Goal: Transaction & Acquisition: Purchase product/service

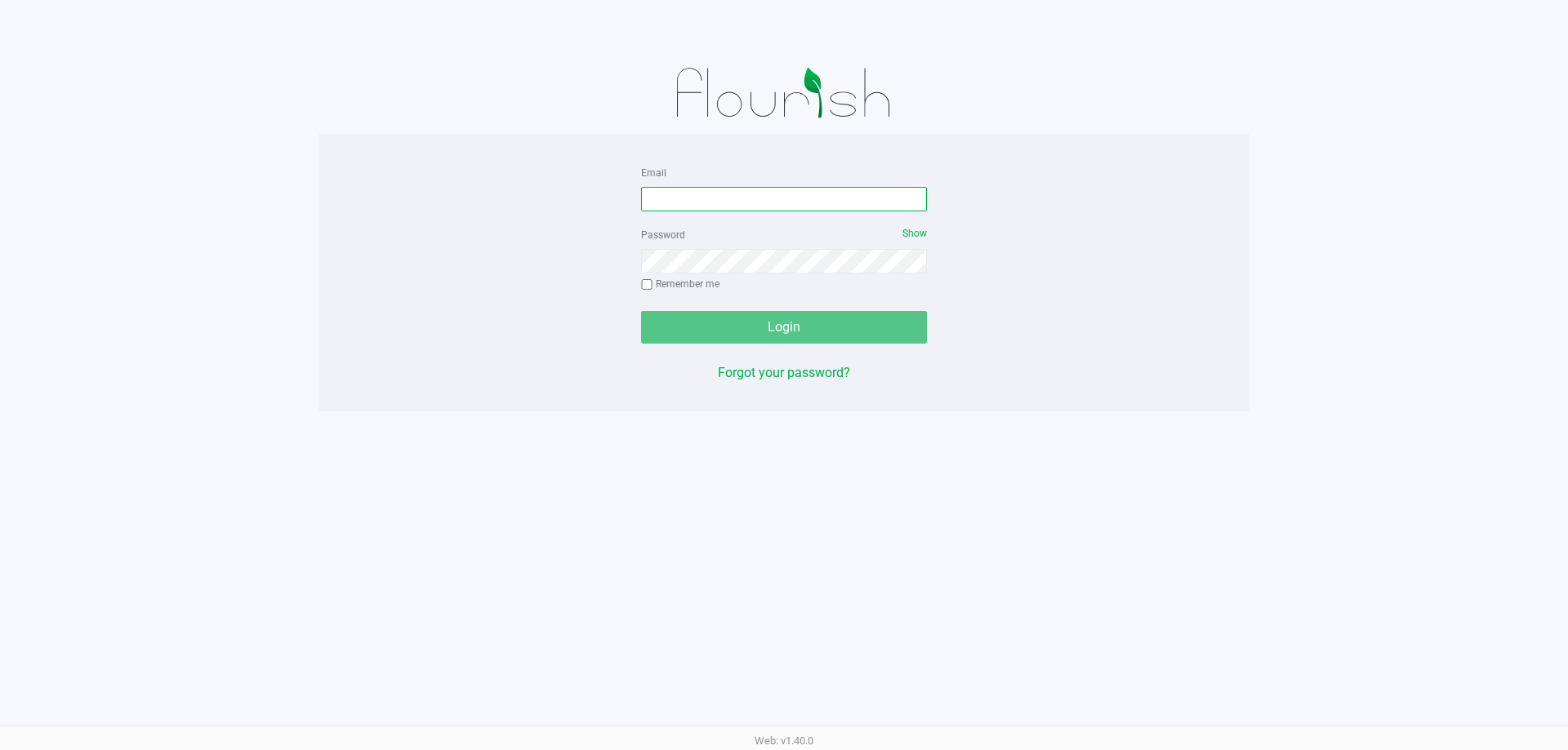
click at [759, 197] on input "Email" at bounding box center [784, 199] width 286 height 25
type input "[EMAIL_ADDRESS][DOMAIN_NAME]"
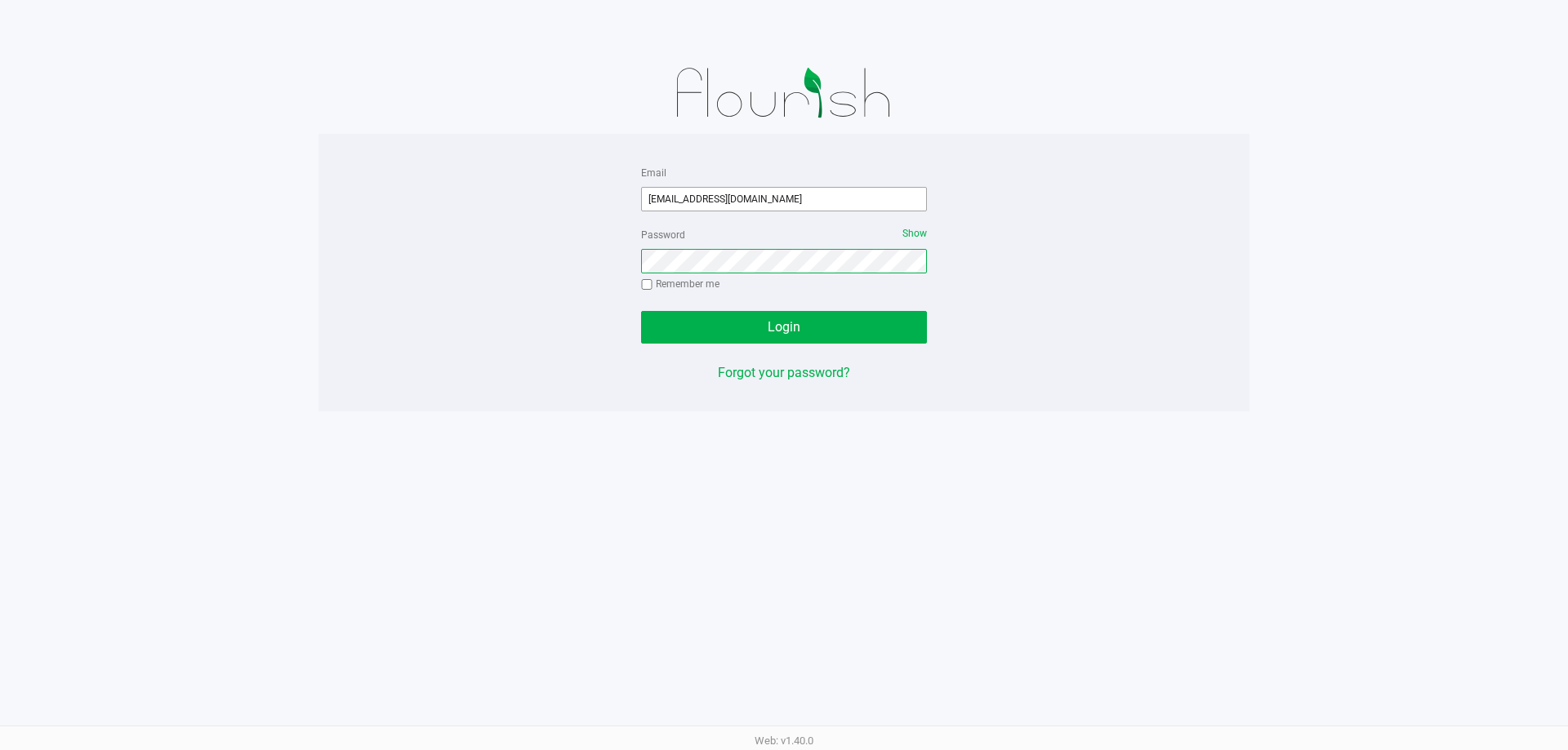
click at [641, 311] on button "Login" at bounding box center [784, 327] width 286 height 33
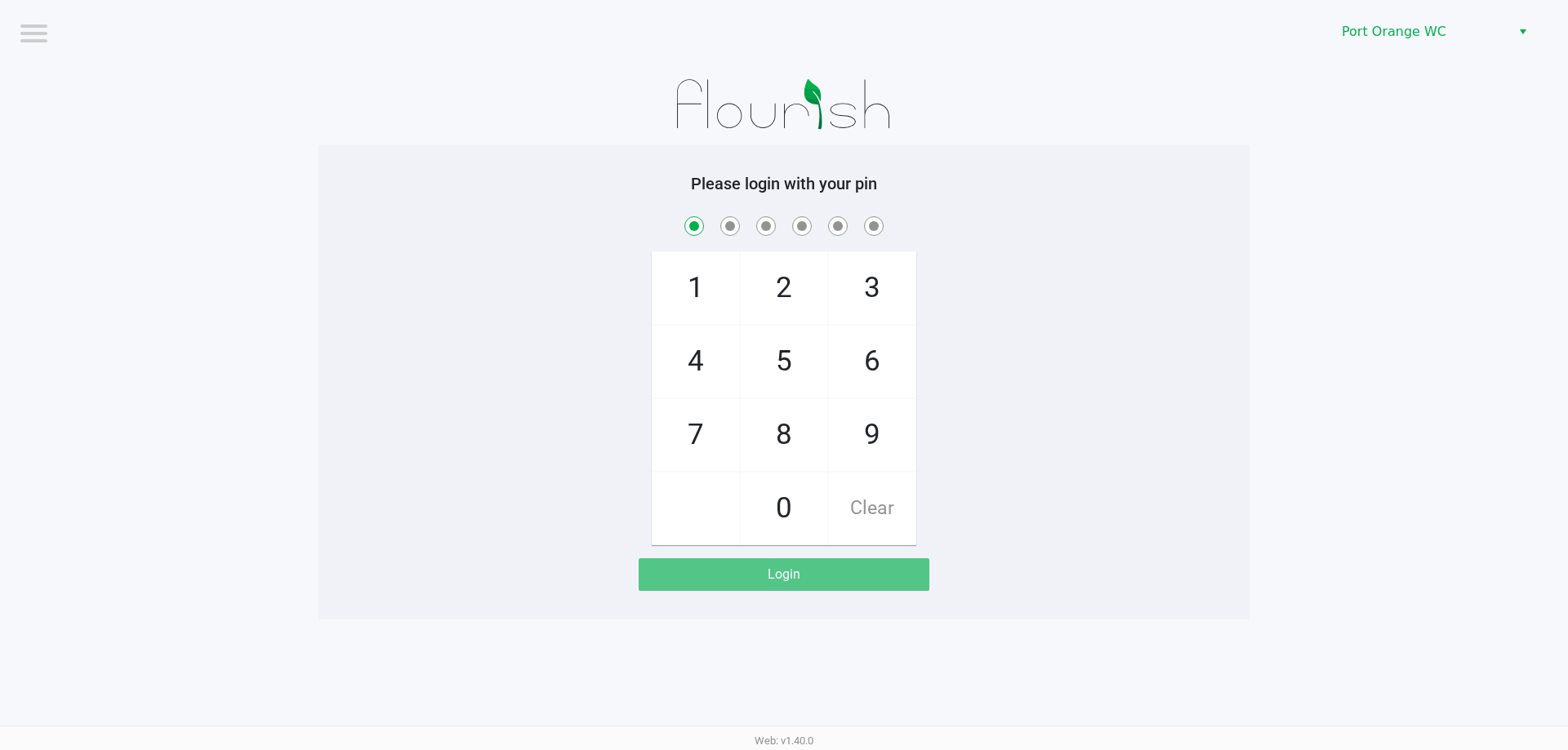
checkbox input "true"
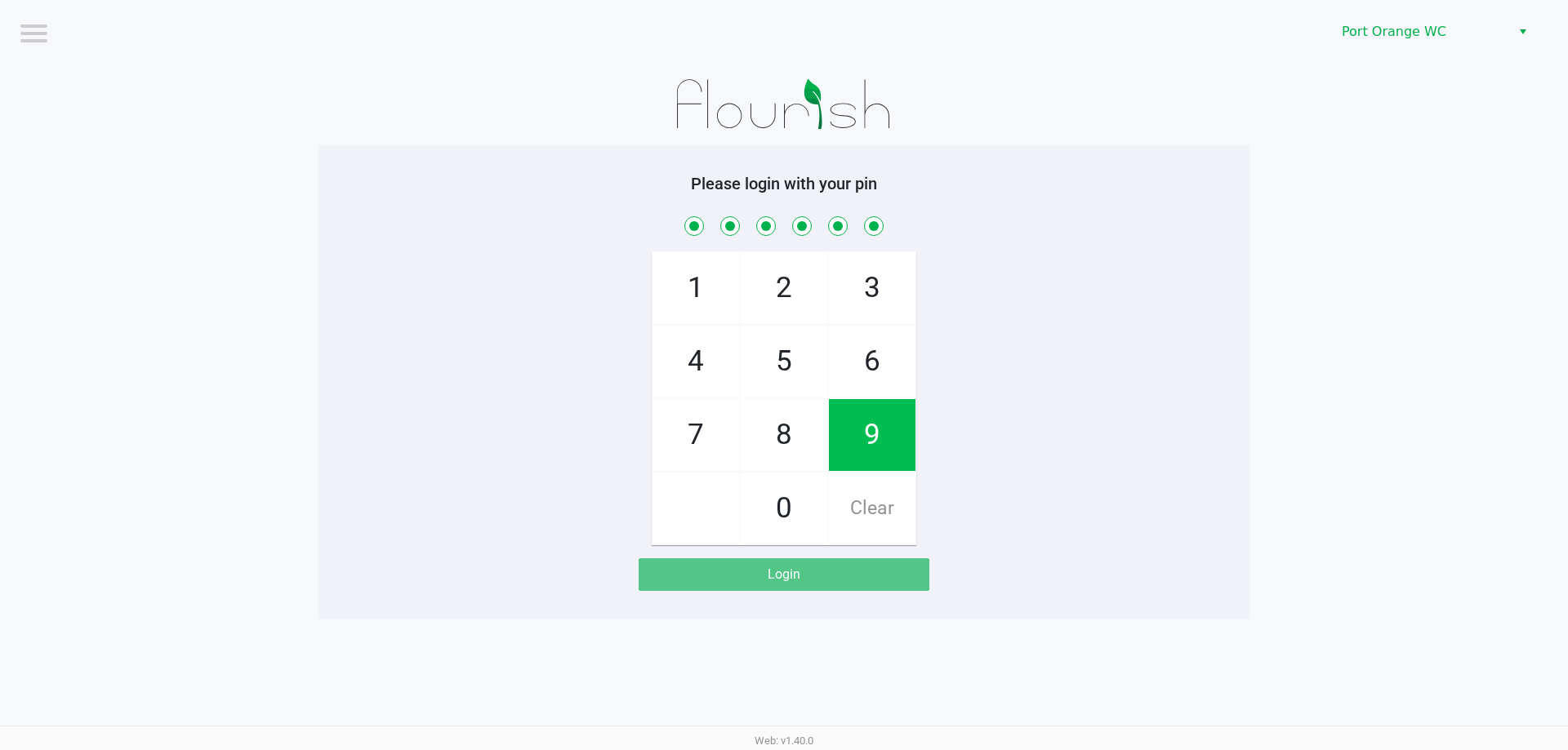
checkbox input "true"
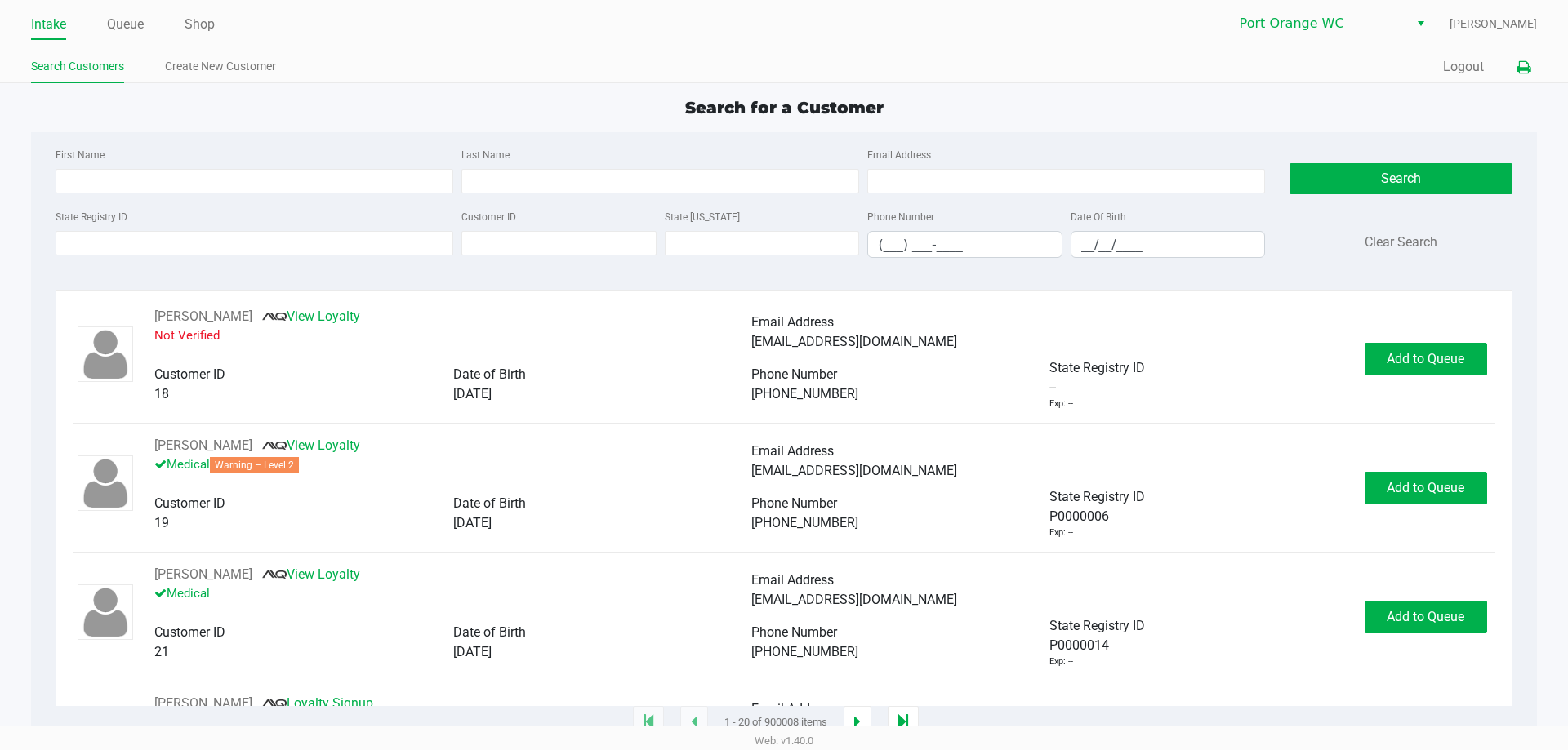
click at [1523, 70] on icon at bounding box center [1523, 67] width 14 height 11
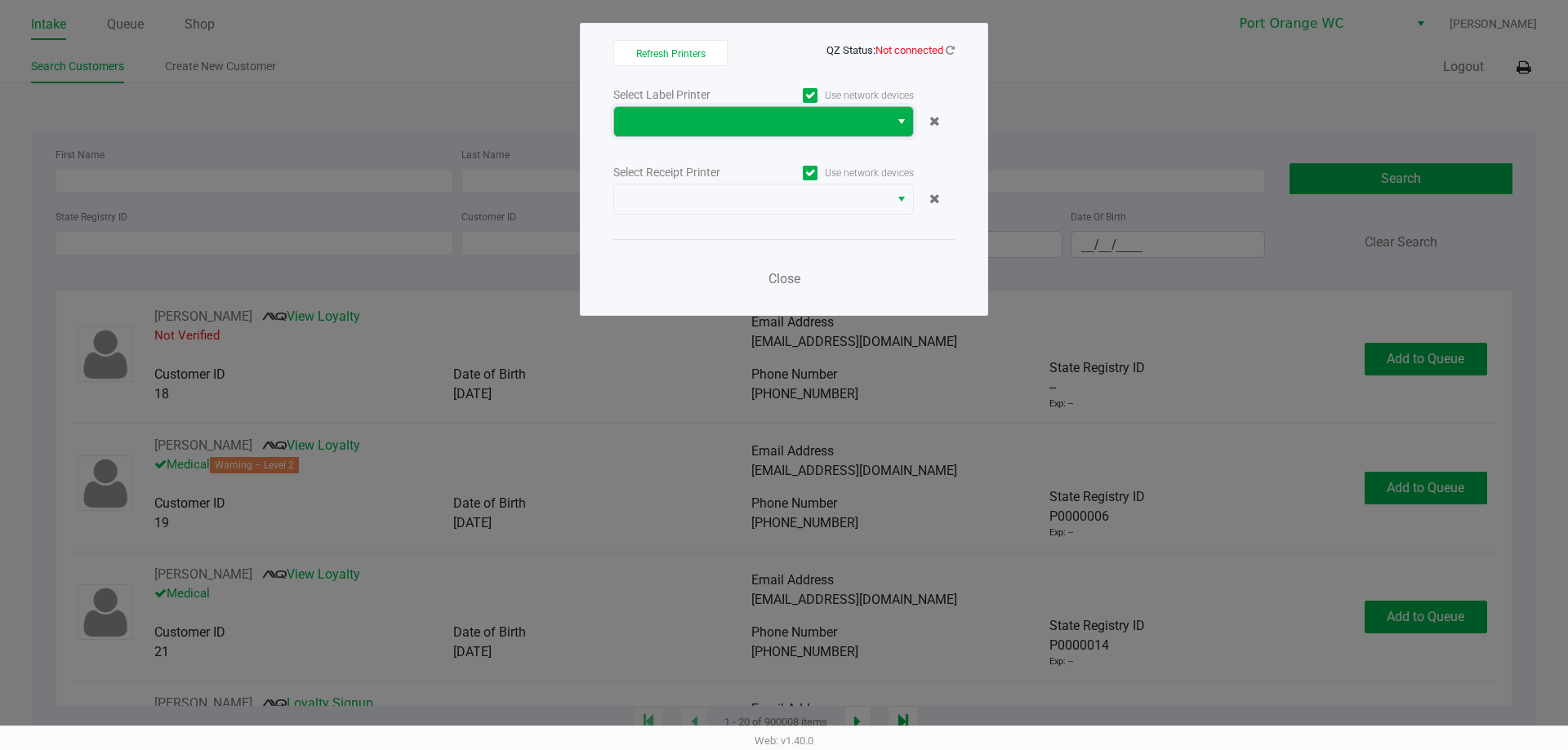
click at [849, 125] on span at bounding box center [752, 121] width 255 height 19
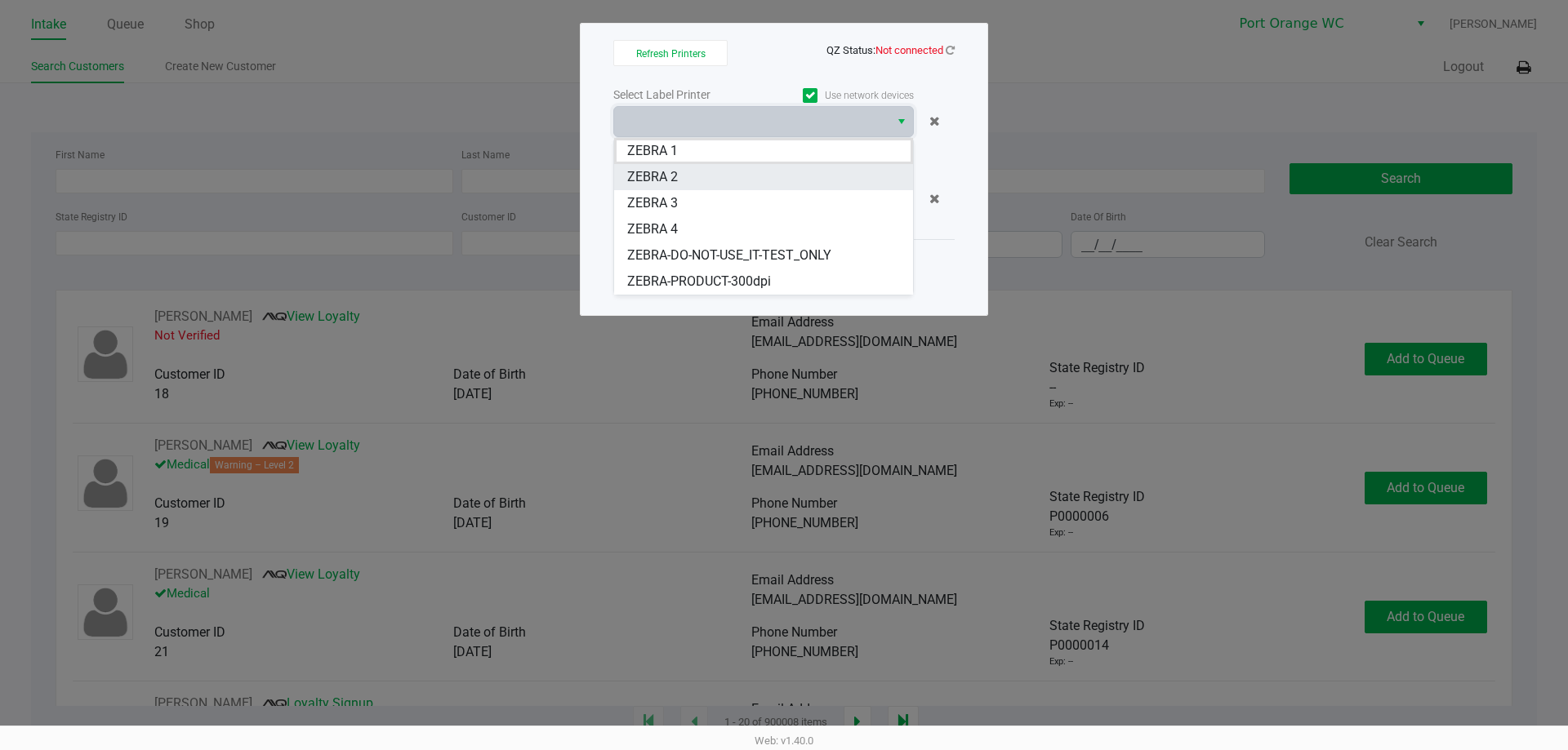
click at [727, 183] on 2 "ZEBRA 2" at bounding box center [762, 177] width 298 height 26
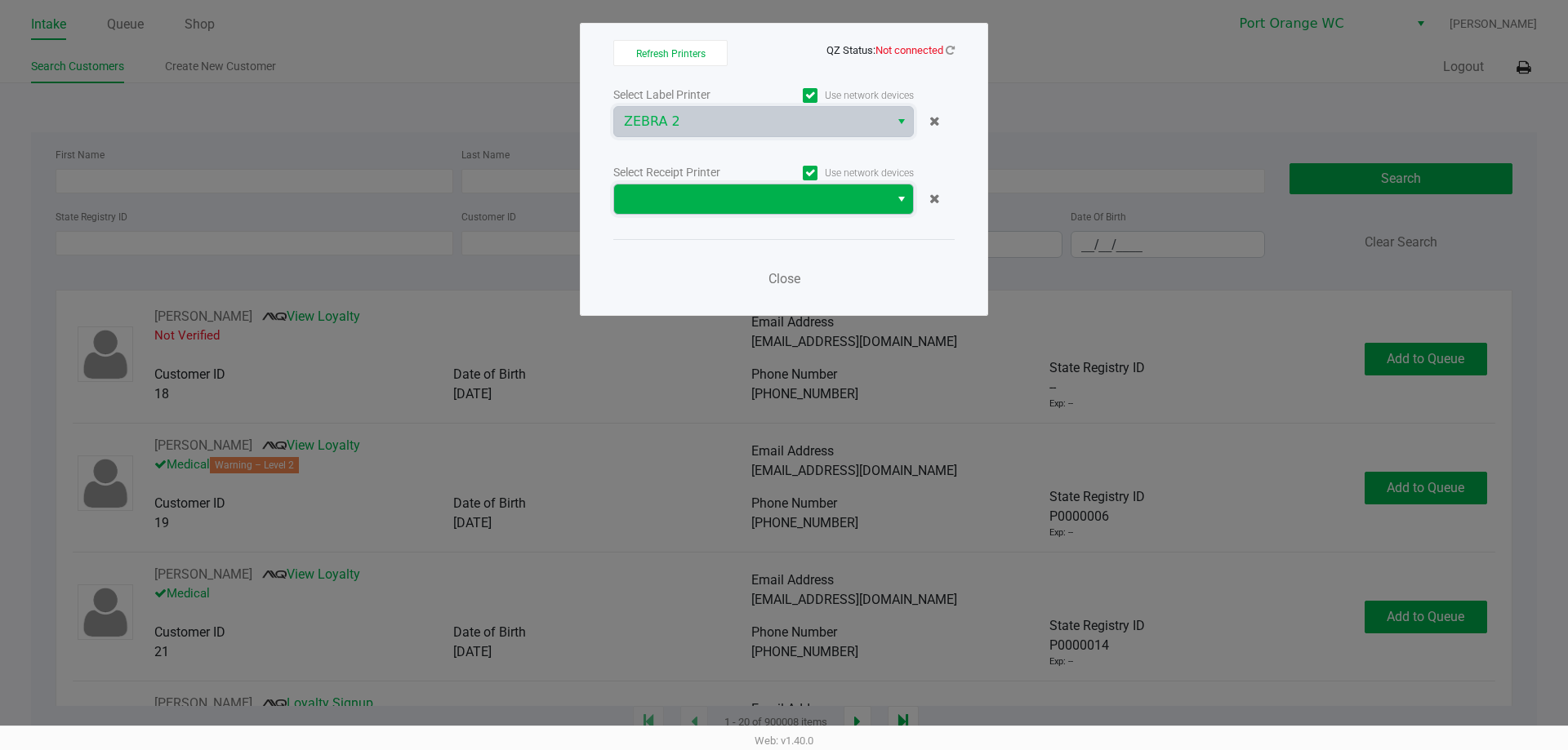
click at [727, 208] on span at bounding box center [752, 199] width 255 height 19
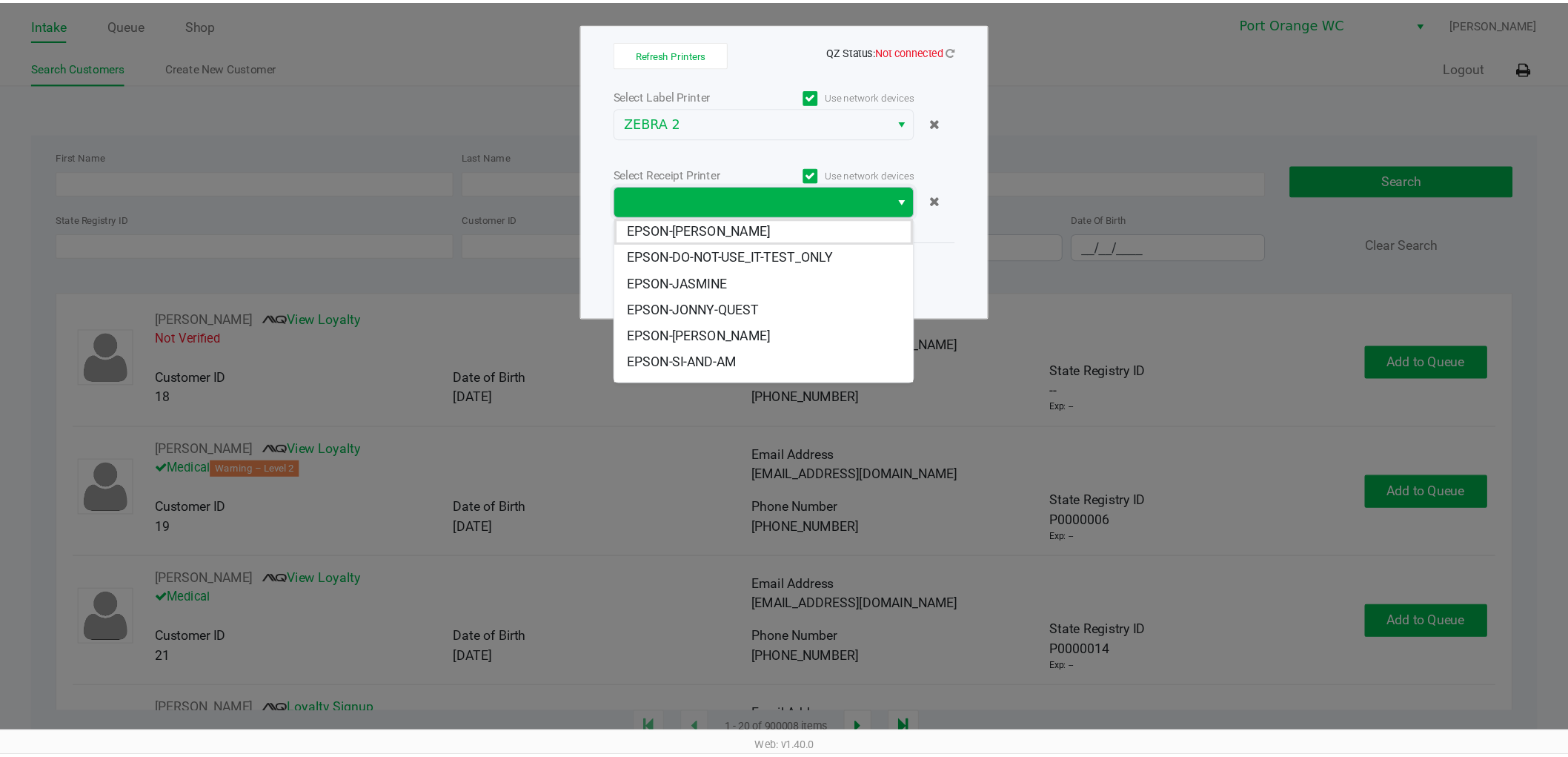
scroll to position [18, 0]
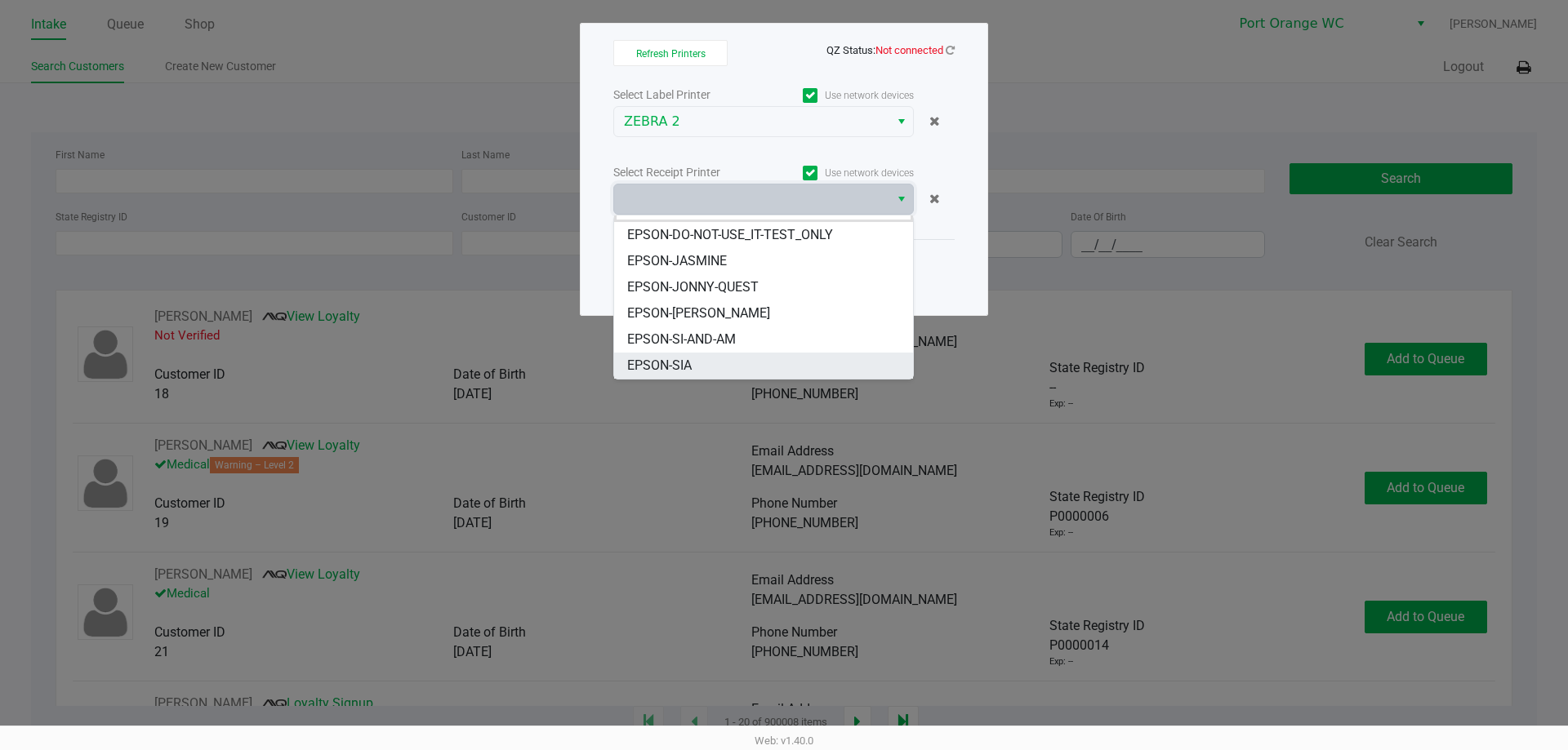
click at [735, 369] on li "EPSON-SIA" at bounding box center [762, 366] width 298 height 26
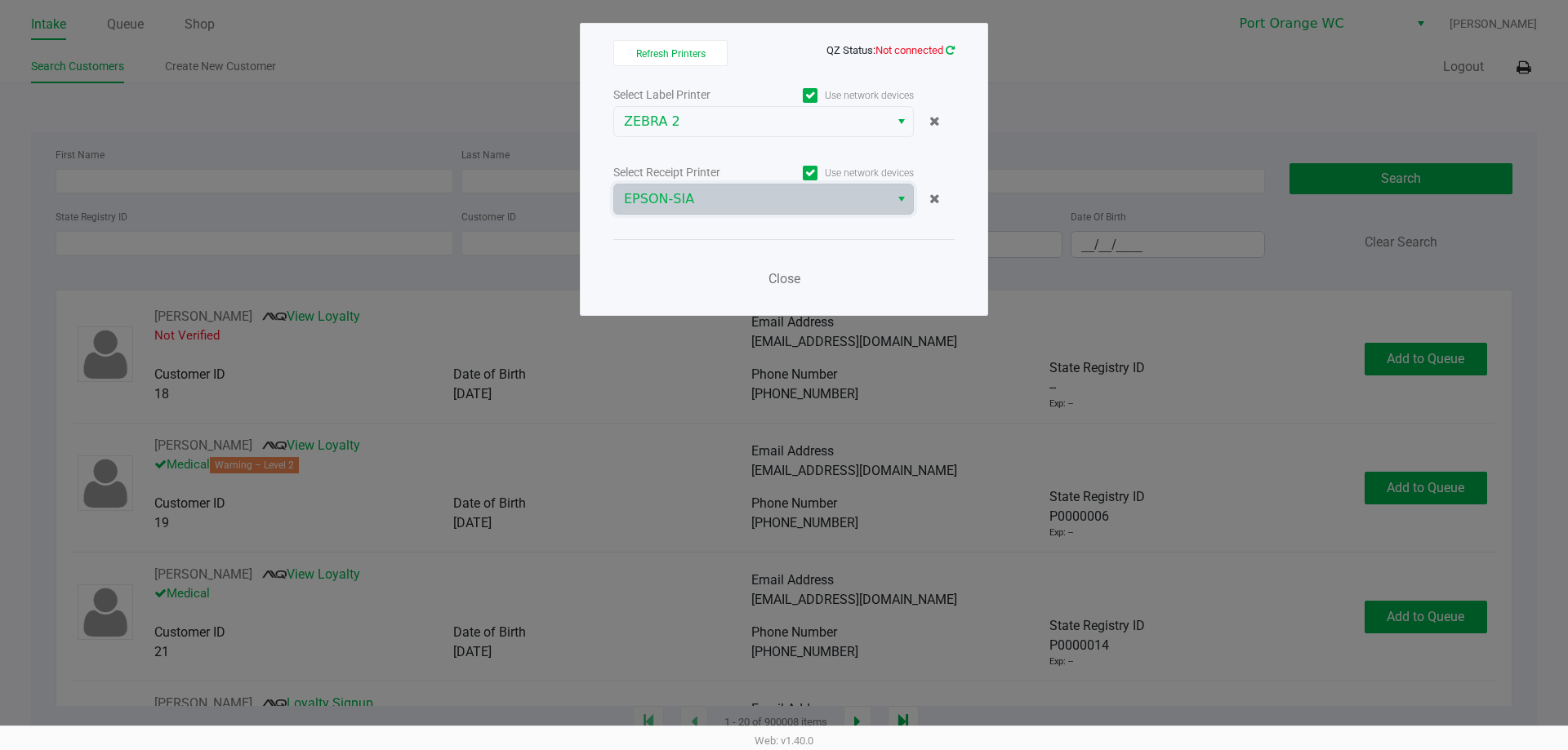
click at [950, 50] on icon at bounding box center [950, 50] width 9 height 11
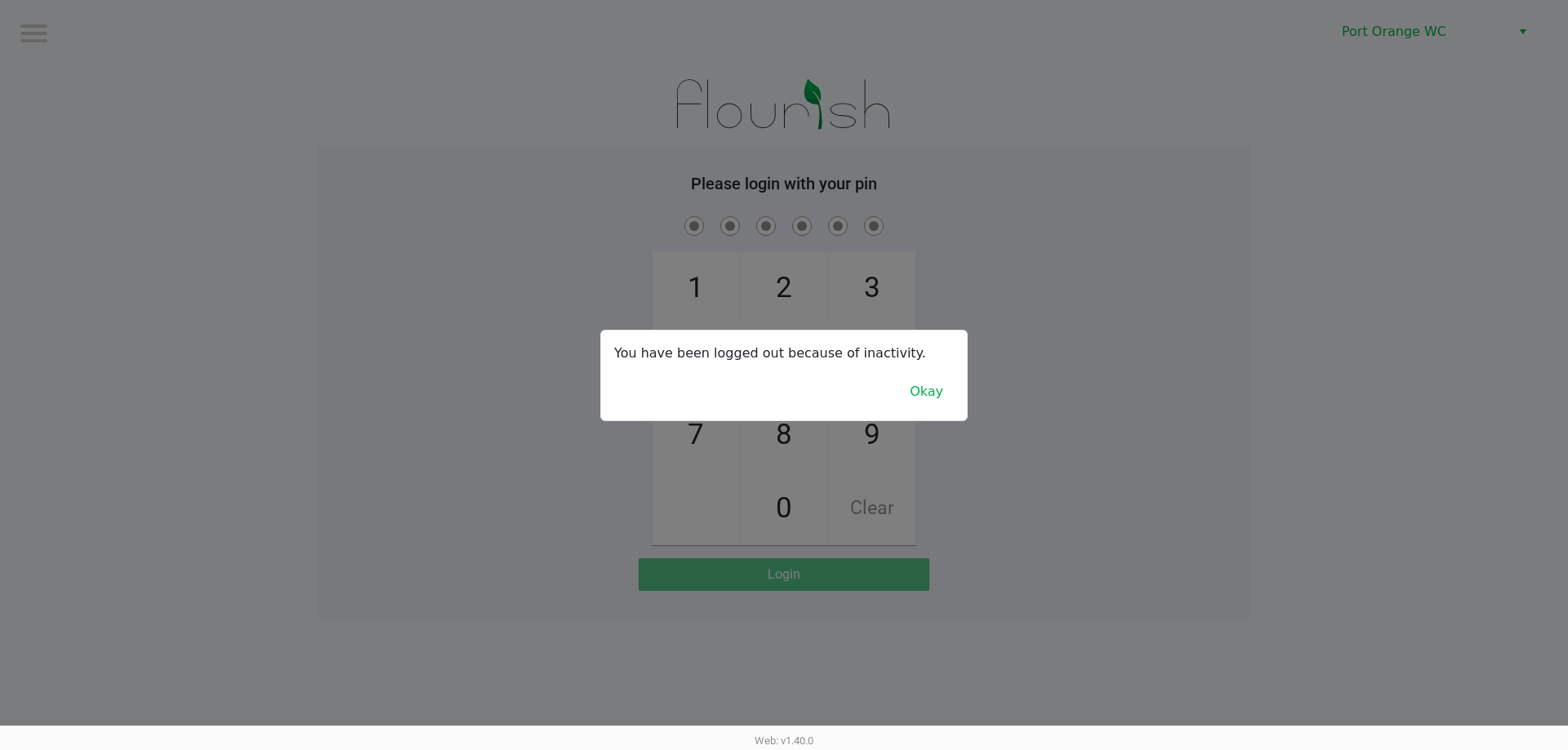
click at [1377, 287] on div at bounding box center [784, 375] width 1568 height 750
click at [1398, 259] on div at bounding box center [784, 375] width 1568 height 750
checkbox input "true"
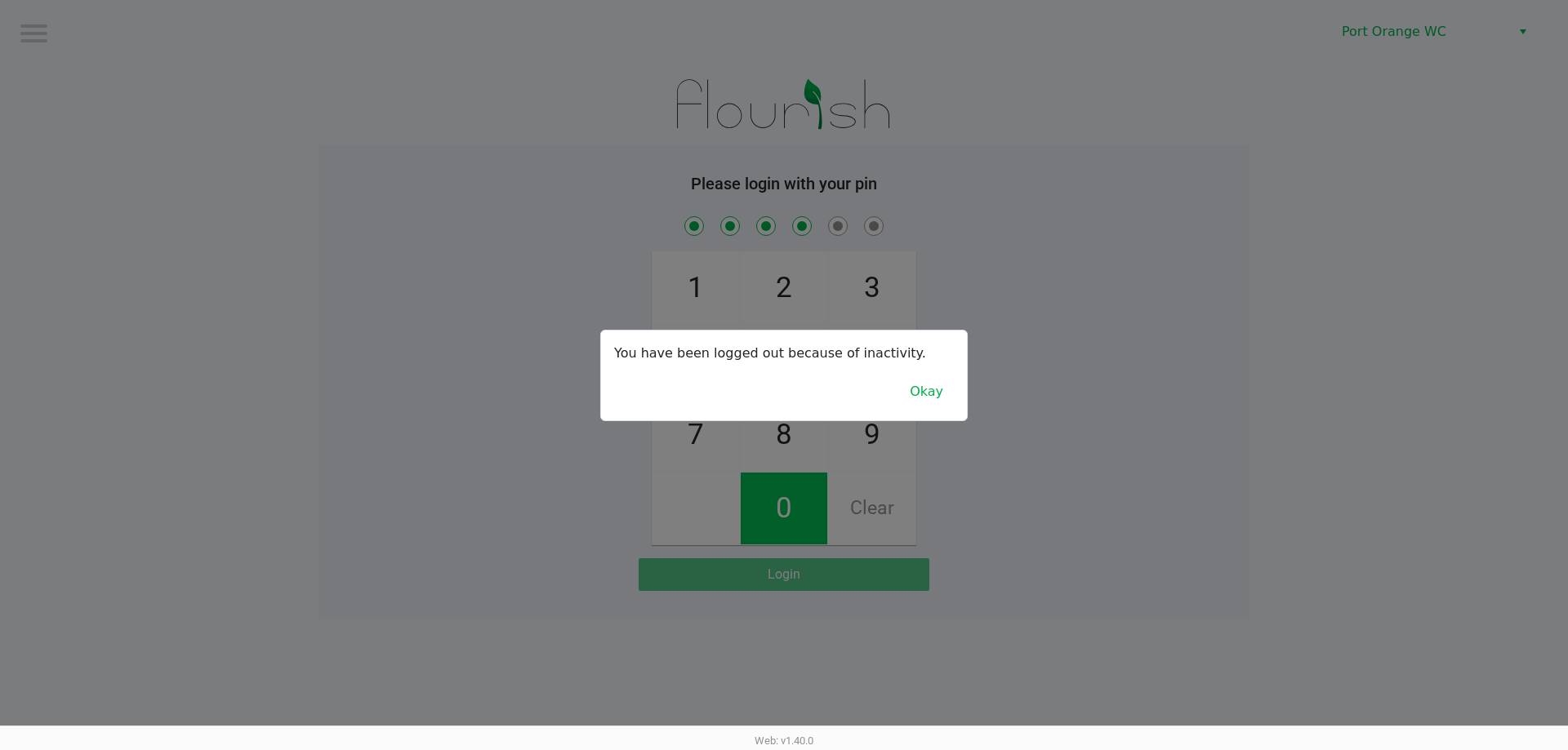
checkbox input "true"
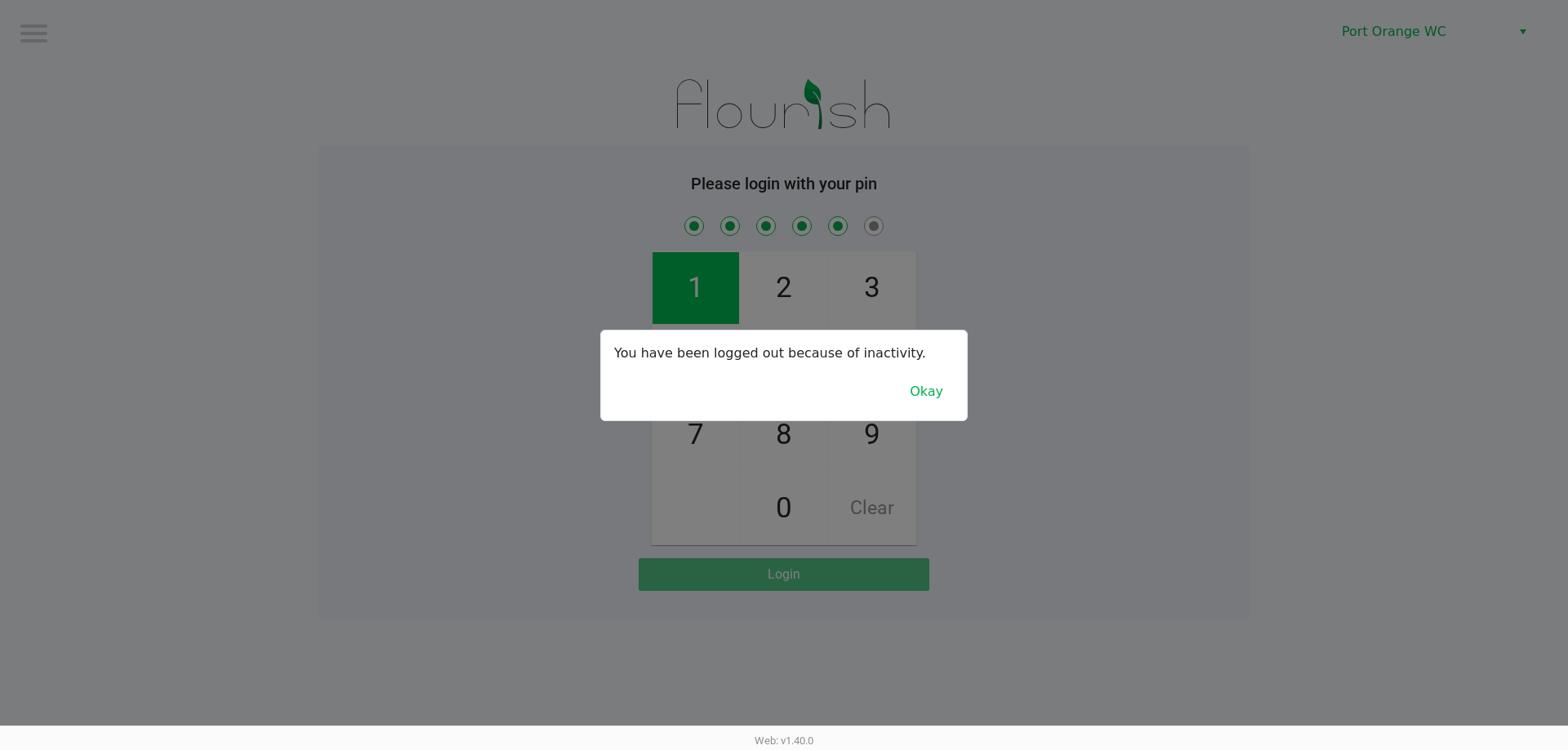
checkbox input "true"
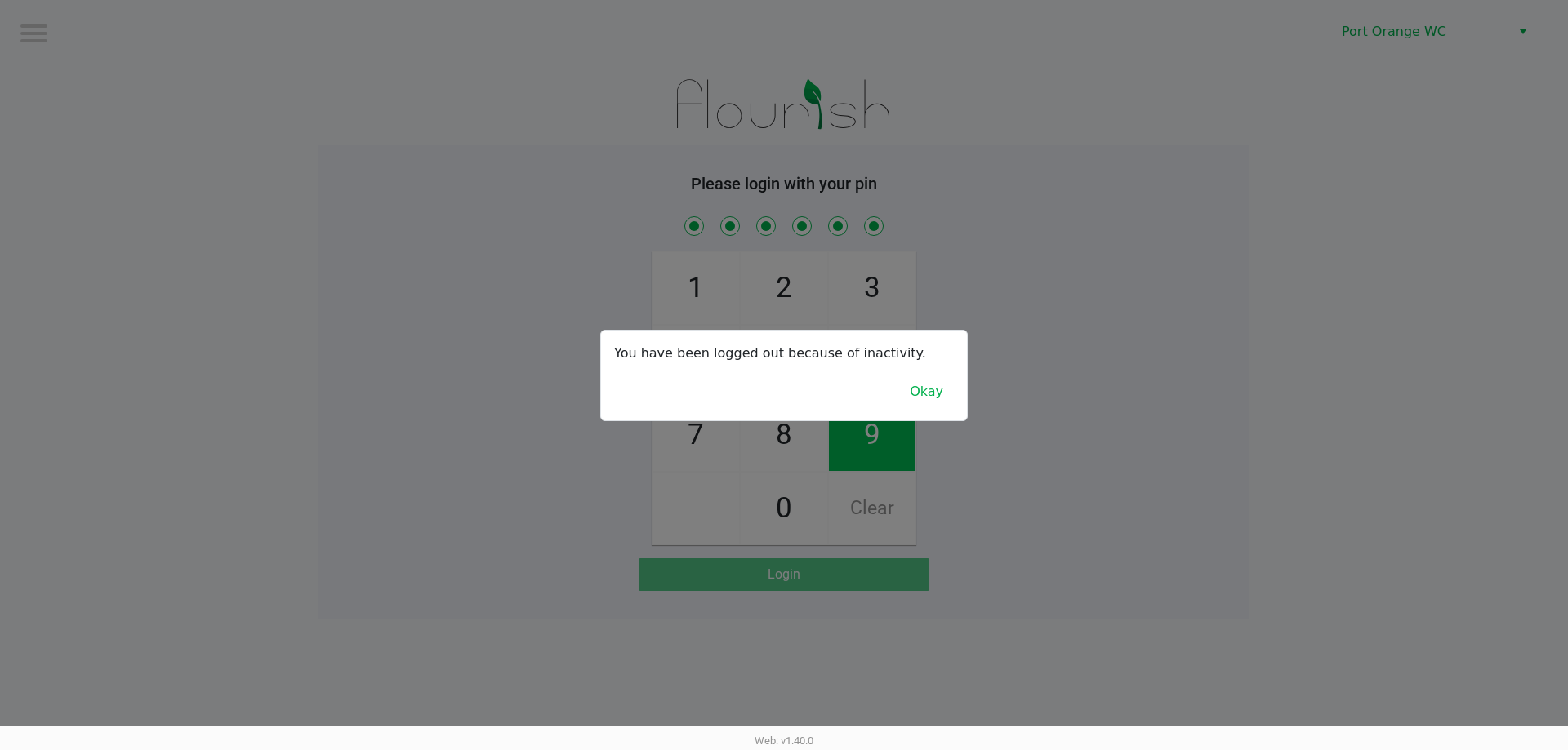
checkbox input "true"
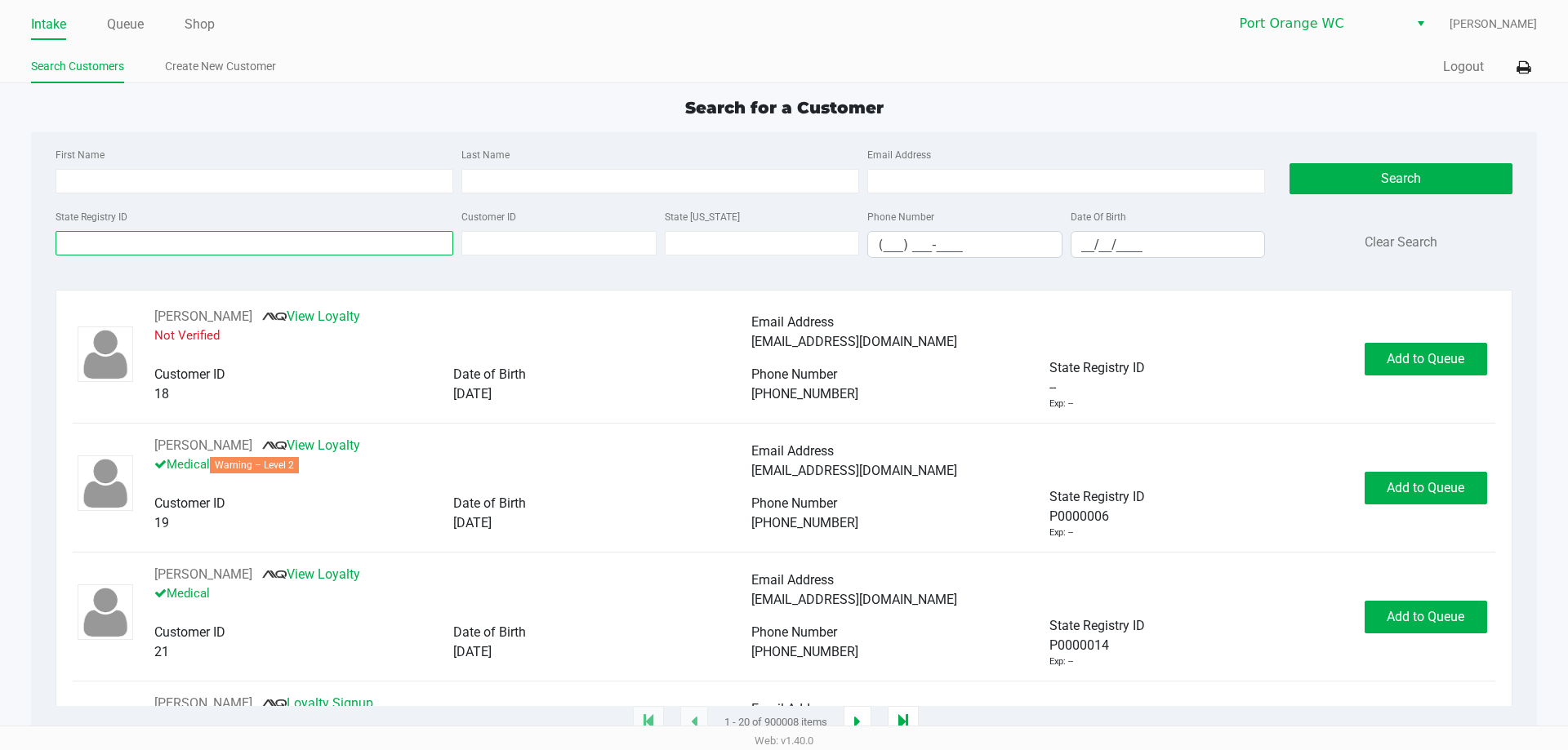
click at [143, 234] on input "State Registry ID" at bounding box center [254, 243] width 398 height 25
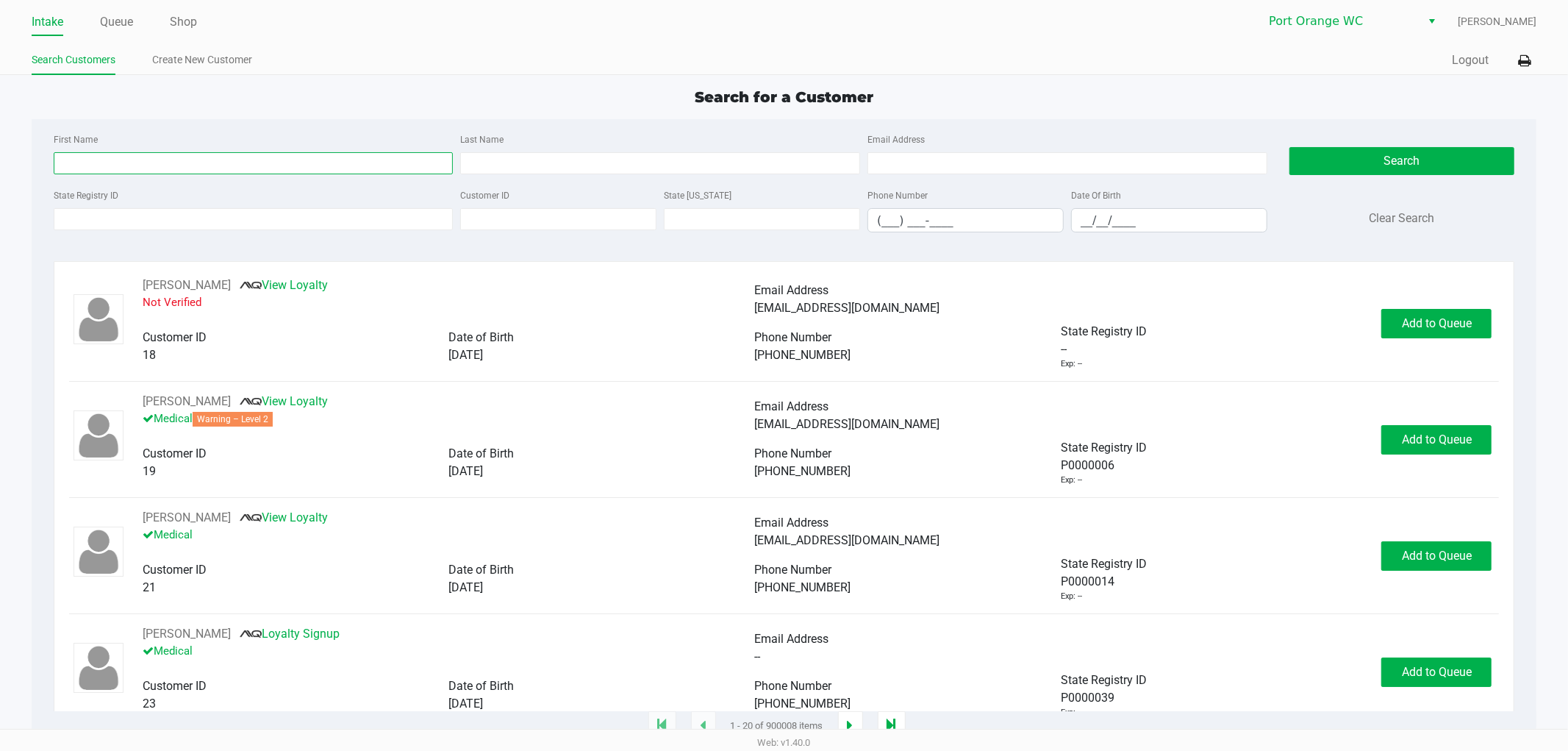
click at [313, 159] on input "First Name" at bounding box center [254, 163] width 400 height 22
type input "keon"
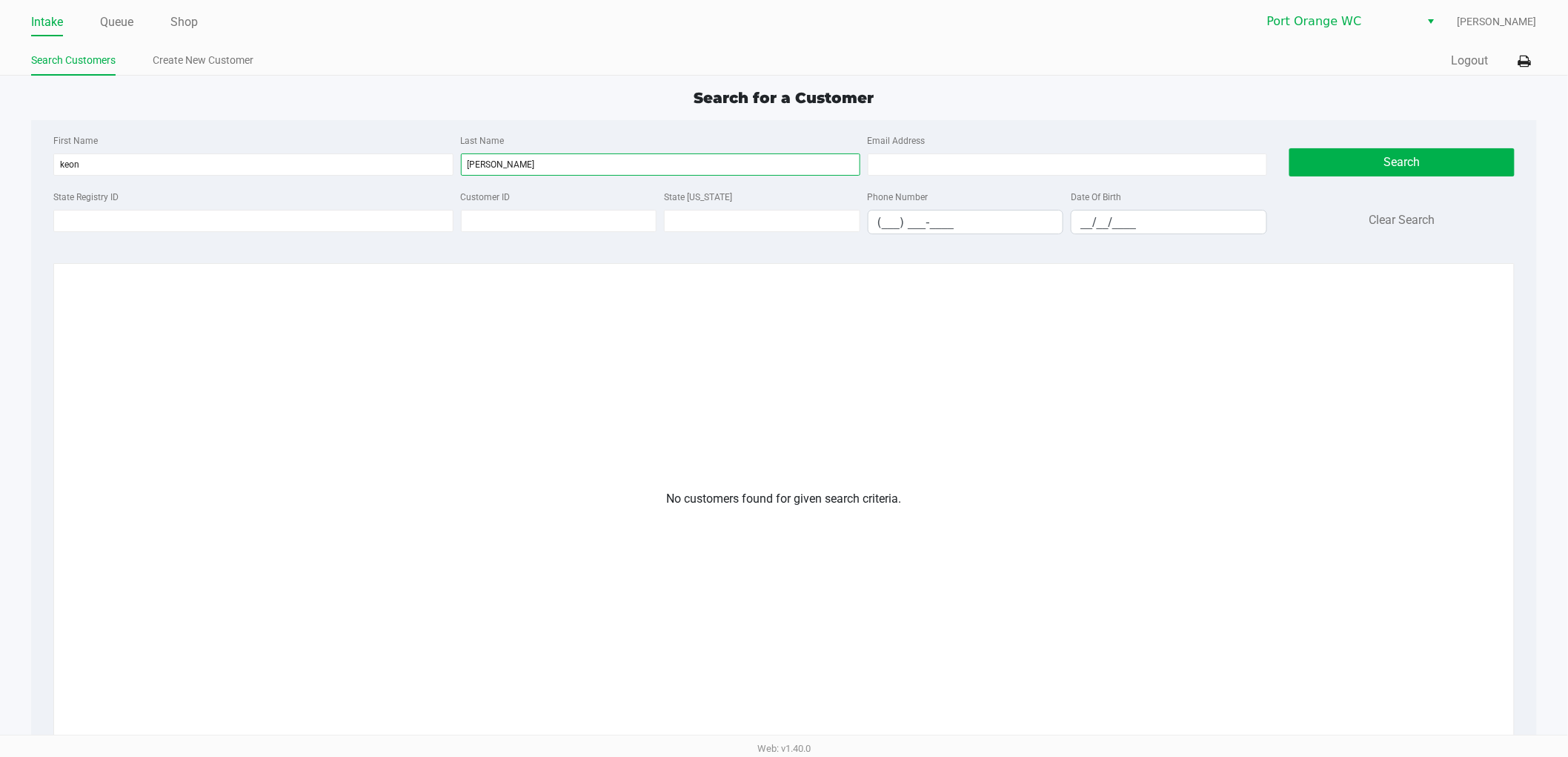
type input "[PERSON_NAME]"
click at [517, 165] on input "[PERSON_NAME]" at bounding box center [661, 165] width 400 height 22
click at [239, 53] on link "Create New Customer" at bounding box center [203, 60] width 101 height 18
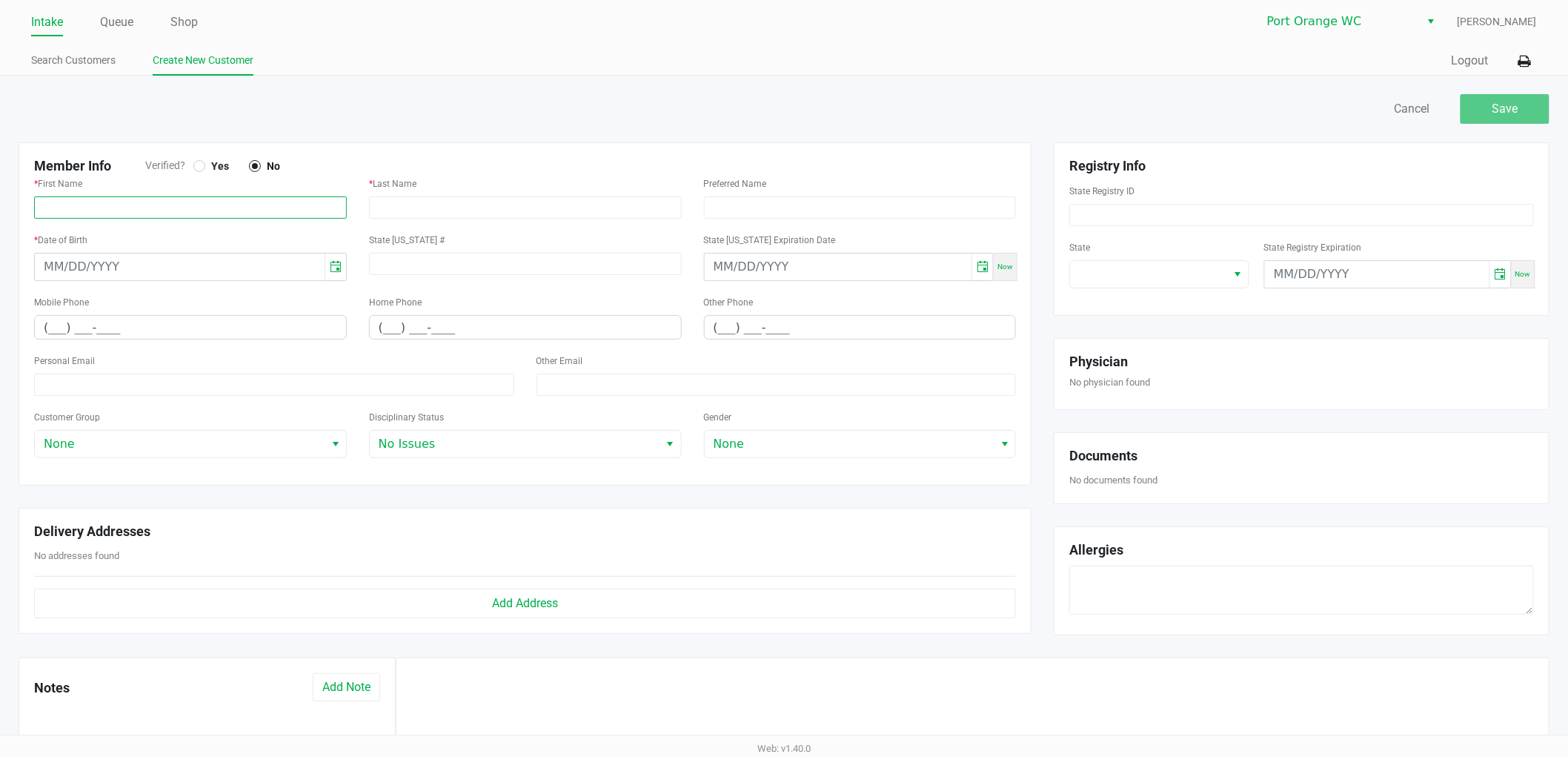
click at [300, 211] on input "text" at bounding box center [190, 208] width 312 height 22
paste input "KEON"
type input "KEON"
click at [401, 206] on input "text" at bounding box center [525, 208] width 312 height 22
paste input "[PERSON_NAME]"
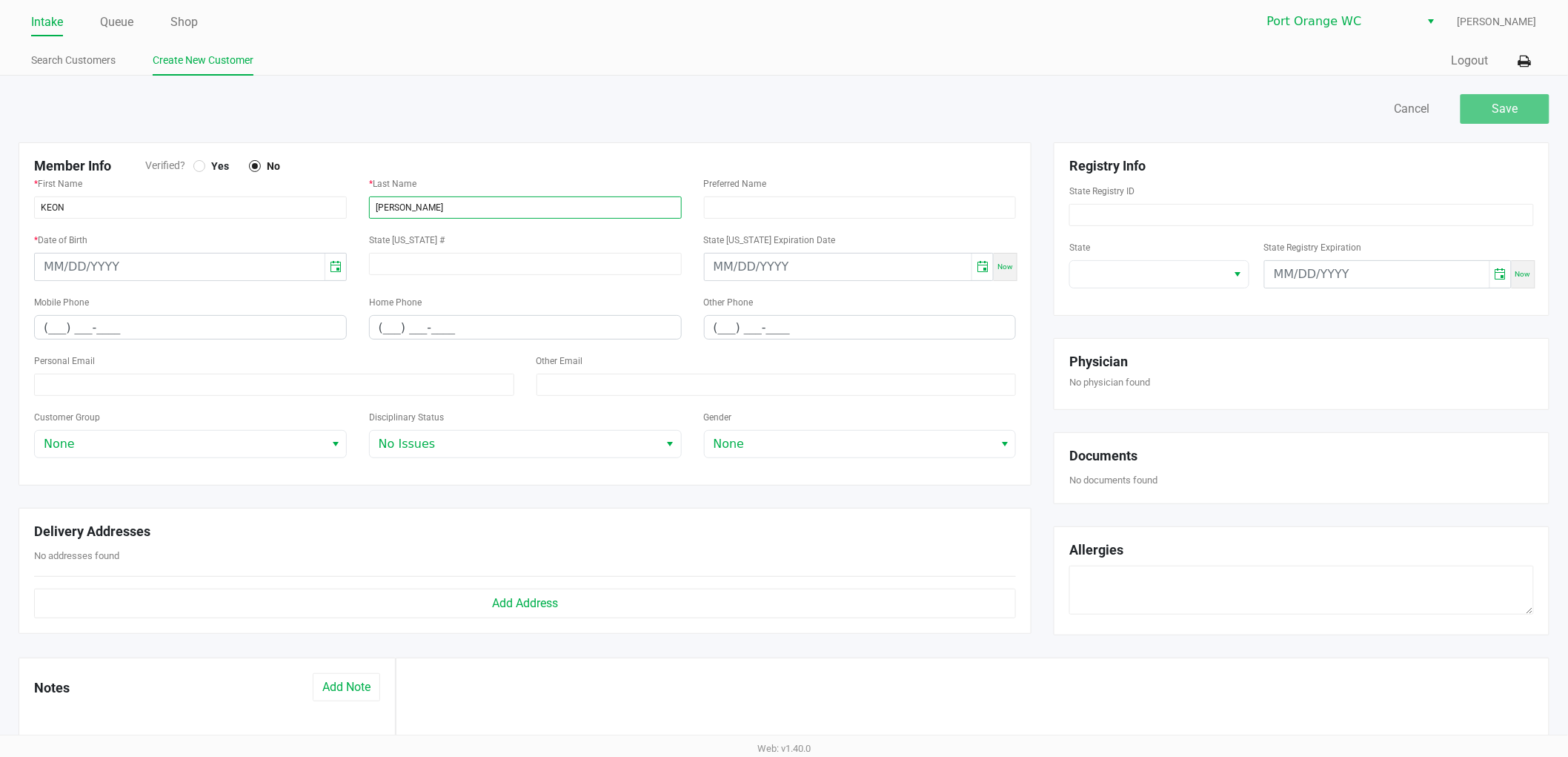
type input "[PERSON_NAME]"
click at [222, 164] on span "Yes" at bounding box center [217, 165] width 24 height 14
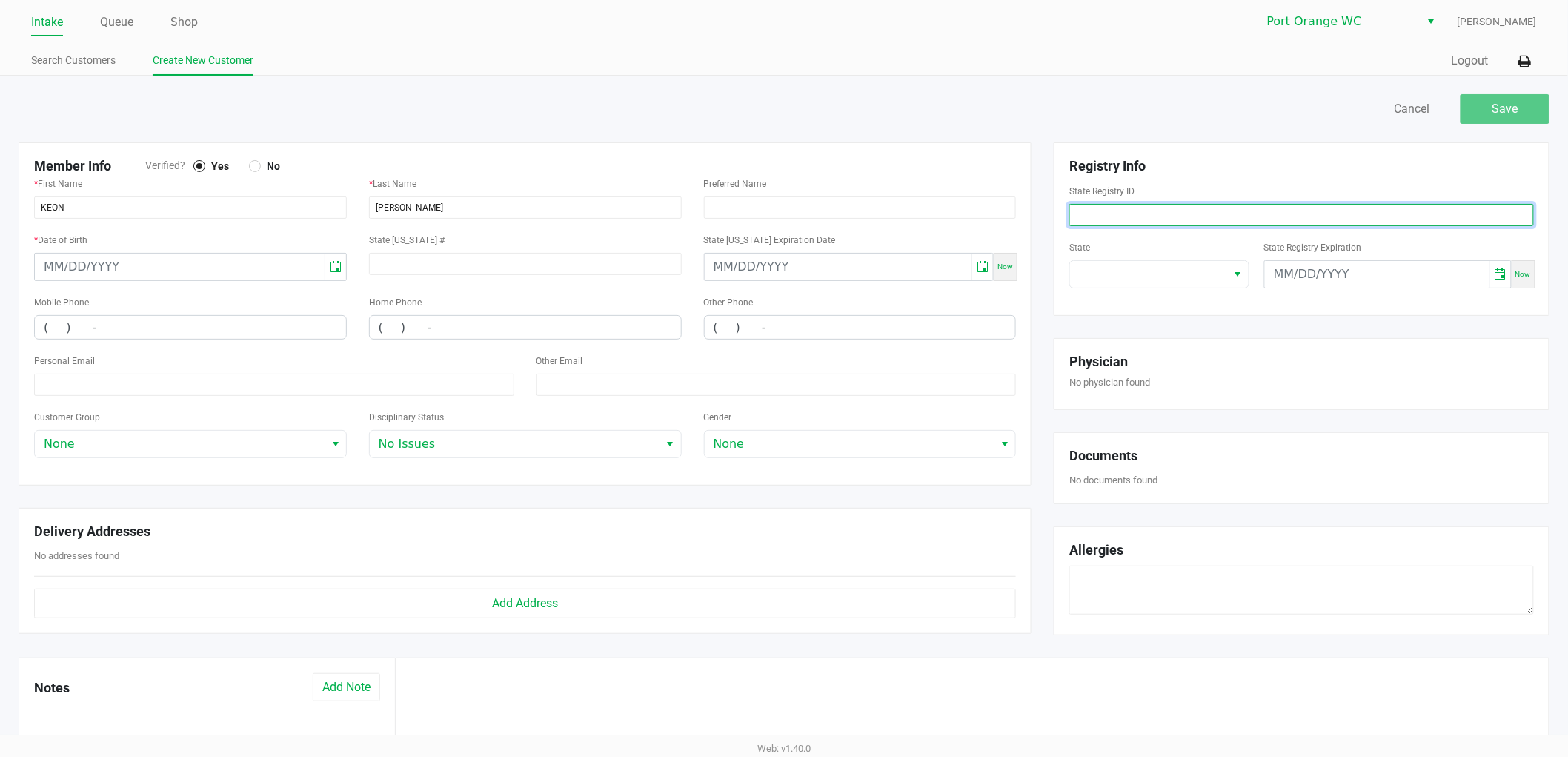
click at [1132, 221] on input at bounding box center [1301, 215] width 464 height 22
paste input "P0XX4035"
type input "P0XX4035"
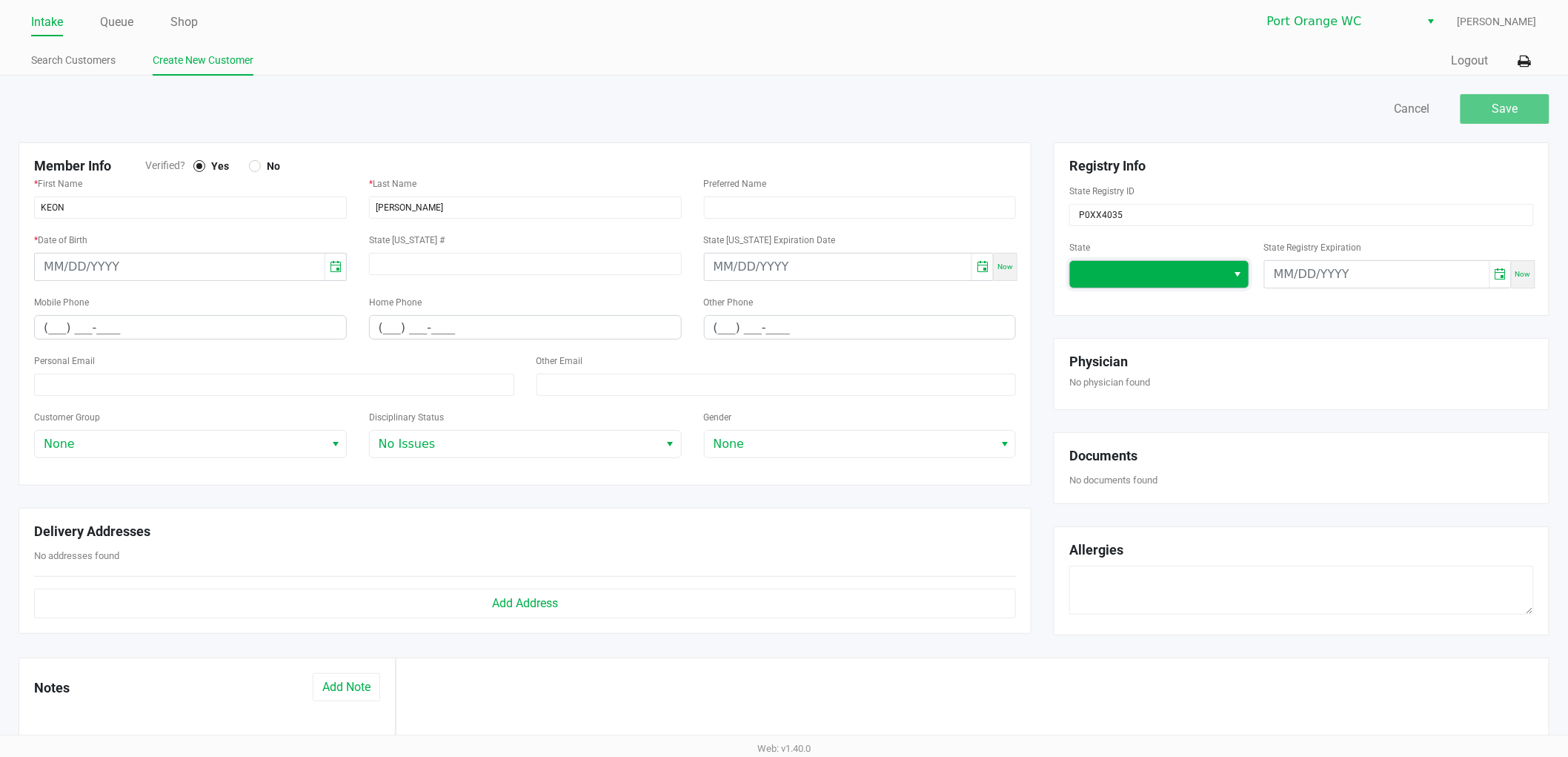
click at [1110, 272] on span at bounding box center [1148, 274] width 139 height 18
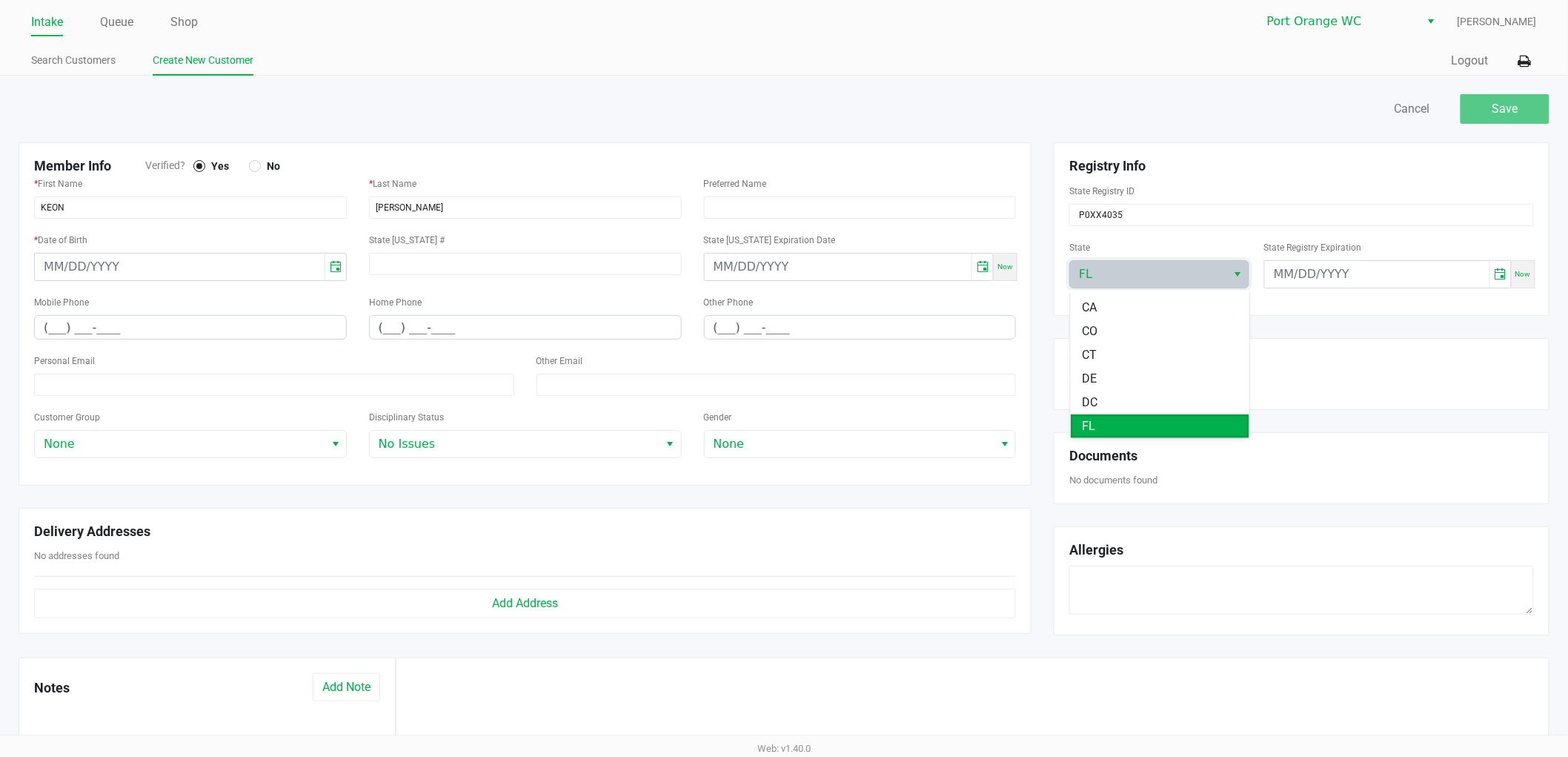
click at [1127, 424] on li "FL" at bounding box center [1160, 426] width 179 height 24
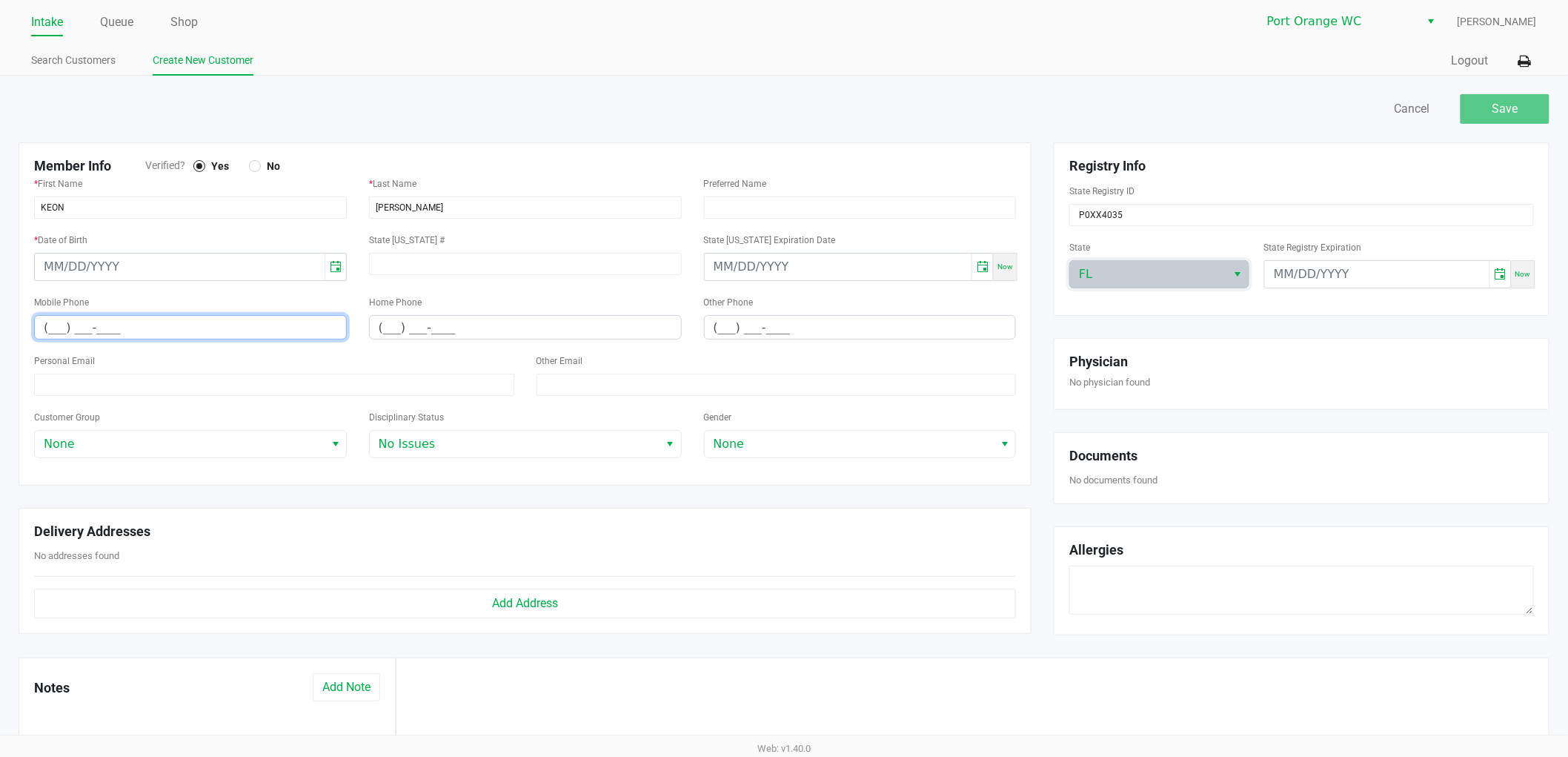
click at [193, 339] on input "(___) ___-____" at bounding box center [191, 327] width 312 height 23
paste input "770) 883-0993"
type input "[PHONE_NUMBER]"
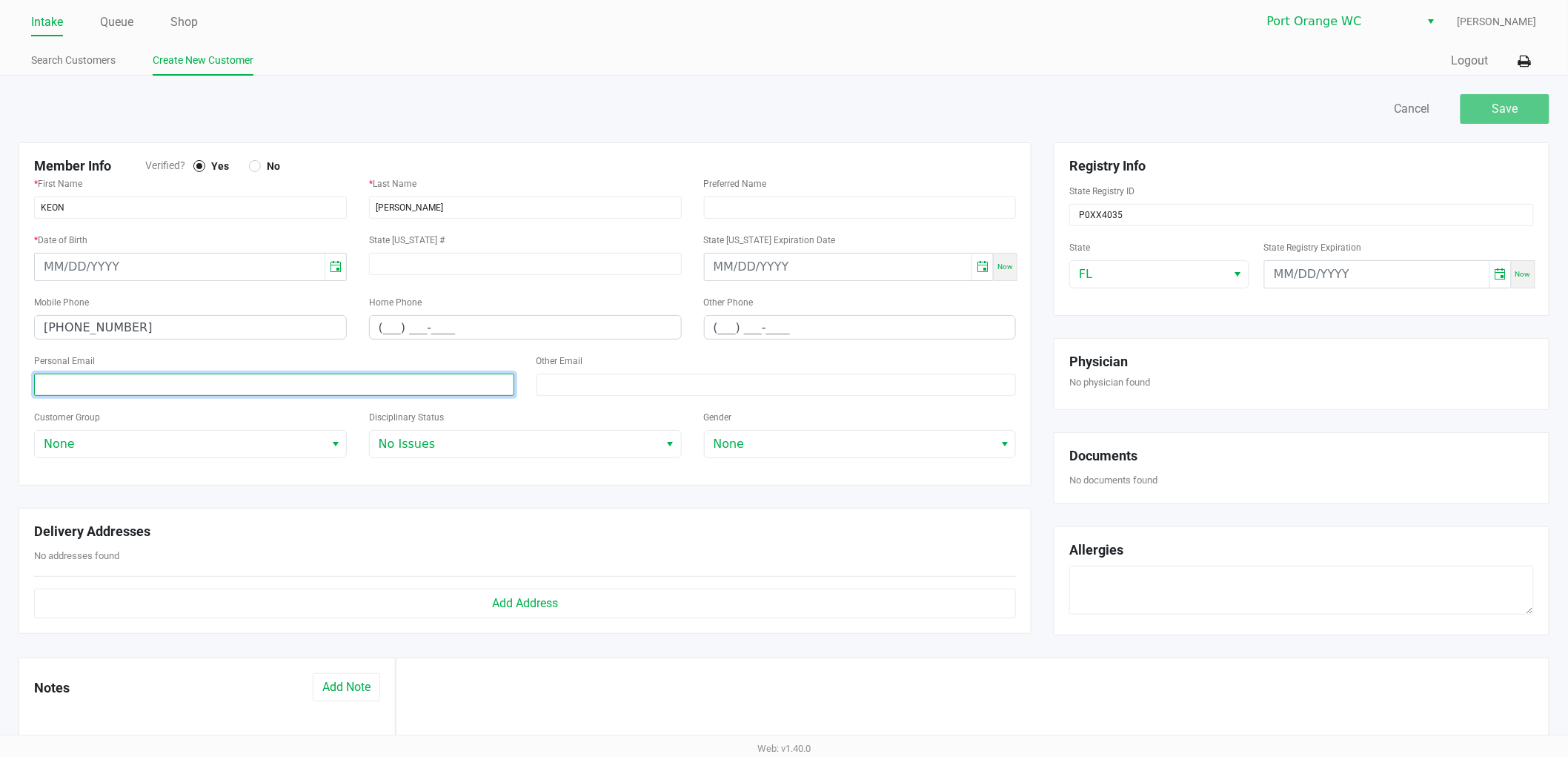
click at [206, 395] on input at bounding box center [274, 384] width 480 height 22
paste input "[EMAIL_ADDRESS][DOMAIN_NAME]"
type input "[EMAIL_ADDRESS][DOMAIN_NAME]"
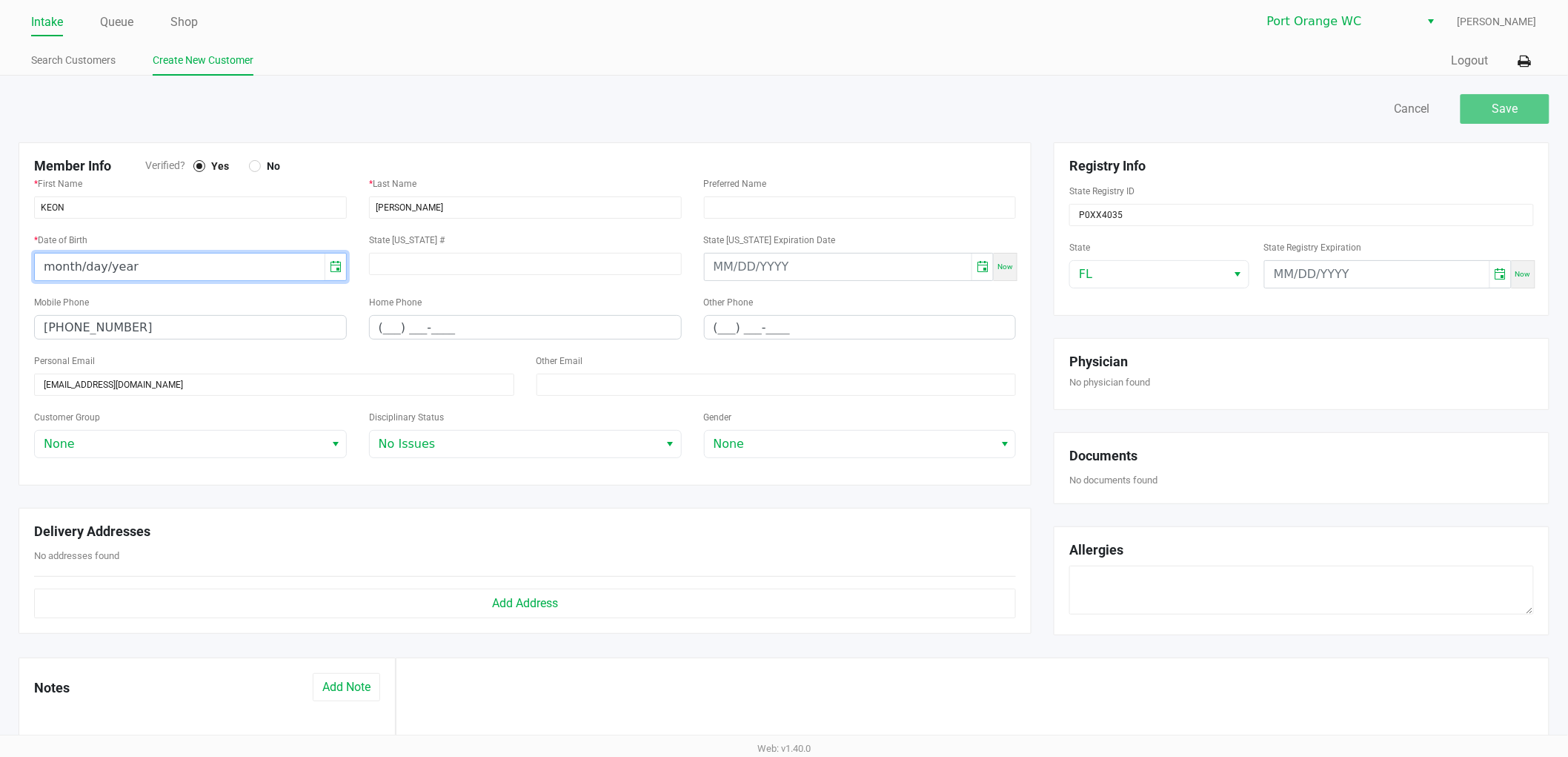
click at [154, 273] on input "month/day/year" at bounding box center [180, 266] width 290 height 26
type input "[DATE]"
click at [1423, 107] on button "Save" at bounding box center [1505, 109] width 89 height 30
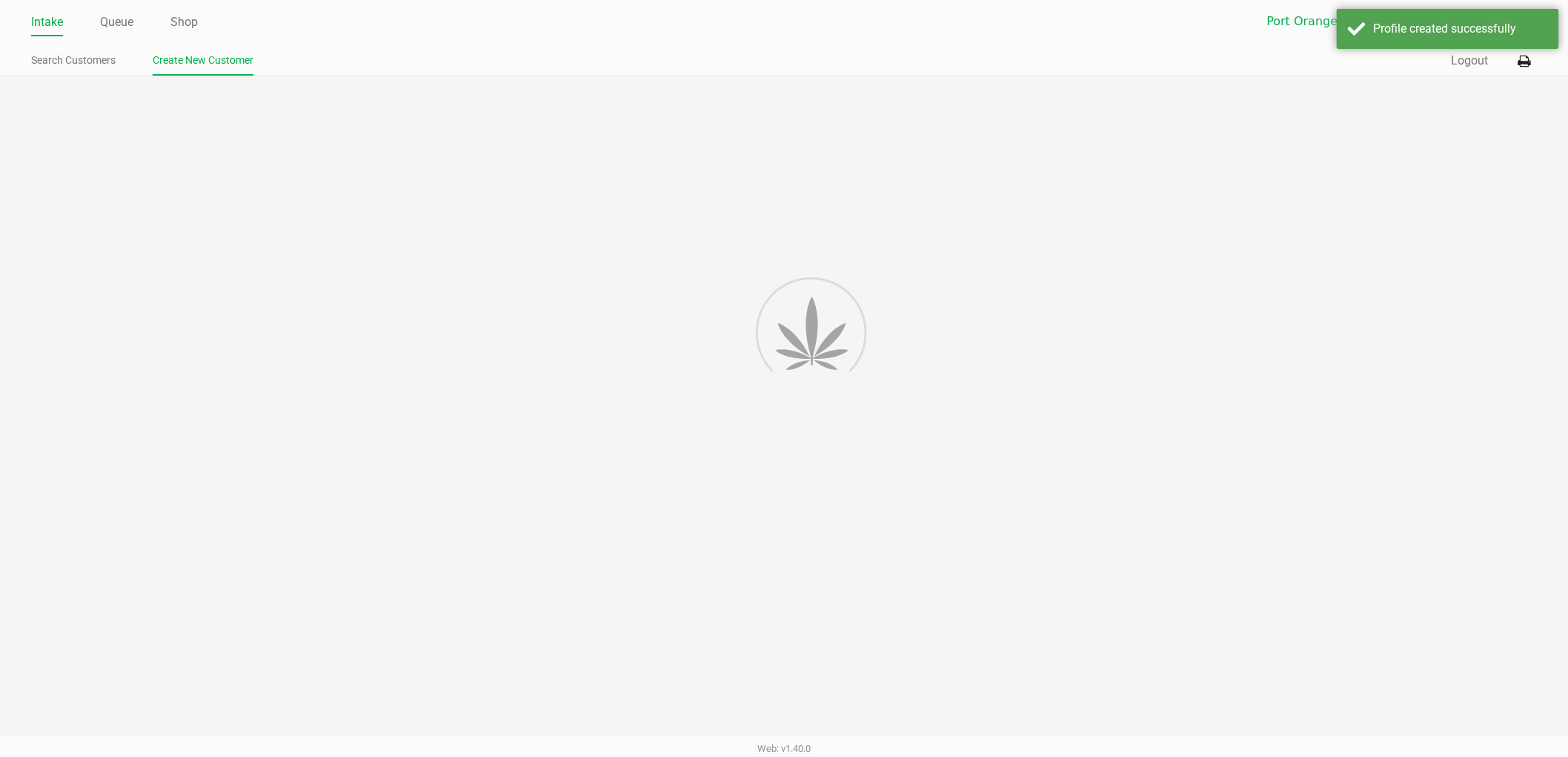
type input "---"
type input "( __) ___-____"
type input "---"
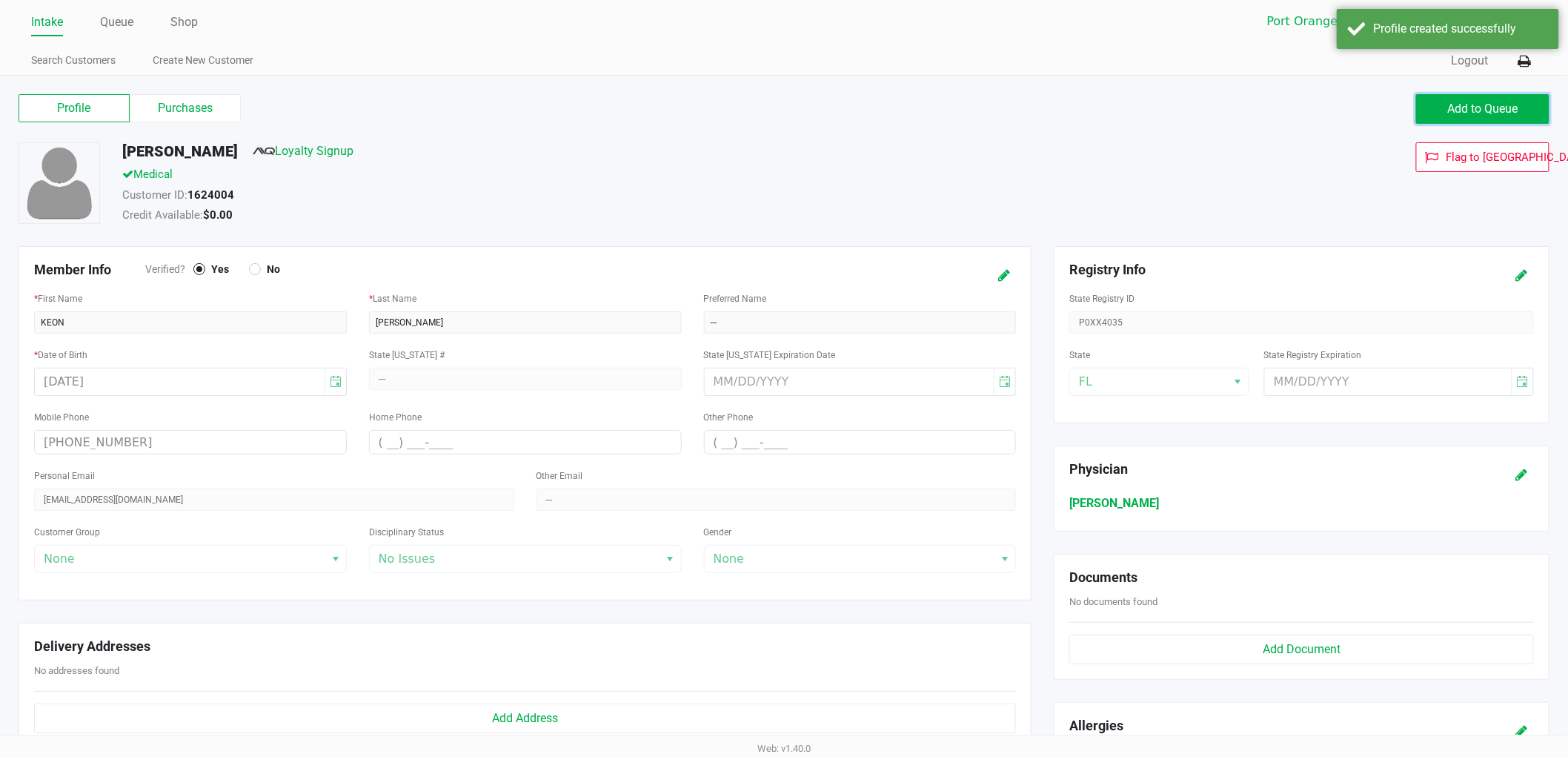
click at [1423, 113] on button "Add to Queue" at bounding box center [1482, 109] width 133 height 30
drag, startPoint x: 1449, startPoint y: 110, endPoint x: 485, endPoint y: 97, distance: 964.1
click at [1423, 108] on button "Add to Queue" at bounding box center [1482, 109] width 133 height 30
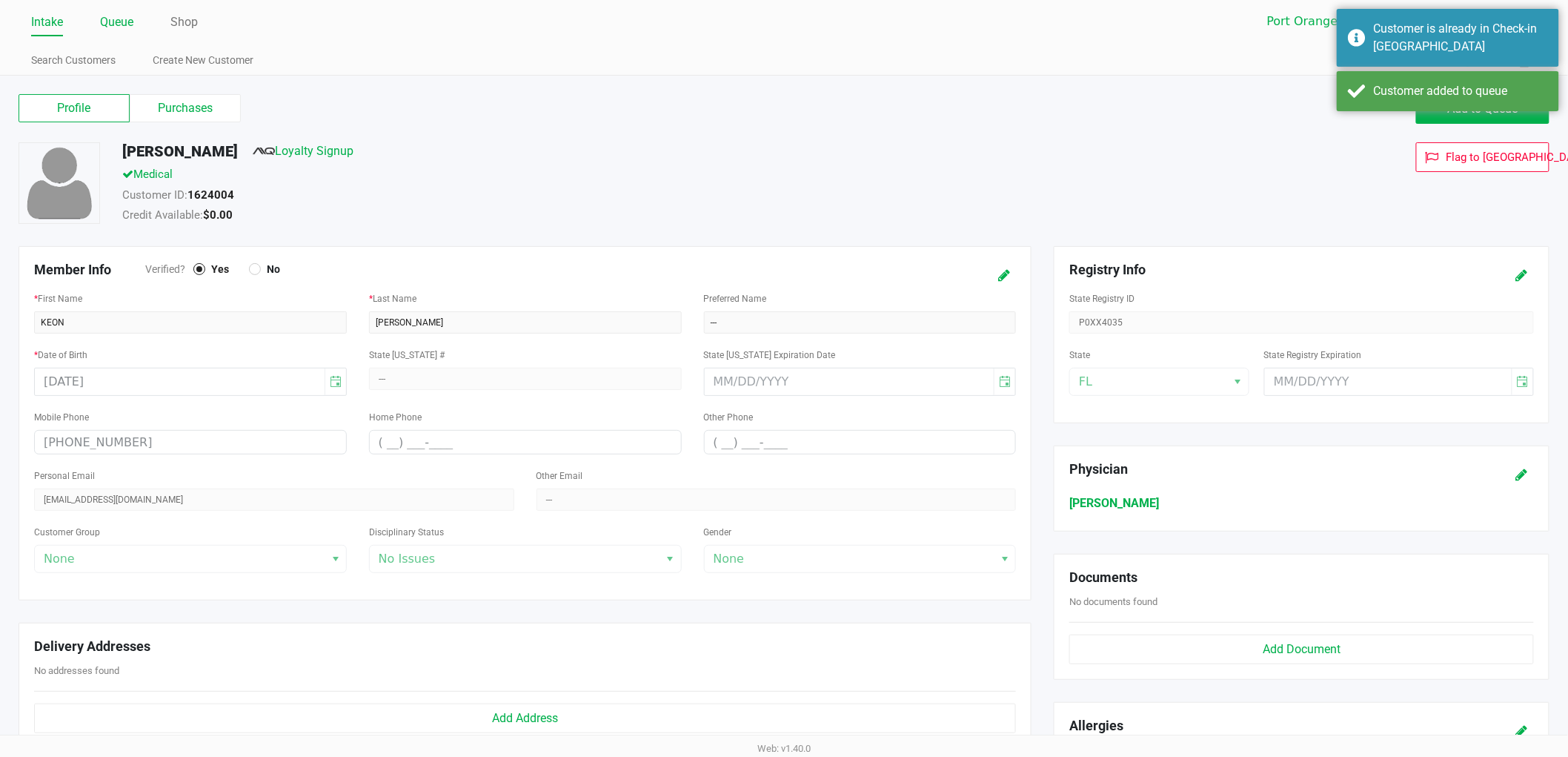
click at [123, 25] on link "Queue" at bounding box center [117, 22] width 34 height 21
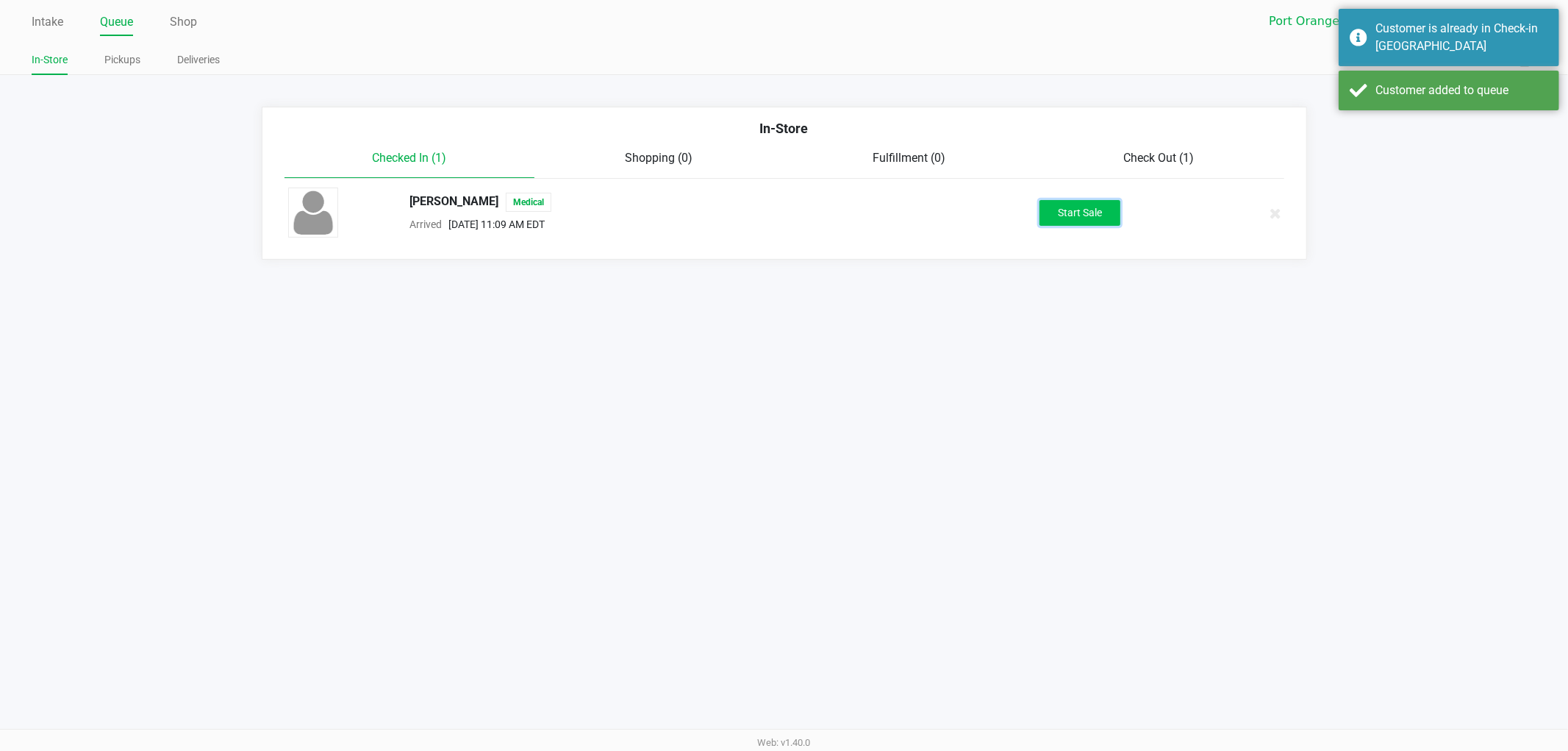
click at [1073, 210] on button "Start Sale" at bounding box center [1080, 213] width 81 height 25
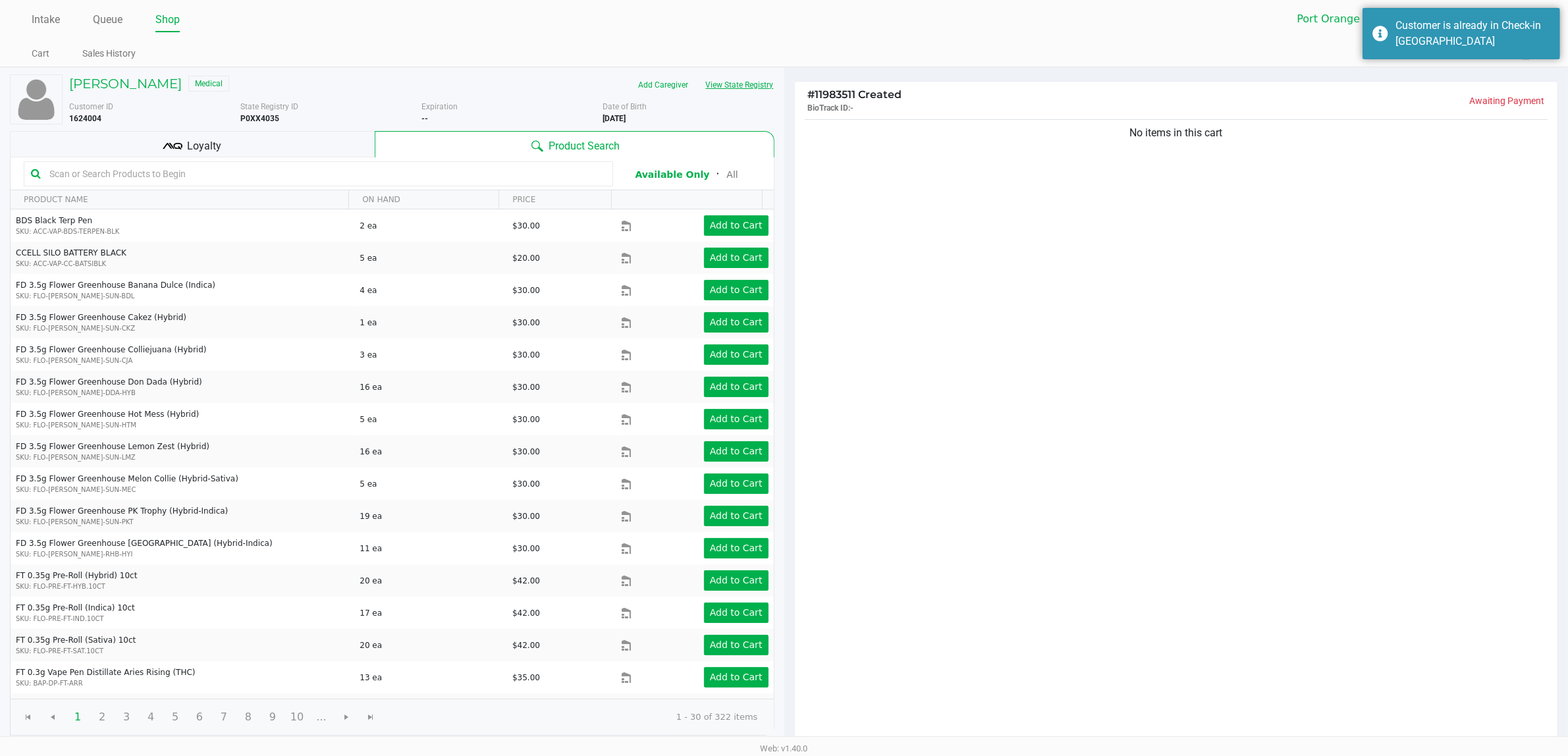
click at [713, 86] on button "View State Registry" at bounding box center [736, 85] width 77 height 21
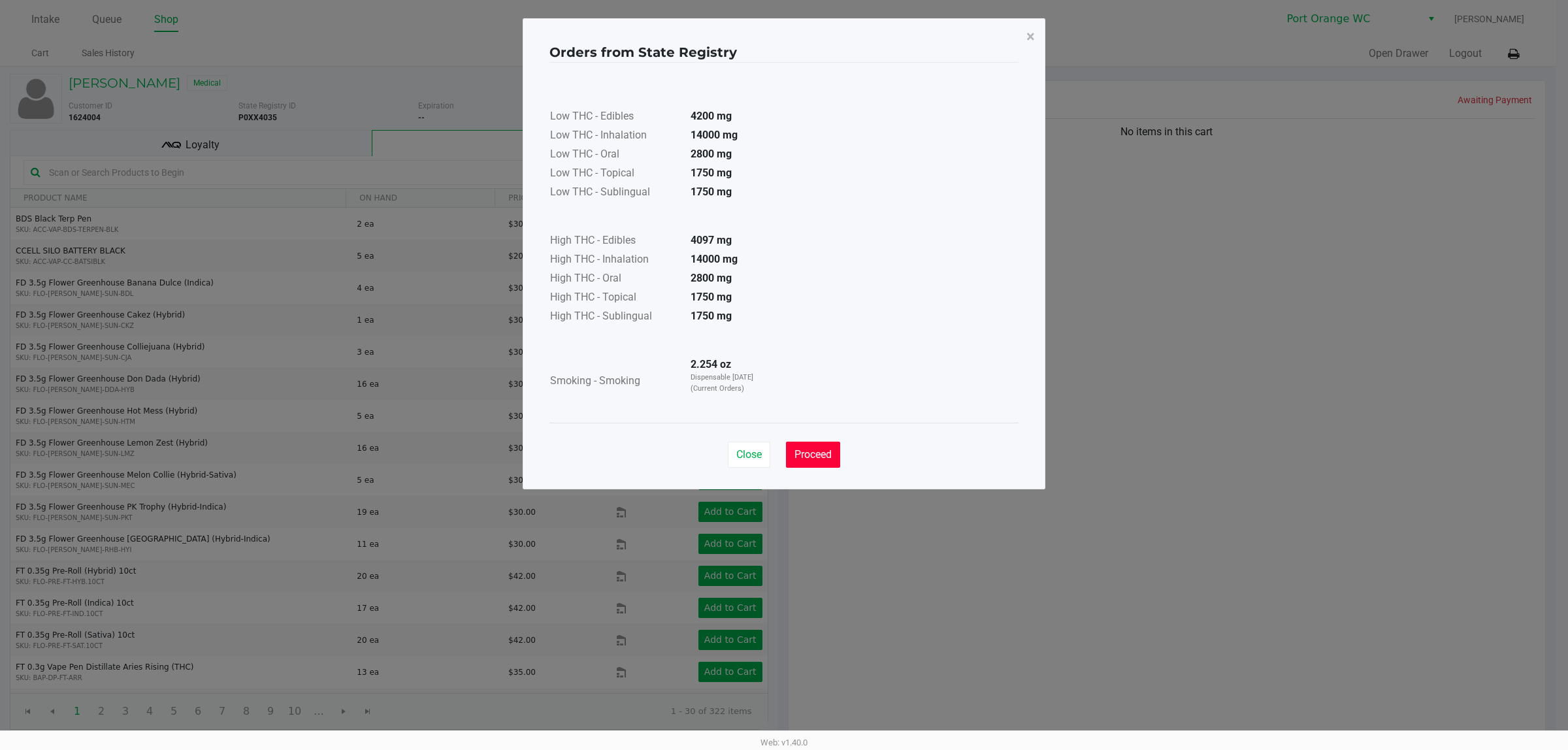
click at [795, 449] on span "Proceed" at bounding box center [813, 454] width 37 height 13
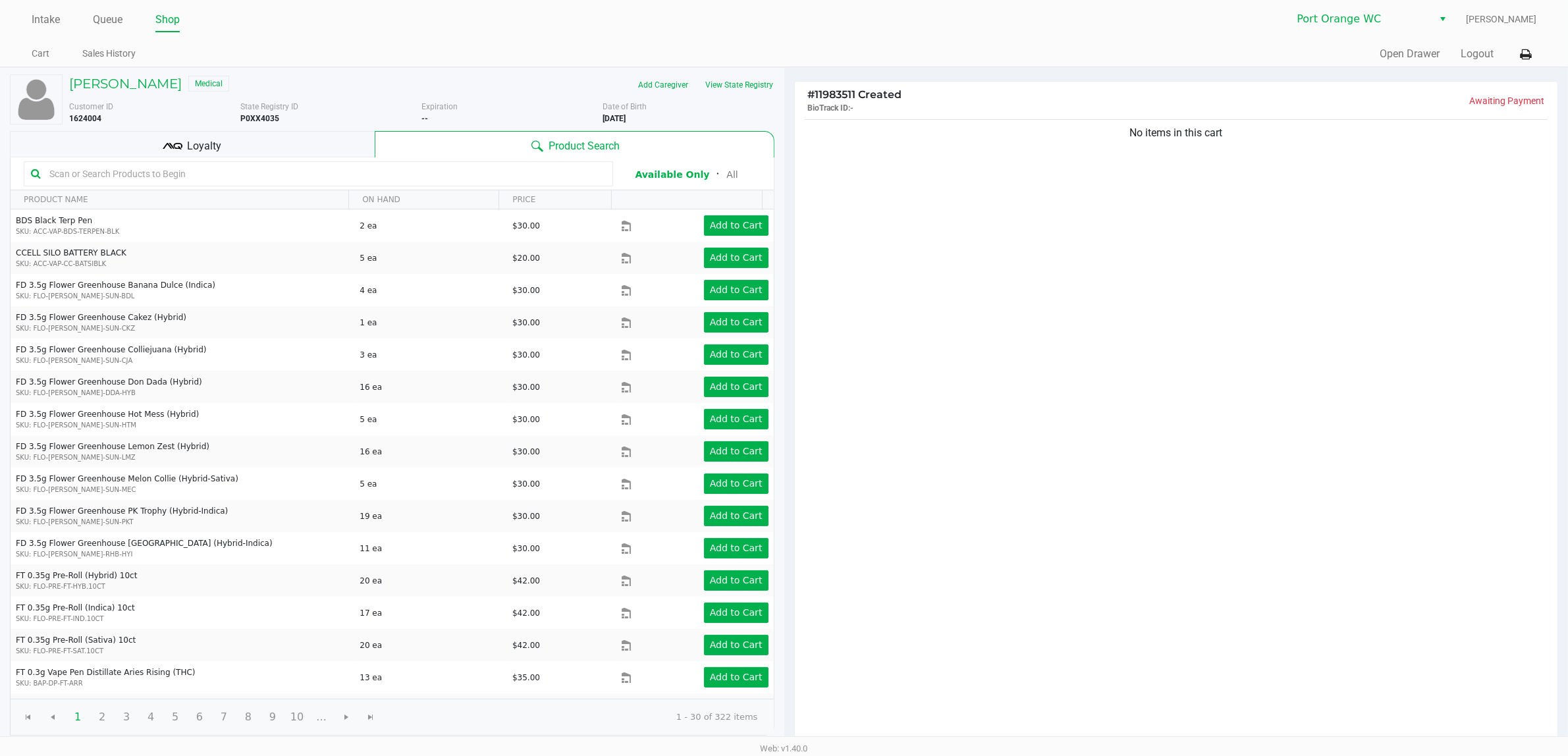
click at [339, 149] on div "Loyalty" at bounding box center [192, 144] width 365 height 26
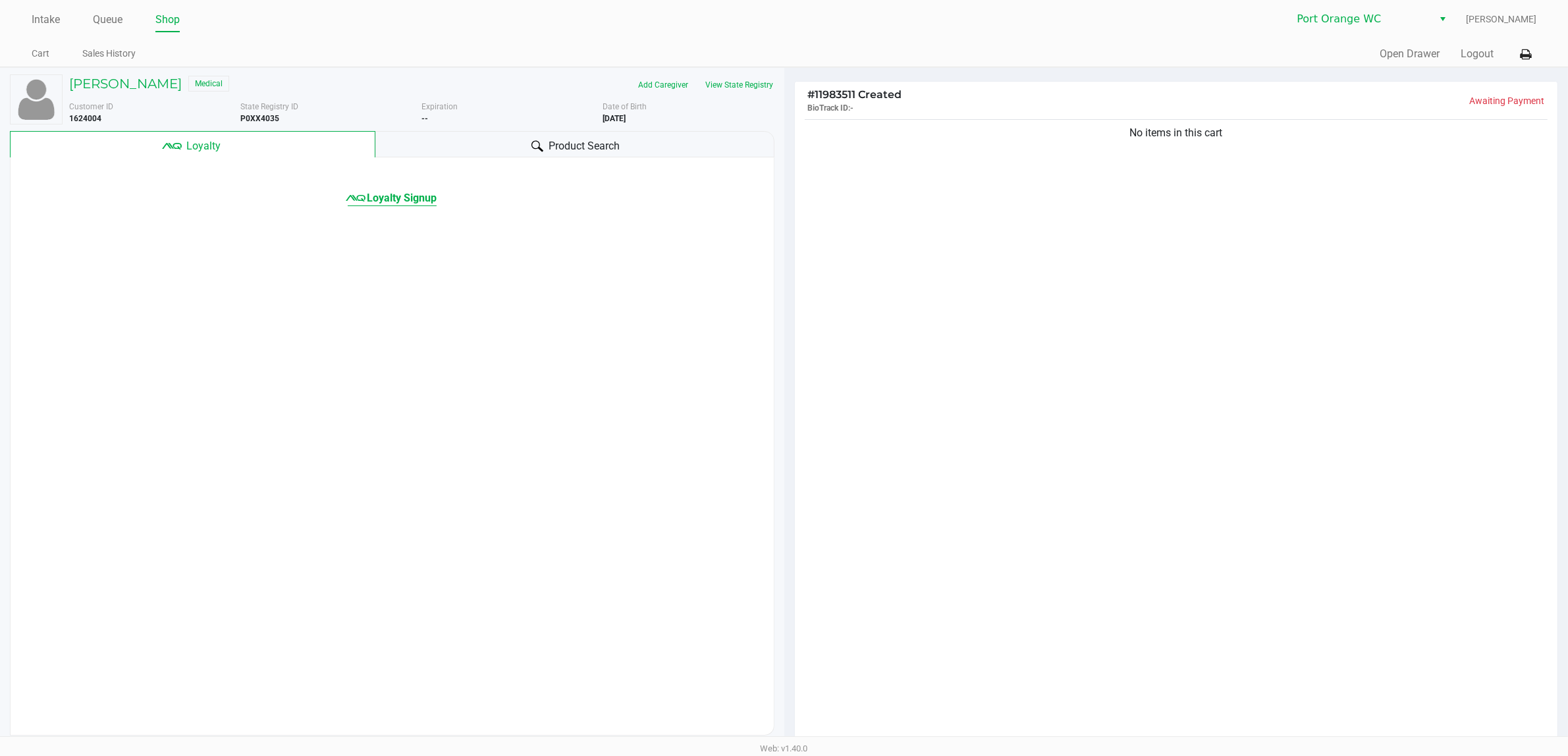
click at [422, 197] on span "Loyalty Signup" at bounding box center [402, 198] width 70 height 16
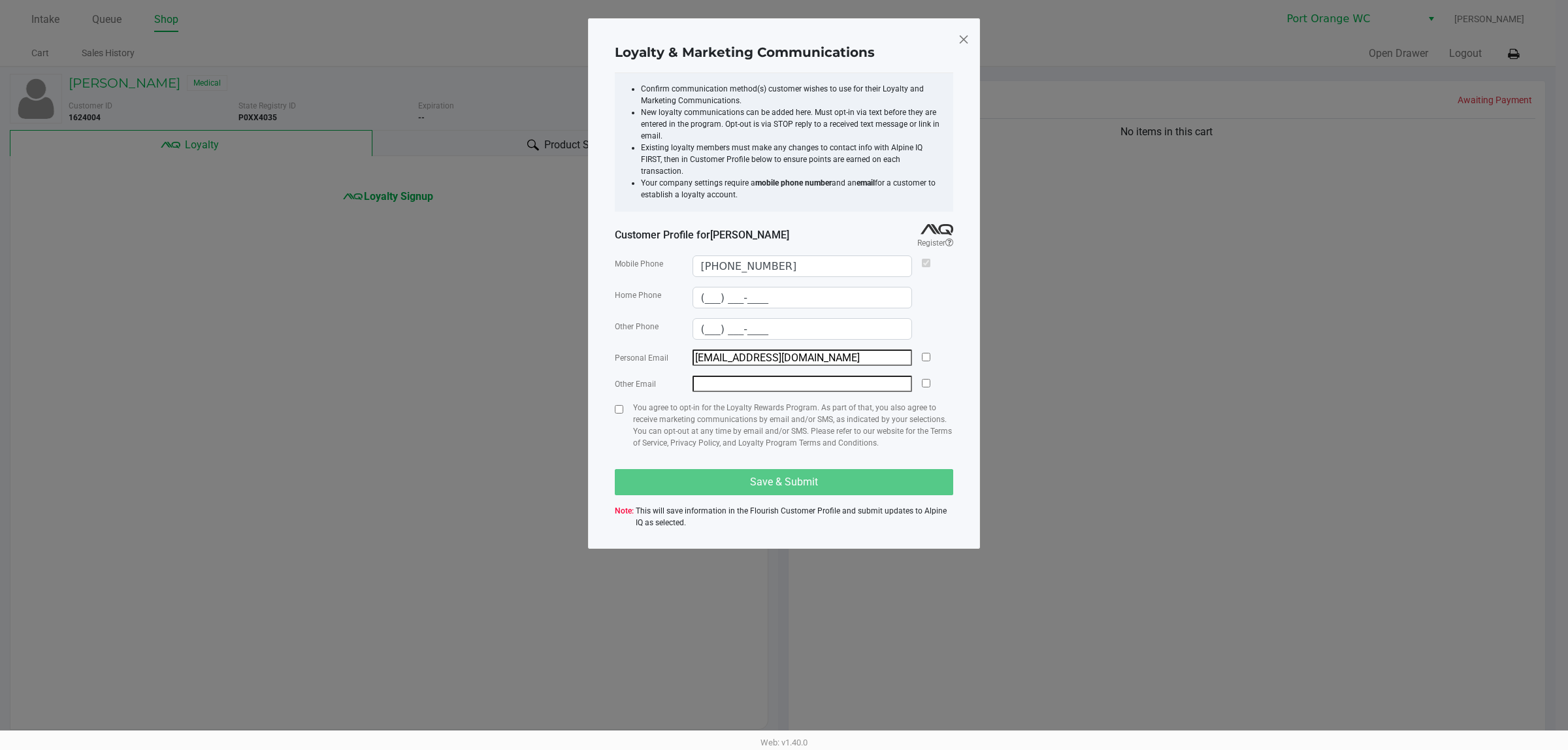
click at [926, 349] on div at bounding box center [926, 357] width 8 height 16
click at [926, 354] on input "checkbox" at bounding box center [926, 357] width 8 height 8
checkbox input "true"
click at [622, 405] on input "checkbox" at bounding box center [619, 409] width 8 height 8
checkbox input "true"
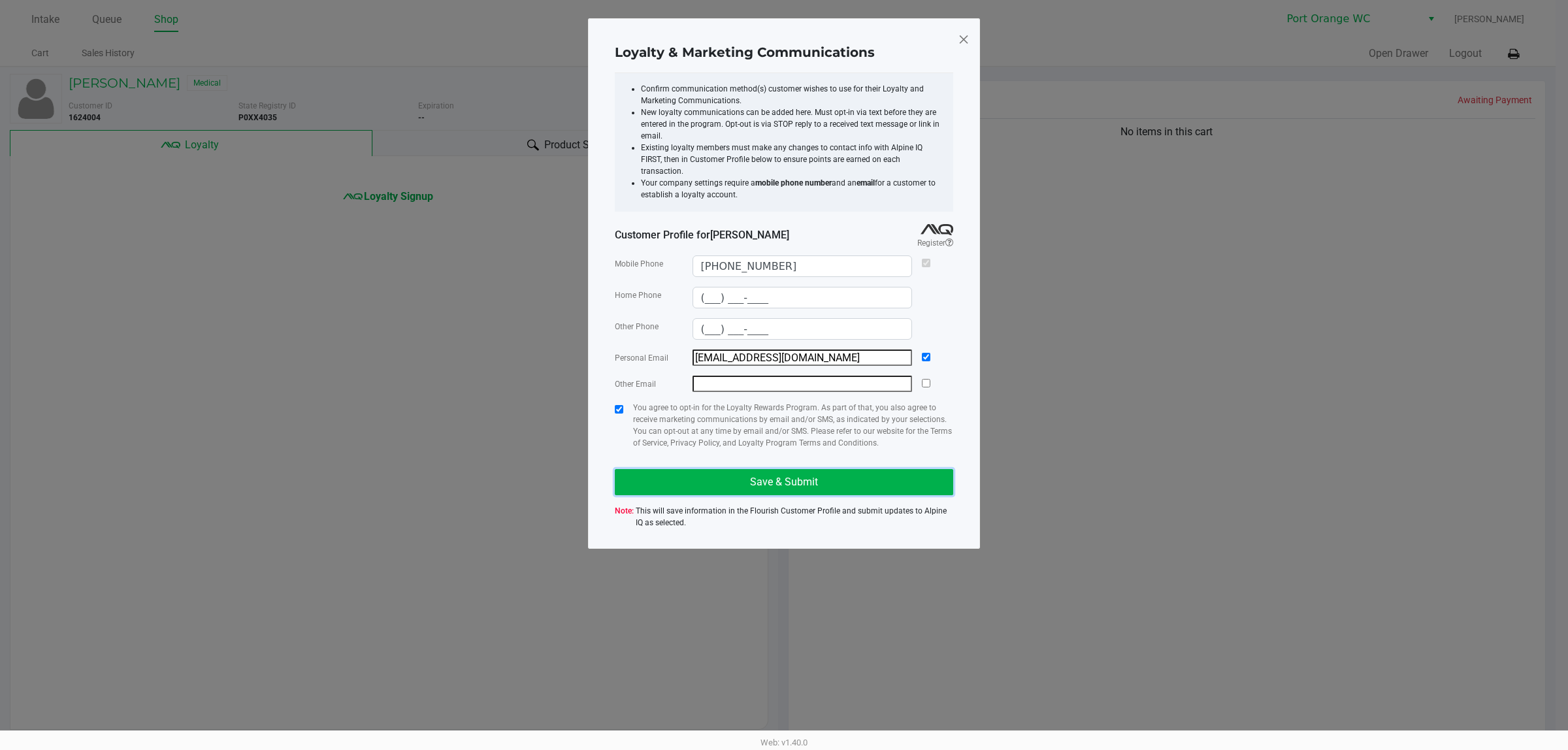
click at [707, 477] on button "Save & Submit" at bounding box center [784, 482] width 338 height 26
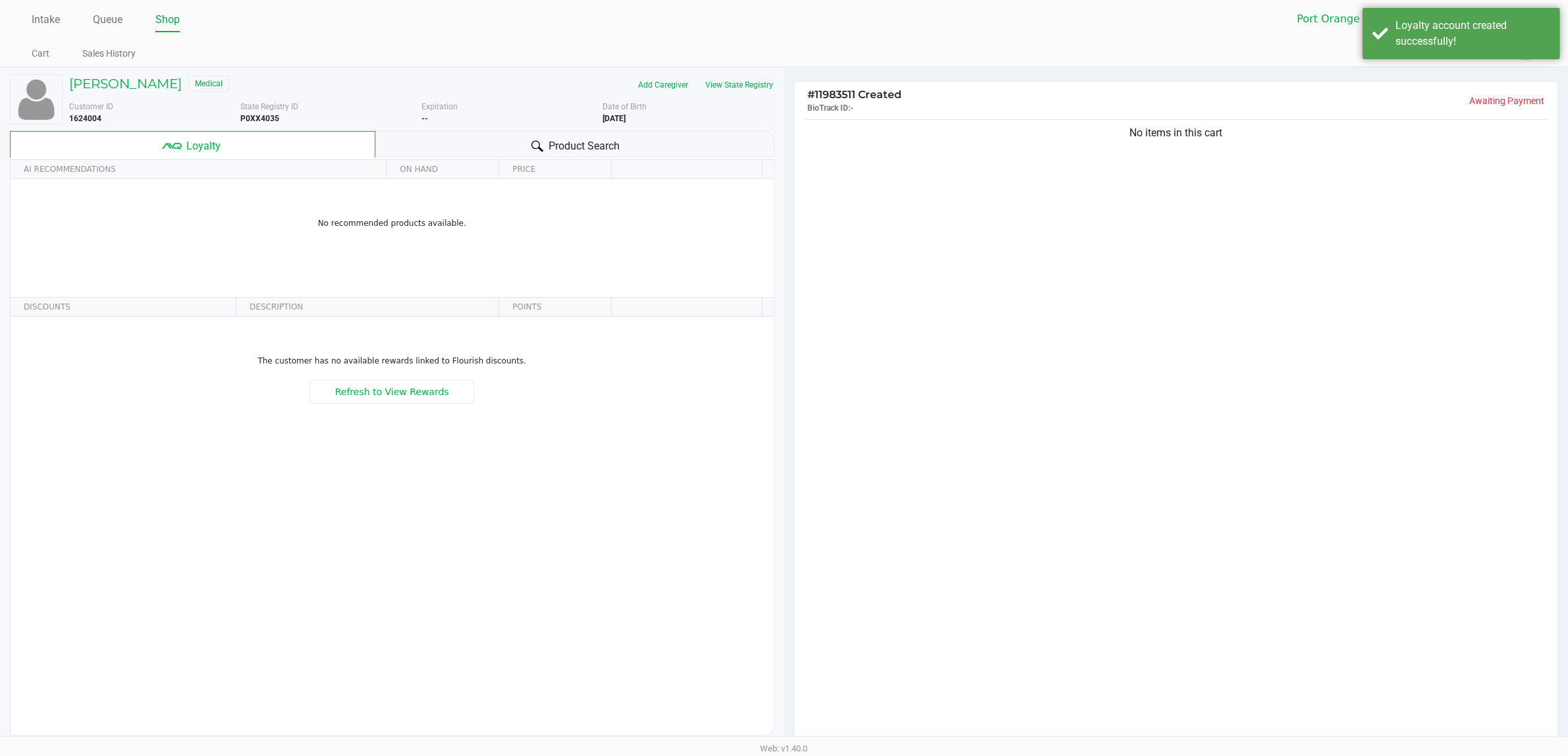
click at [851, 432] on div "No items in this cart" at bounding box center [1176, 431] width 763 height 629
click at [744, 90] on button "View State Registry" at bounding box center [736, 85] width 77 height 21
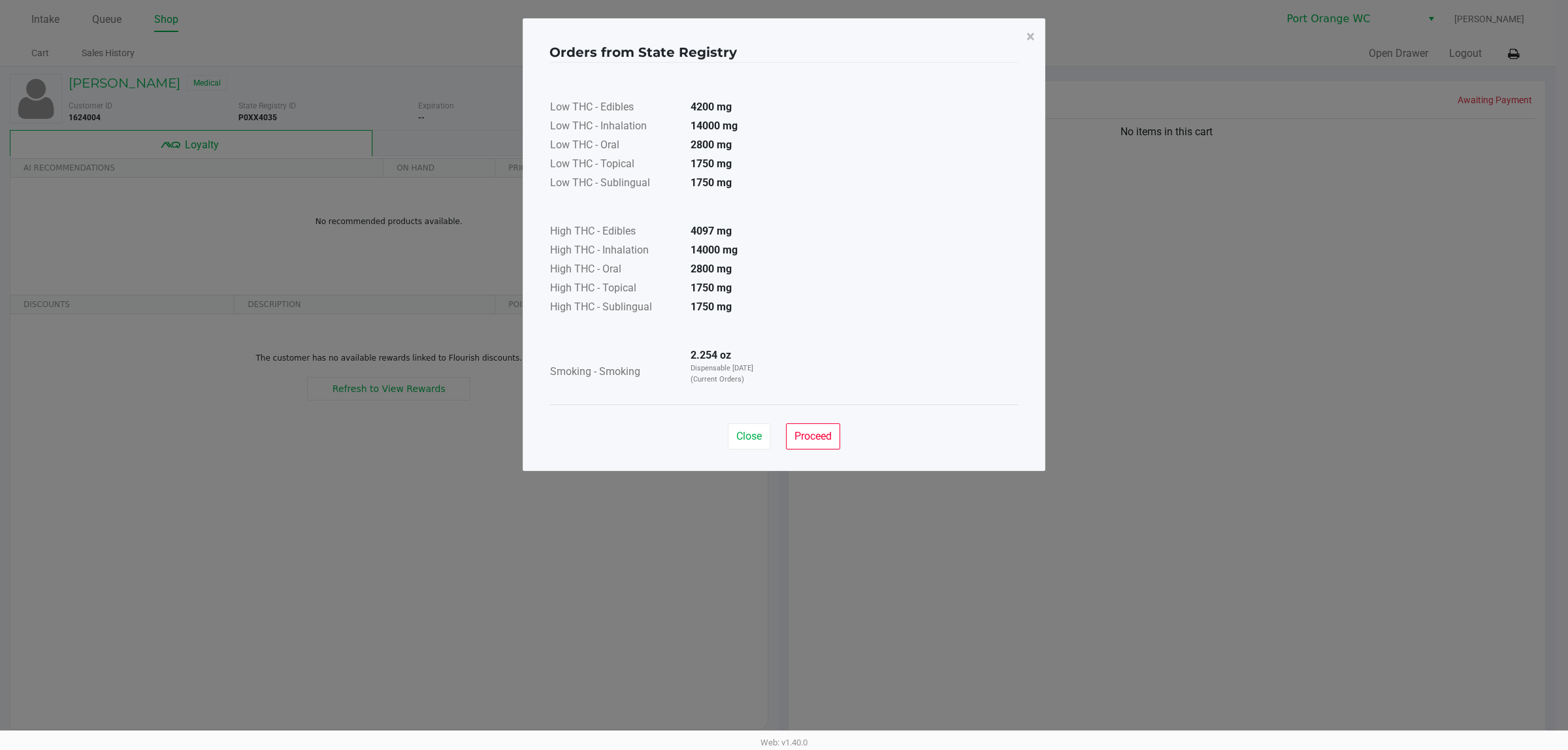
click at [807, 437] on span "Proceed" at bounding box center [813, 436] width 37 height 13
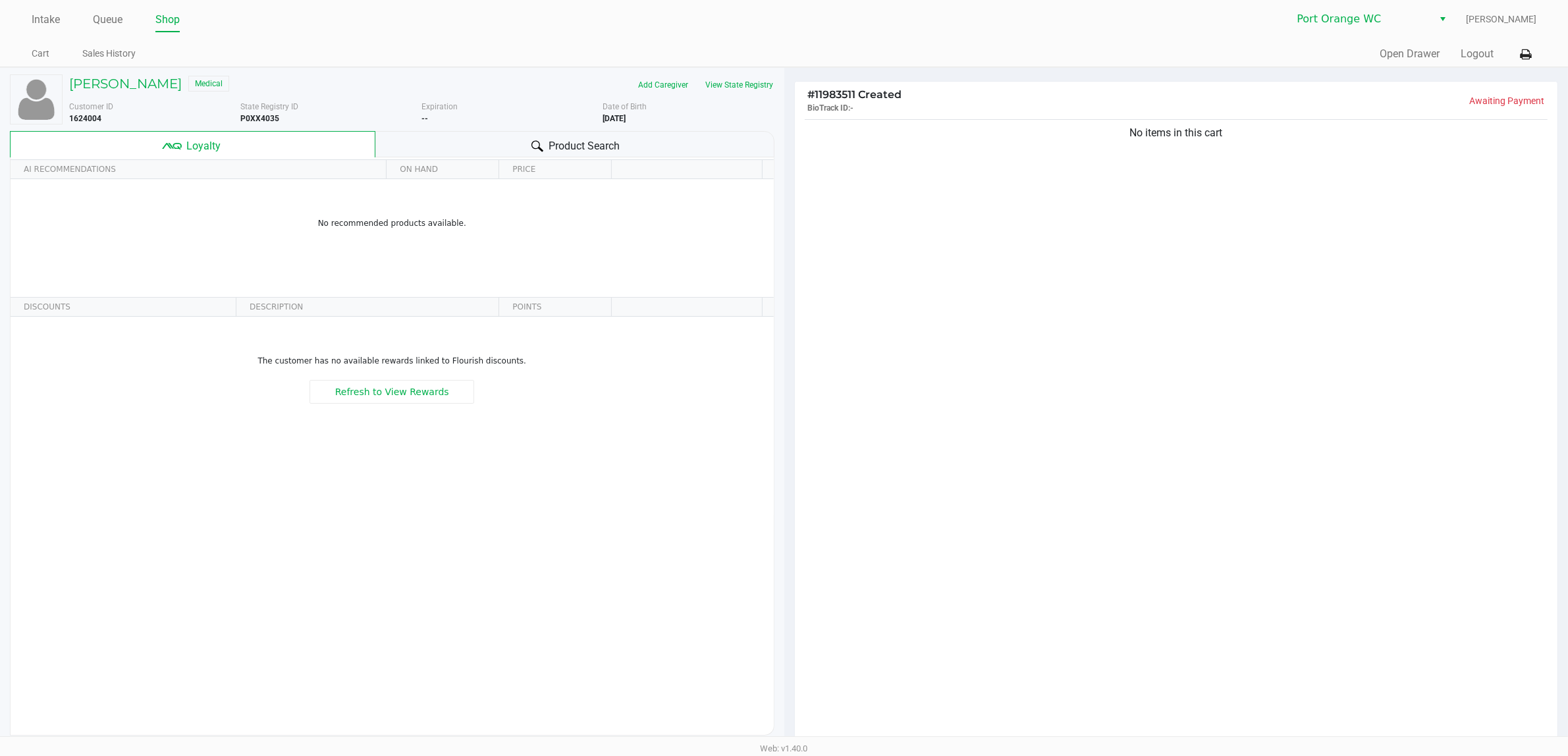
click at [657, 139] on div "Product Search" at bounding box center [575, 144] width 399 height 26
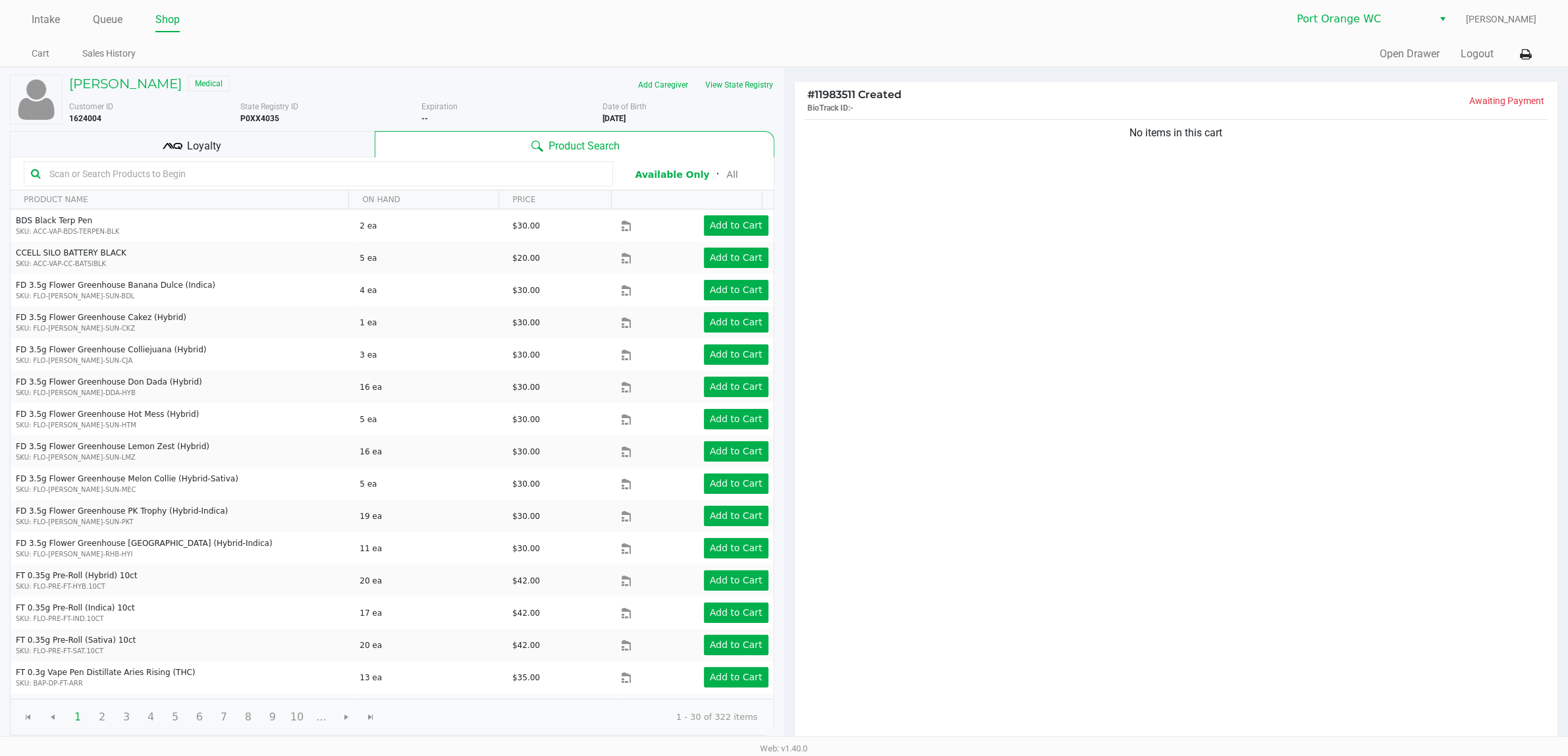
click at [477, 177] on input "text" at bounding box center [325, 174] width 562 height 20
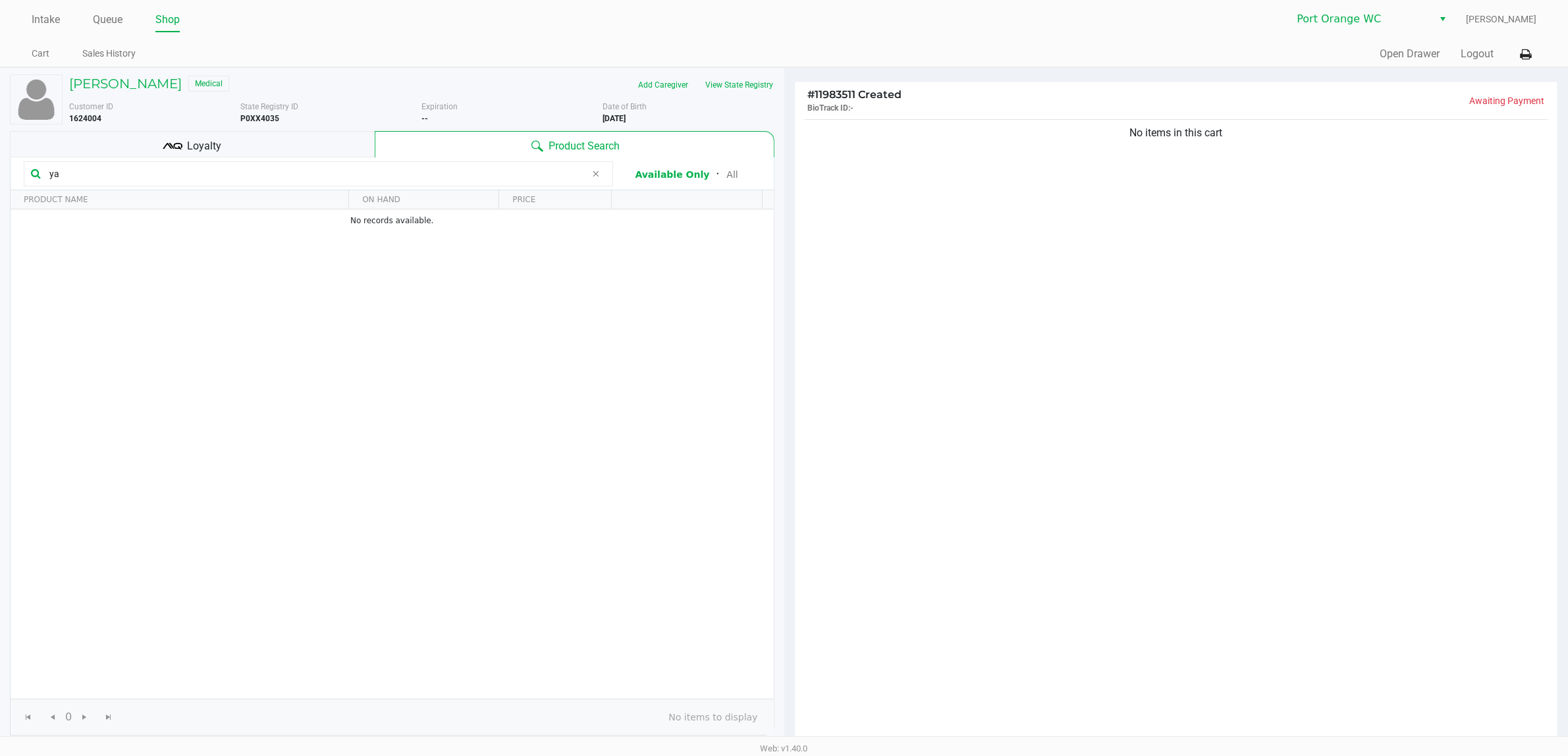
type input "y"
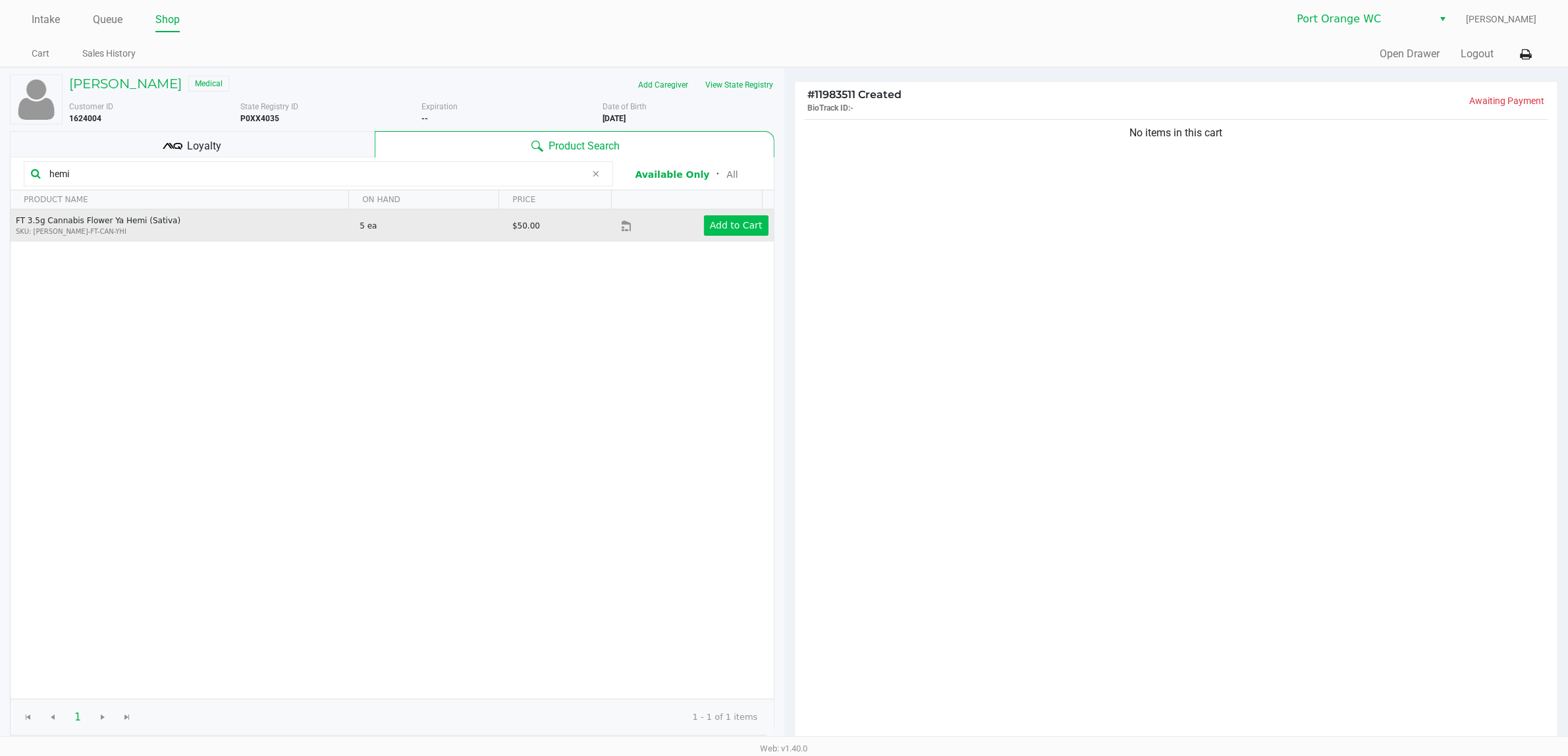
type input "hemi"
click at [730, 231] on app-button-loader "Add to Cart" at bounding box center [736, 225] width 53 height 11
click at [594, 176] on icon at bounding box center [596, 173] width 8 height 11
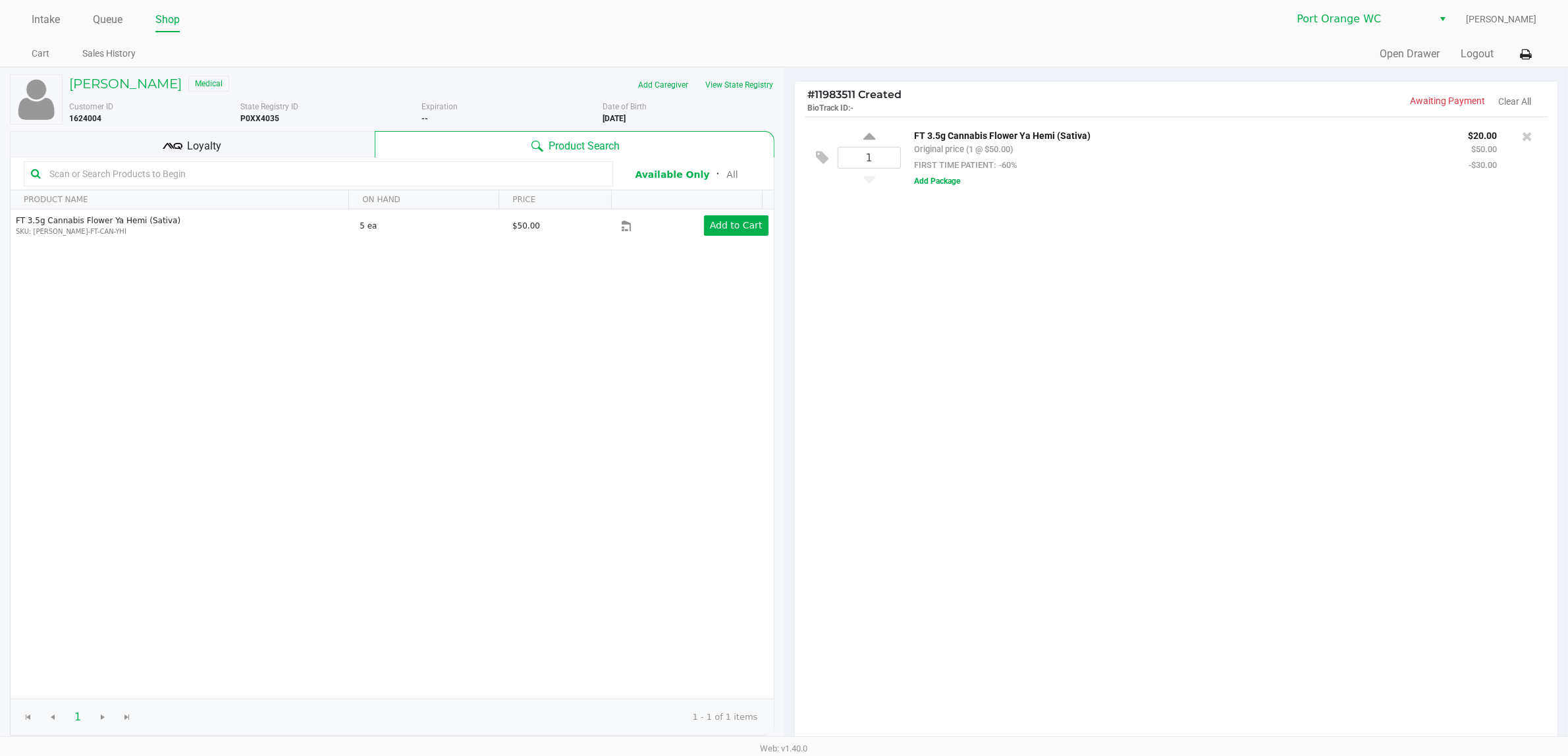
click at [483, 172] on input "text" at bounding box center [325, 174] width 562 height 20
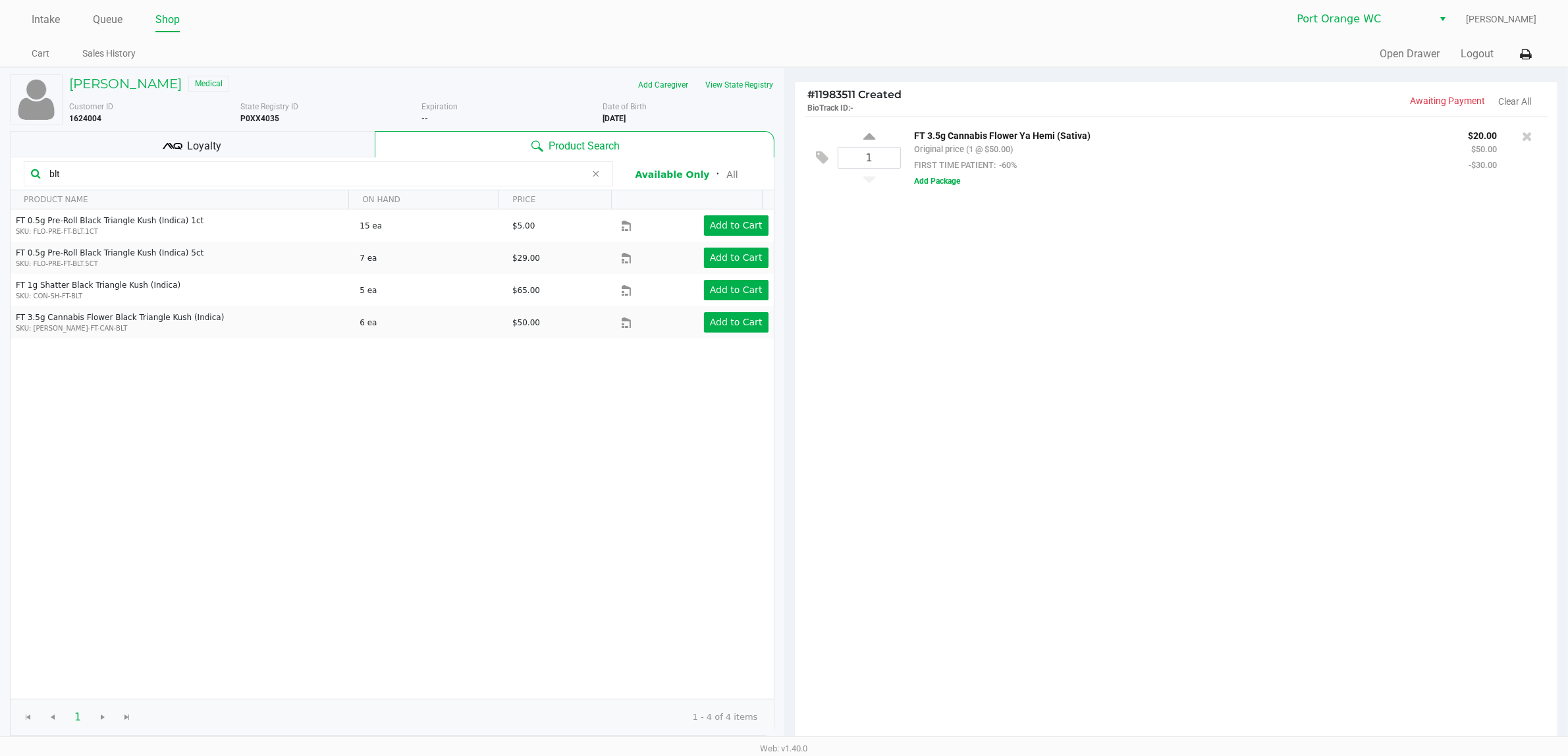
type input "blt"
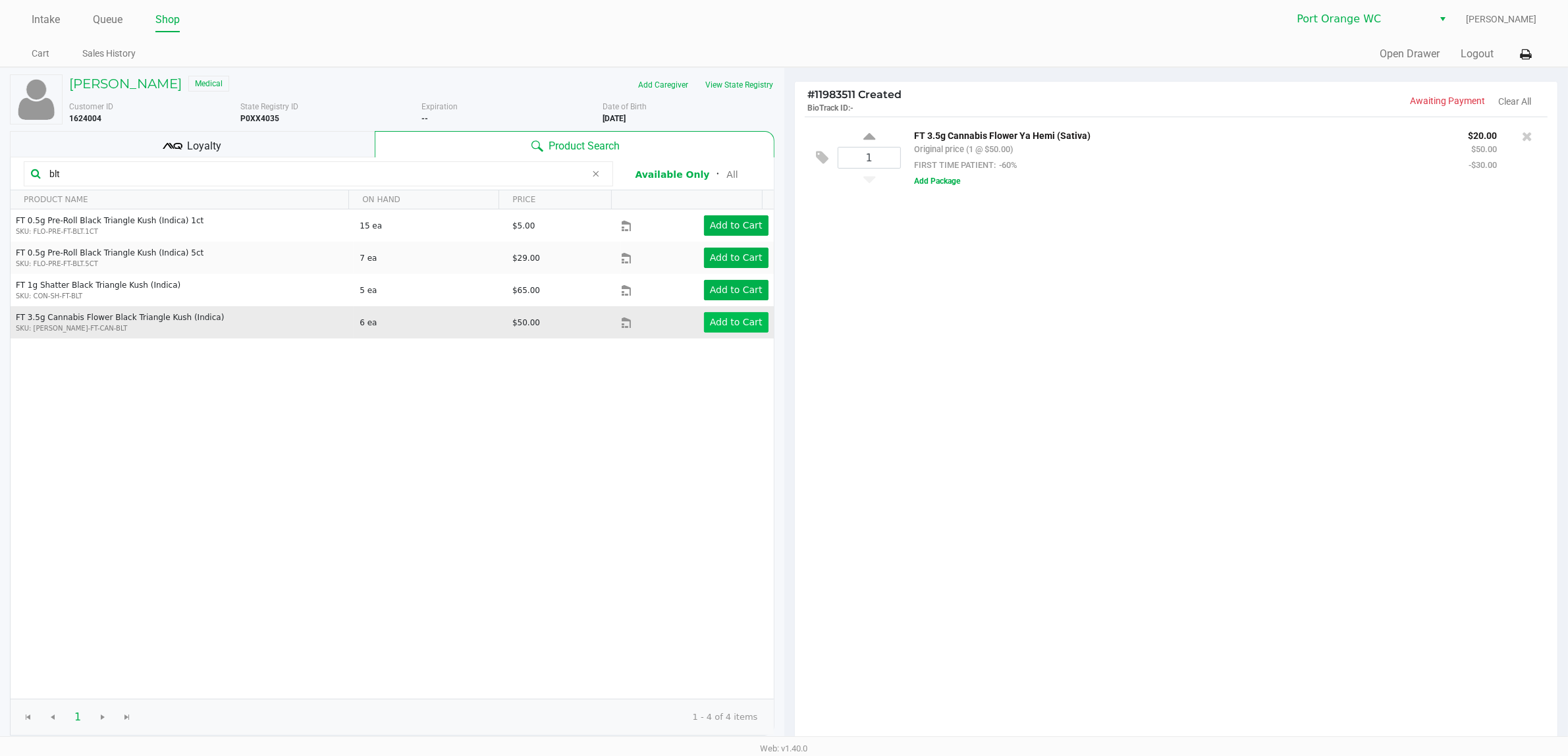
click at [712, 331] on button "Add to Cart" at bounding box center [736, 322] width 65 height 21
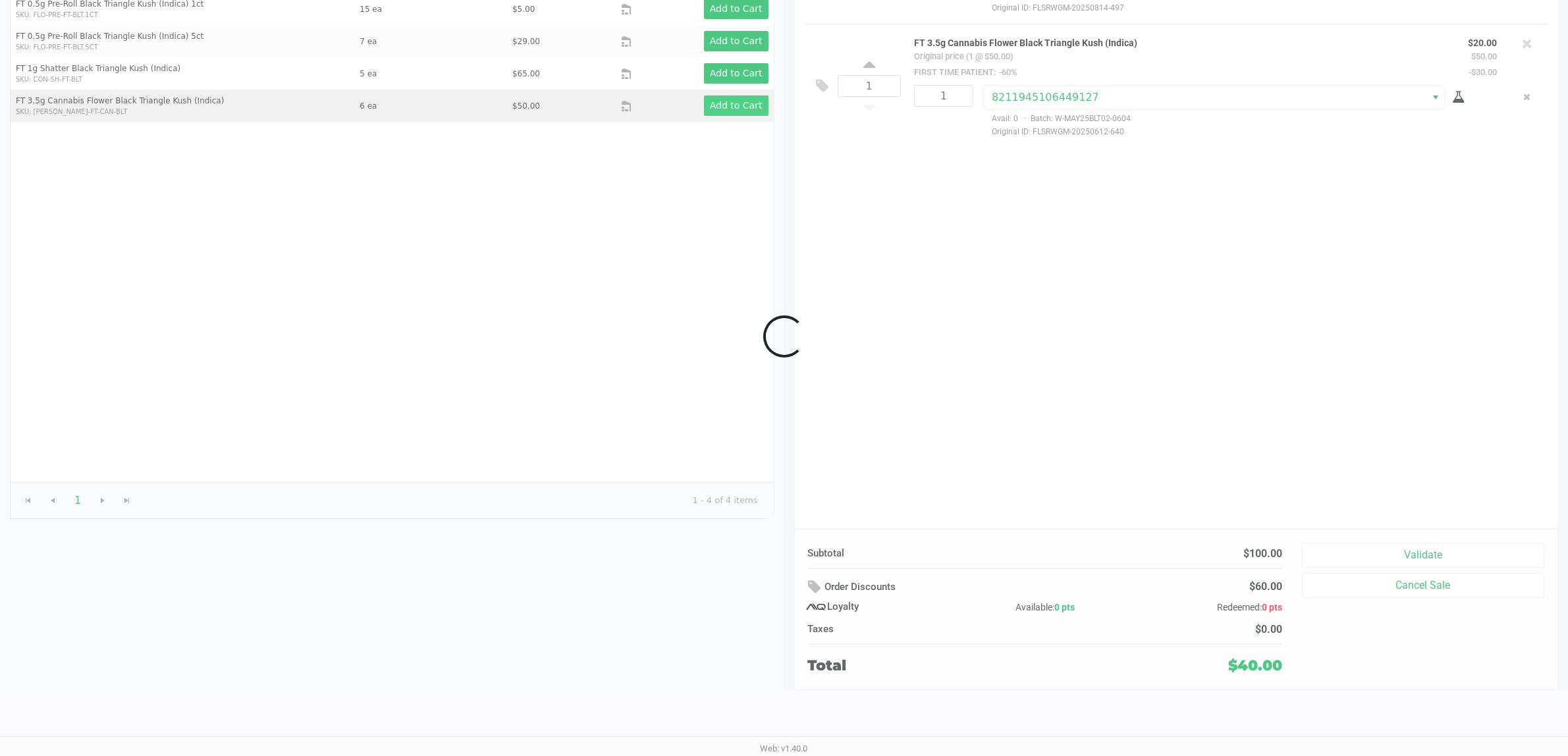
scroll to position [152, 0]
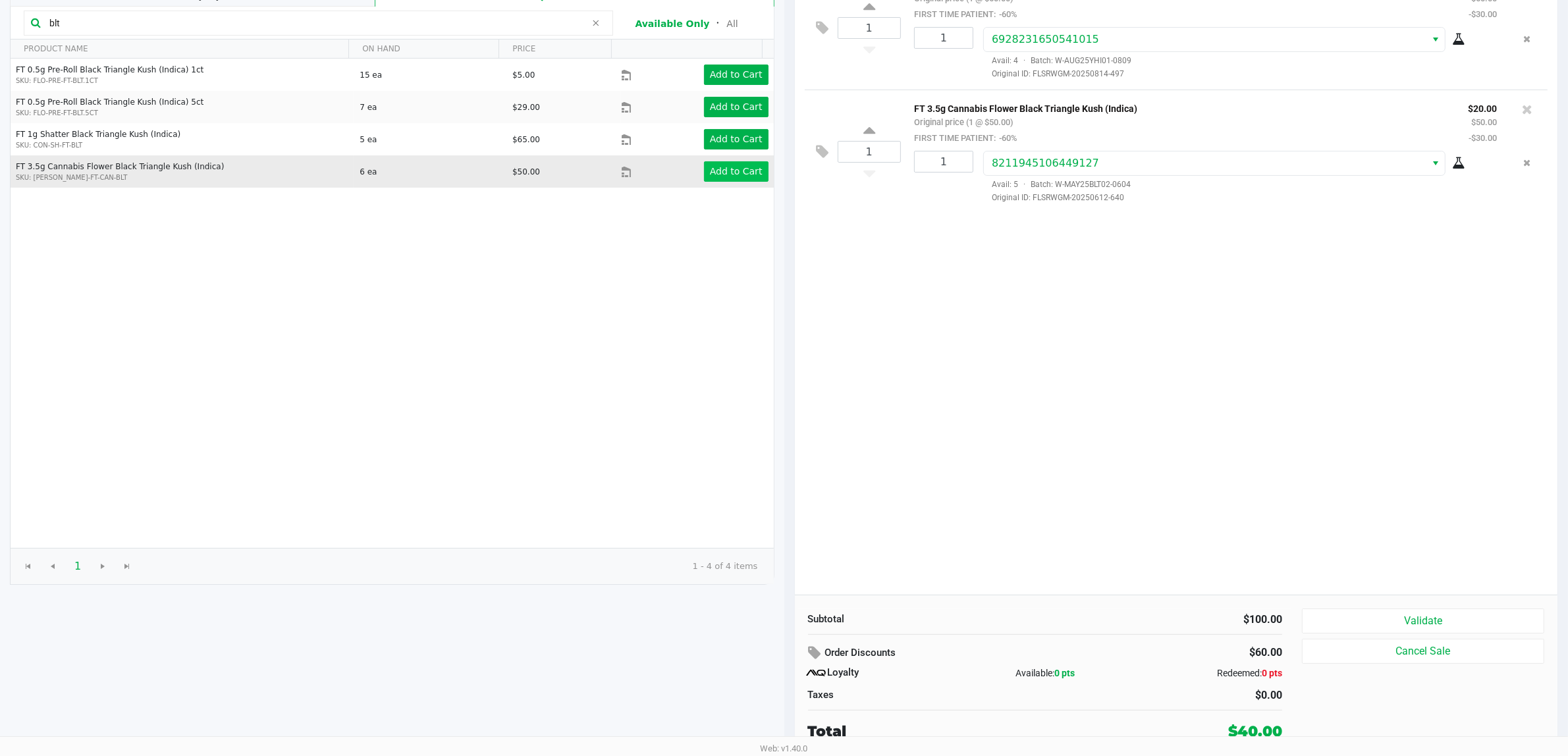
click at [1264, 558] on div "1 FT 3.5g Cannabis Flower Ya Hemi (Sativa) Original price (1 @ $50.00) FIRST TI…" at bounding box center [1176, 280] width 763 height 629
click at [1264, 604] on button "Validate" at bounding box center [1422, 620] width 242 height 25
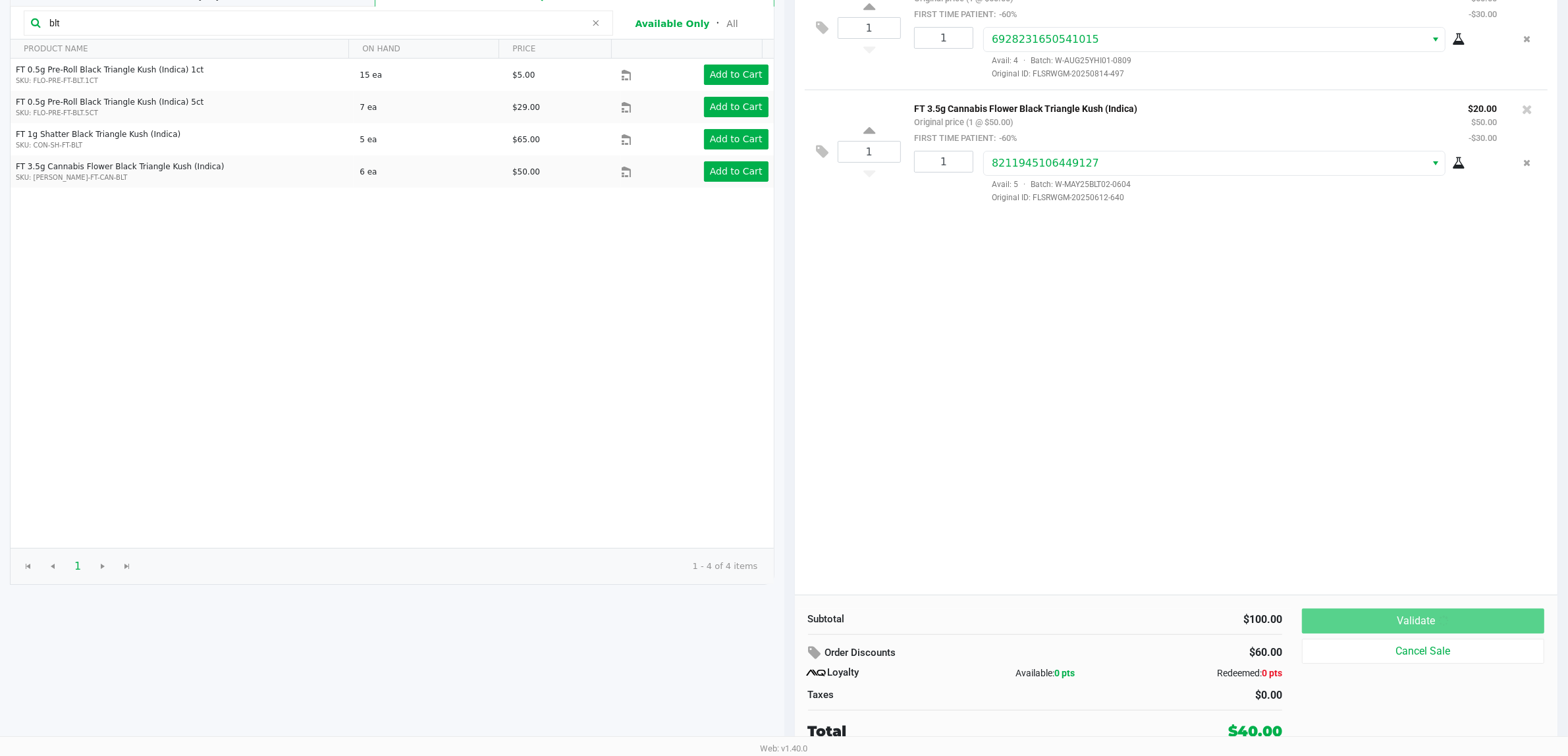
scroll to position [0, 0]
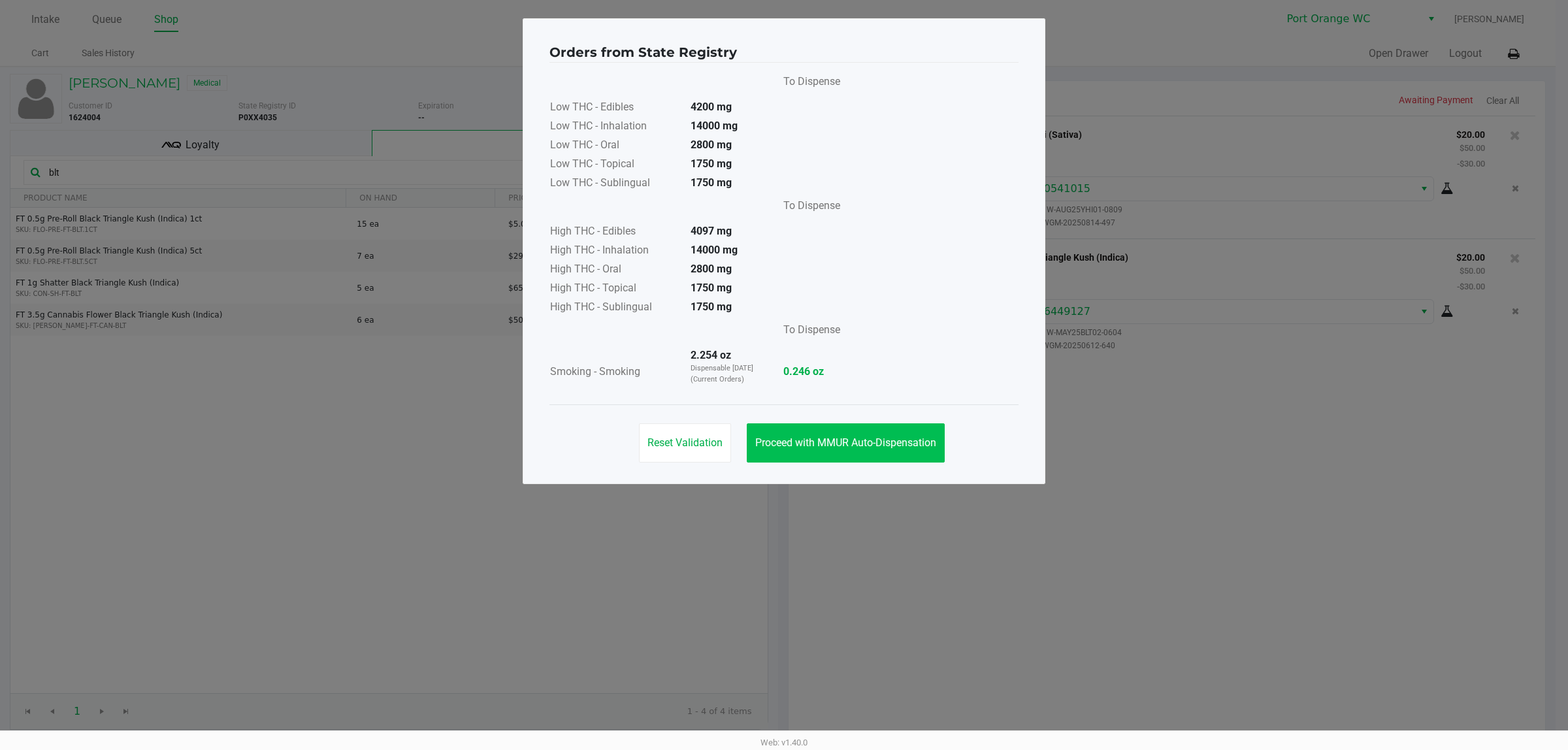
click at [843, 442] on span "Proceed with MMUR Auto-Dispensation" at bounding box center [845, 443] width 181 height 13
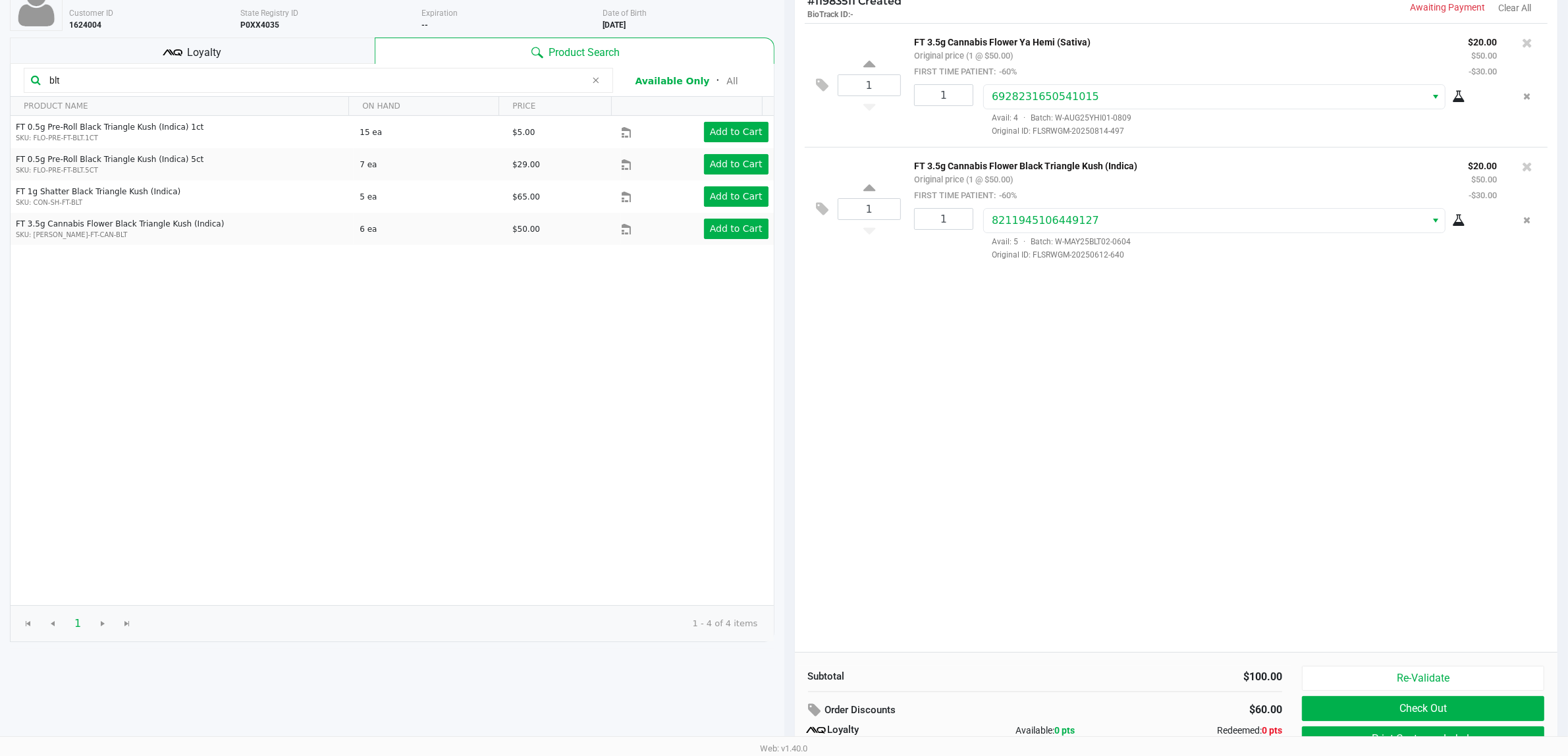
scroll to position [152, 0]
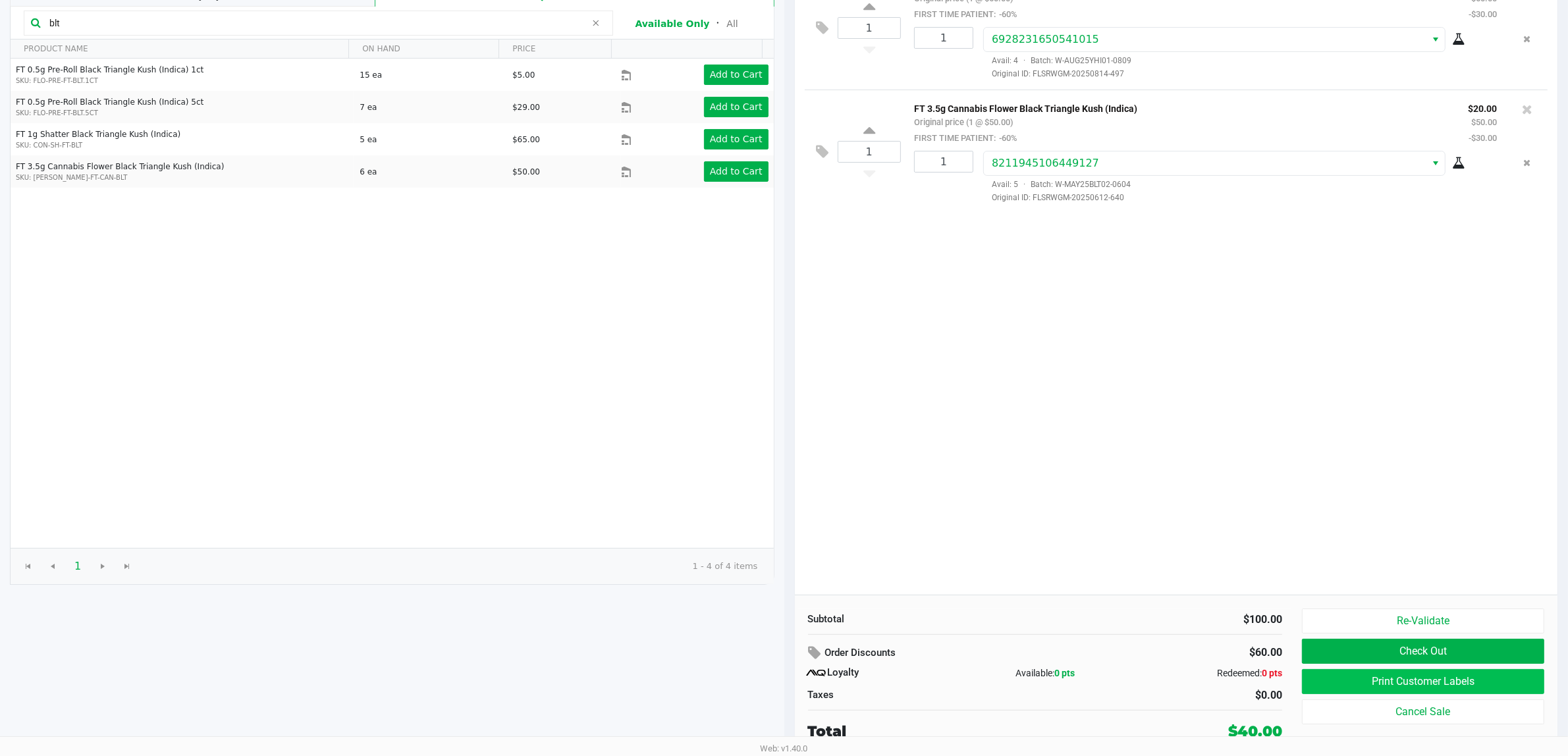
click at [1264, 604] on button "Print Customer Labels" at bounding box center [1422, 681] width 242 height 25
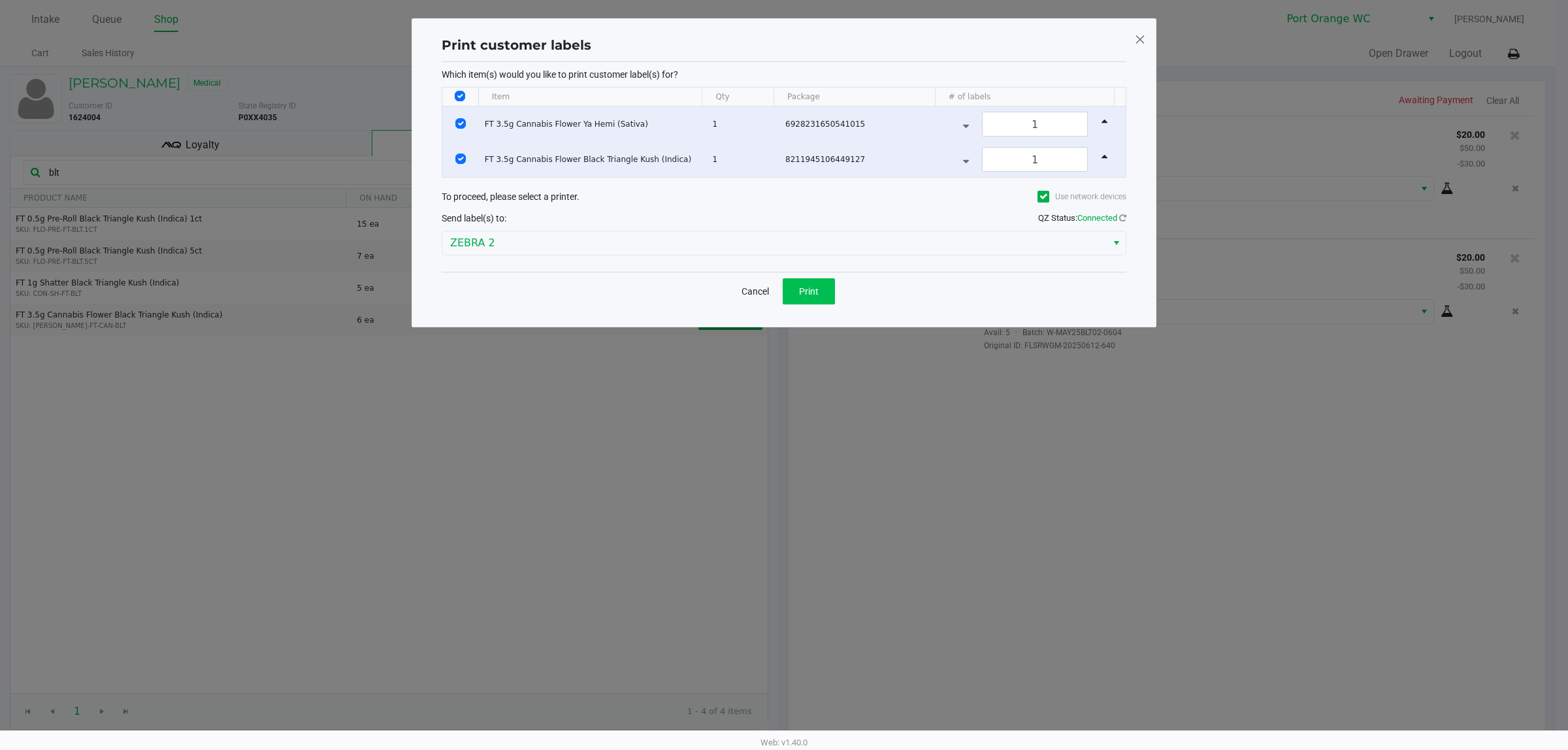
click at [801, 295] on span "Print" at bounding box center [809, 291] width 20 height 11
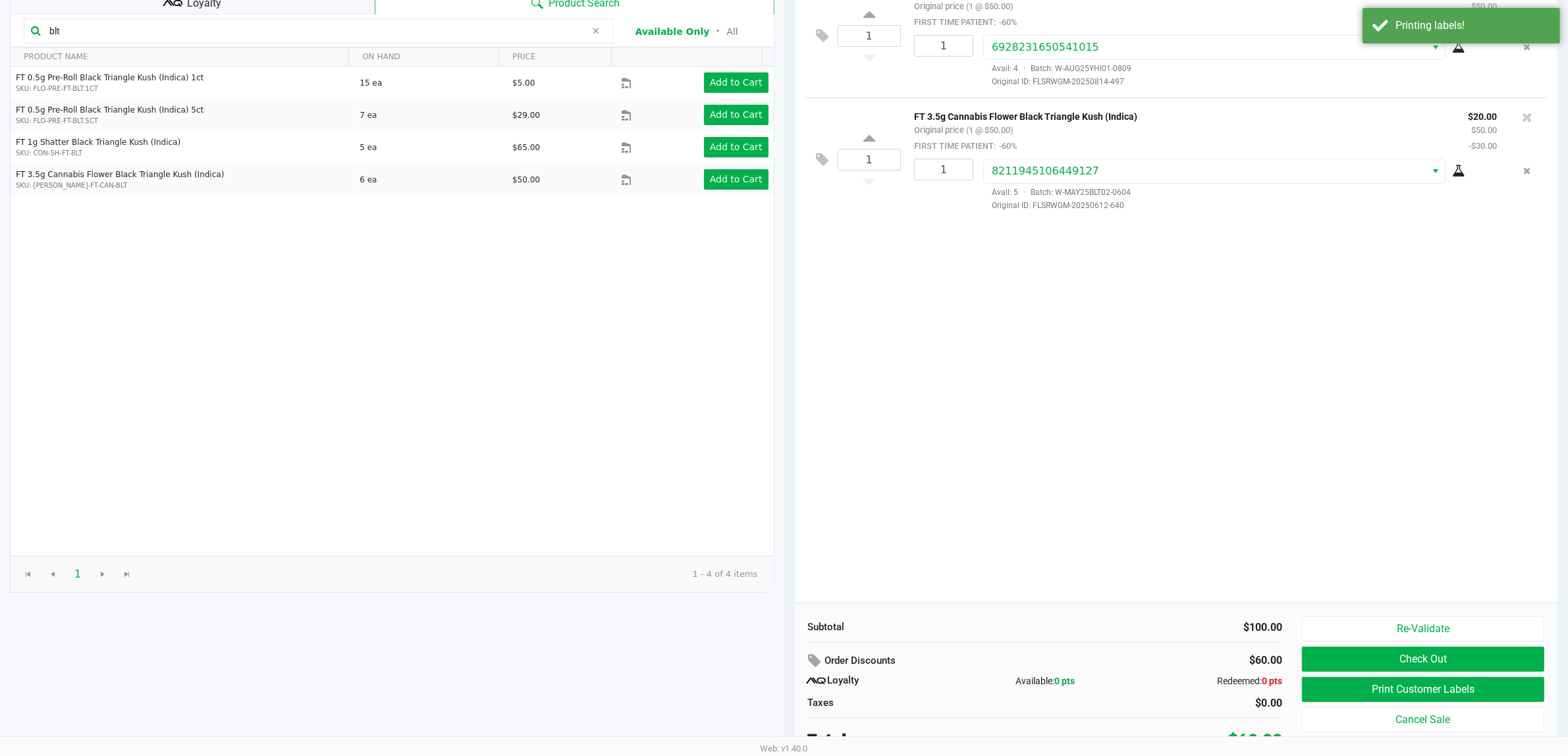
scroll to position [152, 0]
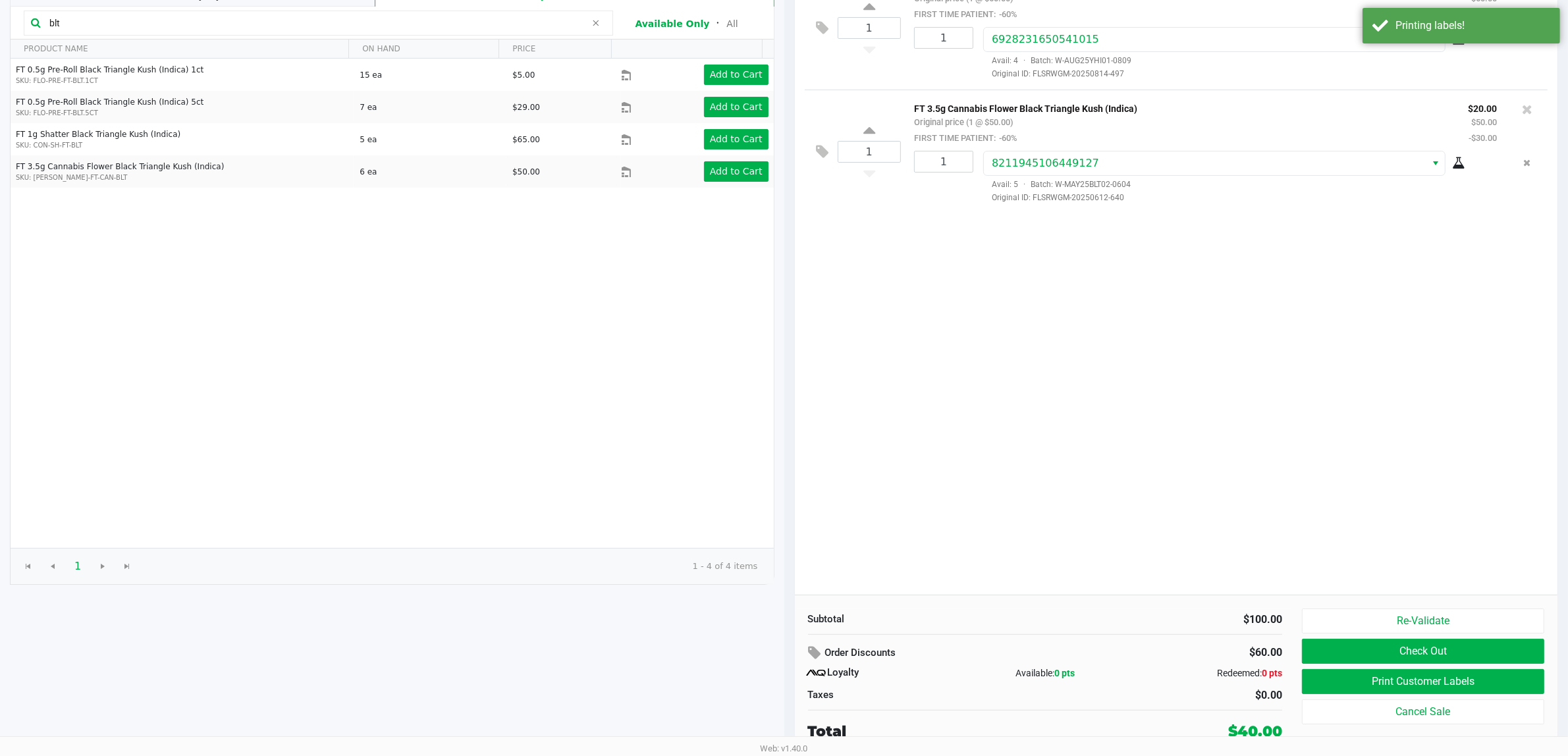
click at [1264, 604] on button "Check Out" at bounding box center [1422, 651] width 242 height 25
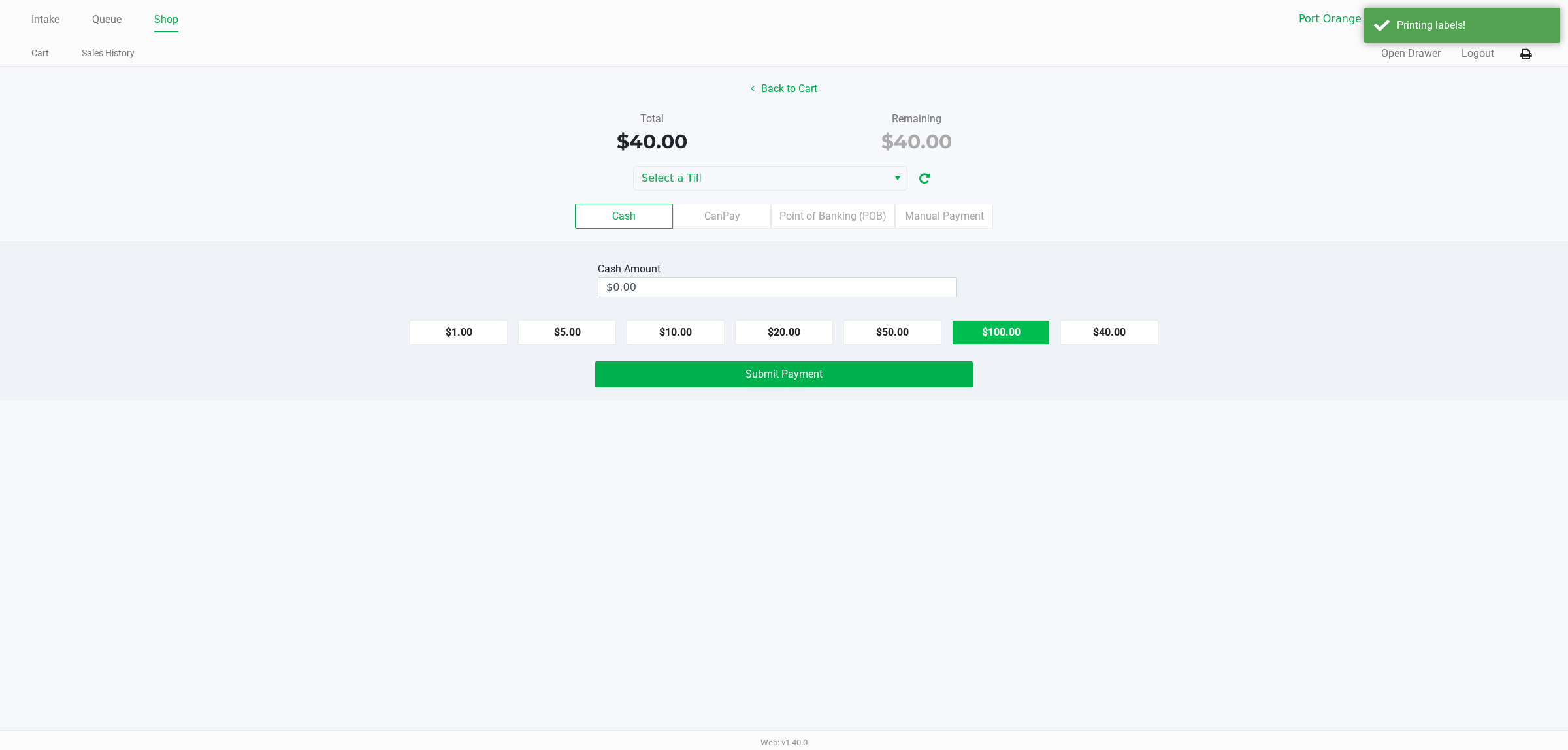
click at [998, 332] on button "$100.00" at bounding box center [1000, 332] width 98 height 25
type input "$100.00"
click at [888, 364] on button "Submit Payment" at bounding box center [784, 374] width 378 height 26
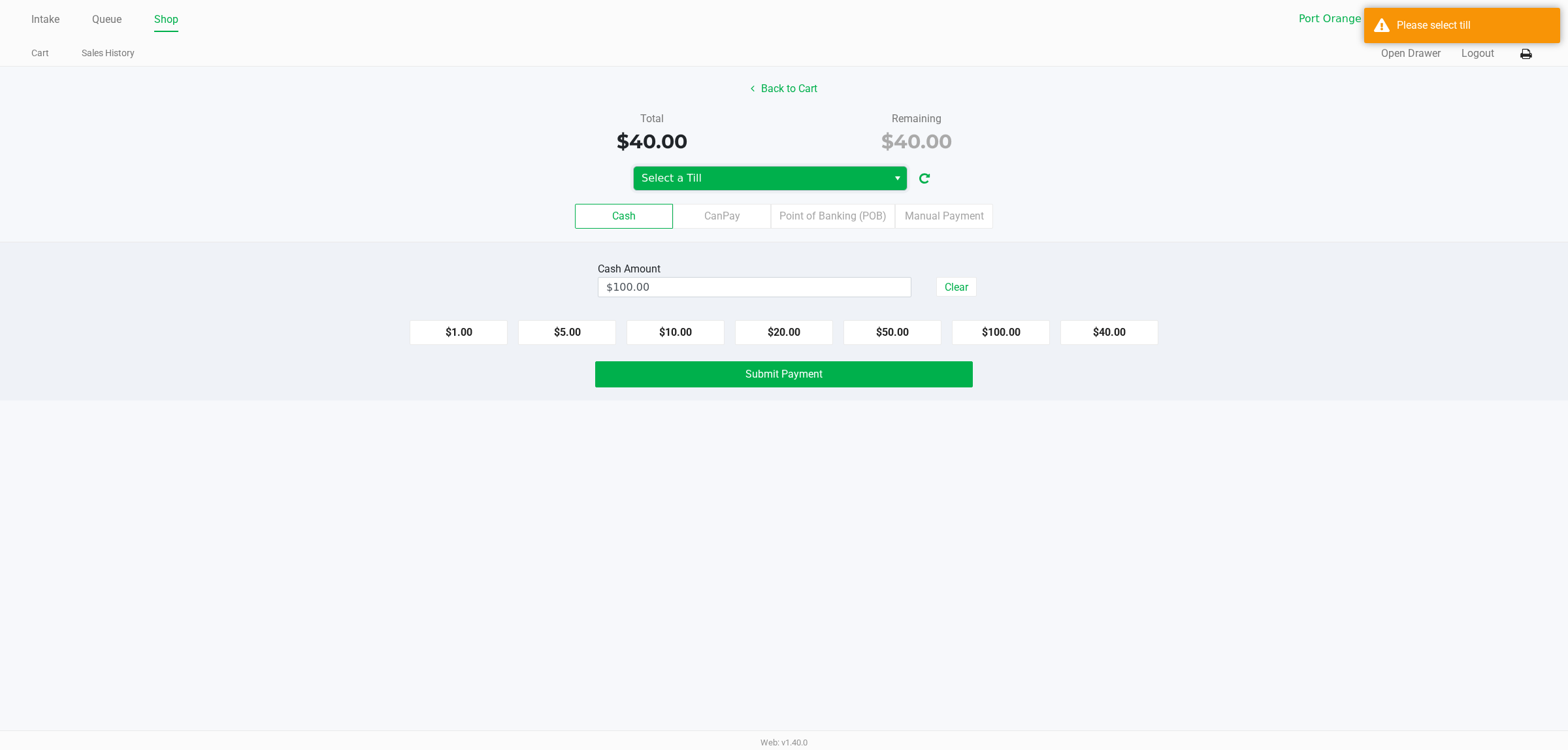
click at [776, 180] on span "Select a Till" at bounding box center [761, 178] width 239 height 15
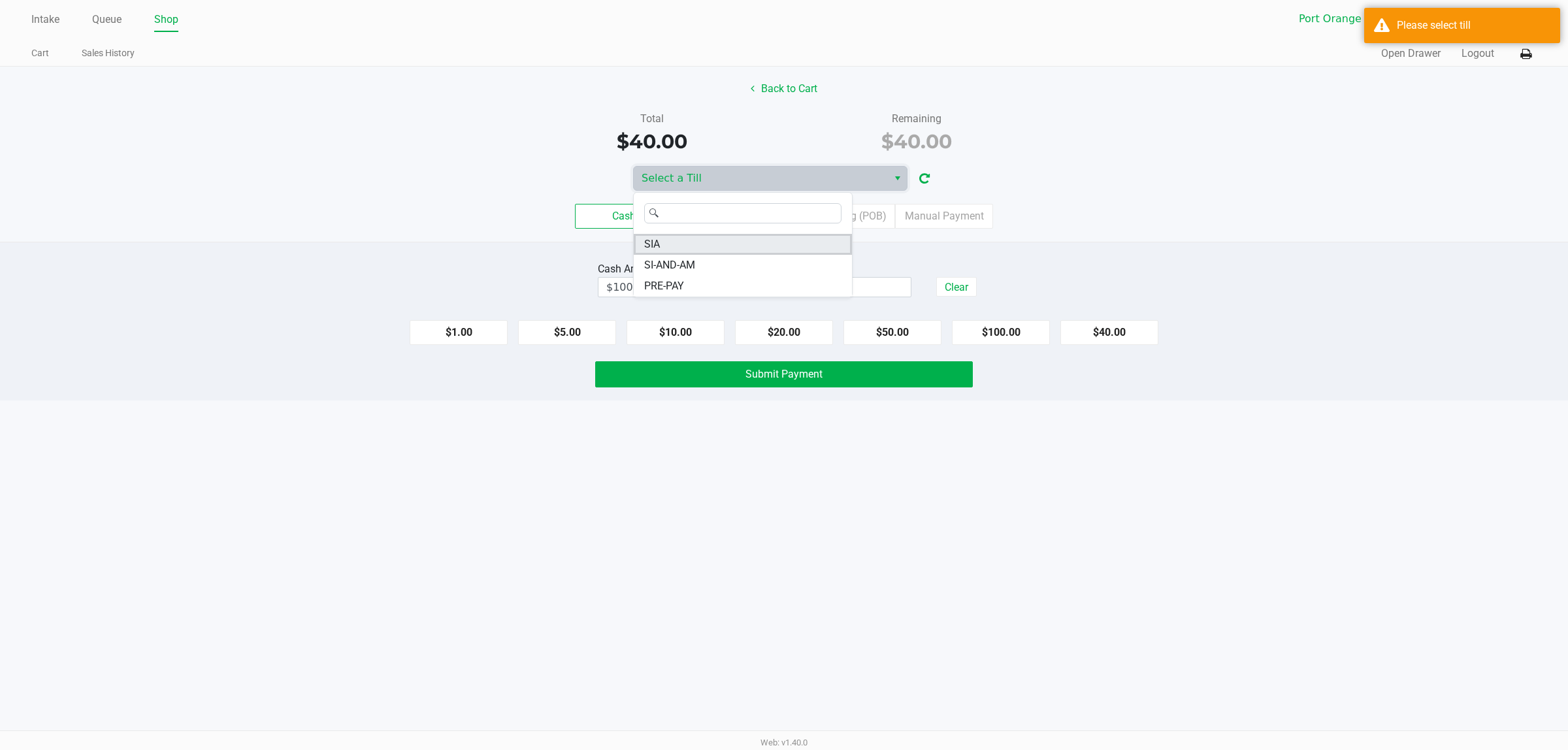
click at [719, 245] on li "SIA" at bounding box center [743, 244] width 218 height 21
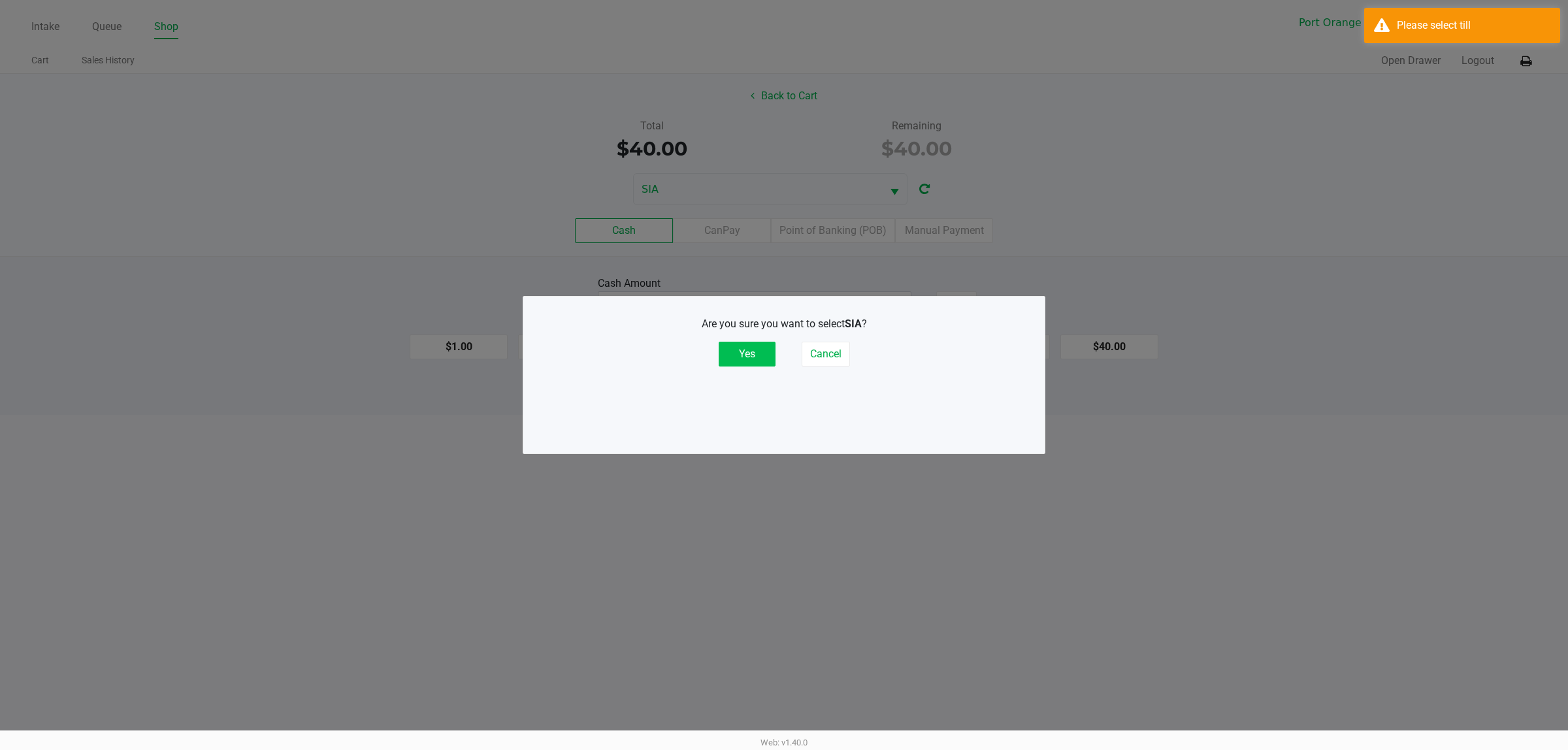
click at [752, 353] on button "Yes" at bounding box center [747, 354] width 57 height 25
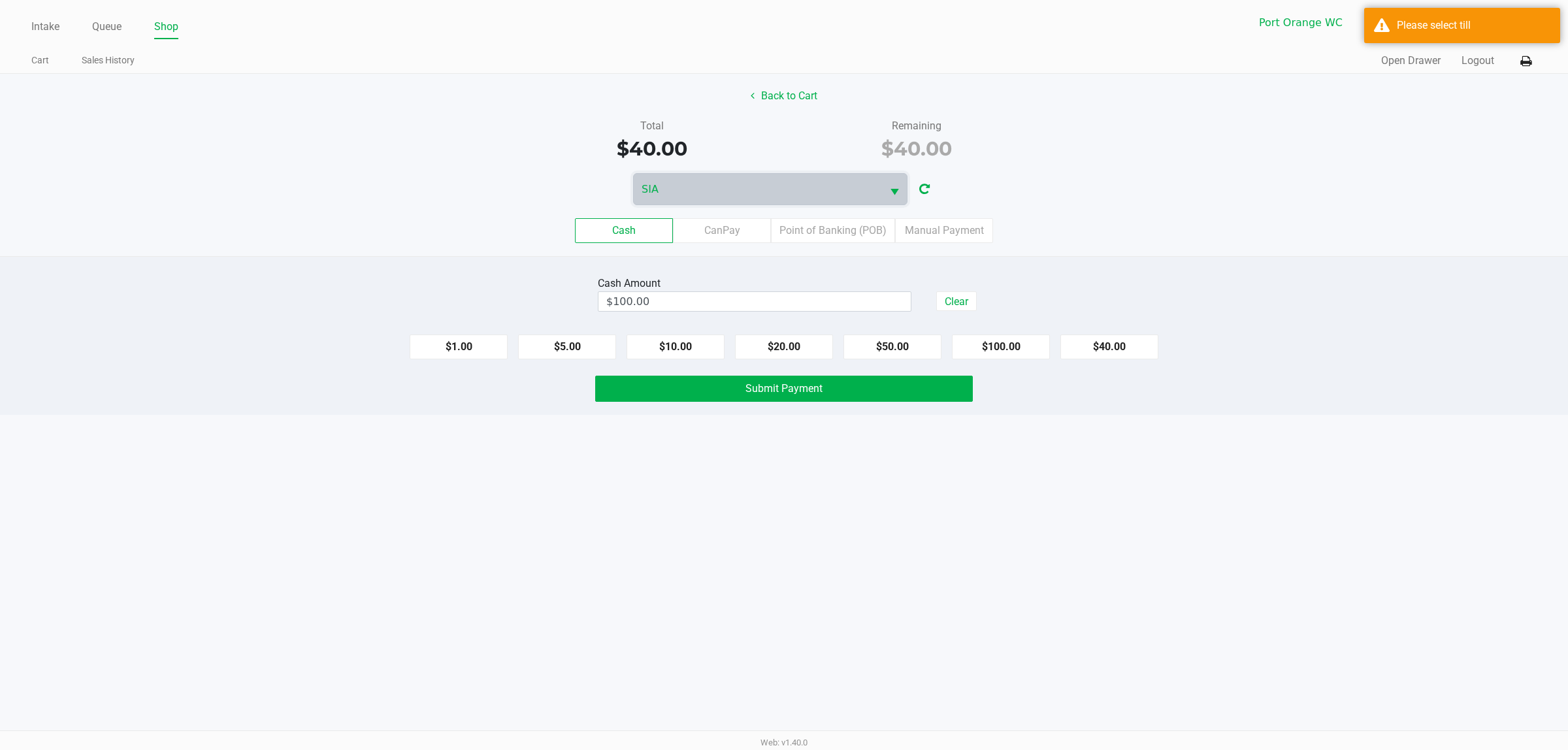
click at [776, 391] on span "Submit Payment" at bounding box center [783, 389] width 77 height 13
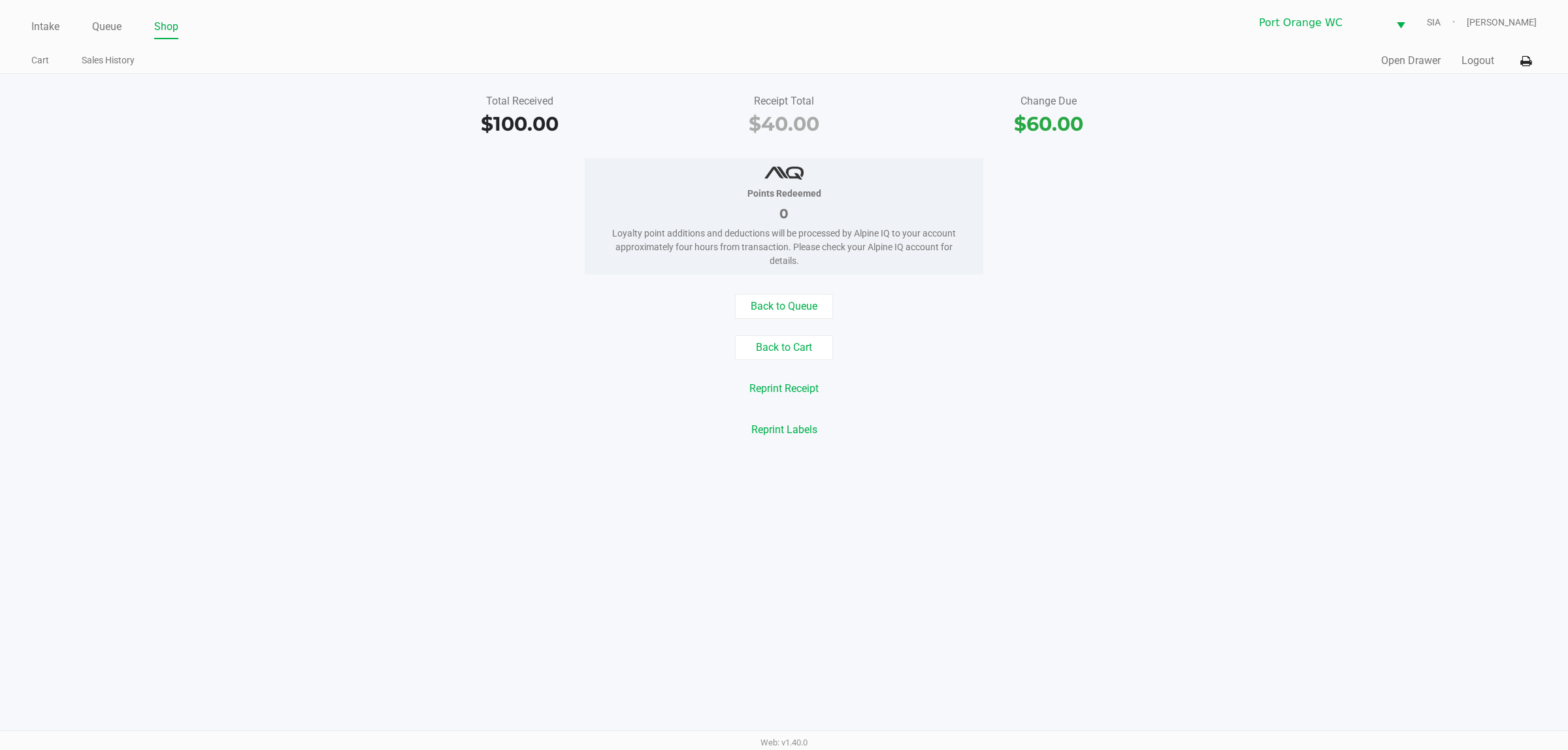
click at [51, 27] on link "Intake" at bounding box center [46, 27] width 28 height 18
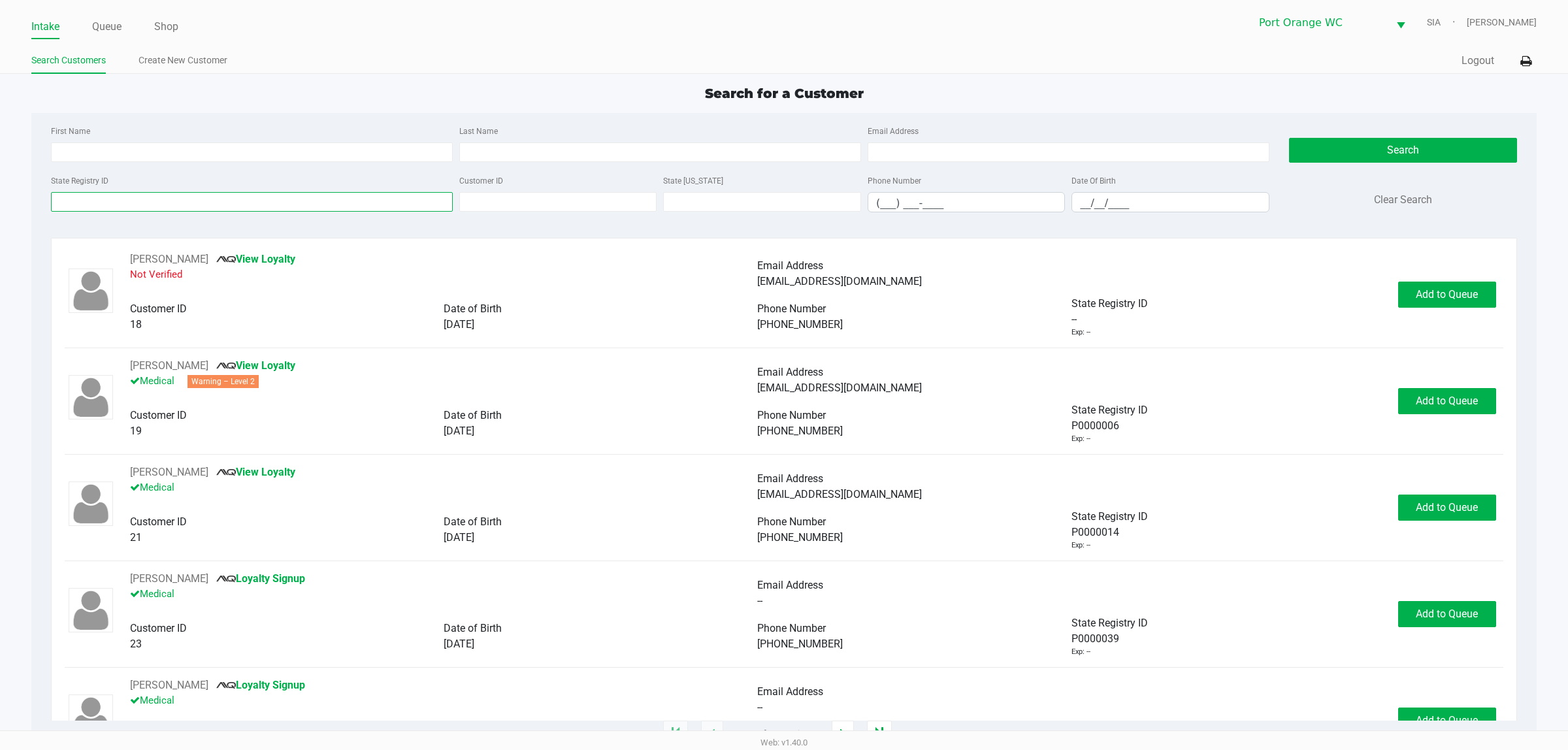
click at [418, 204] on input "State Registry ID" at bounding box center [251, 202] width 402 height 20
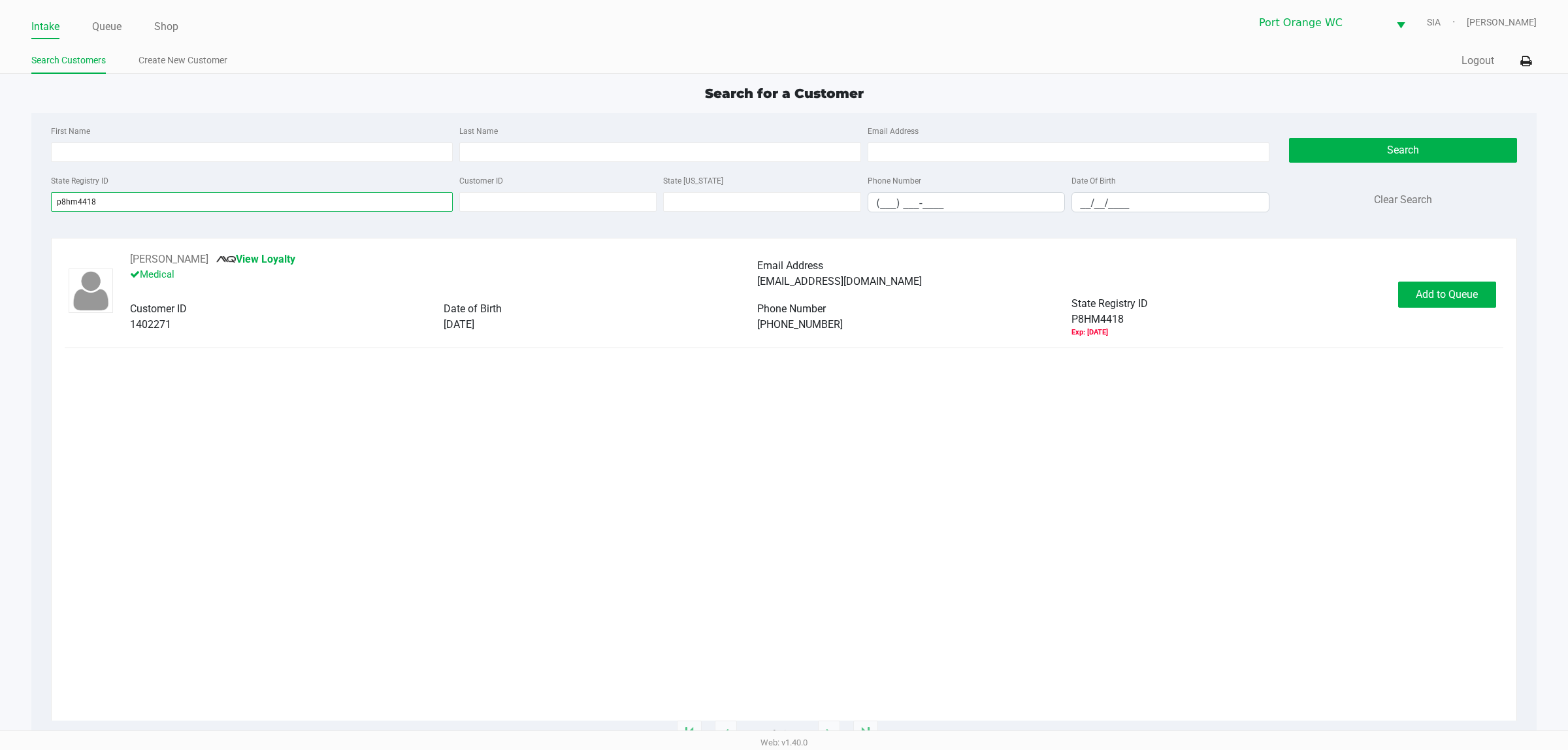
type input "p8hm4418"
click at [1254, 296] on span "Add to Queue" at bounding box center [1447, 294] width 62 height 13
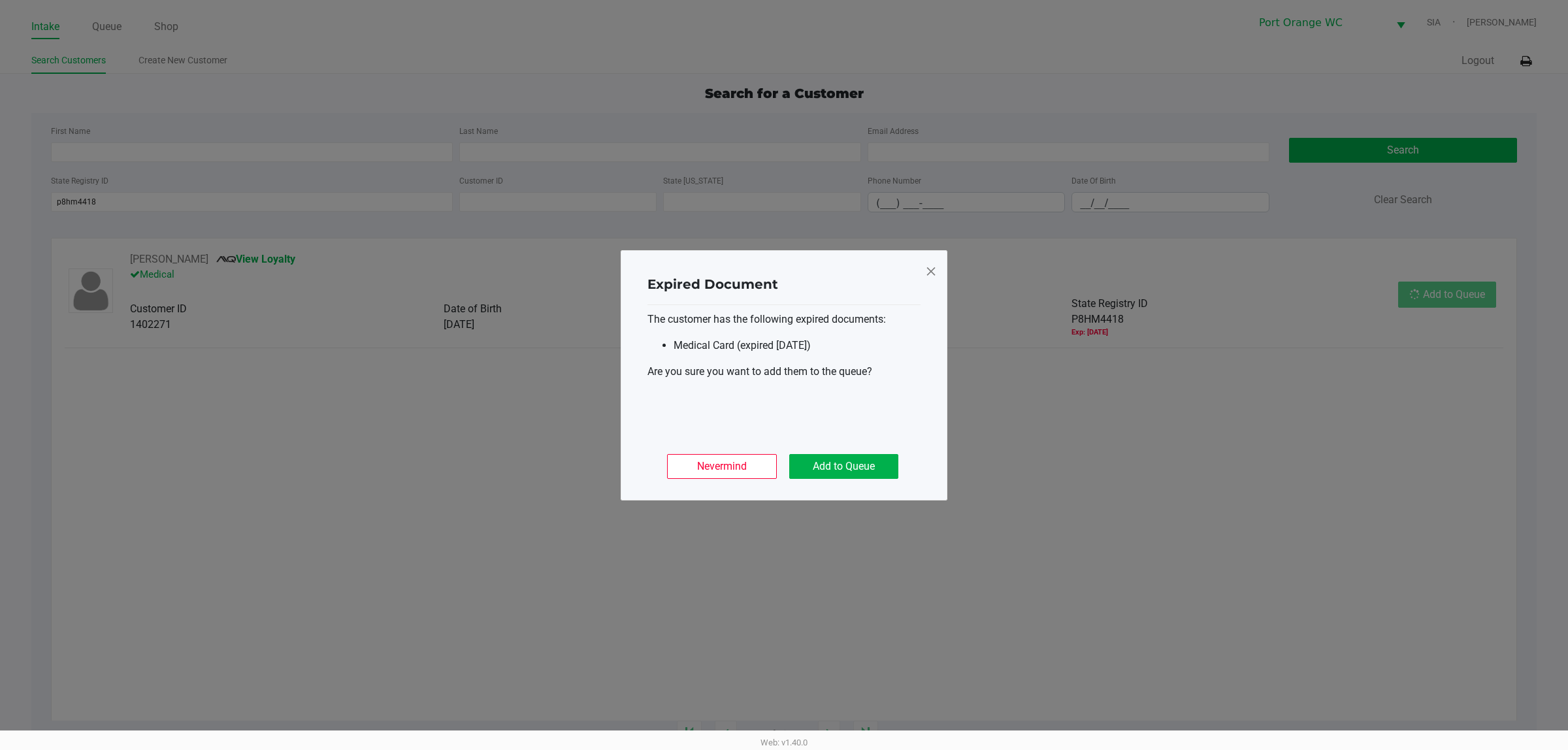
click at [876, 468] on button "Add to Queue" at bounding box center [843, 466] width 109 height 25
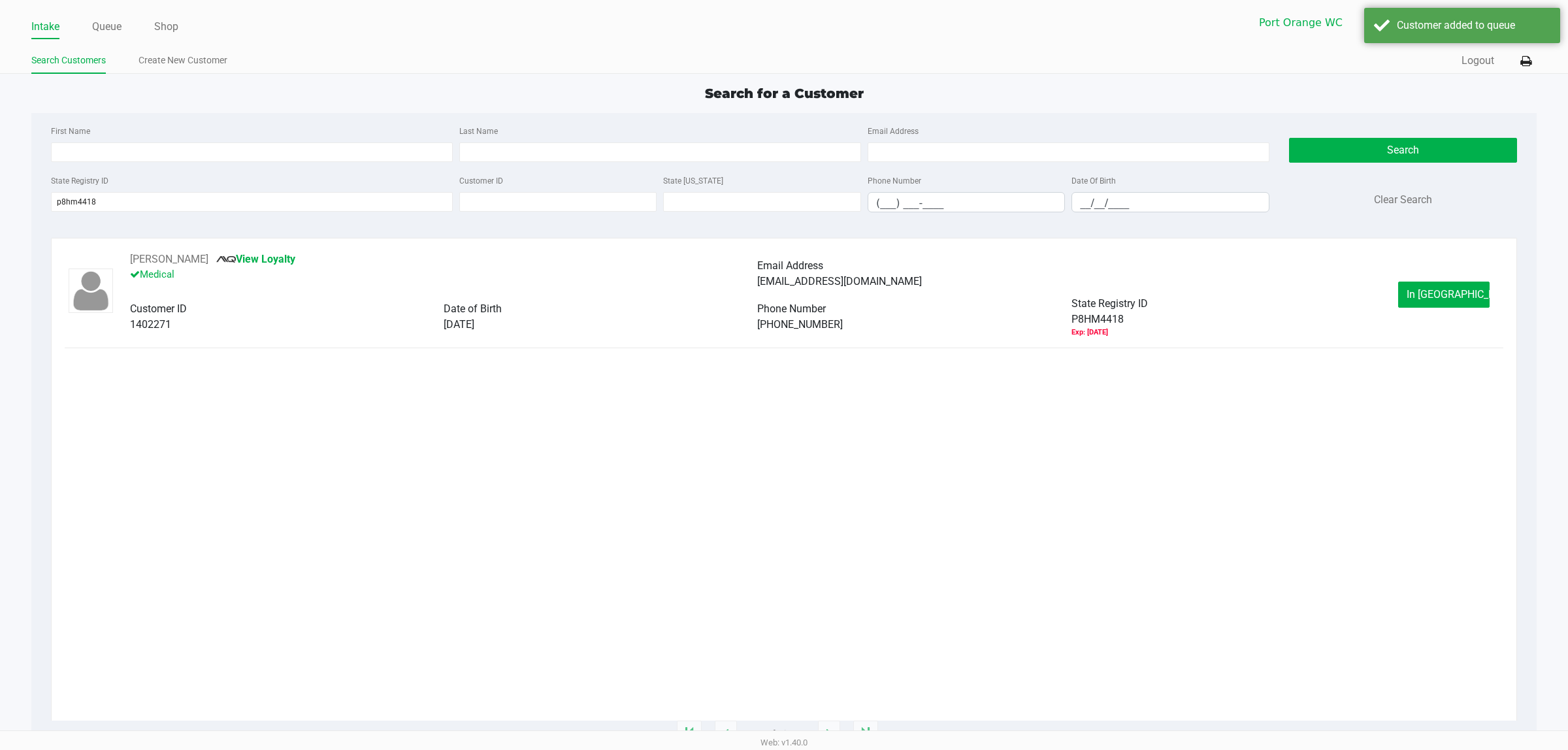
click at [1254, 296] on span "In [GEOGRAPHIC_DATA]" at bounding box center [1462, 294] width 110 height 13
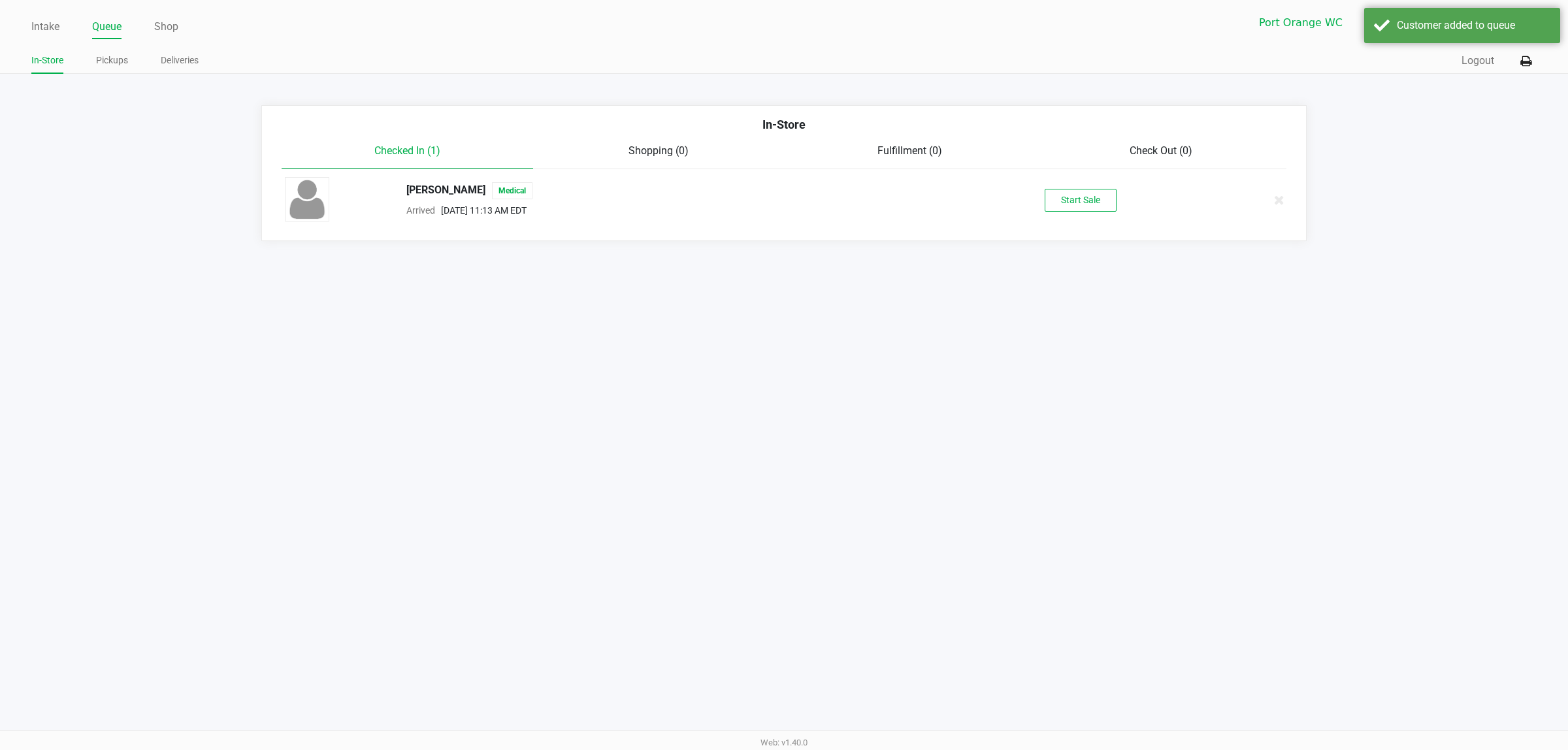
click at [1093, 196] on button "Start Sale" at bounding box center [1081, 200] width 72 height 23
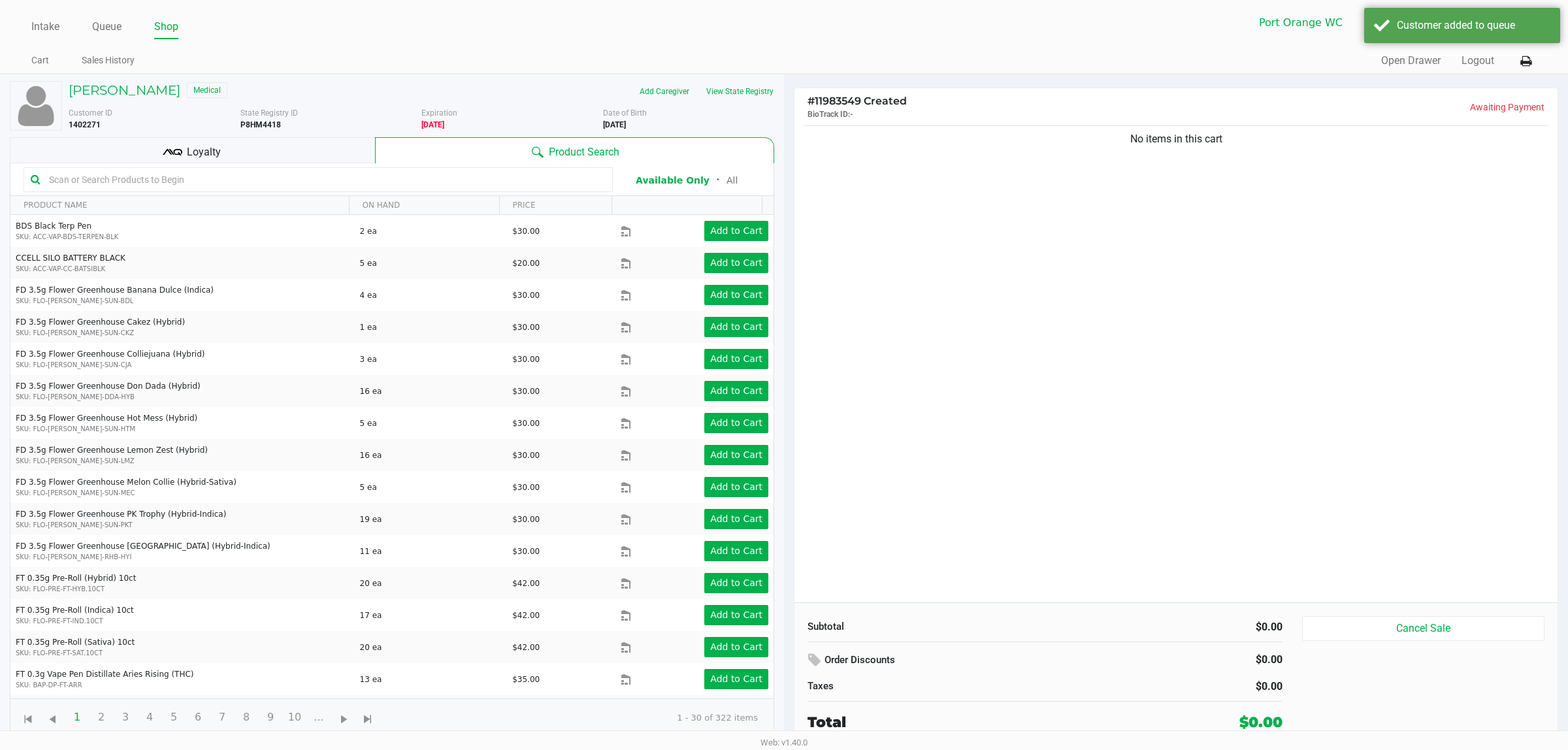
click at [152, 157] on div "Loyalty" at bounding box center [192, 150] width 365 height 26
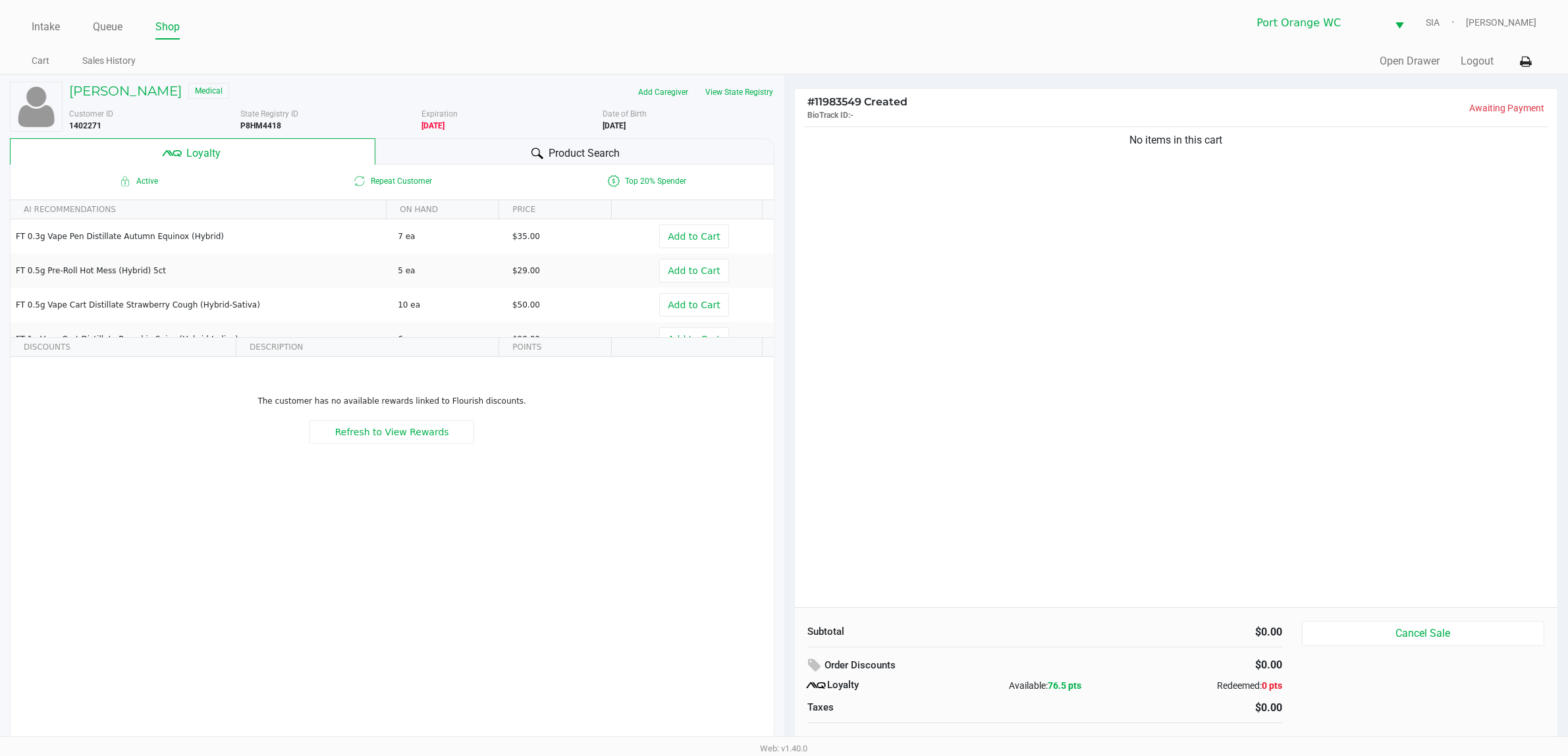
click at [735, 92] on button "View State Registry" at bounding box center [736, 92] width 77 height 21
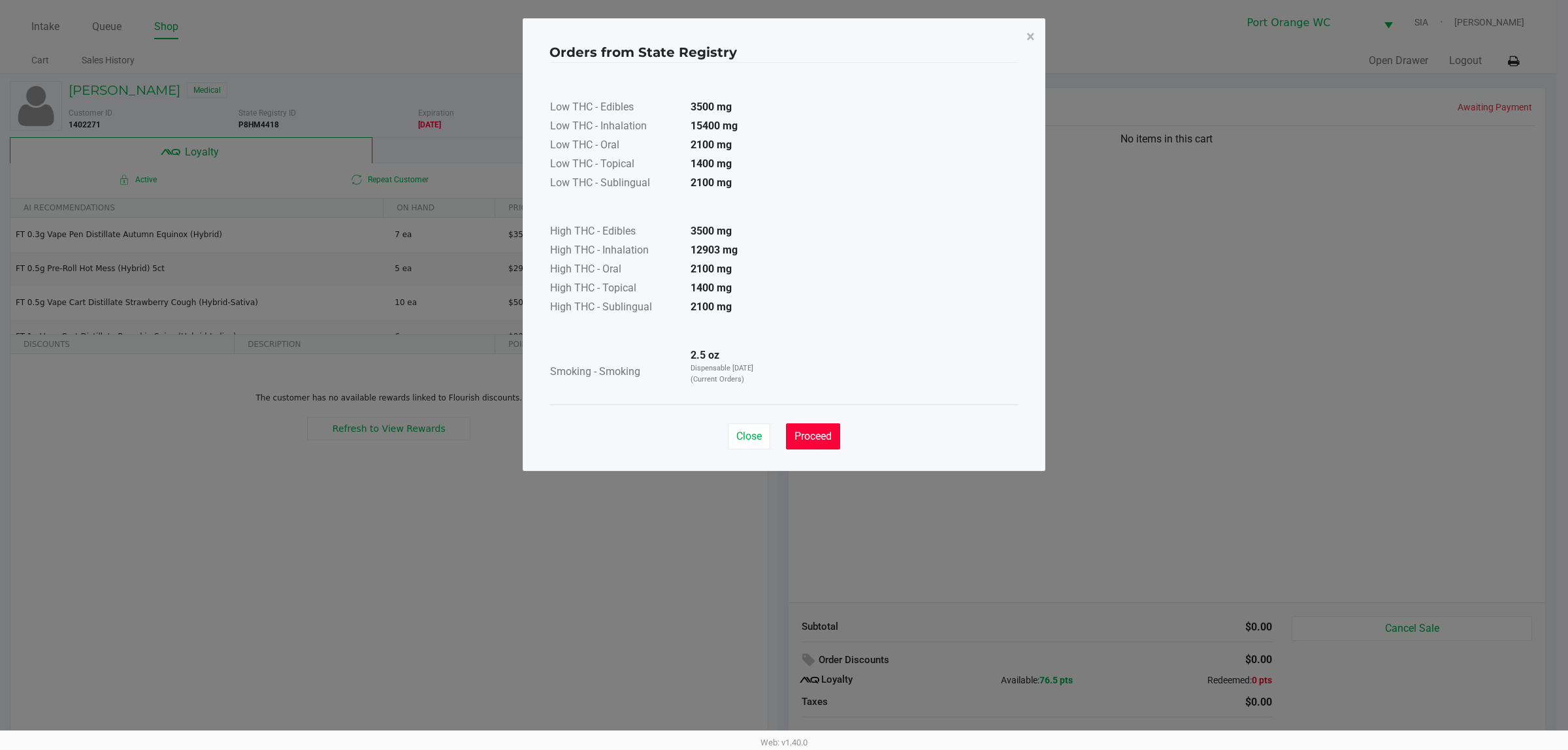
click at [814, 435] on span "Proceed" at bounding box center [813, 436] width 37 height 13
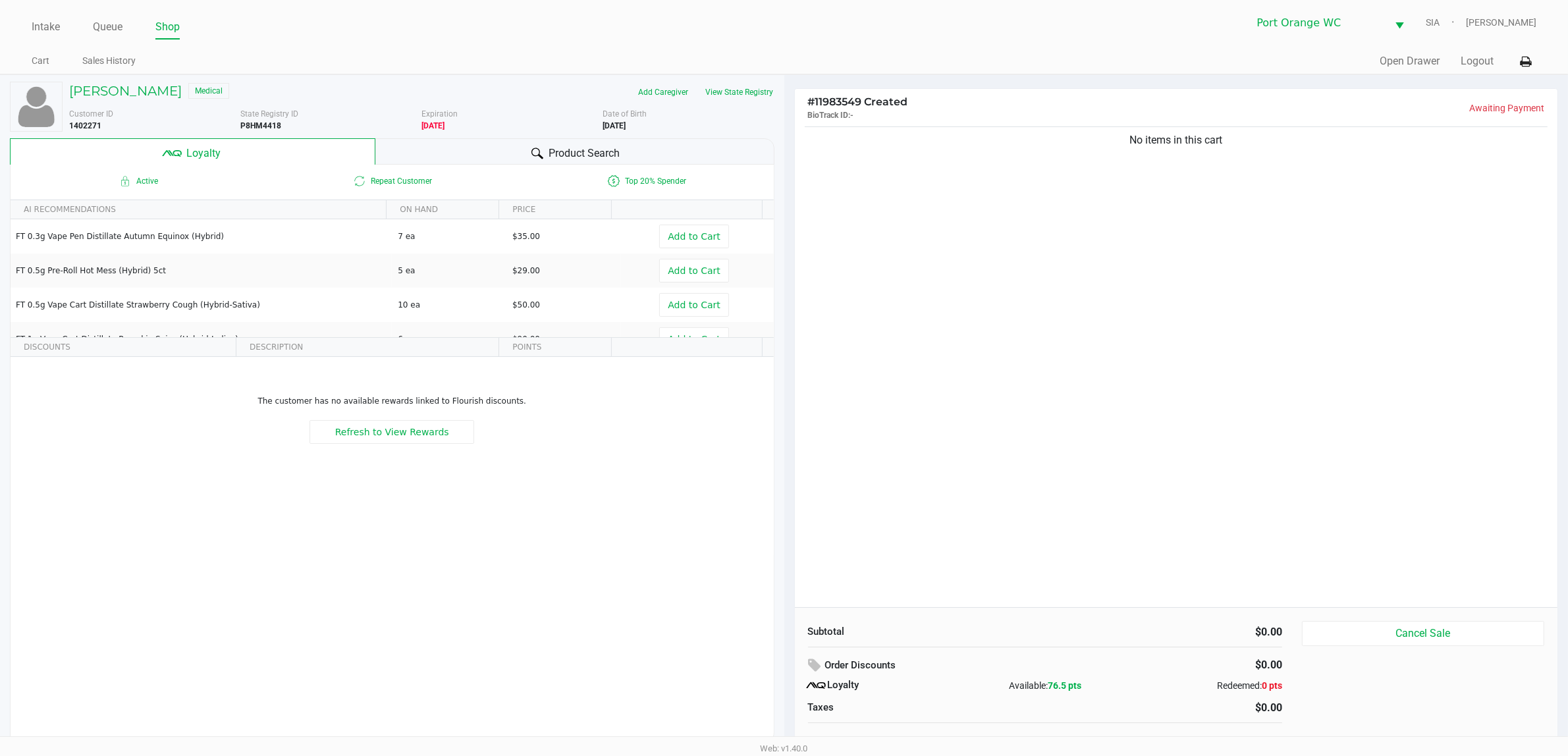
click at [515, 159] on div "Product Search" at bounding box center [575, 151] width 399 height 26
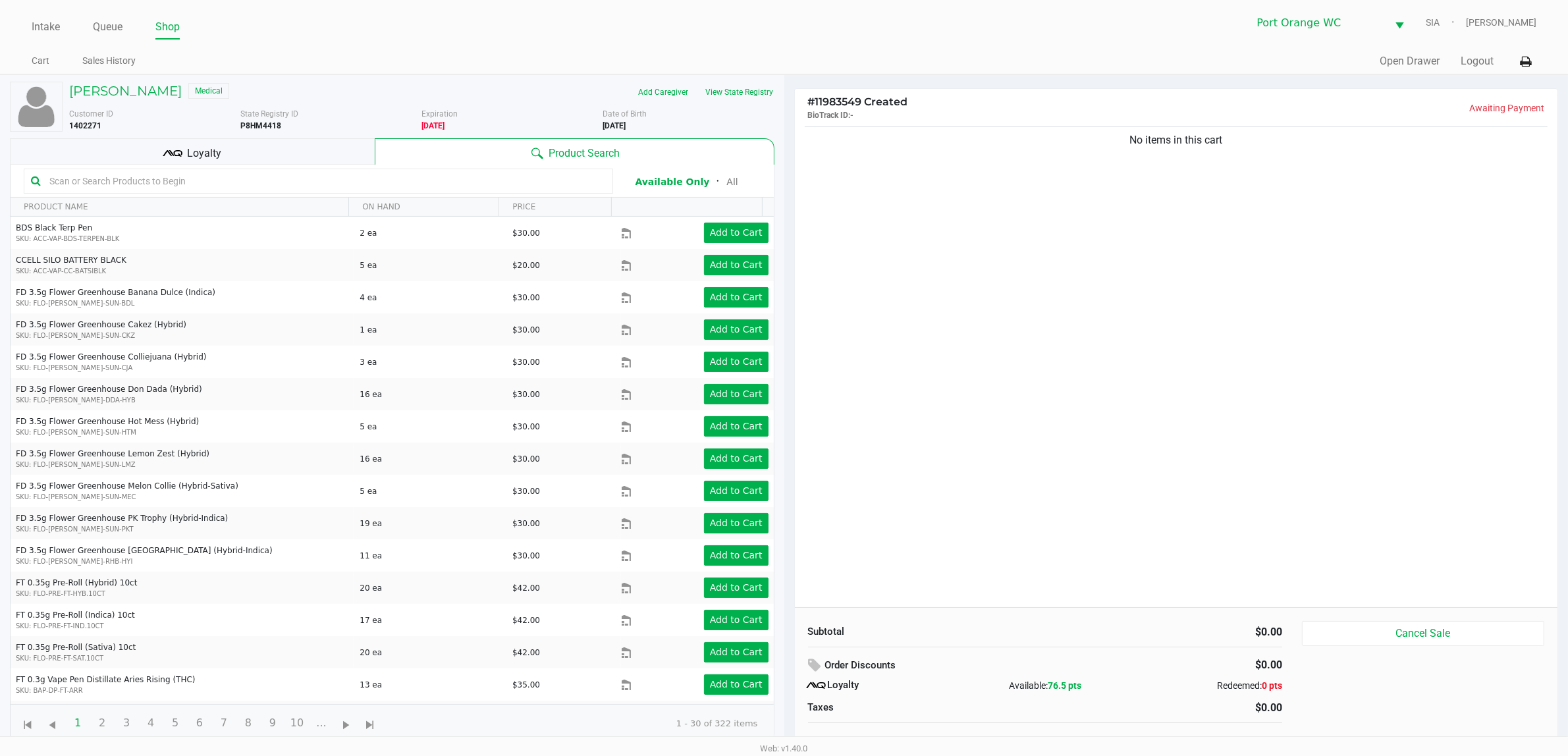
click at [308, 181] on input "text" at bounding box center [325, 181] width 562 height 20
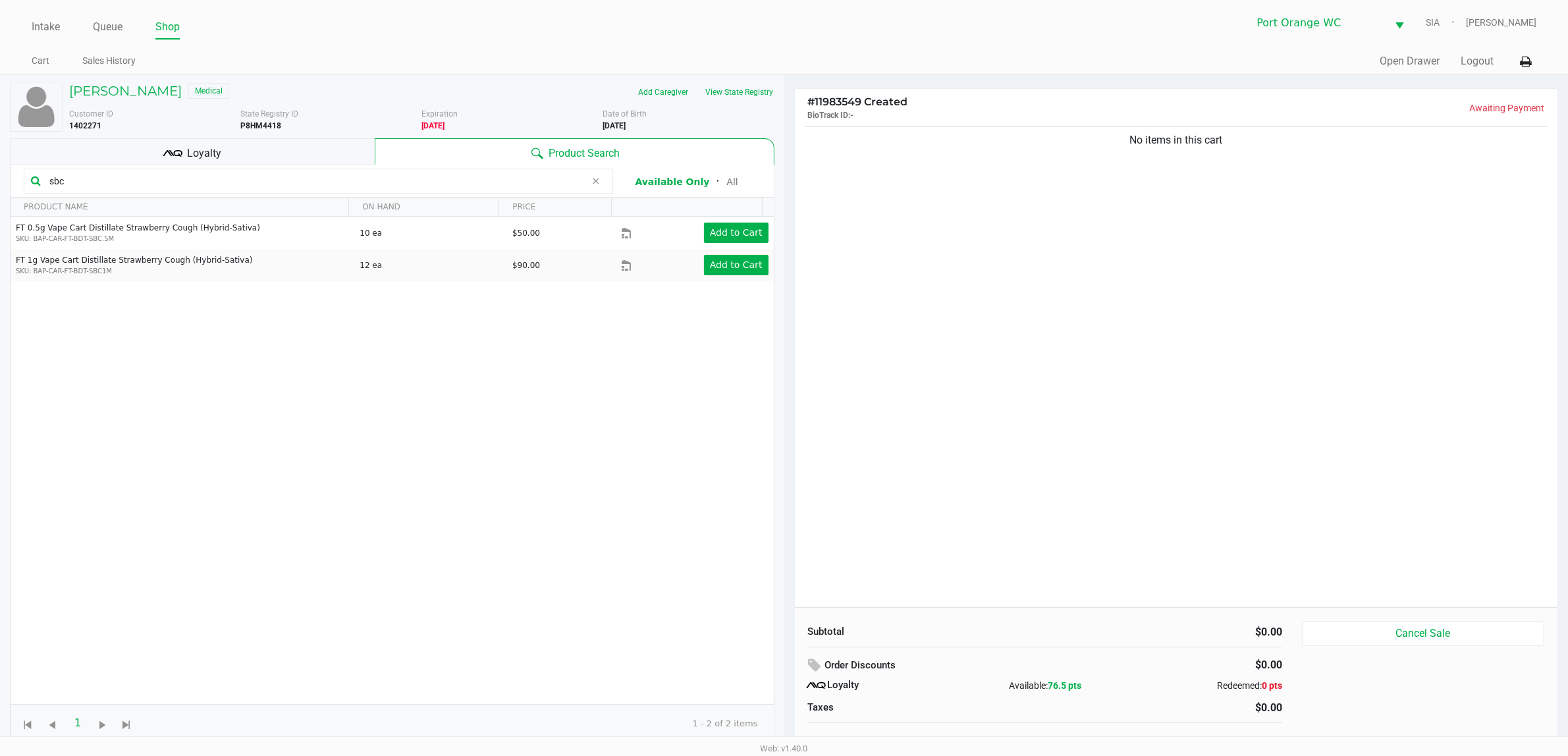
type input "sbc"
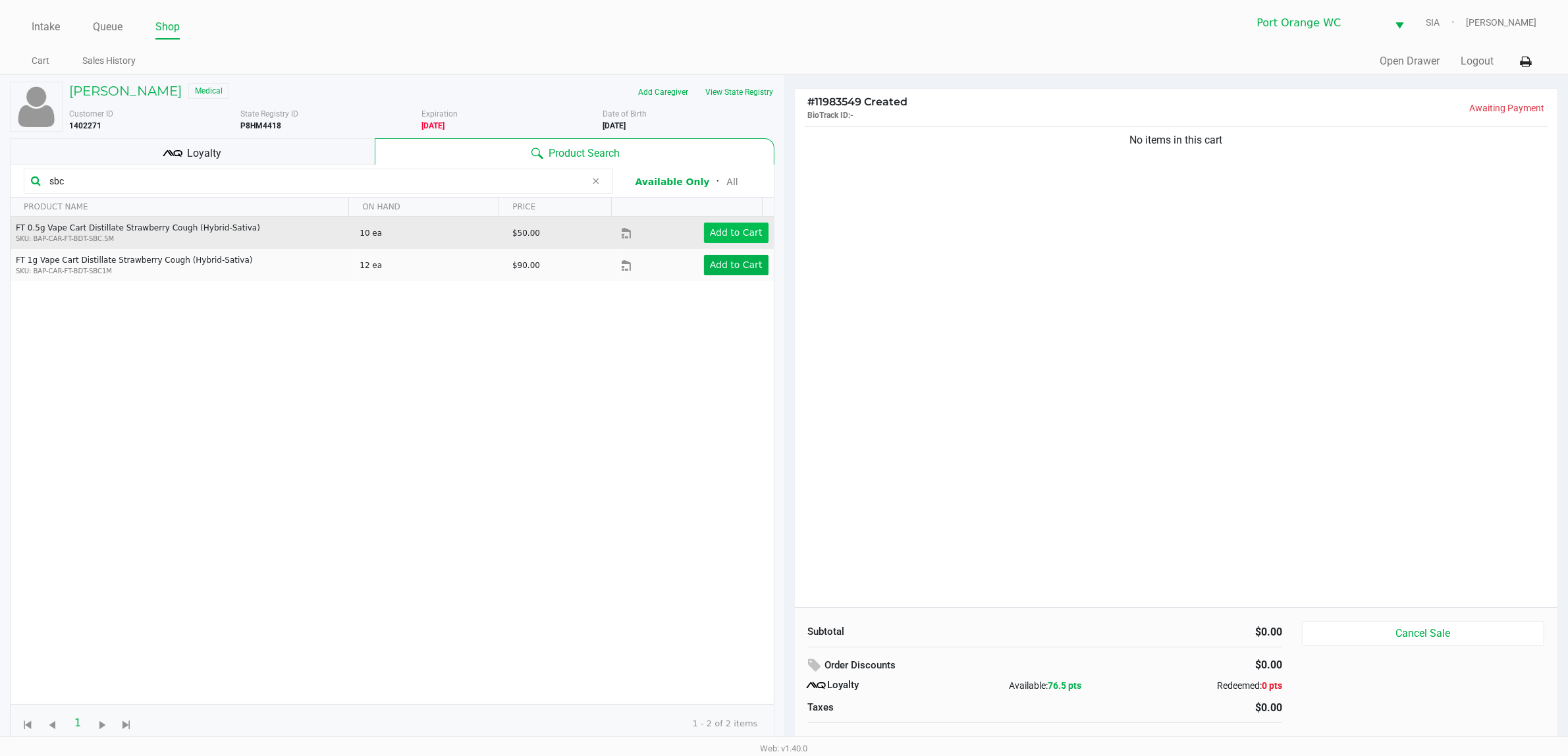
click at [710, 227] on app-button-loader "Add to Cart" at bounding box center [736, 232] width 53 height 11
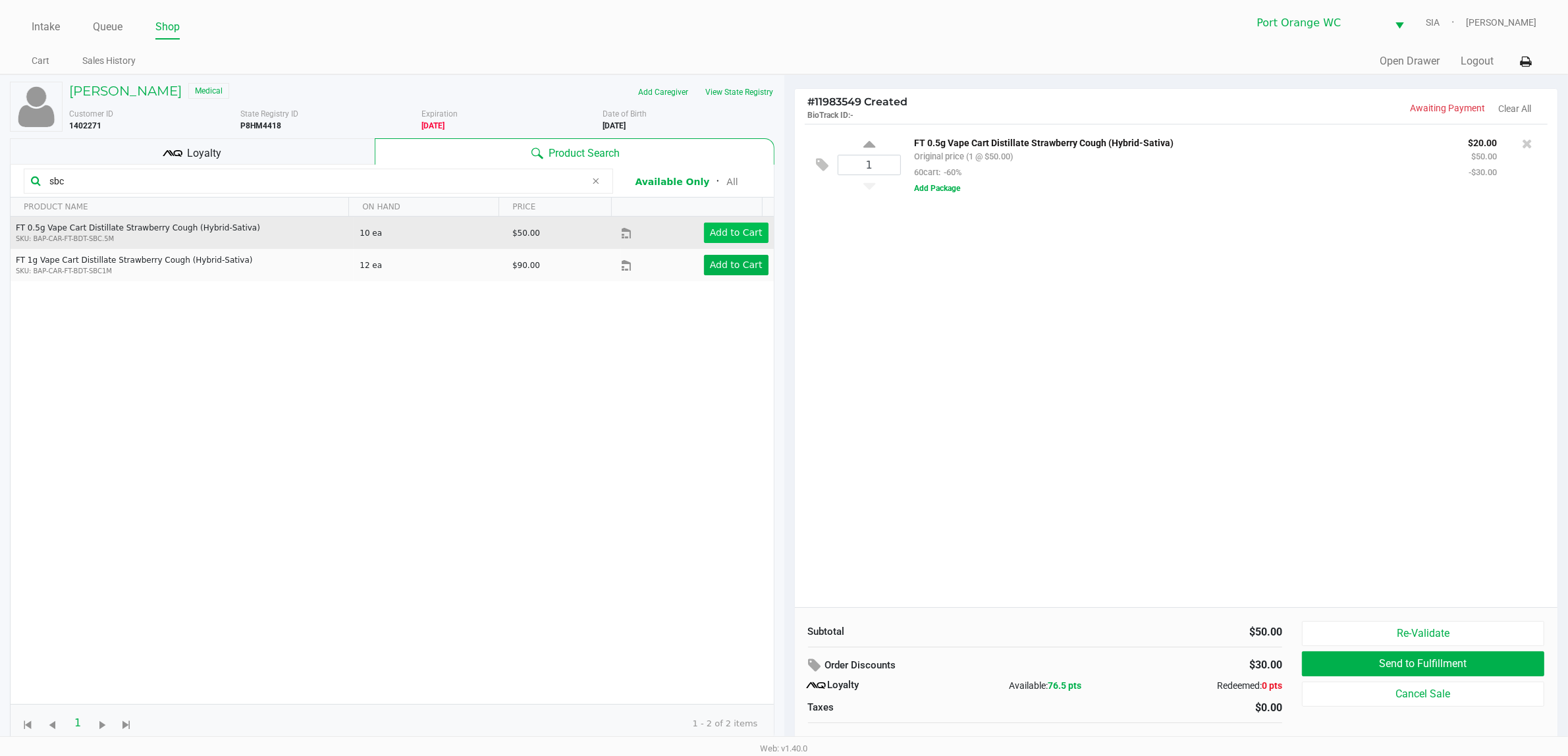
click at [983, 449] on div "1 FT 0.5g Vape Cart Distillate Strawberry Cough (Hybrid-Sativa) Original price …" at bounding box center [1176, 365] width 763 height 483
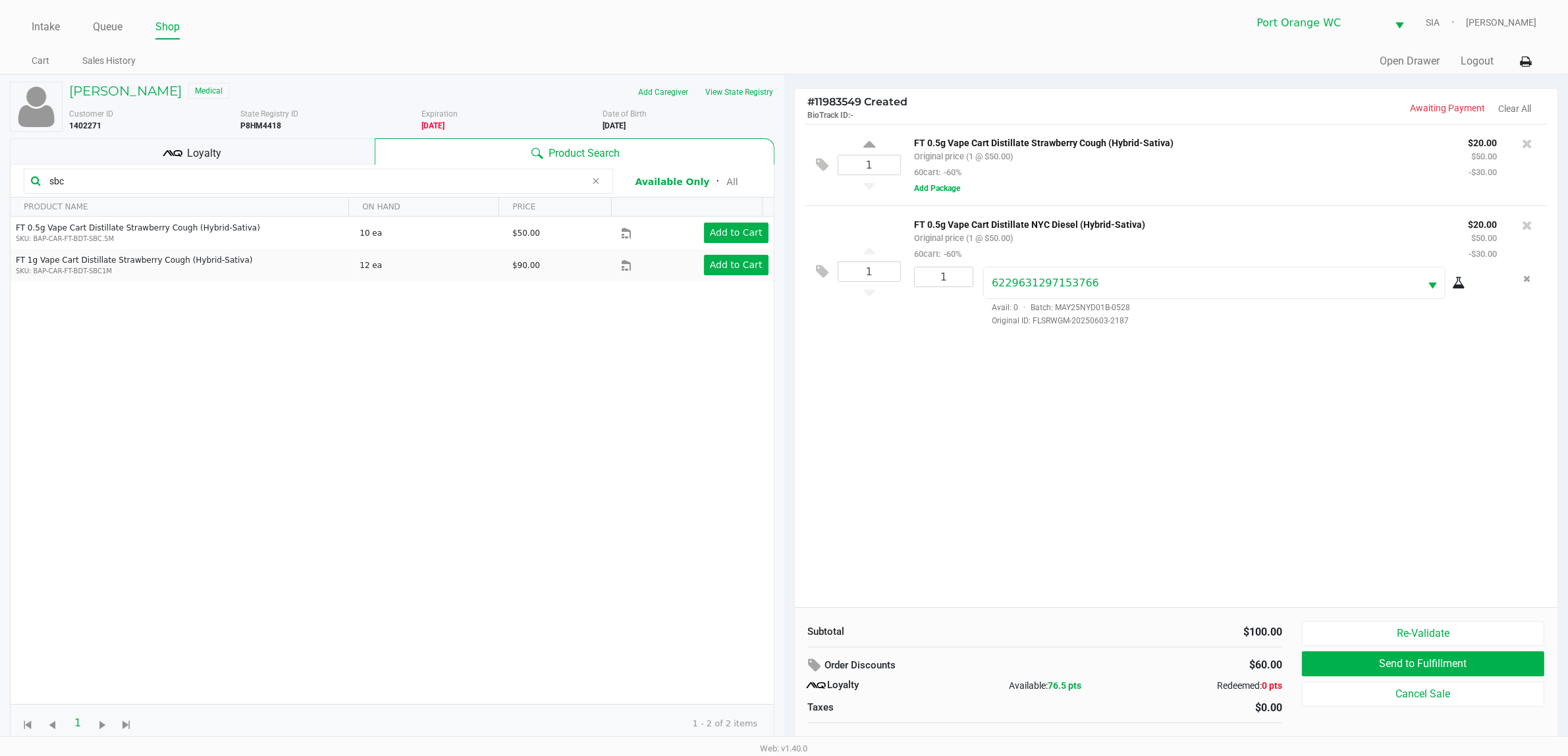
click at [1264, 422] on div "1 FT 0.5g Vape Cart Distillate Strawberry Cough (Hybrid-Sativa) Original price …" at bounding box center [1176, 365] width 763 height 483
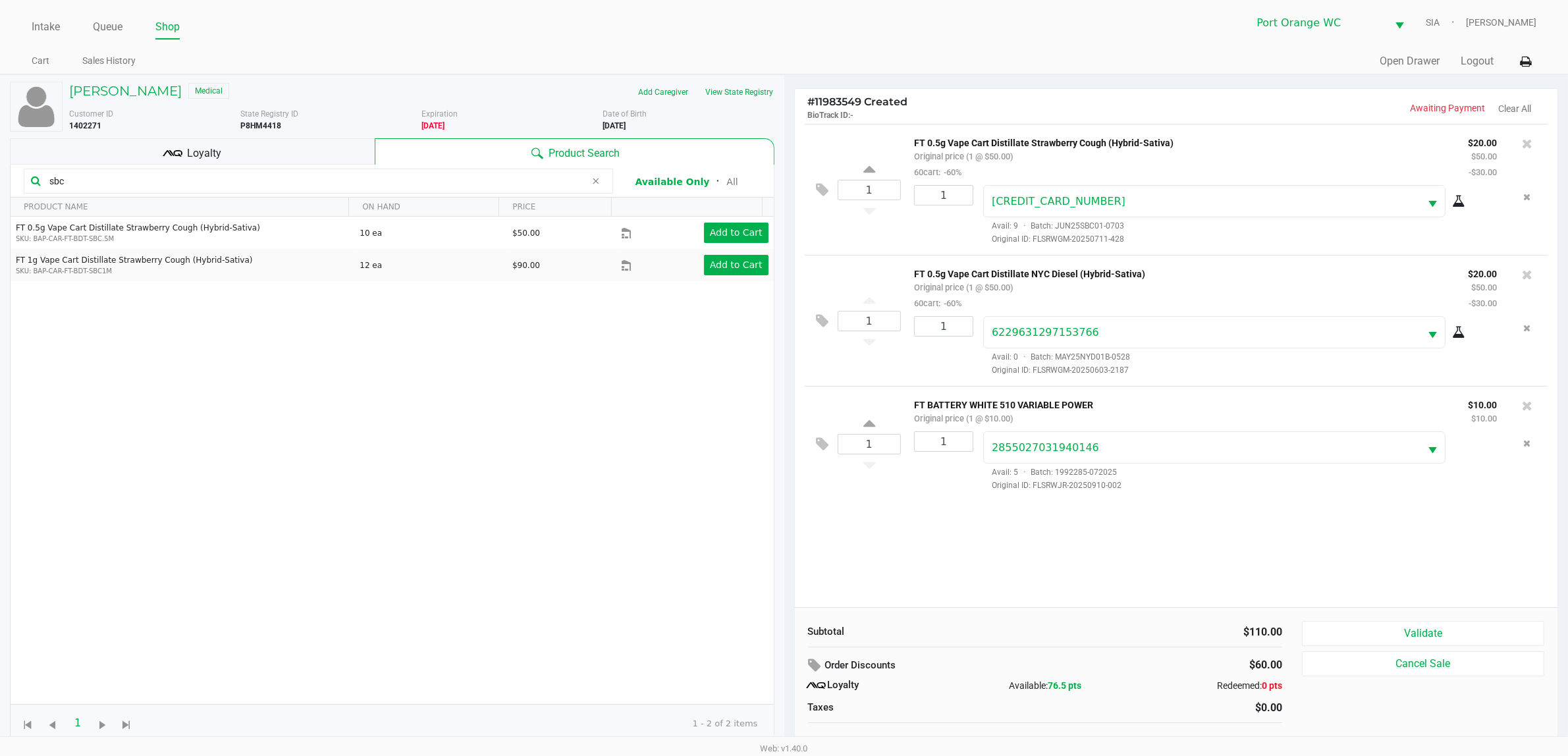
click at [314, 155] on div "Loyalty" at bounding box center [192, 151] width 365 height 26
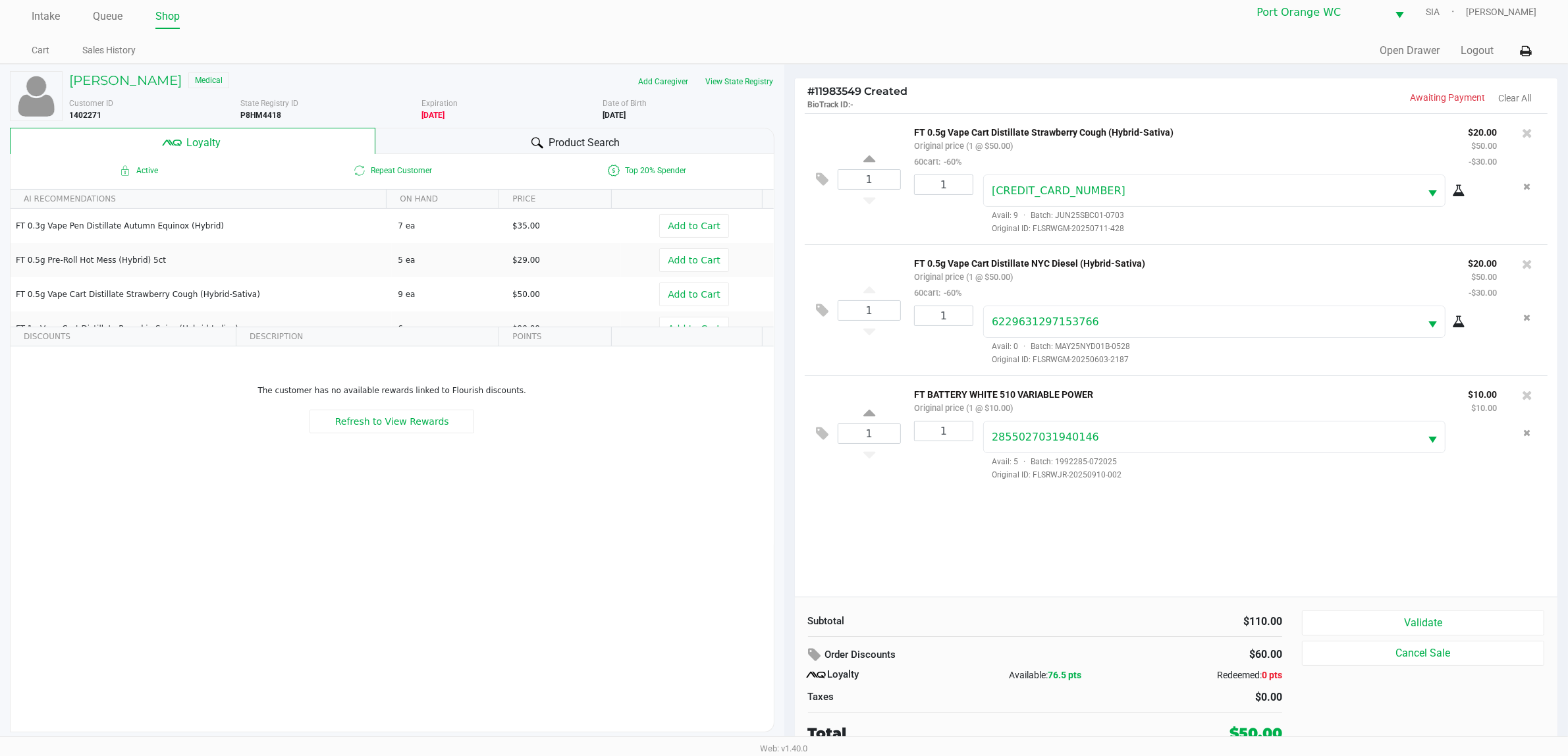
scroll to position [13, 0]
click at [1264, 604] on button "Validate" at bounding box center [1422, 620] width 242 height 25
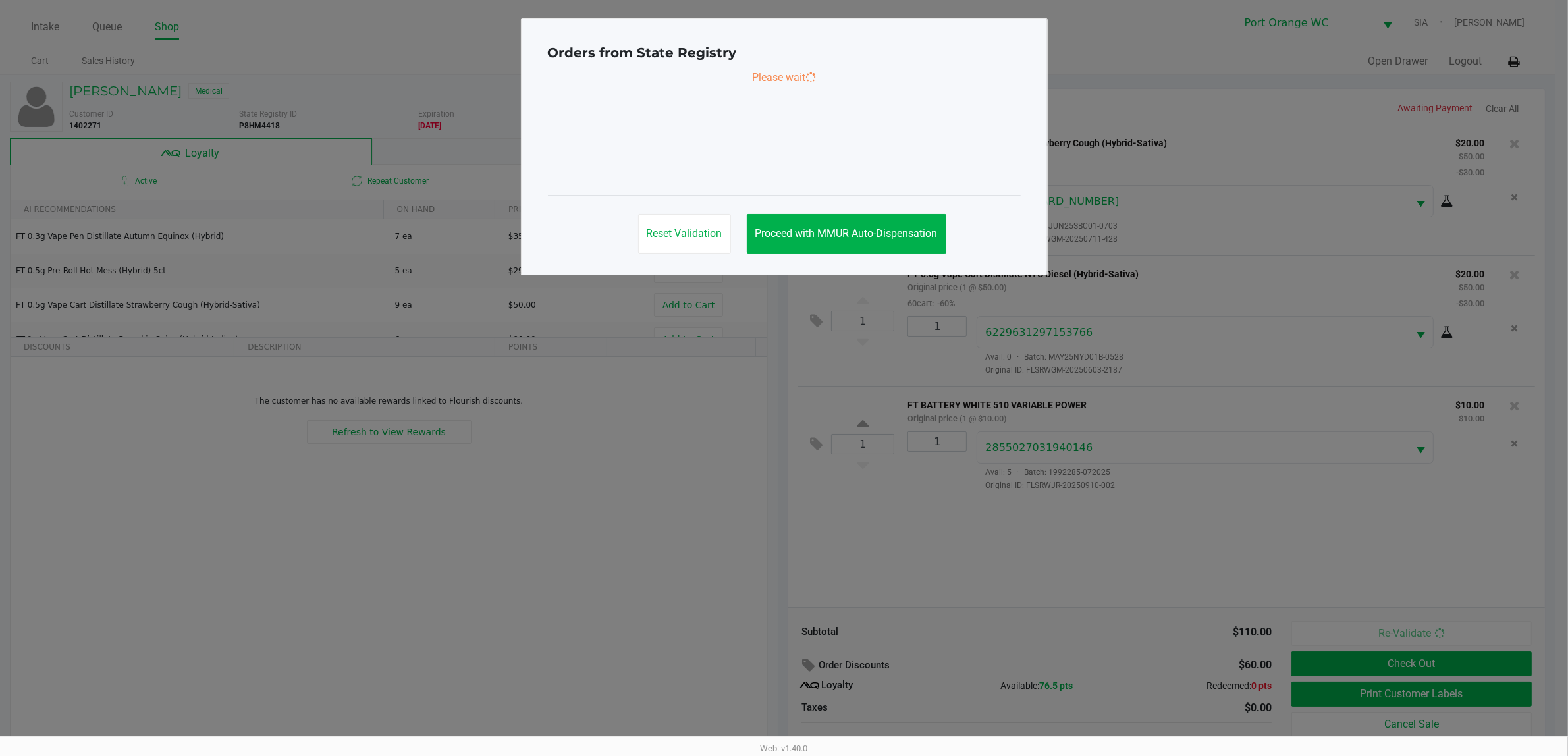
scroll to position [0, 0]
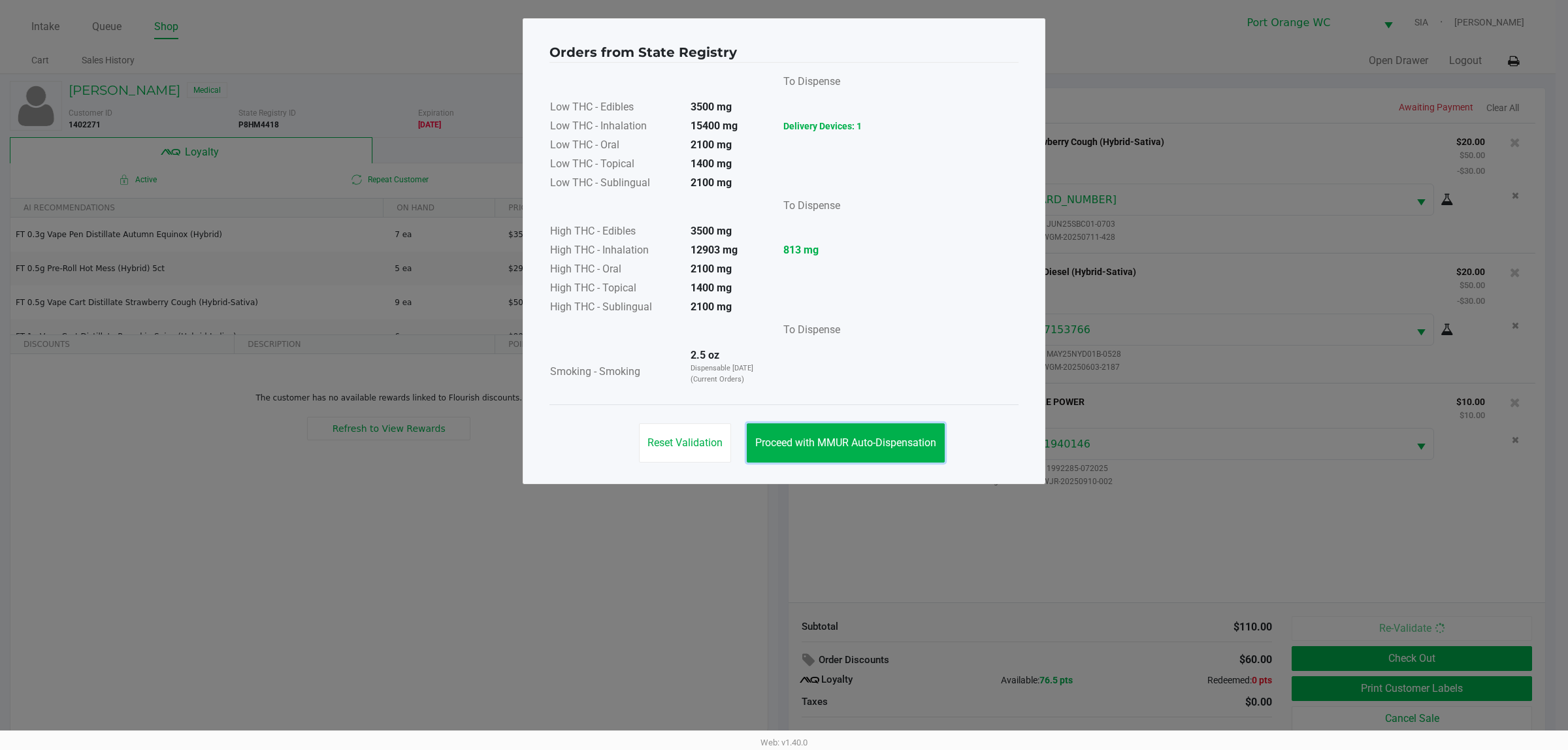
drag, startPoint x: 923, startPoint y: 441, endPoint x: 1373, endPoint y: 624, distance: 485.8
click at [928, 439] on span "Proceed with MMUR Auto-Dispensation" at bounding box center [845, 443] width 181 height 13
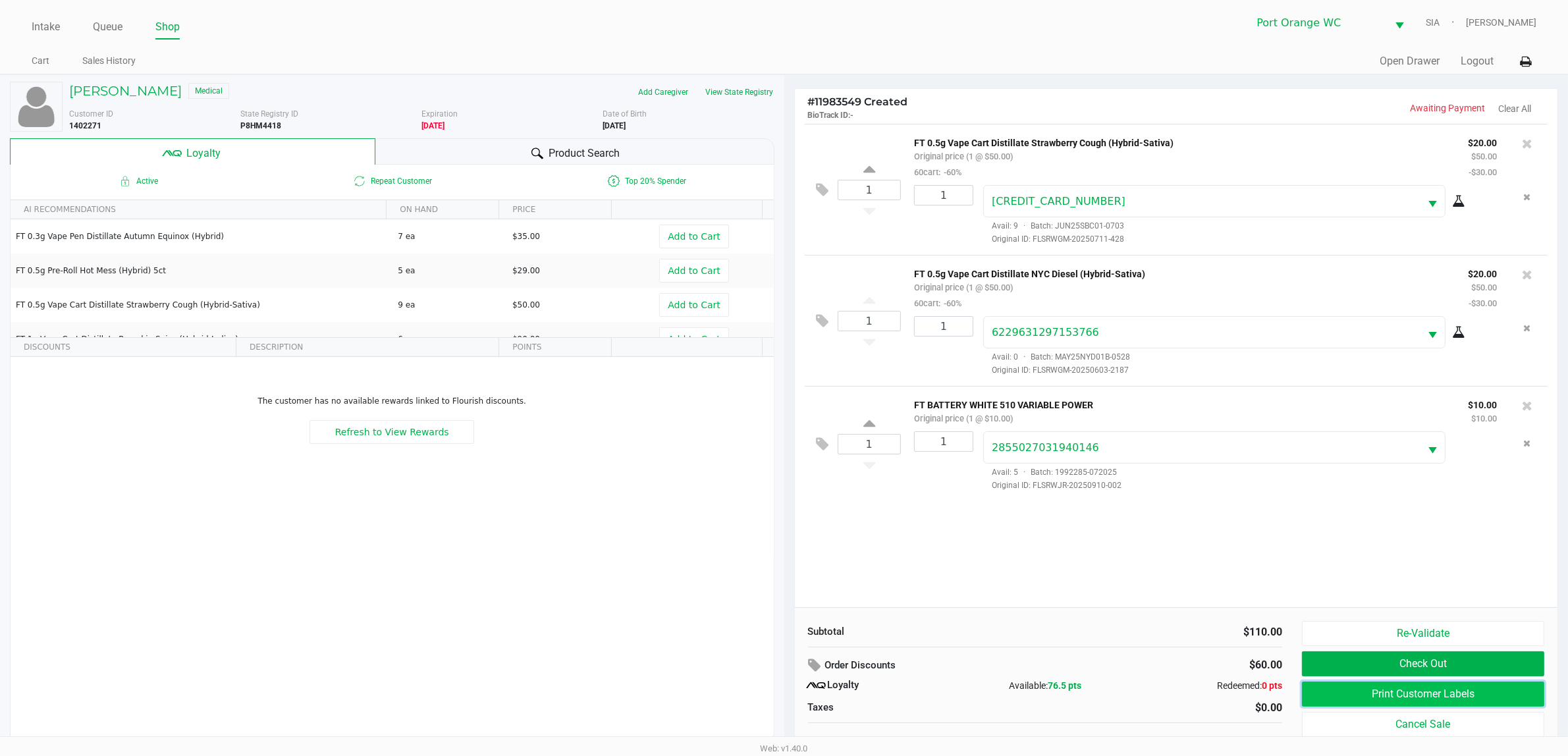
click at [1264, 604] on button "Print Customer Labels" at bounding box center [1422, 694] width 242 height 25
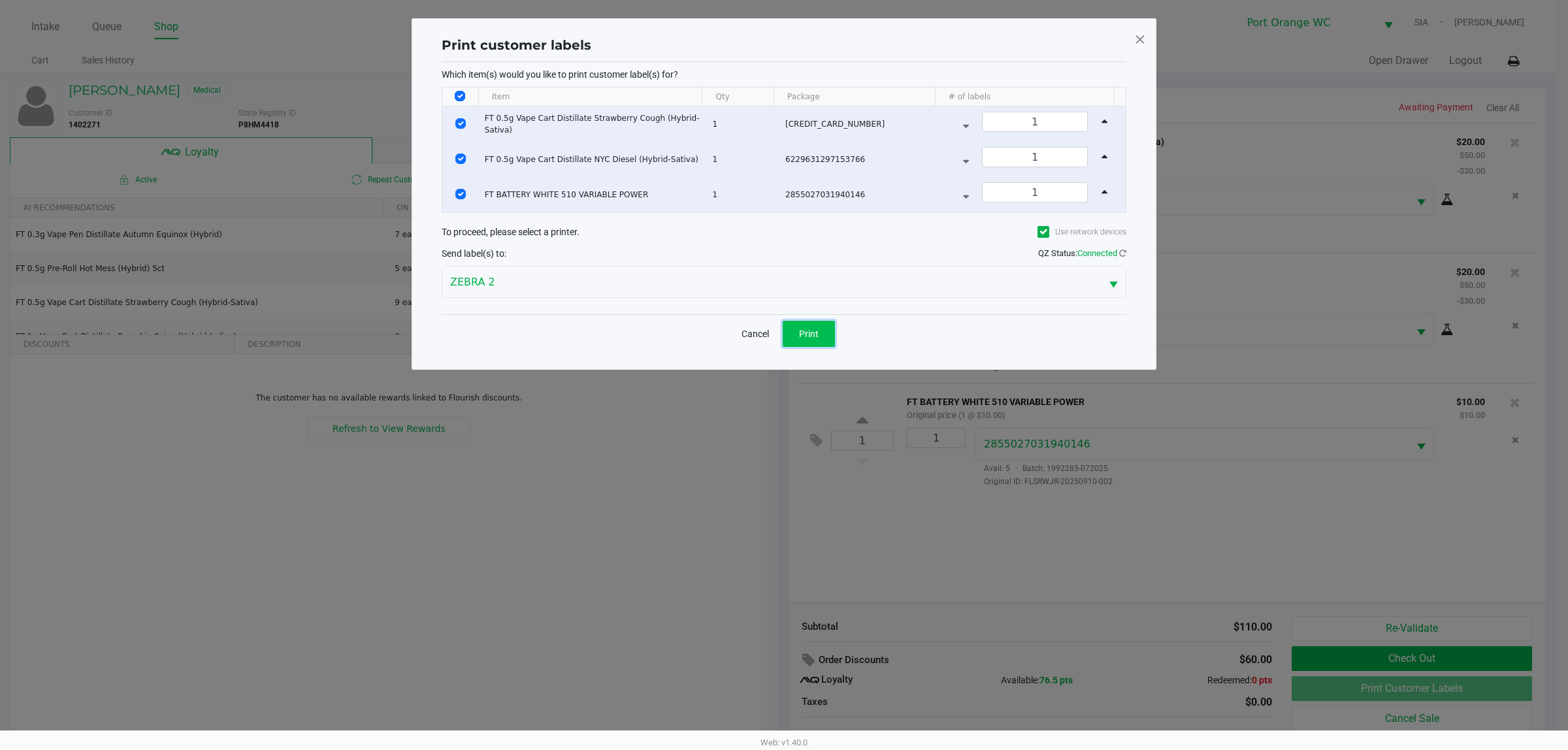
click at [830, 337] on button "Print" at bounding box center [809, 333] width 52 height 26
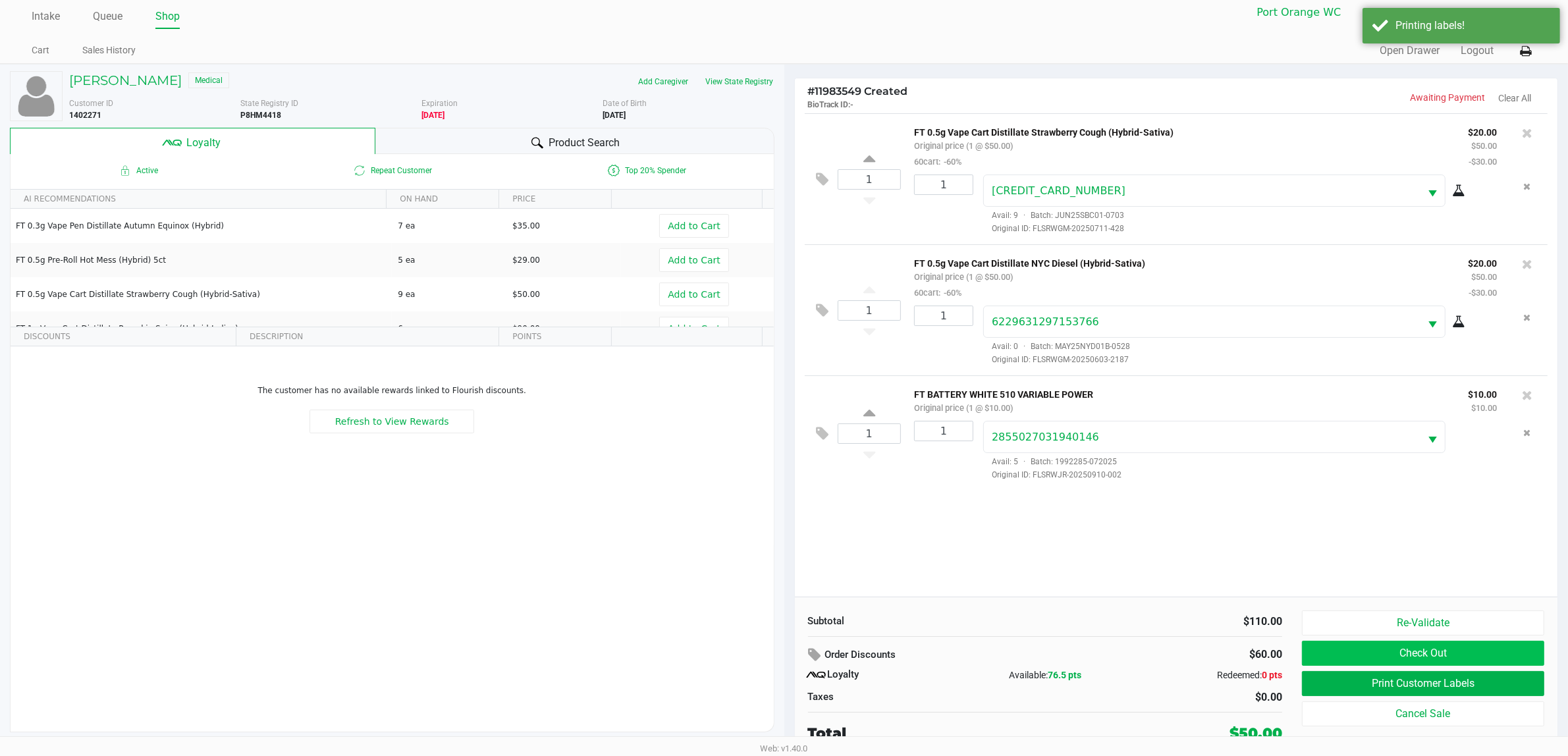
scroll to position [13, 0]
click at [1264, 604] on button "Check Out" at bounding box center [1422, 651] width 242 height 25
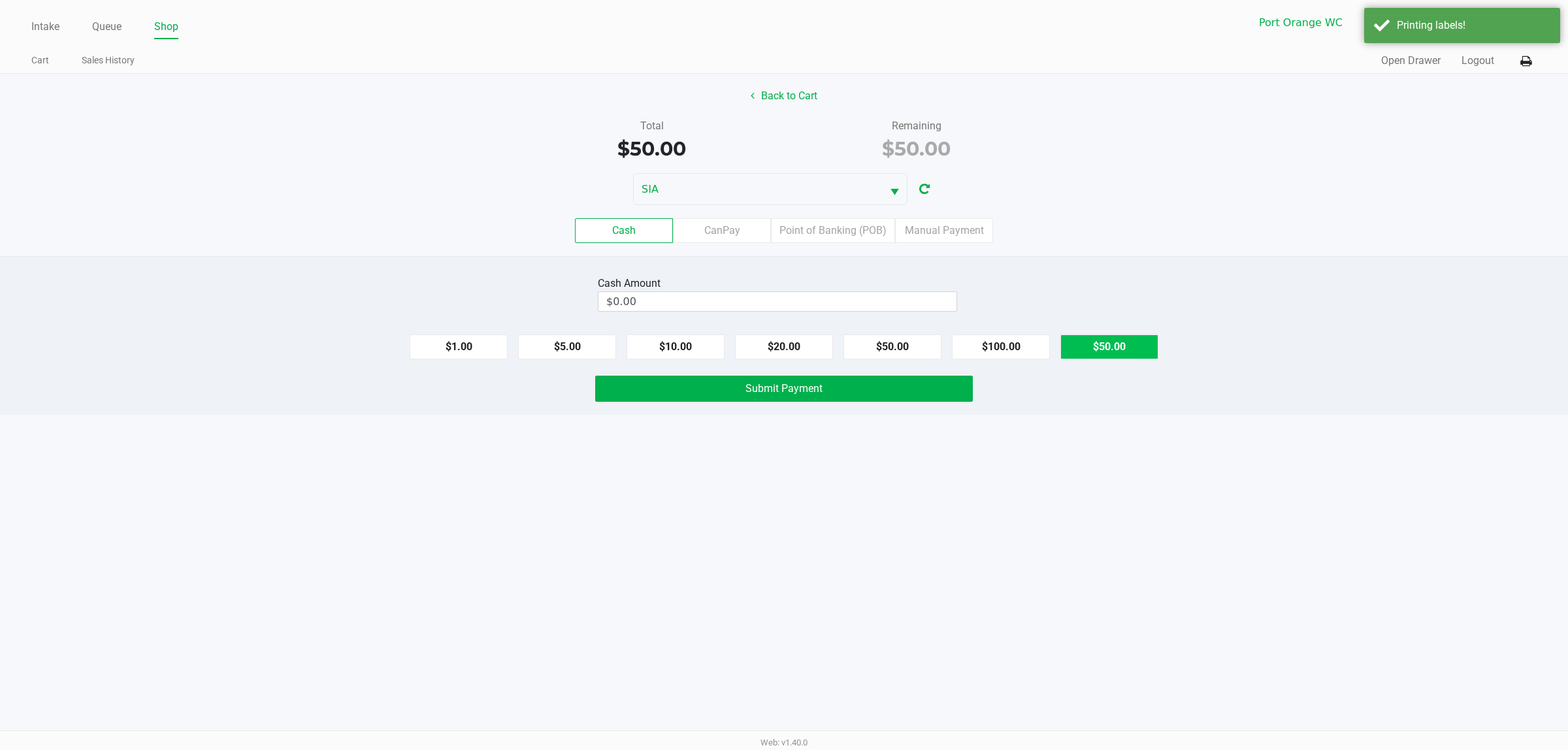
click at [1114, 348] on button "$50.00" at bounding box center [1109, 346] width 98 height 25
type input "$50.00"
click at [944, 387] on button "Submit Payment" at bounding box center [784, 388] width 378 height 26
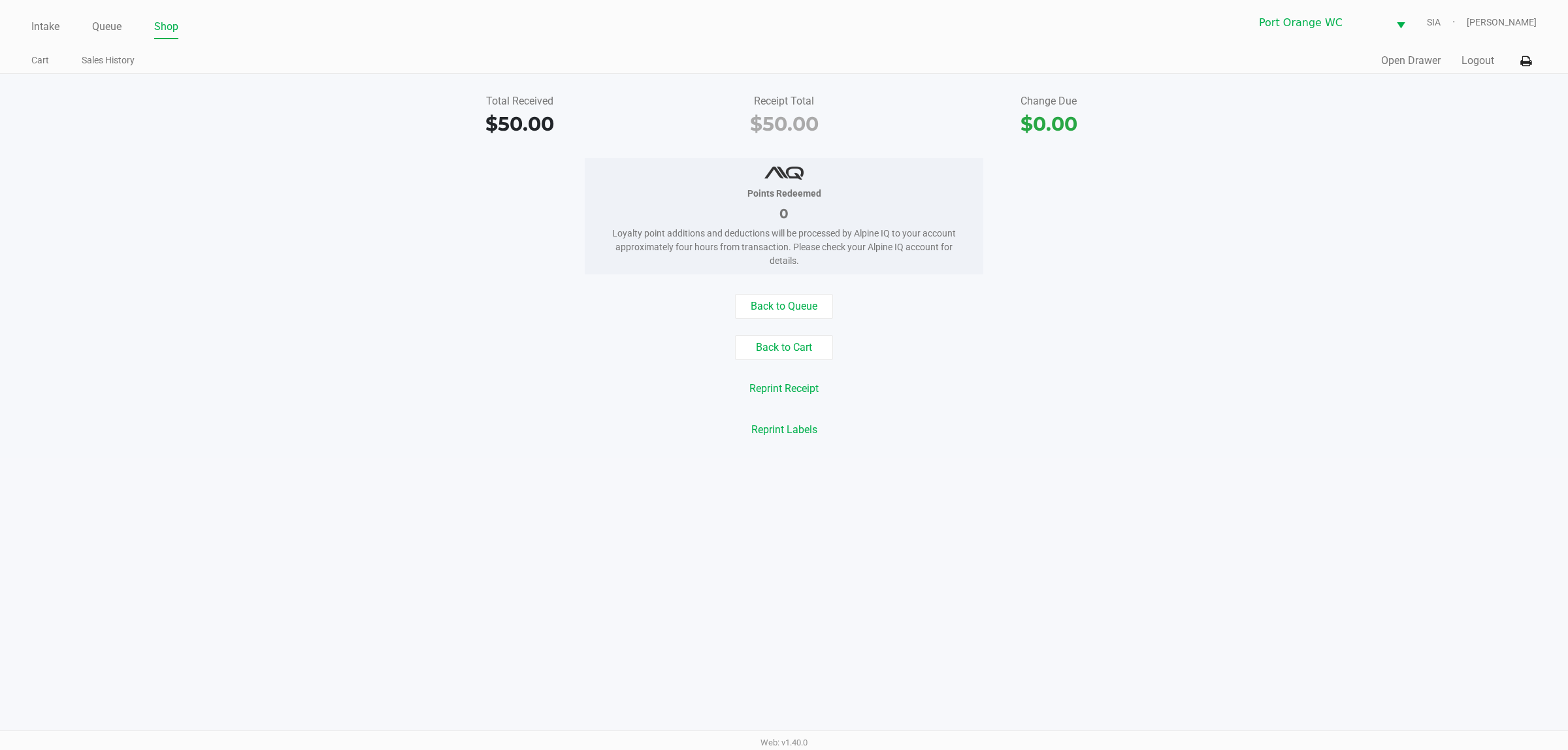
click at [99, 26] on link "Queue" at bounding box center [107, 27] width 30 height 18
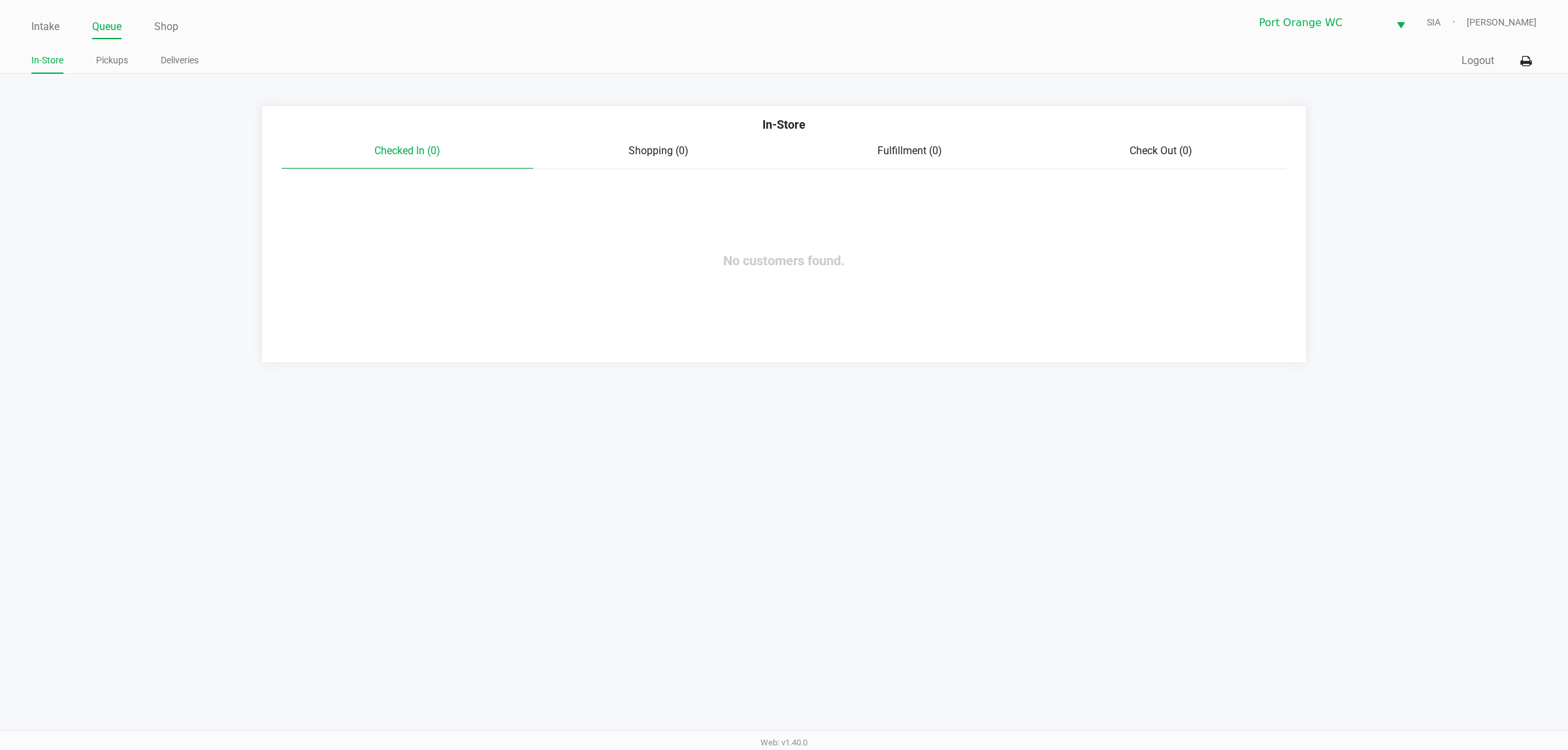
click at [115, 66] on link "Pickups" at bounding box center [111, 60] width 32 height 16
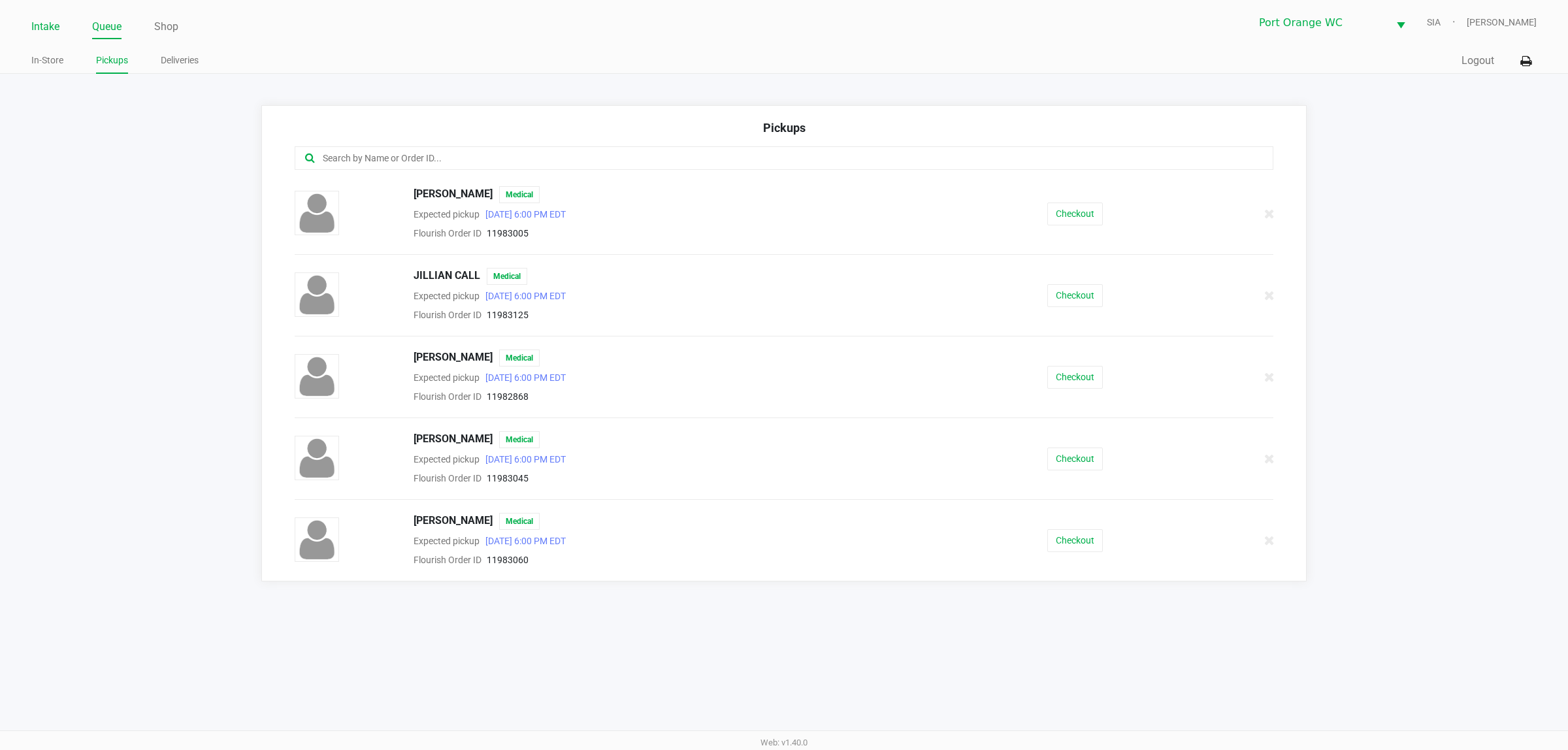
click at [32, 22] on link "Intake" at bounding box center [46, 27] width 28 height 18
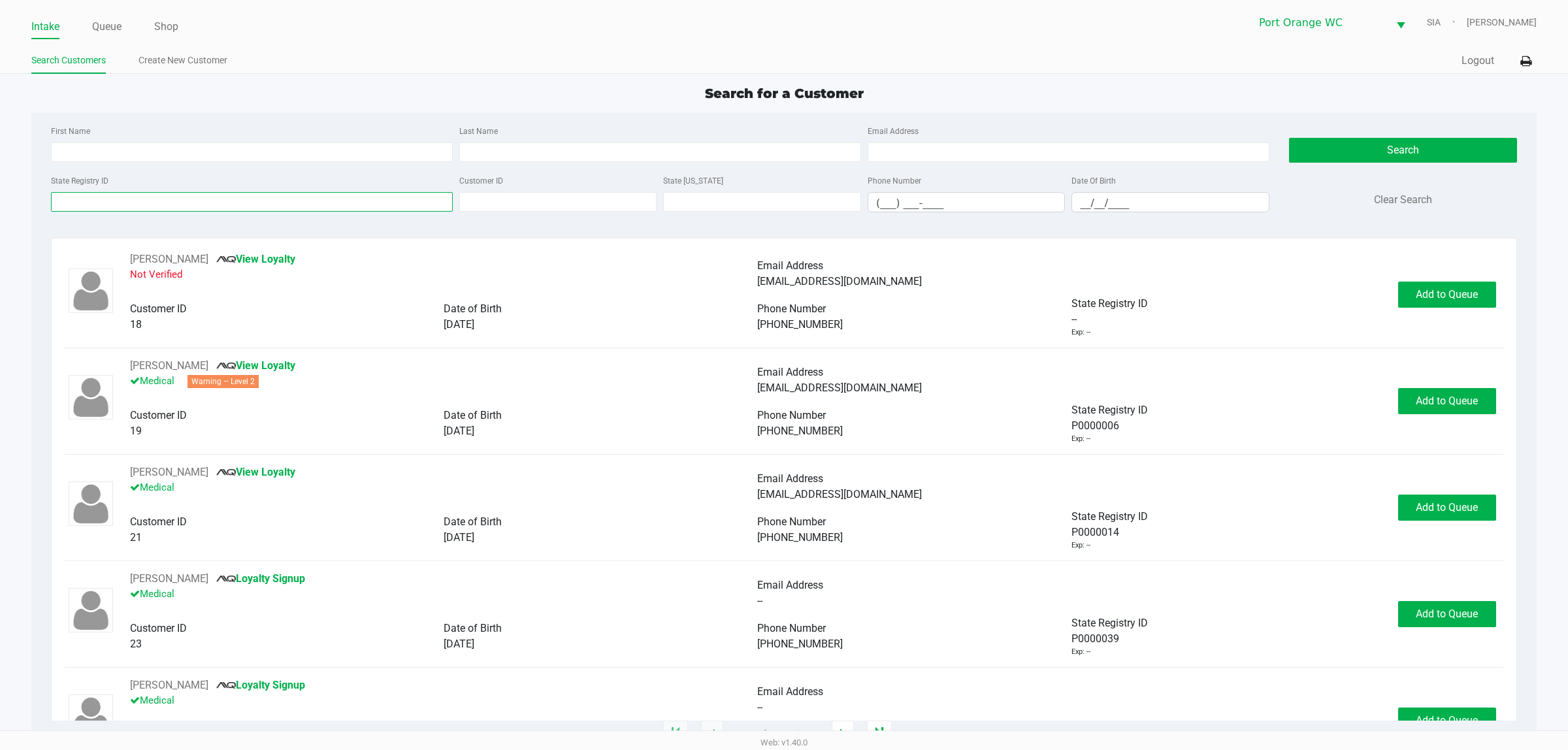
click at [108, 196] on input "State Registry ID" at bounding box center [251, 202] width 402 height 20
paste input "P4TR9325"
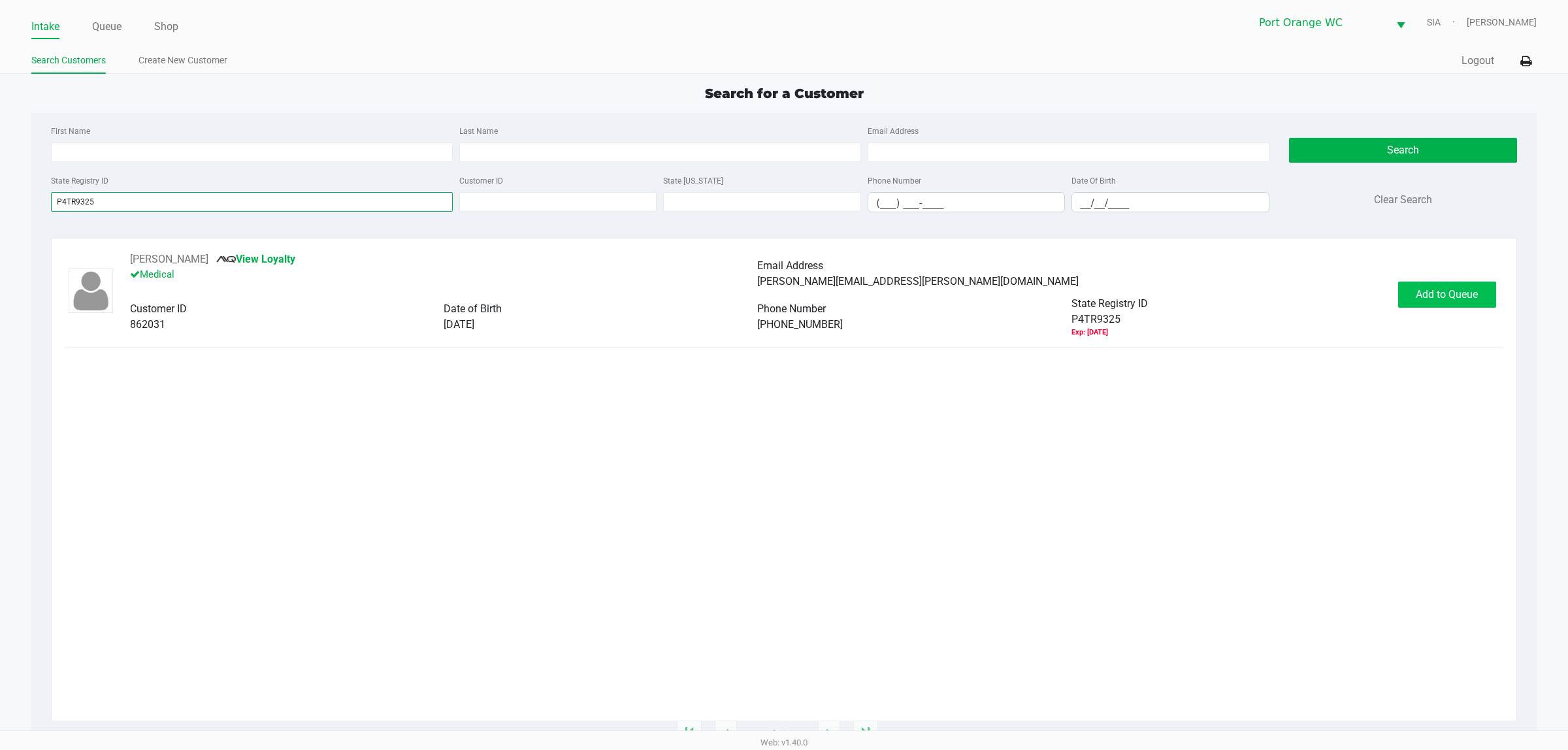
type input "P4TR9325"
click at [1254, 289] on button "Add to Queue" at bounding box center [1447, 294] width 98 height 26
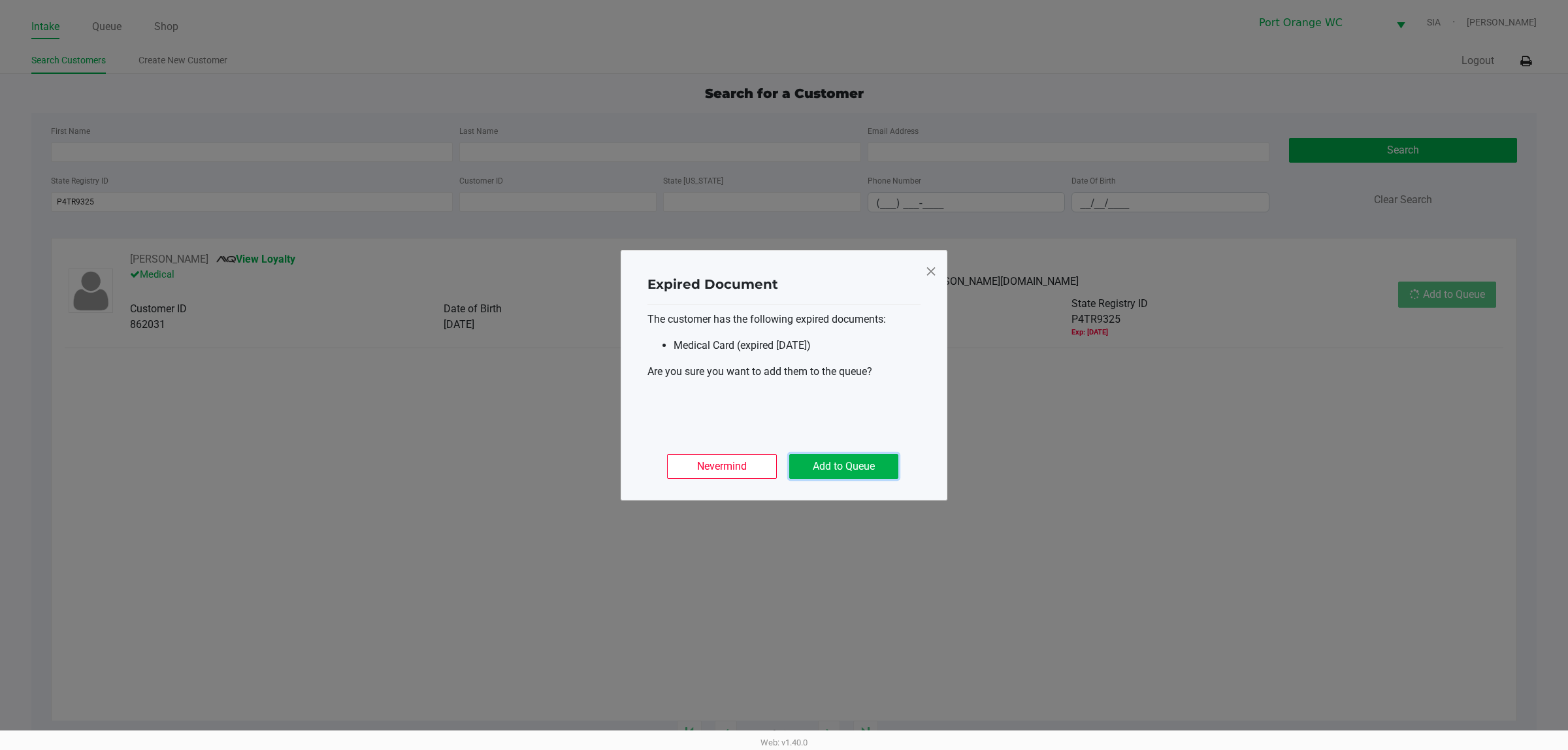
drag, startPoint x: 846, startPoint y: 464, endPoint x: 1374, endPoint y: 344, distance: 541.5
click at [847, 464] on button "Add to Queue" at bounding box center [843, 466] width 109 height 25
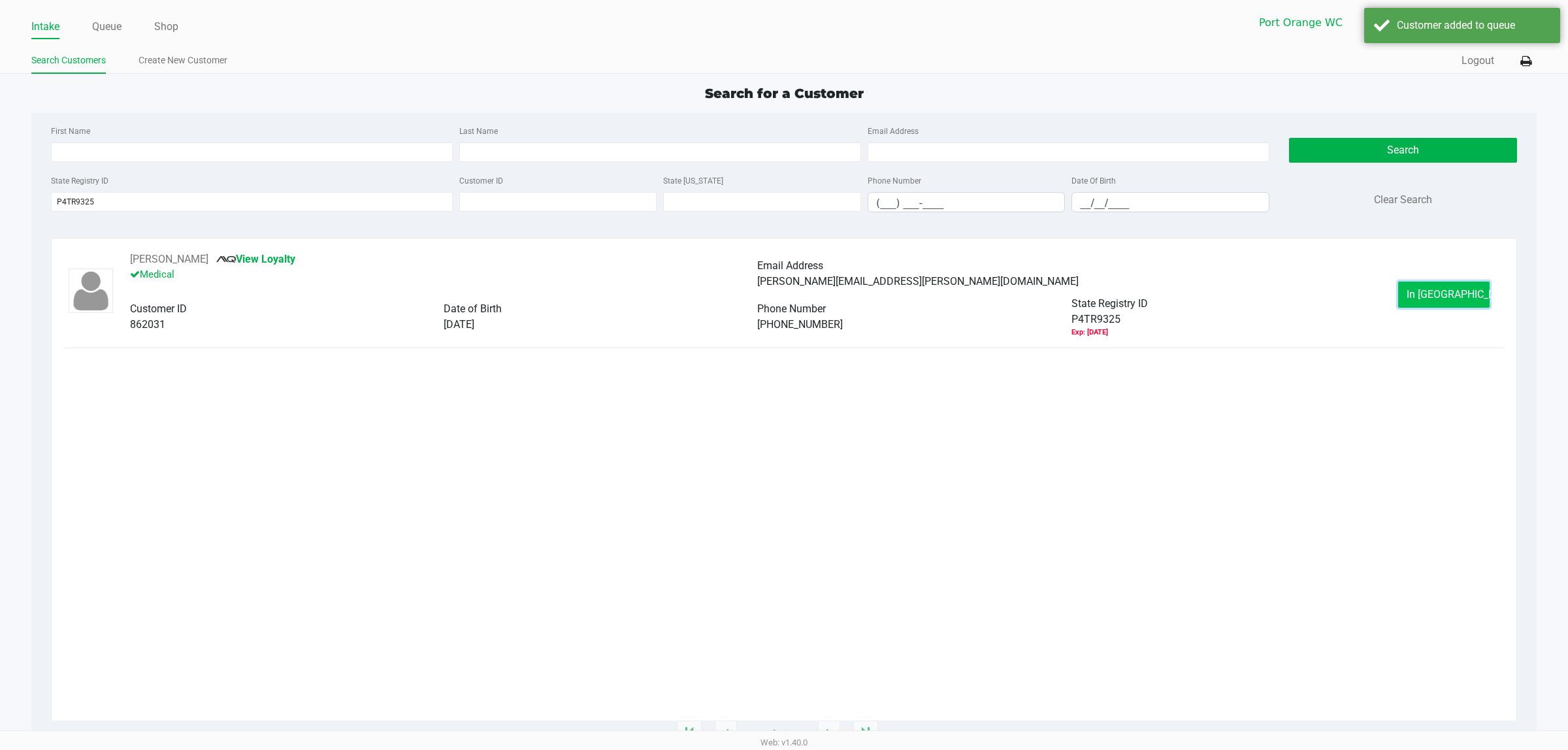
click at [1254, 301] on button "In [GEOGRAPHIC_DATA]" at bounding box center [1444, 294] width 92 height 26
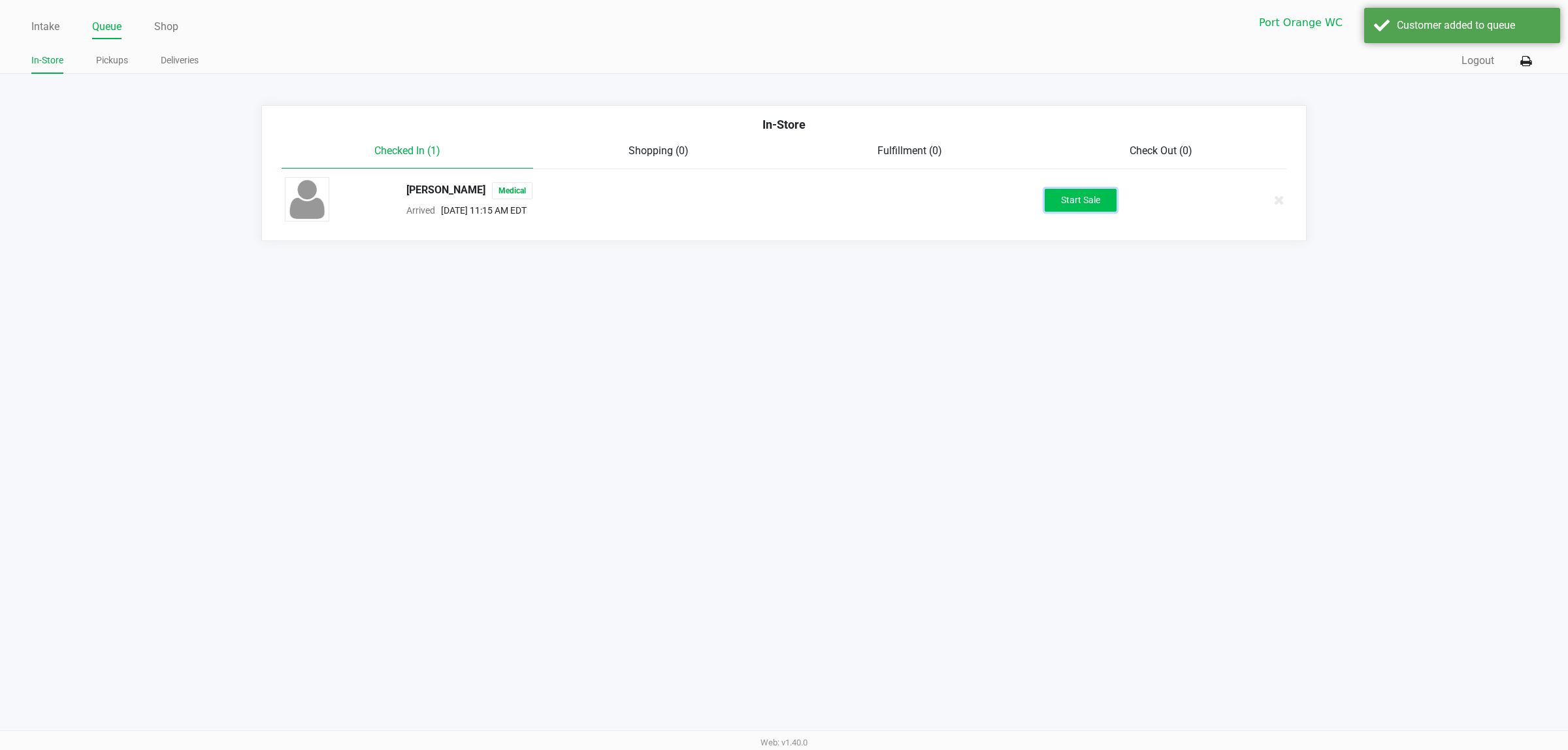
click at [1099, 201] on button "Start Sale" at bounding box center [1081, 200] width 72 height 23
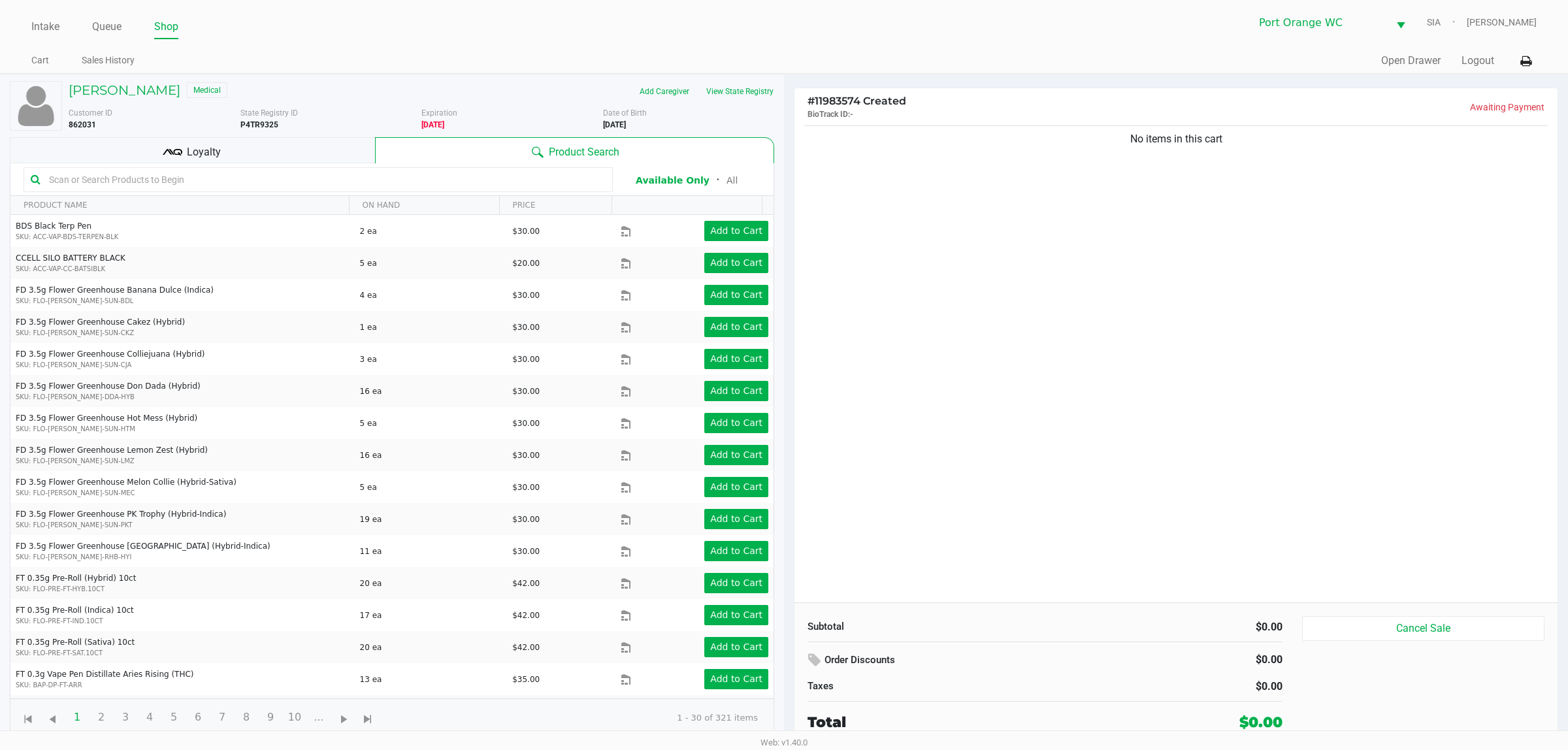
click at [347, 149] on div "Loyalty" at bounding box center [192, 150] width 365 height 26
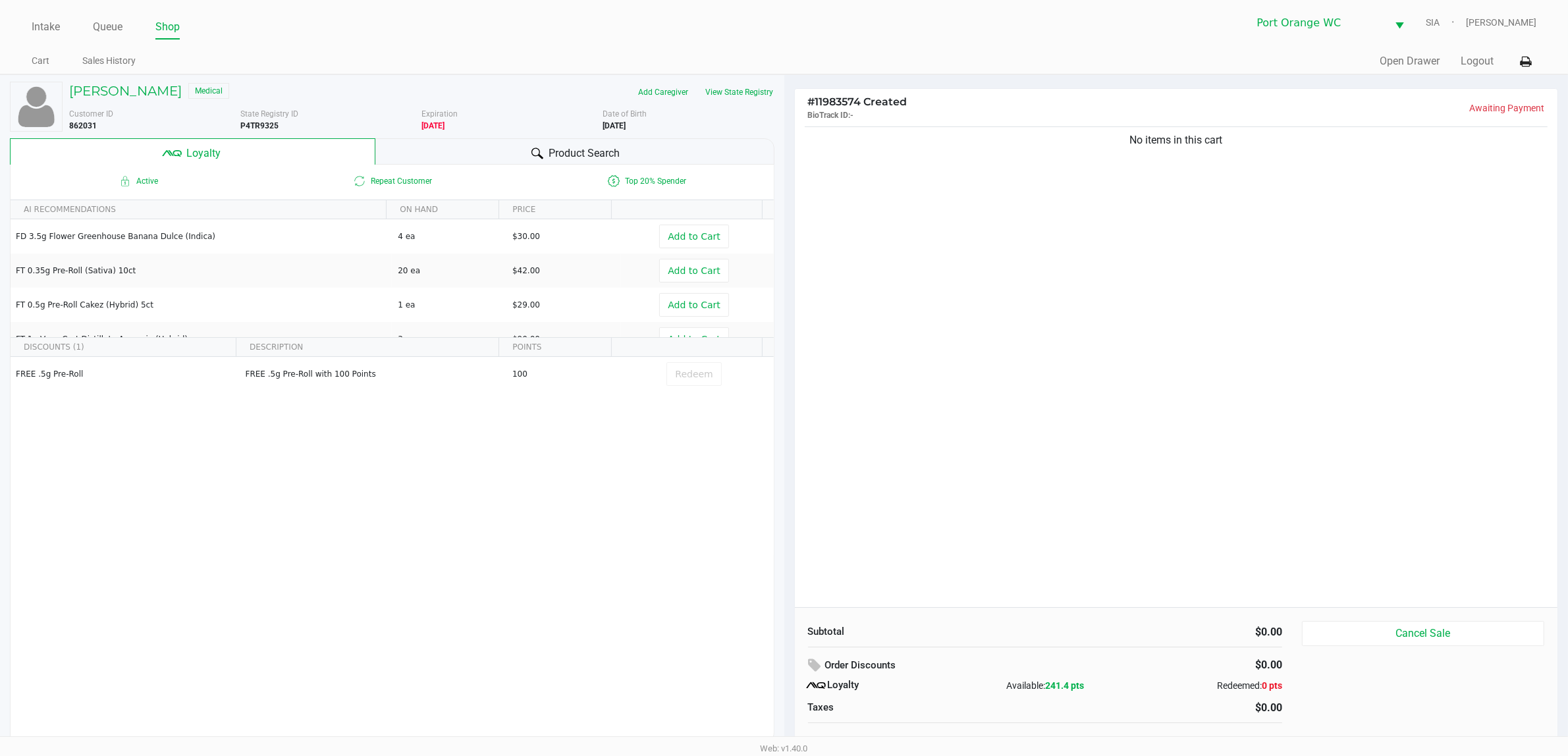
click at [451, 158] on div "Product Search" at bounding box center [575, 151] width 399 height 26
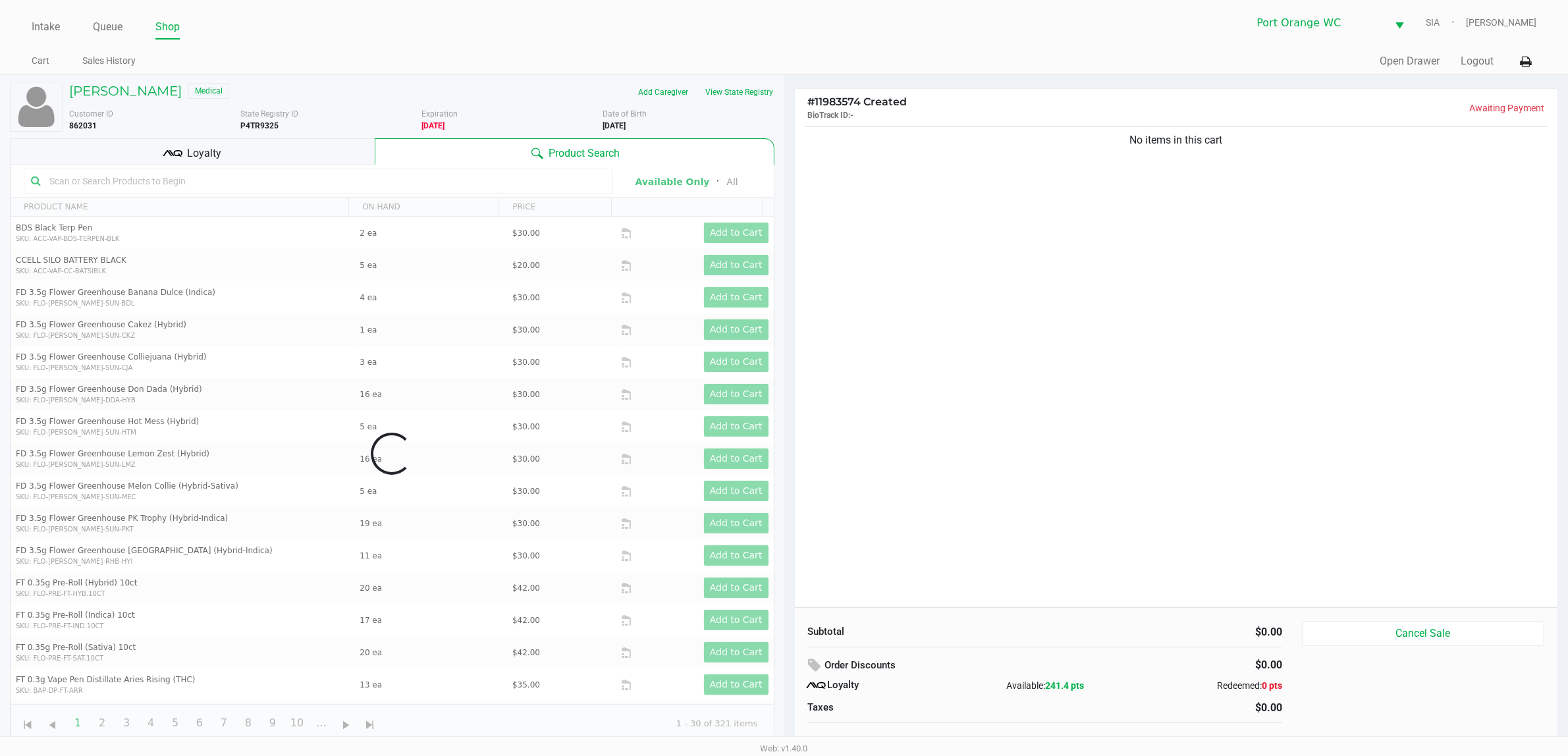
drag, startPoint x: 960, startPoint y: 376, endPoint x: 962, endPoint y: 386, distance: 10.2
click at [962, 386] on div "No items in this cart" at bounding box center [1176, 365] width 763 height 483
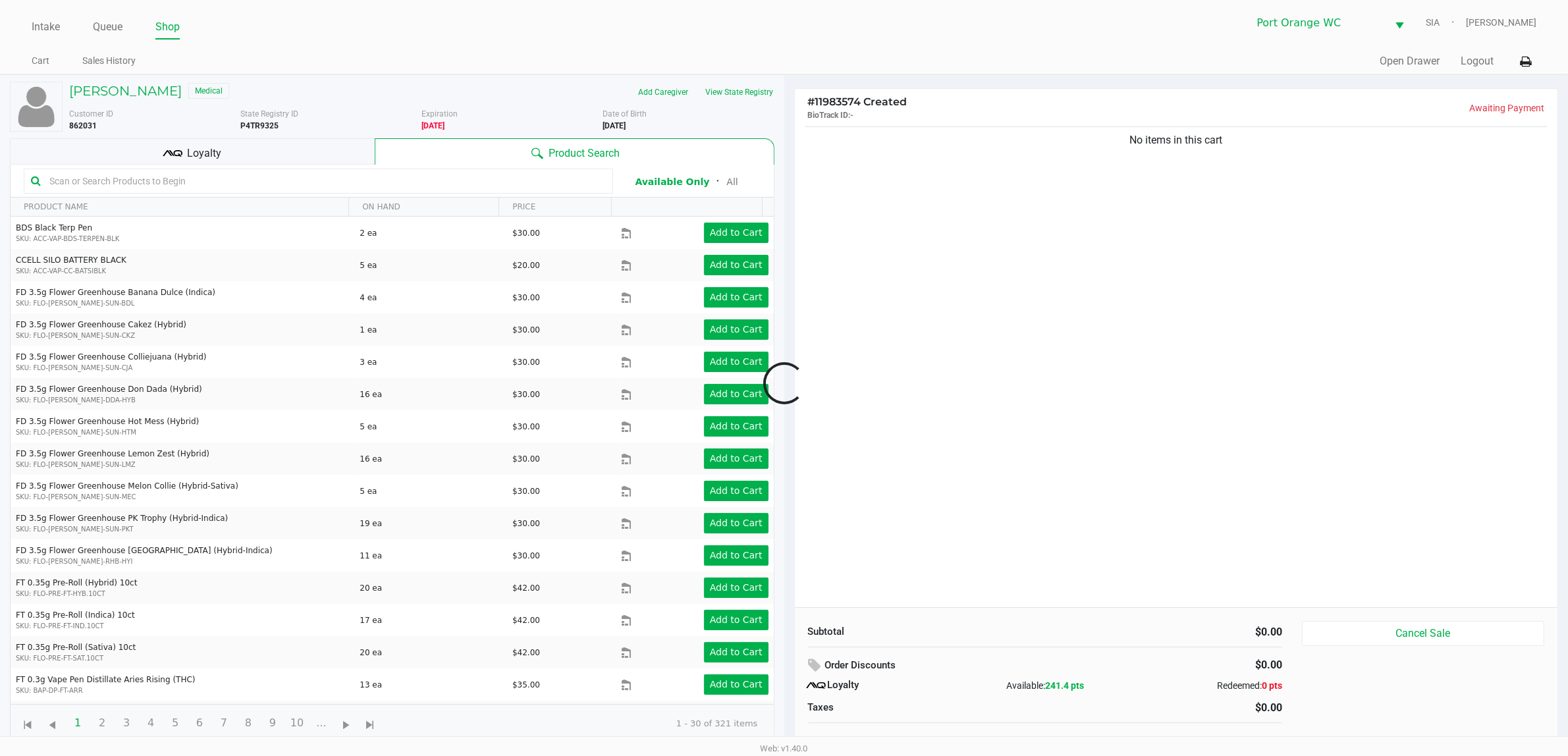
click at [170, 155] on div at bounding box center [784, 383] width 1568 height 486
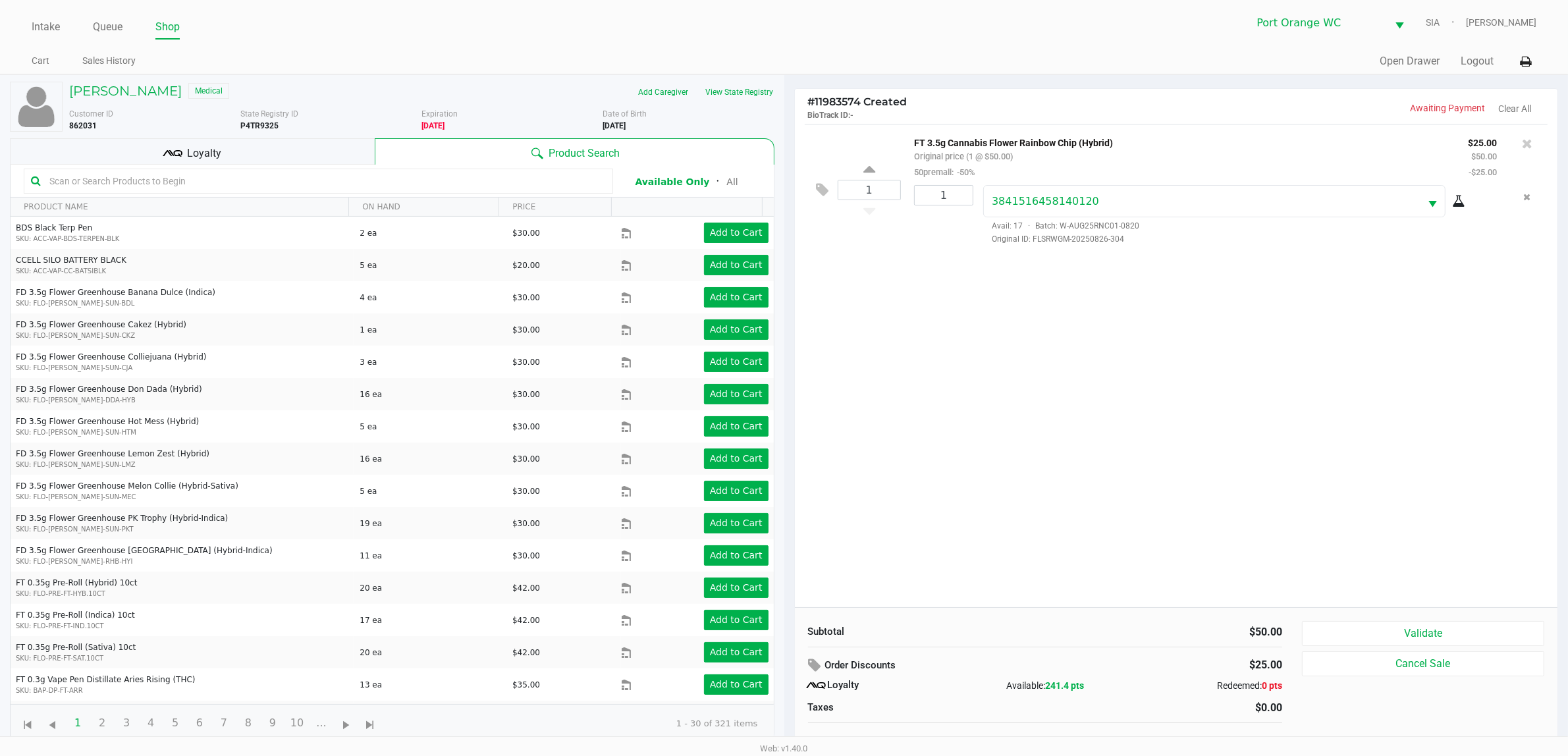
click at [229, 159] on div "Loyalty" at bounding box center [192, 151] width 365 height 26
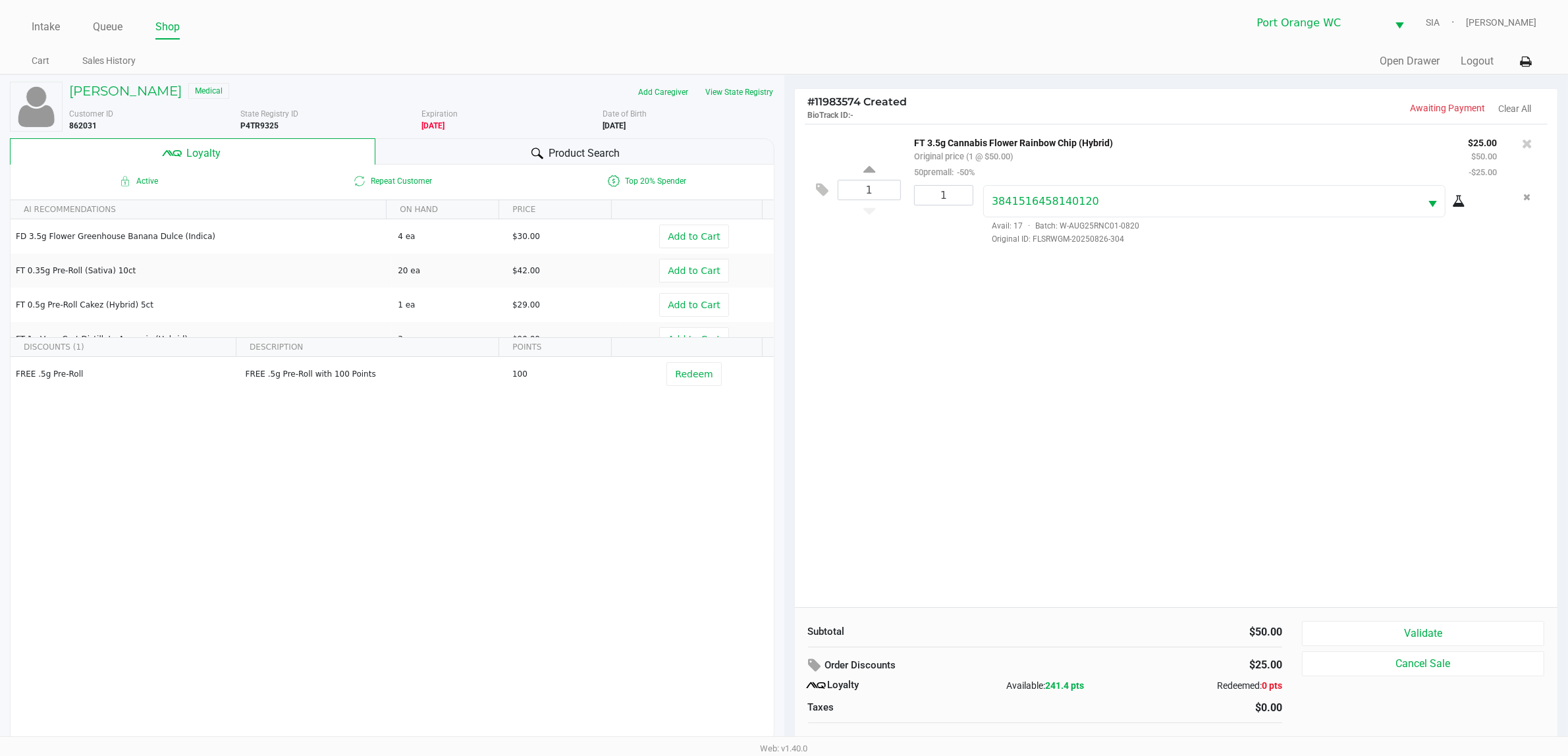
drag, startPoint x: 883, startPoint y: 452, endPoint x: 944, endPoint y: 459, distance: 61.4
click at [893, 459] on div "1 FT 3.5g Cannabis Flower Rainbow Chip (Hybrid) Original price (1 @ $50.00) 50p…" at bounding box center [1176, 365] width 763 height 483
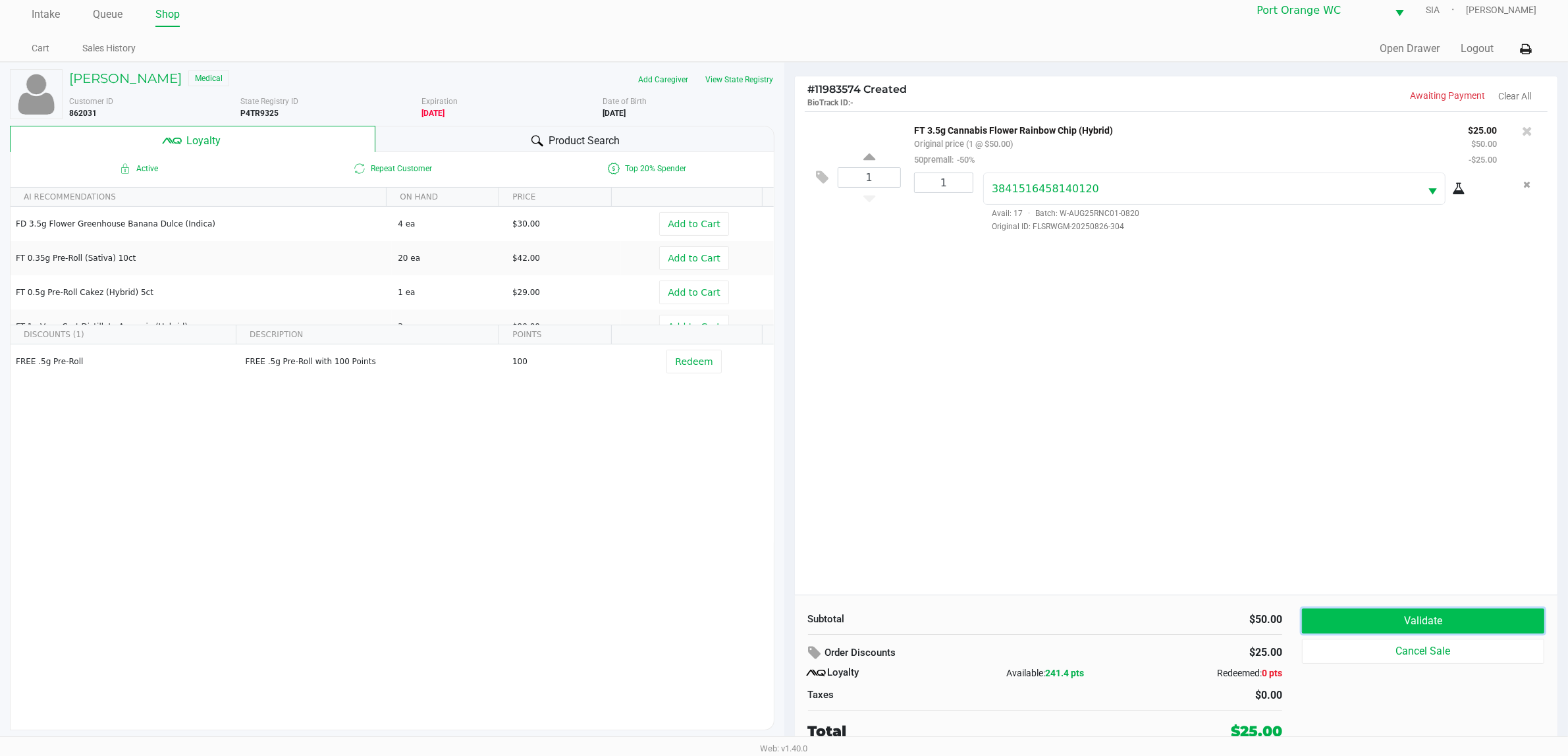
click at [1264, 604] on button "Validate" at bounding box center [1422, 620] width 242 height 25
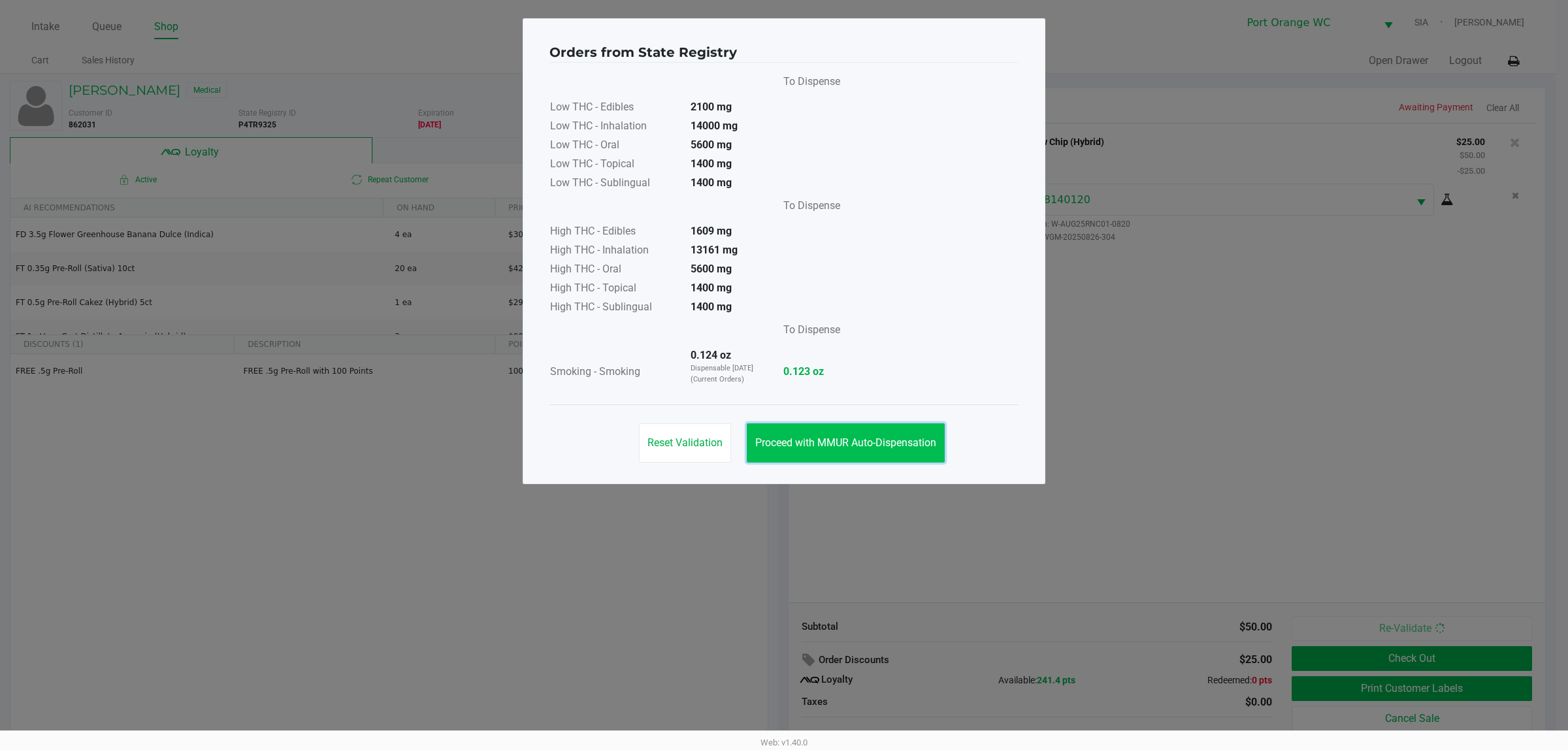
click at [845, 430] on button "Proceed with MMUR Auto-Dispensation" at bounding box center [845, 443] width 198 height 39
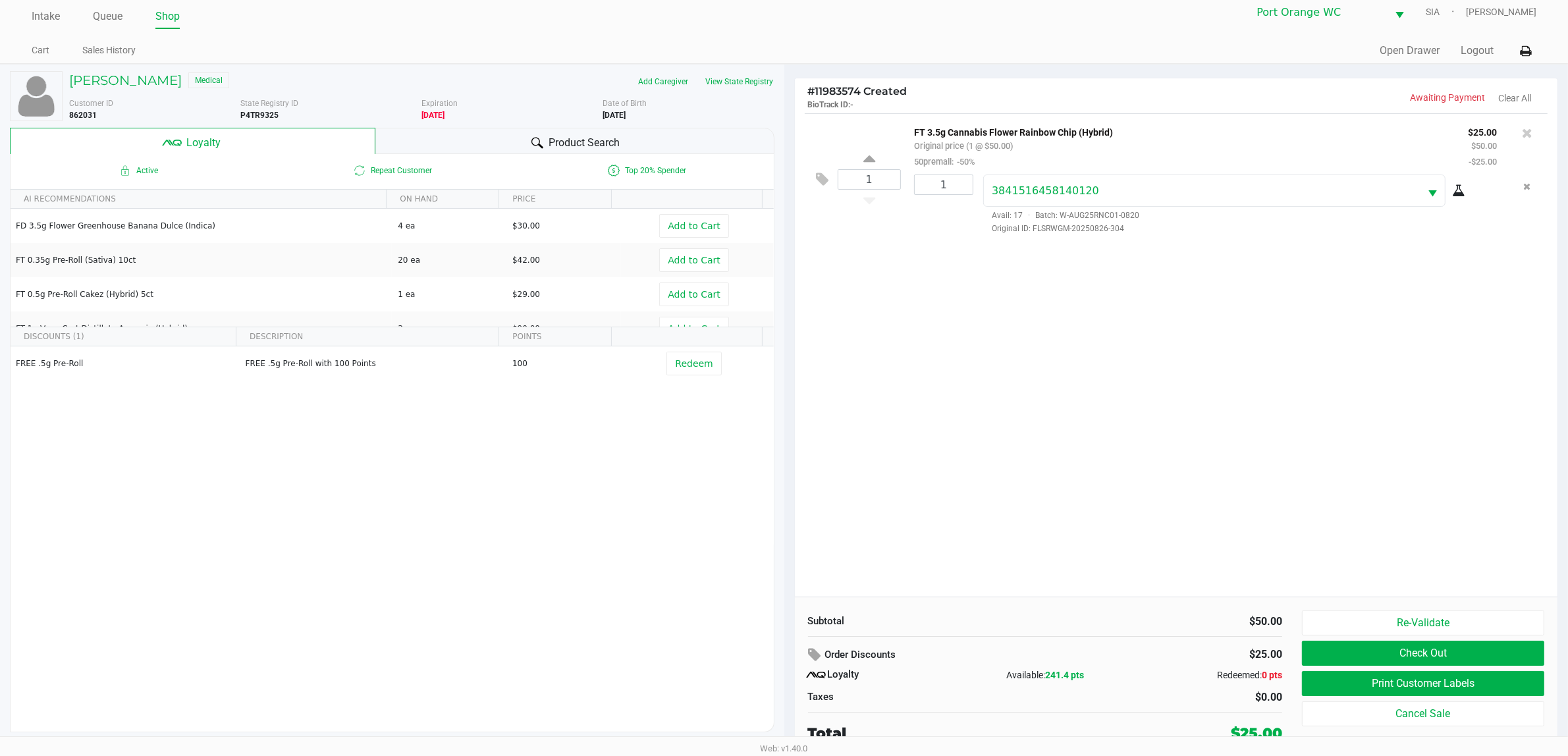
scroll to position [13, 0]
click at [1264, 604] on button "Print Customer Labels" at bounding box center [1422, 681] width 242 height 25
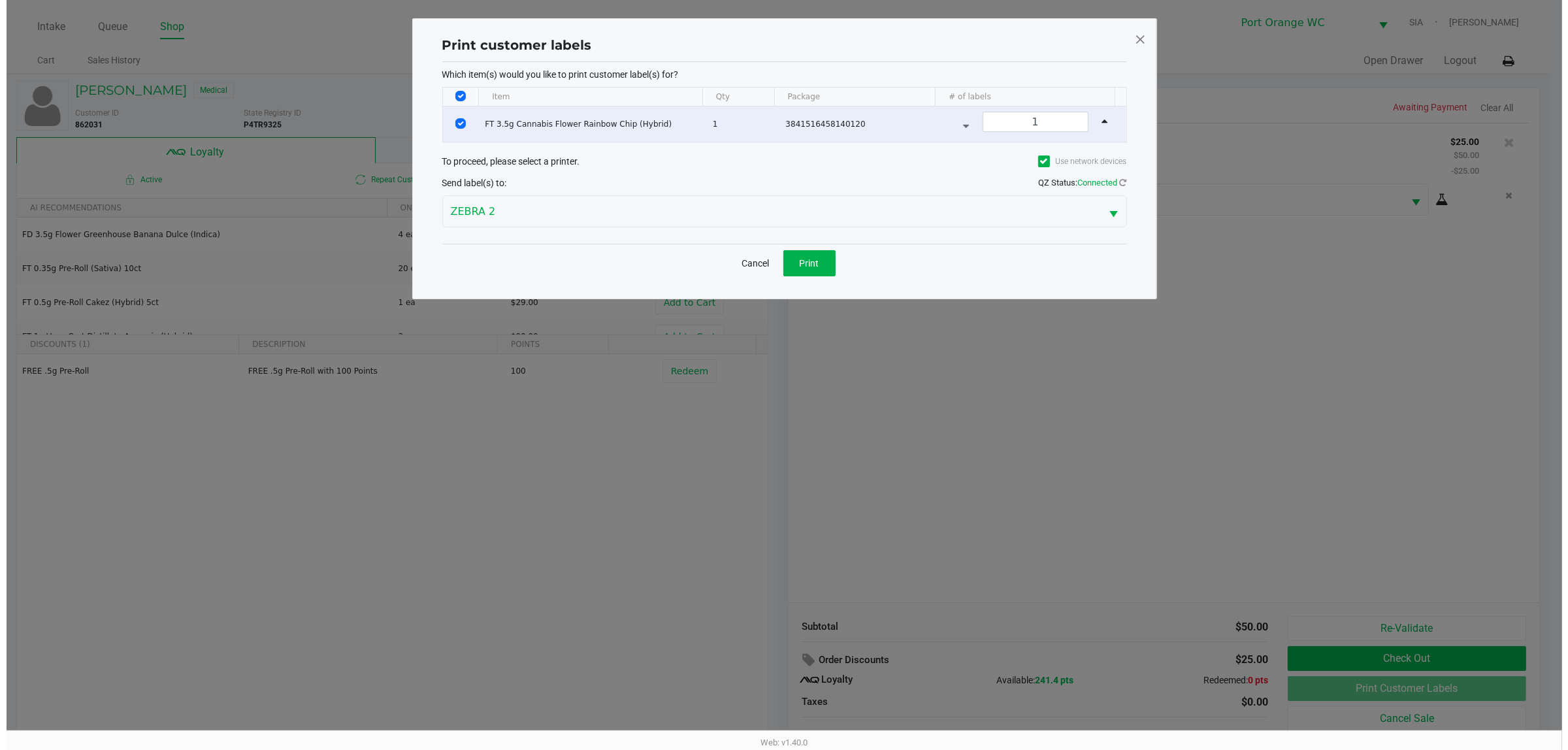
scroll to position [0, 0]
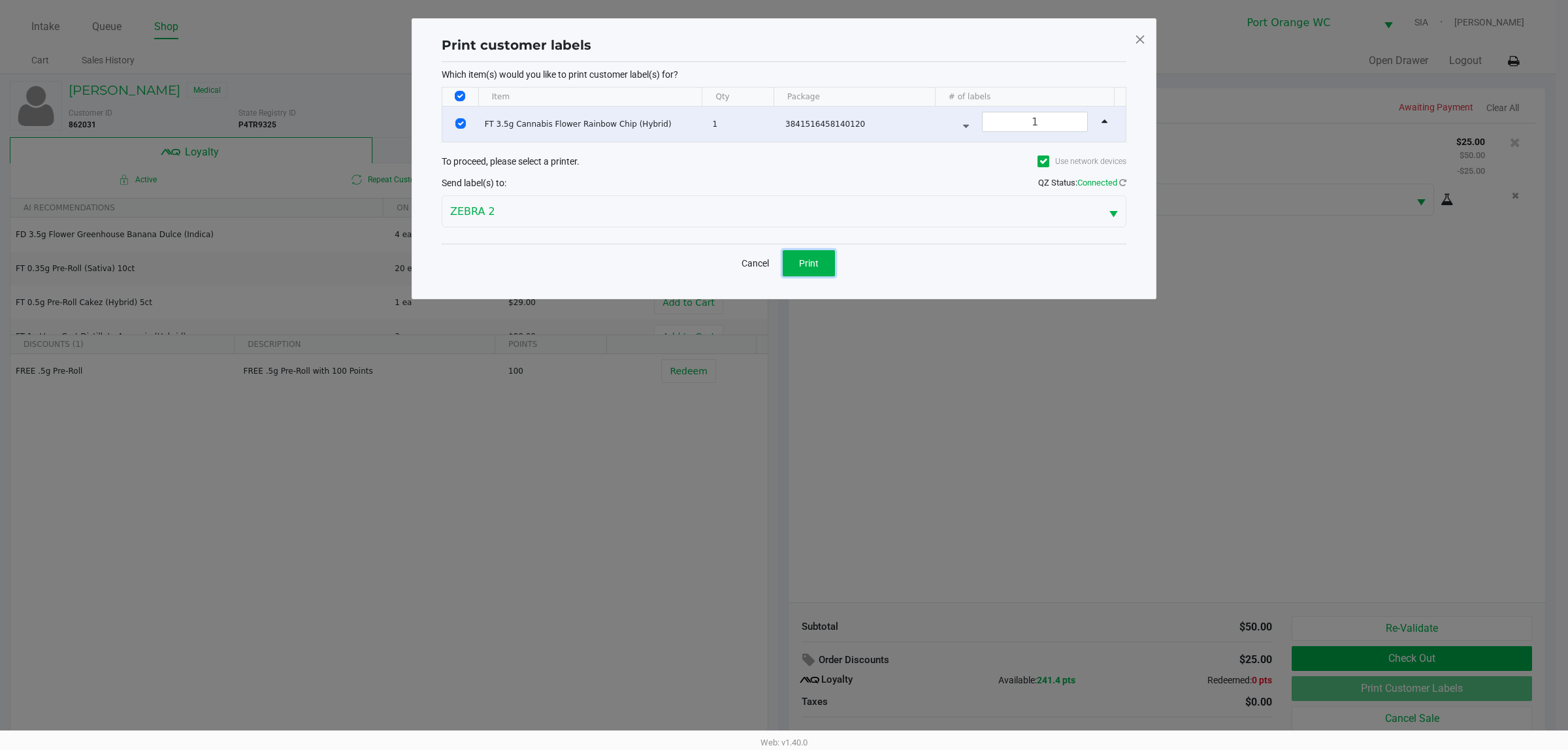
click at [809, 263] on span "Print" at bounding box center [809, 263] width 20 height 11
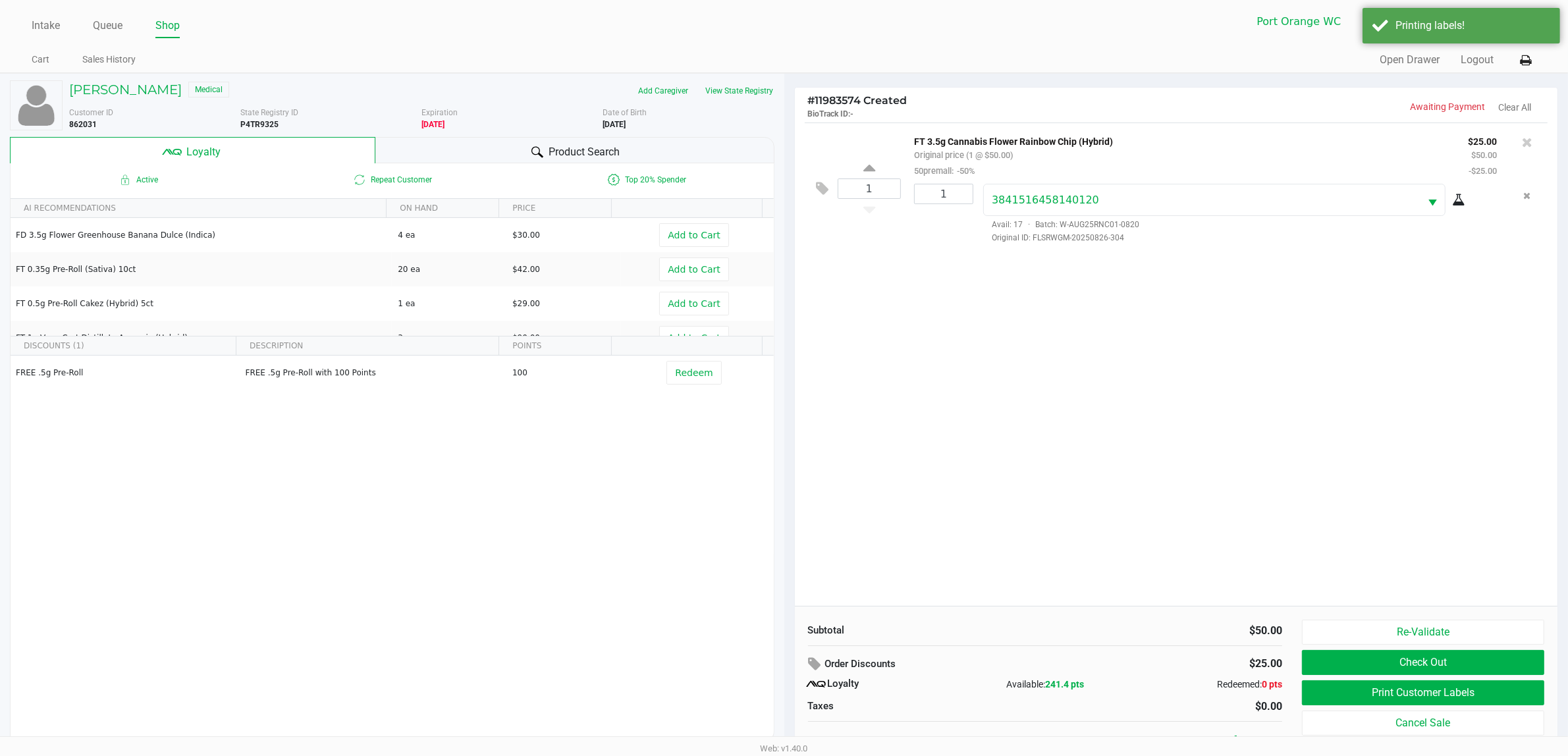
scroll to position [13, 0]
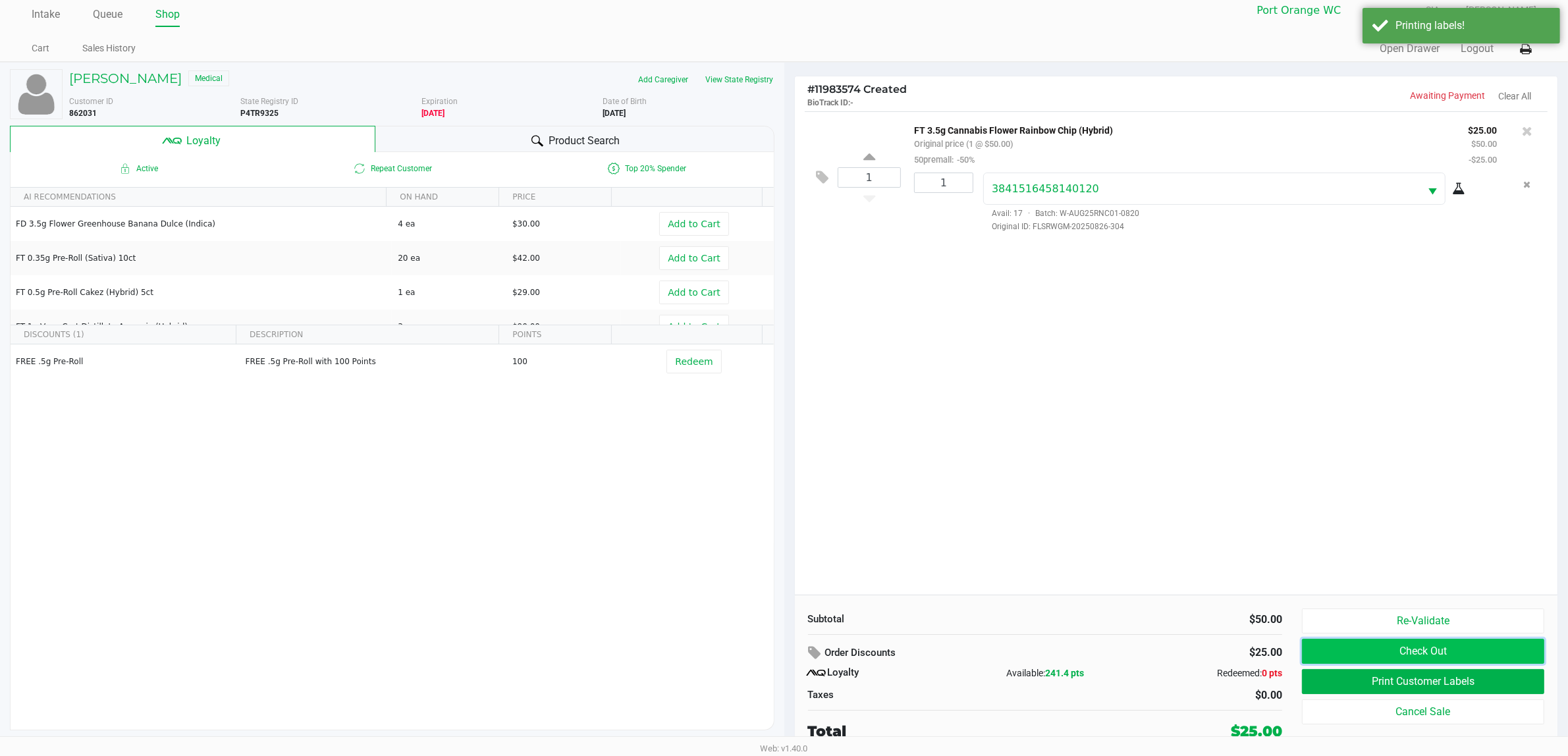
click at [1264, 604] on button "Check Out" at bounding box center [1422, 651] width 242 height 25
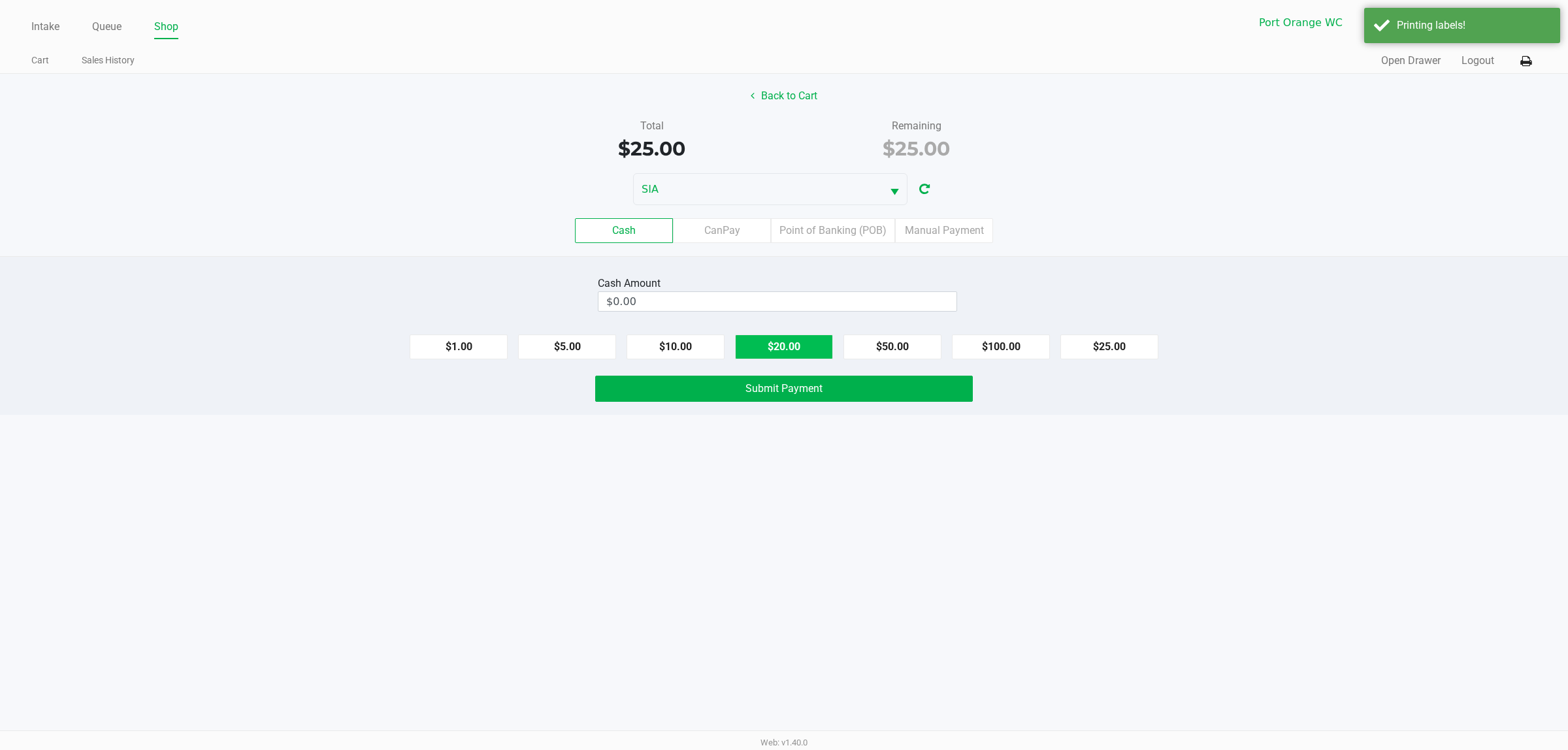
click at [804, 354] on button "$20.00" at bounding box center [783, 346] width 98 height 25
click at [797, 342] on button "$20.00" at bounding box center [783, 346] width 98 height 25
type input "$40.00"
click at [784, 377] on button "Submit Payment" at bounding box center [784, 388] width 378 height 26
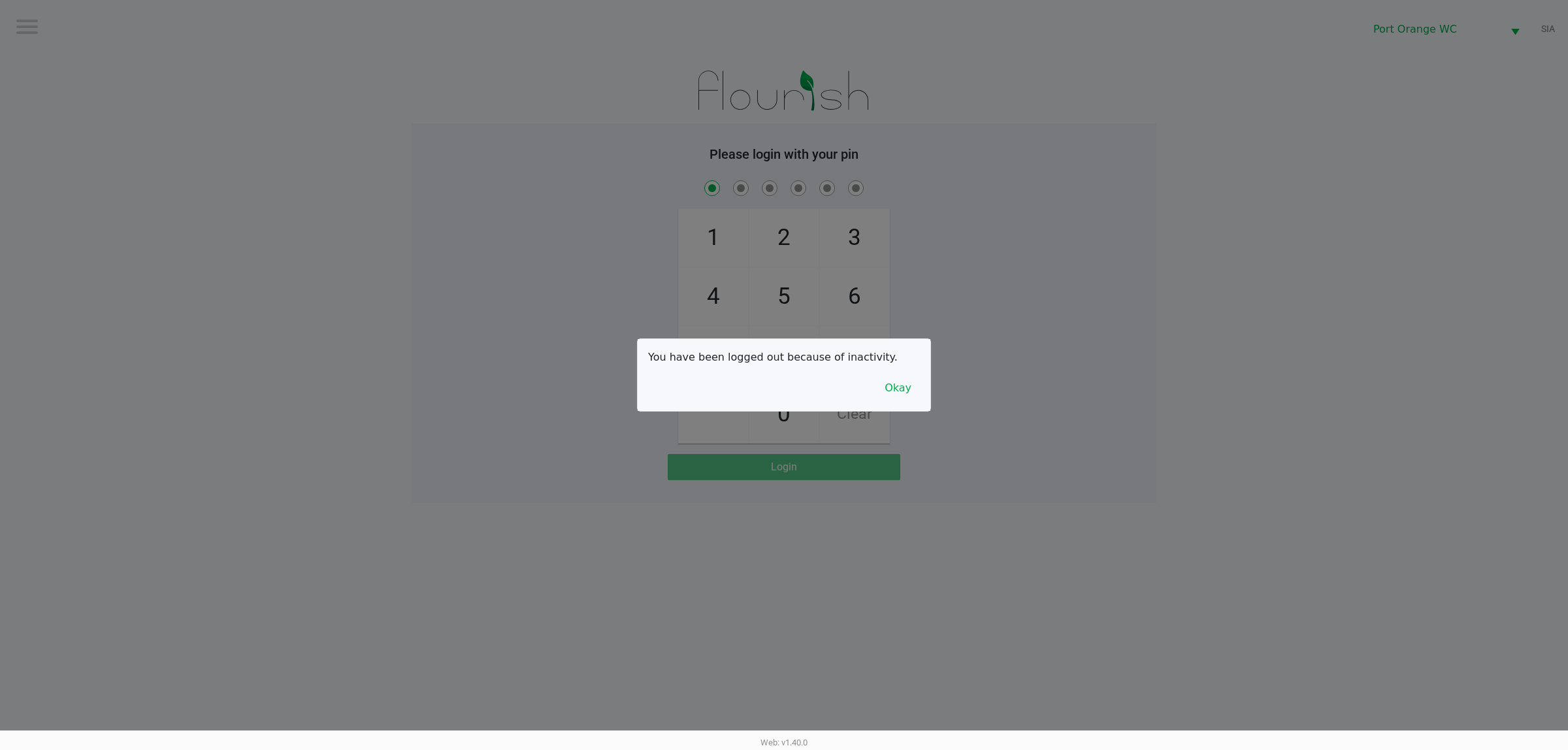
checkbox input "true"
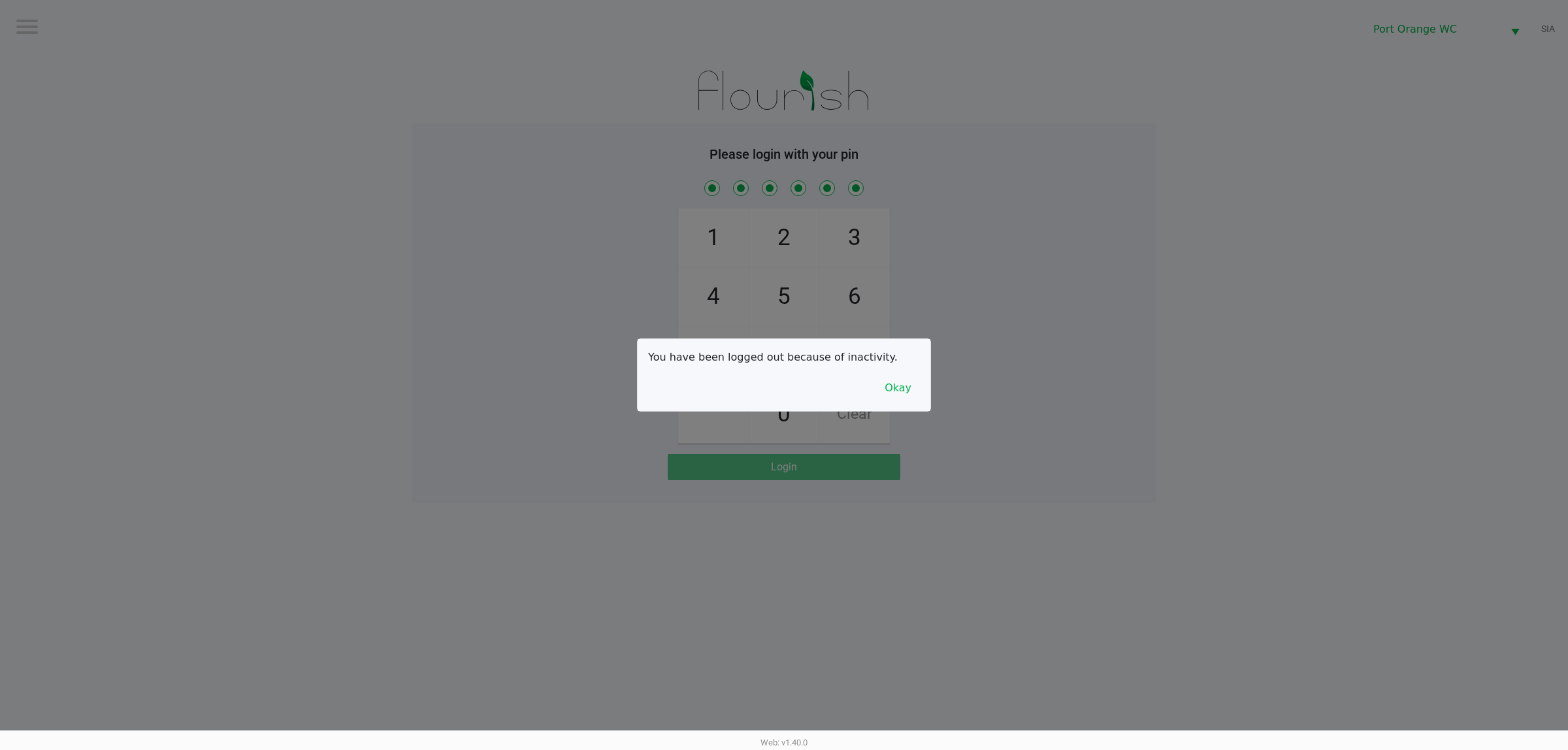
checkbox input "true"
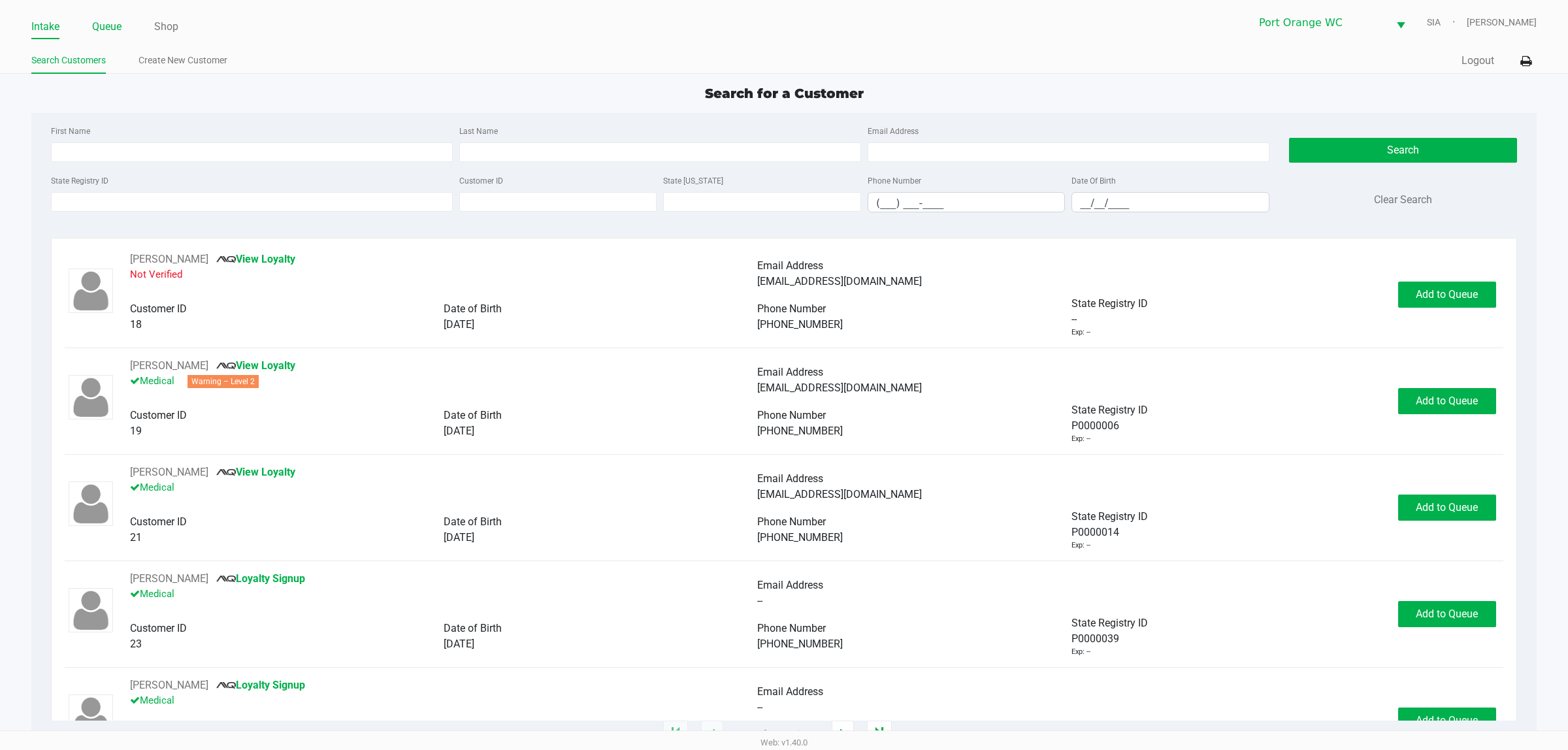
click at [110, 23] on link "Queue" at bounding box center [107, 27] width 30 height 18
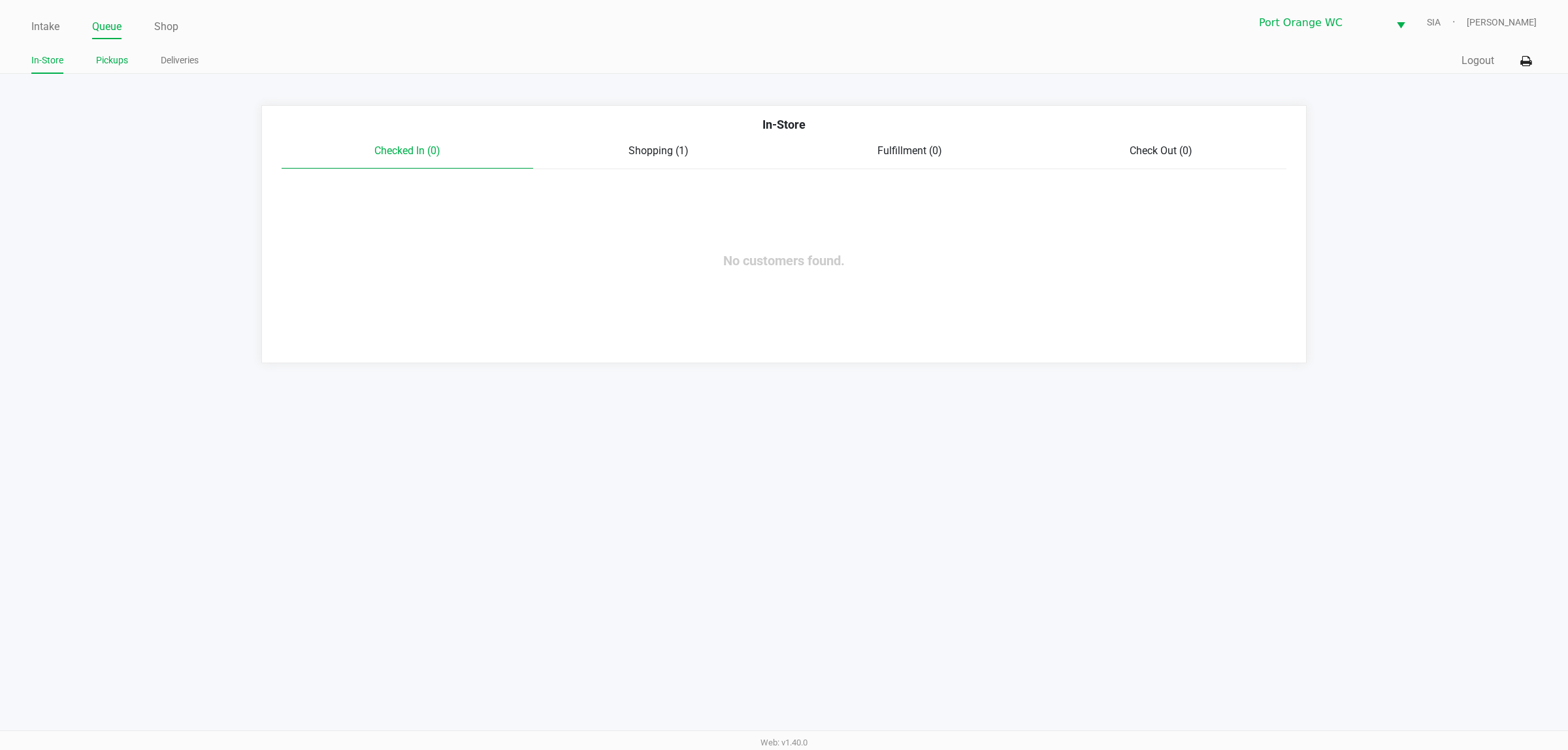
click at [104, 64] on link "Pickups" at bounding box center [111, 60] width 32 height 16
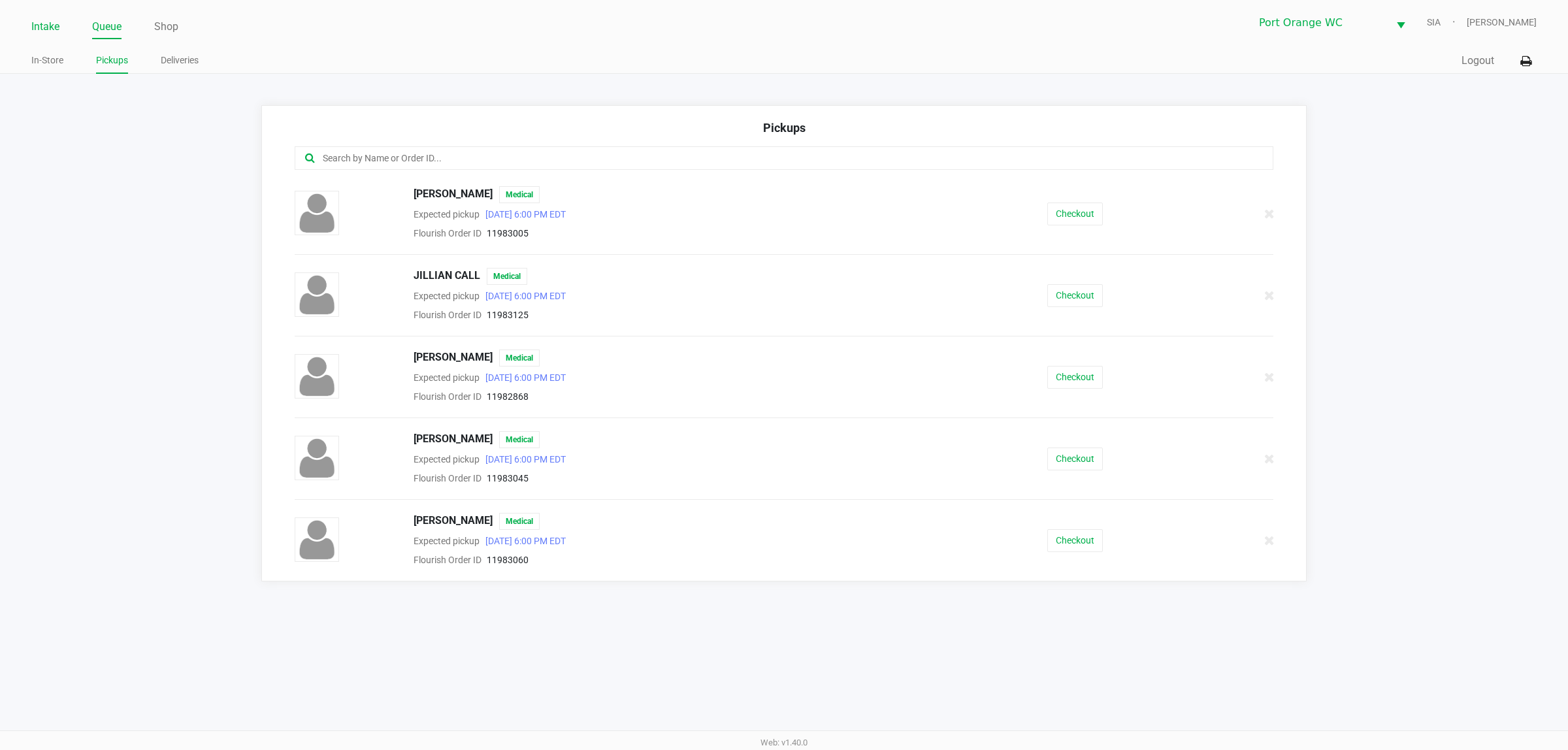
click at [42, 33] on link "Intake" at bounding box center [46, 27] width 28 height 18
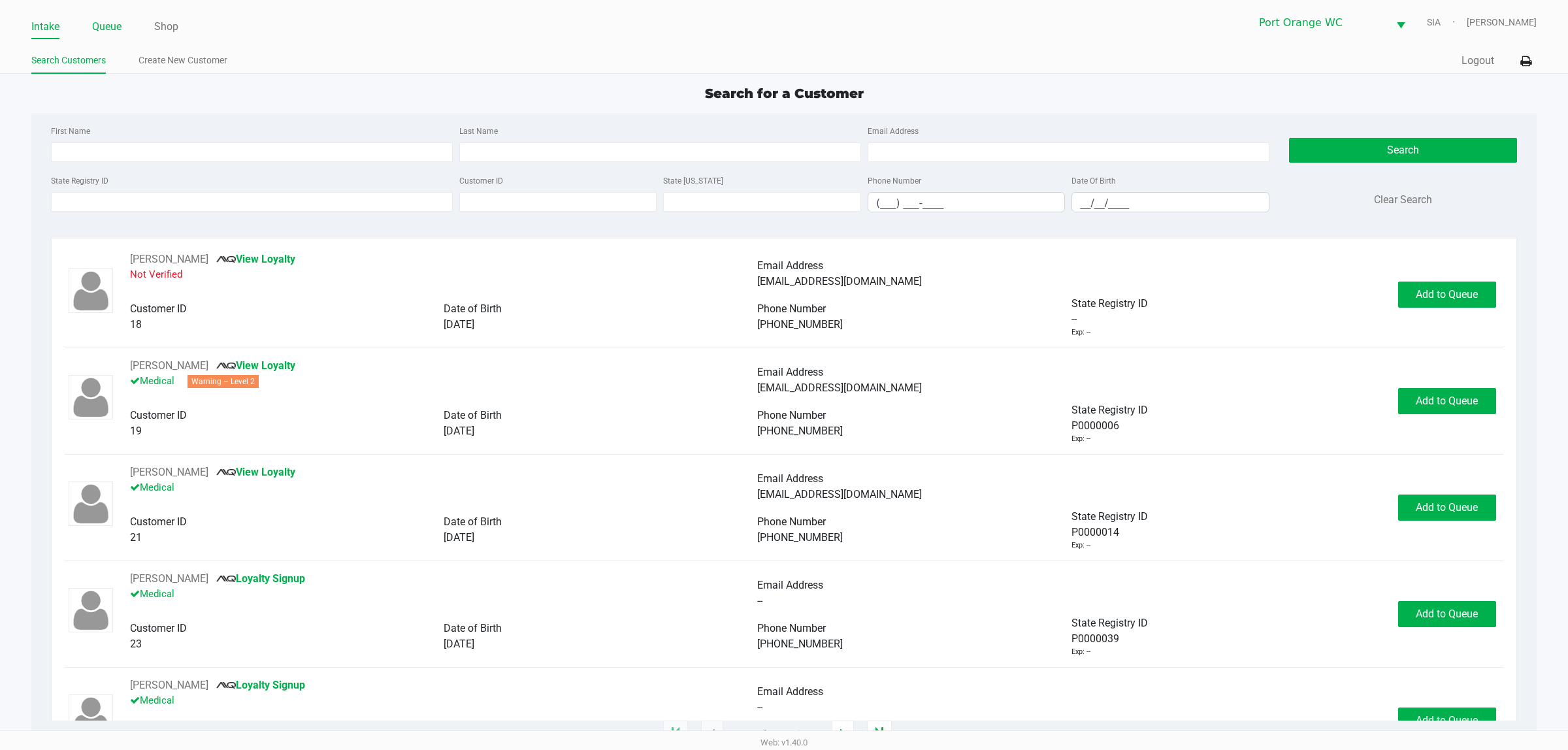
click at [111, 32] on link "Queue" at bounding box center [107, 27] width 30 height 18
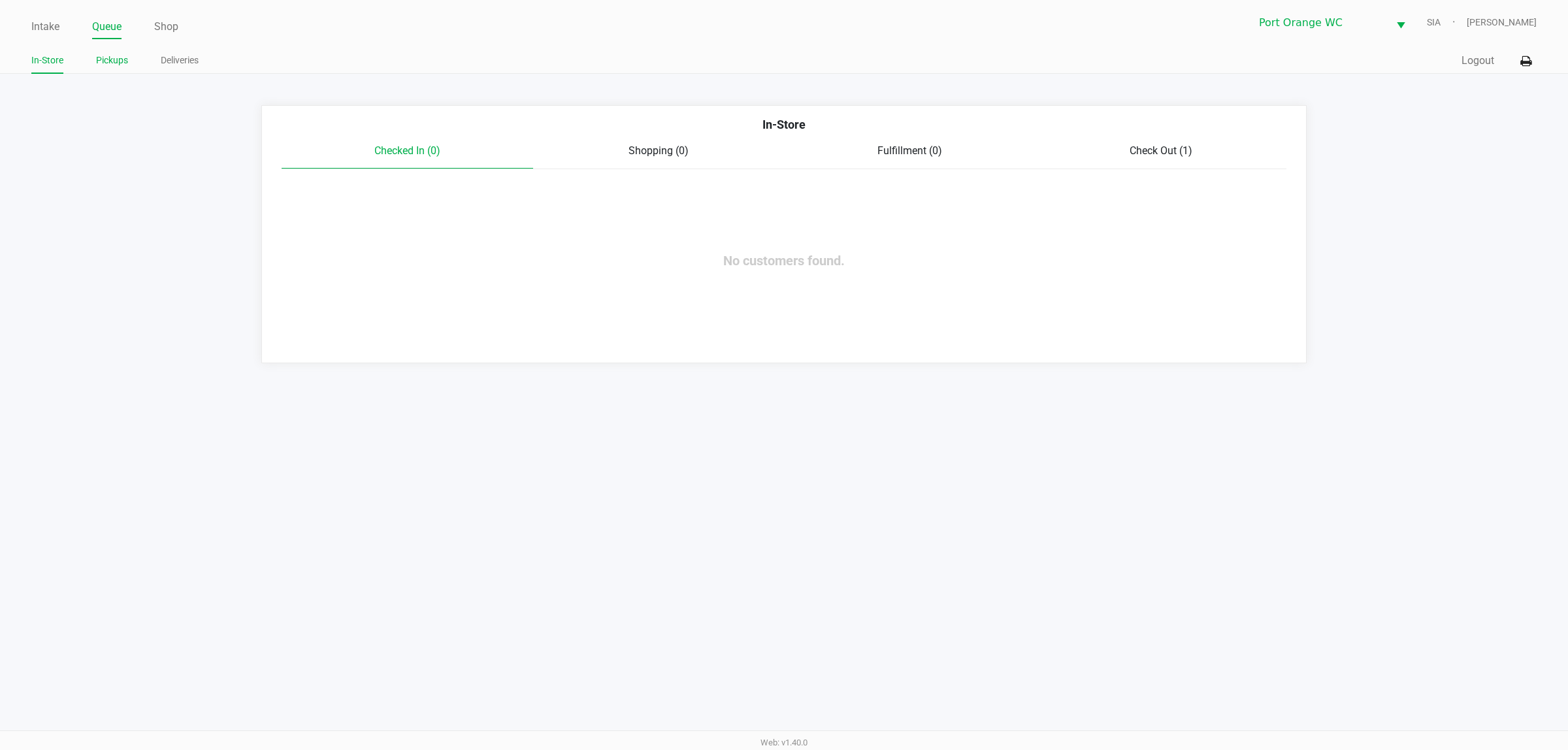
click at [105, 62] on link "Pickups" at bounding box center [111, 60] width 32 height 16
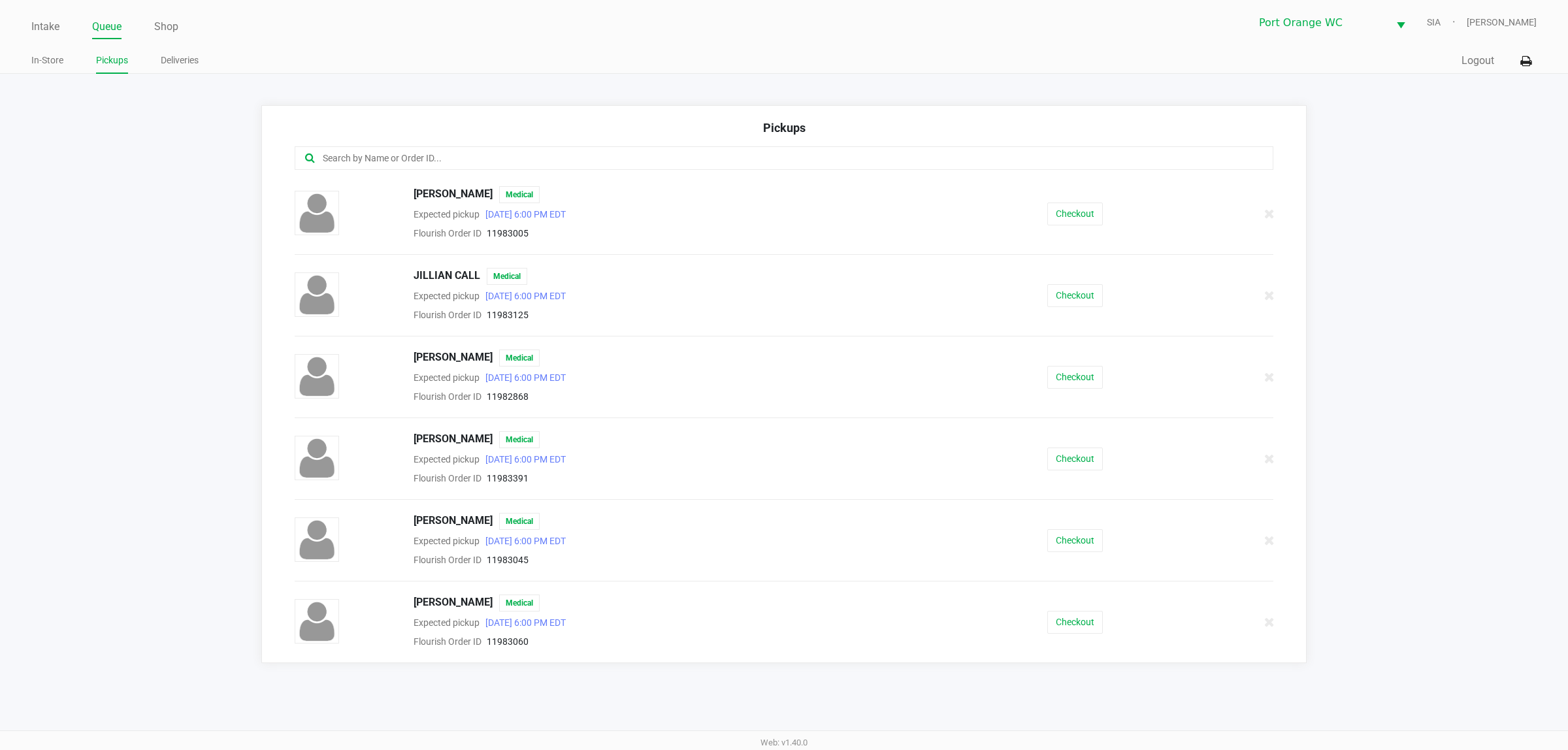
click at [1072, 461] on button "Checkout" at bounding box center [1075, 458] width 56 height 23
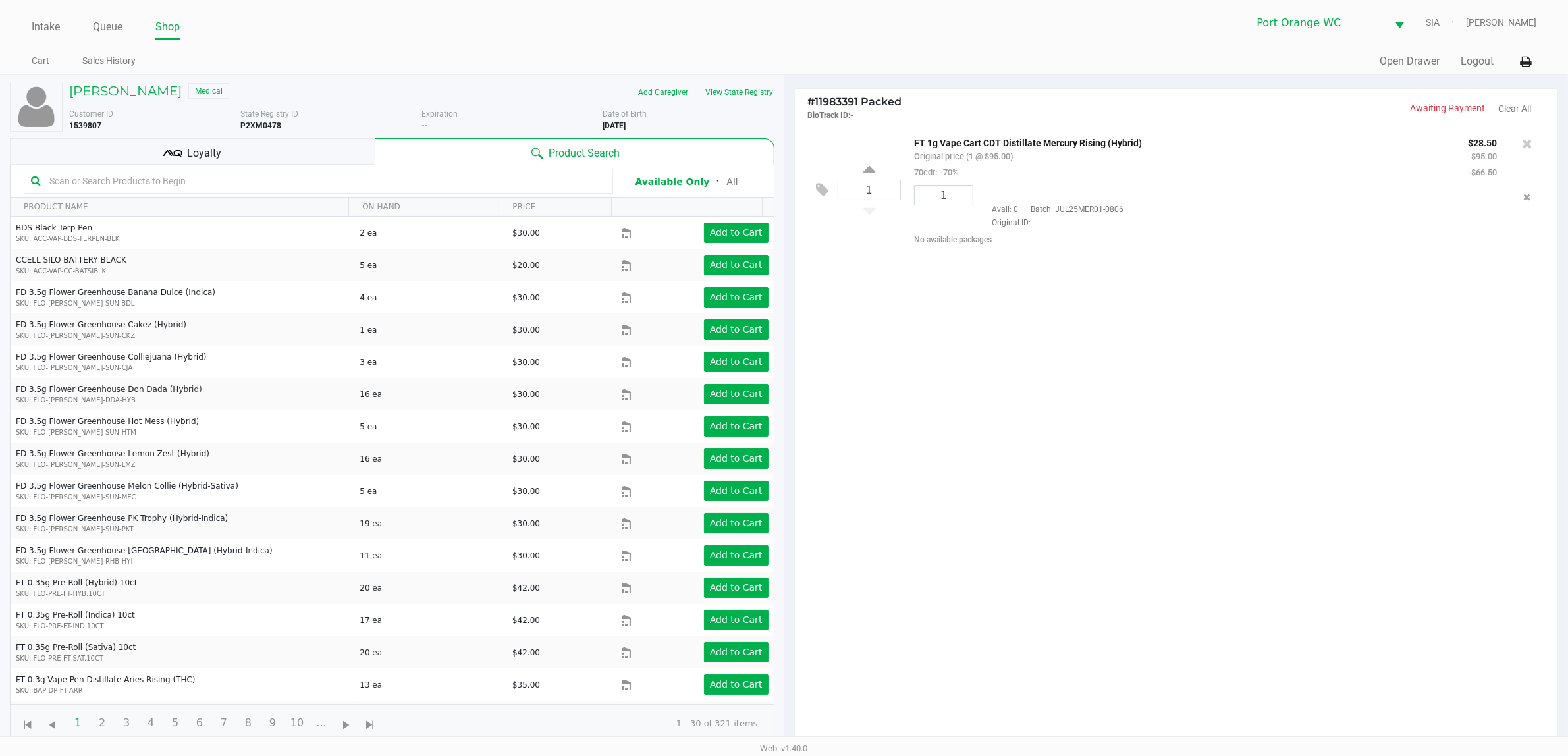
click at [203, 155] on span "Loyalty" at bounding box center [204, 153] width 34 height 16
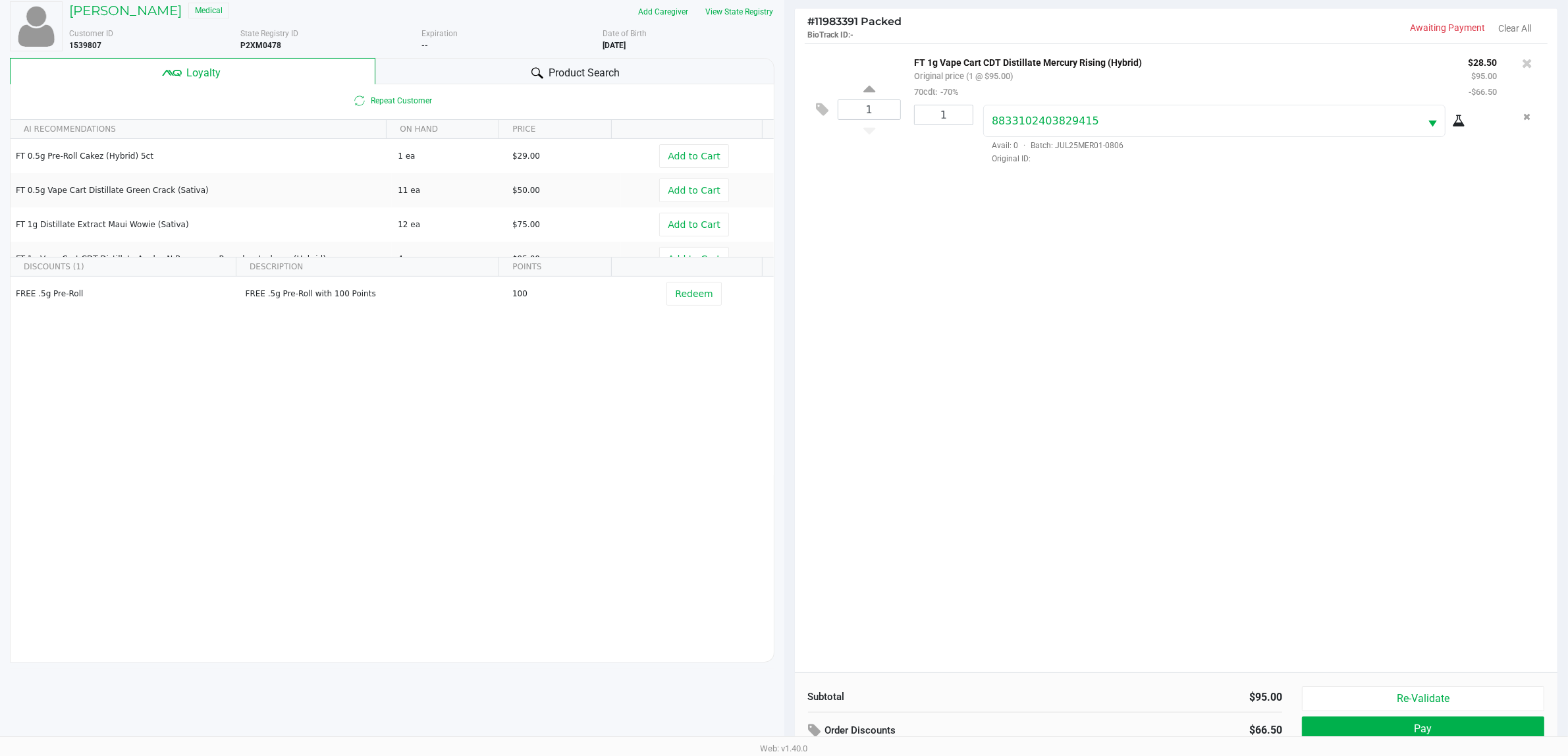
scroll to position [159, 0]
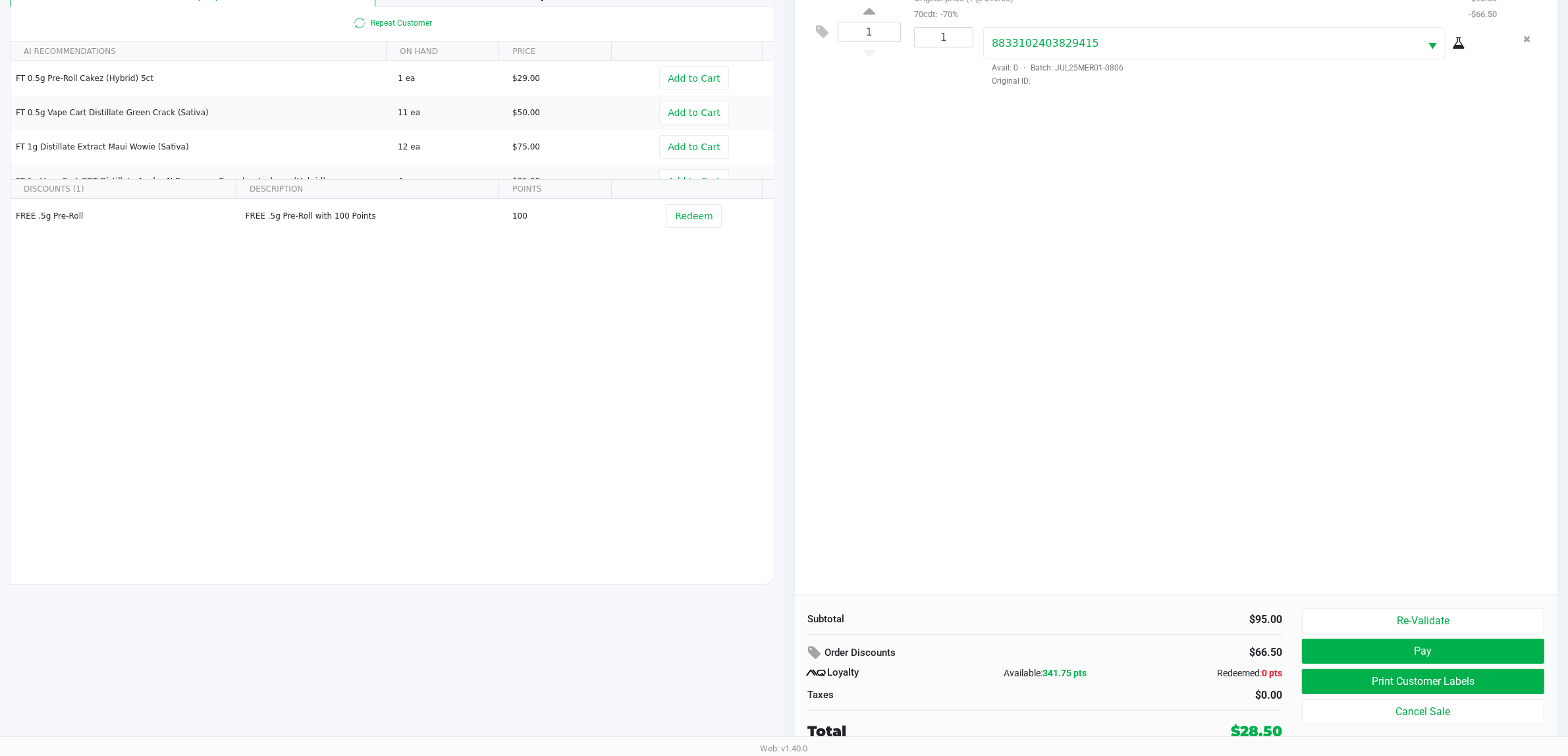
click at [1264, 604] on button "Re-Validate" at bounding box center [1422, 620] width 242 height 25
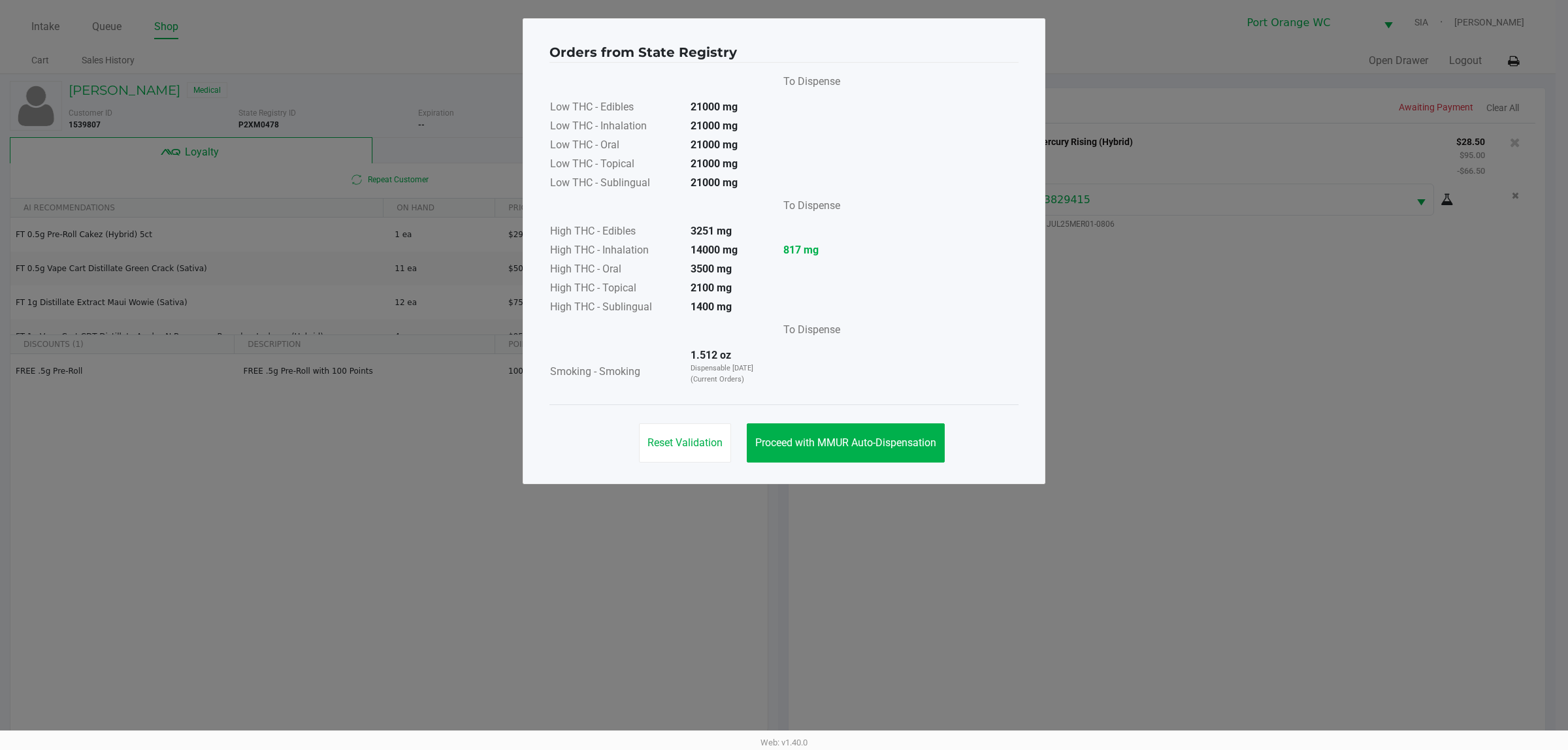
click at [919, 437] on span "Proceed with MMUR Auto-Dispensation" at bounding box center [845, 443] width 181 height 13
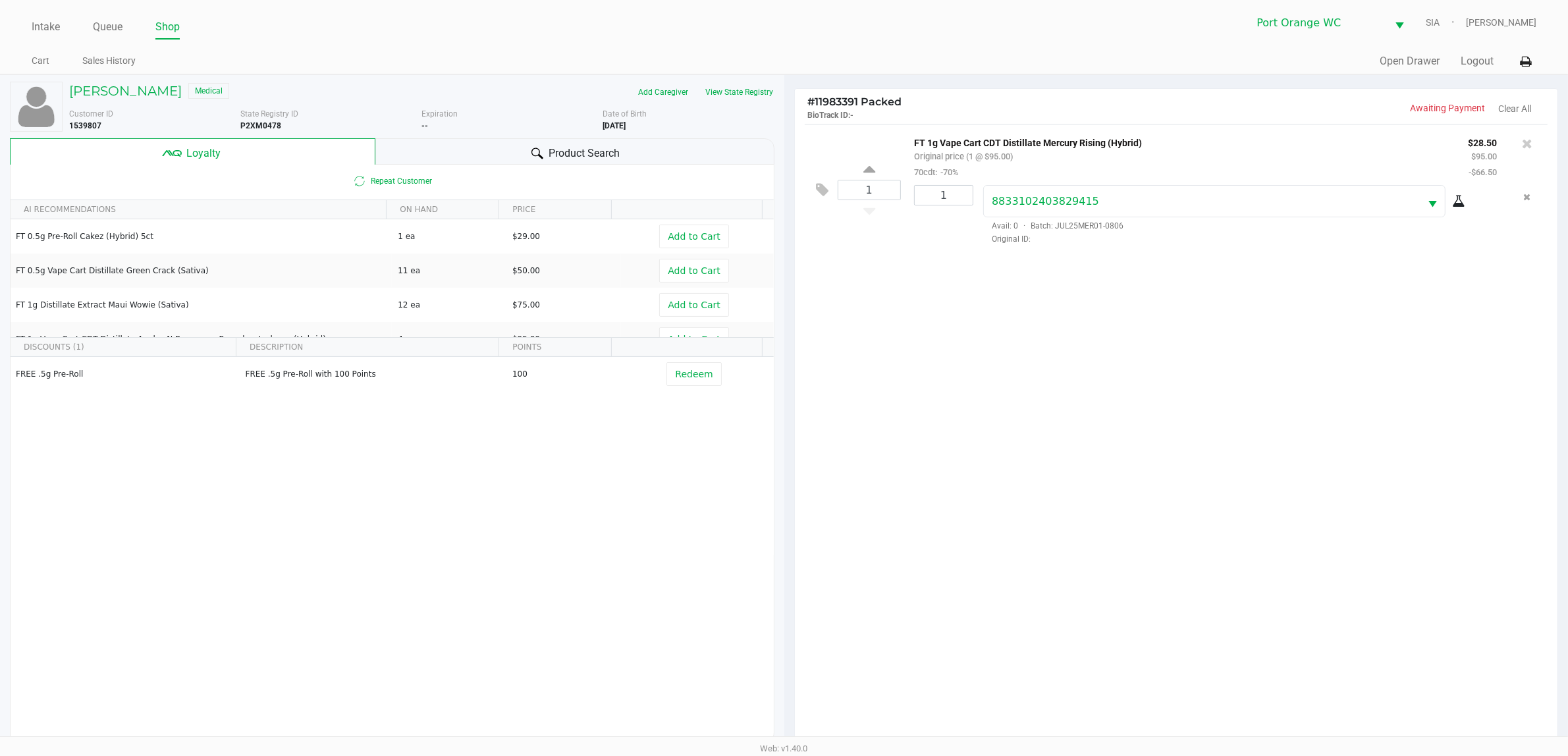
scroll to position [159, 0]
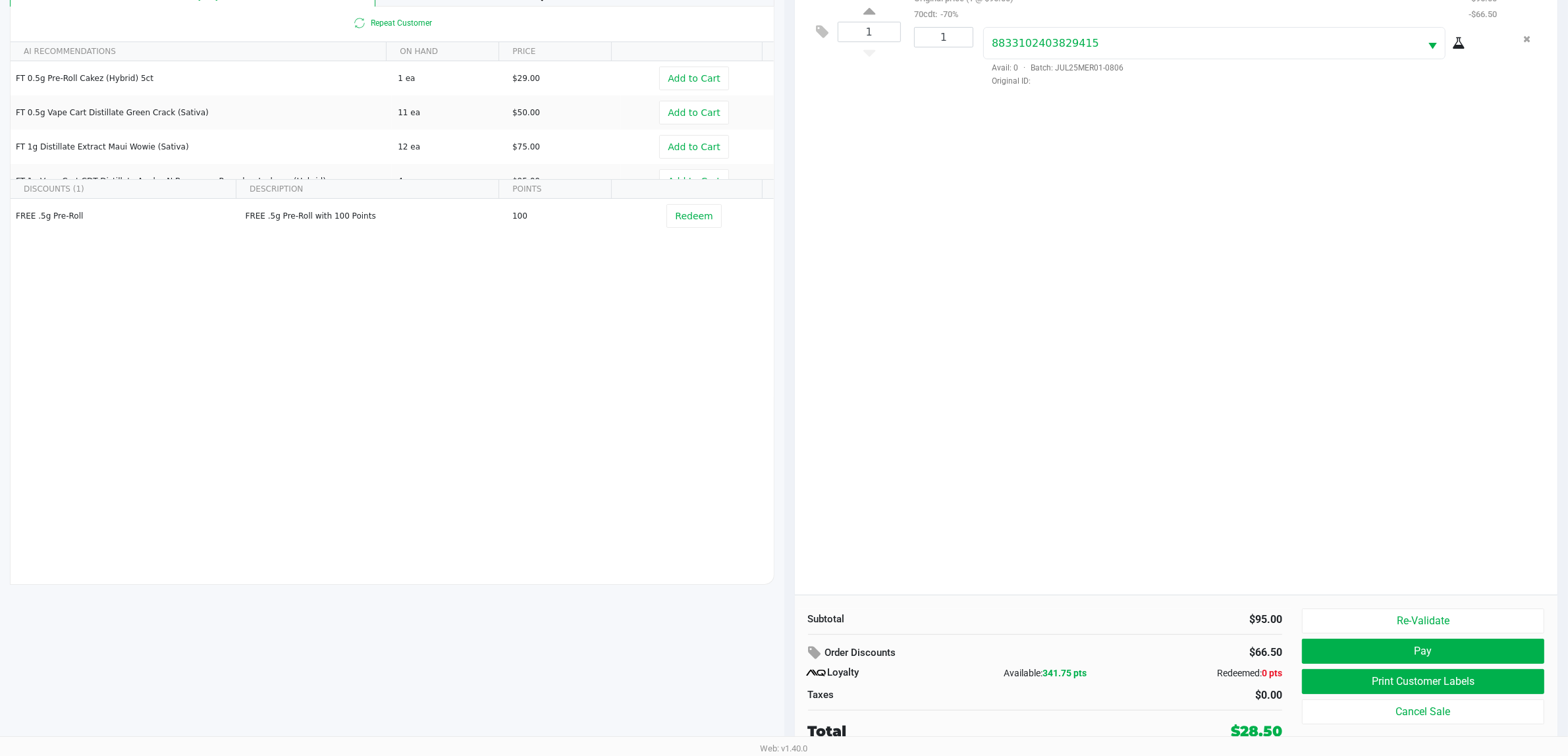
click at [1264, 604] on button "Pay" at bounding box center [1422, 651] width 242 height 25
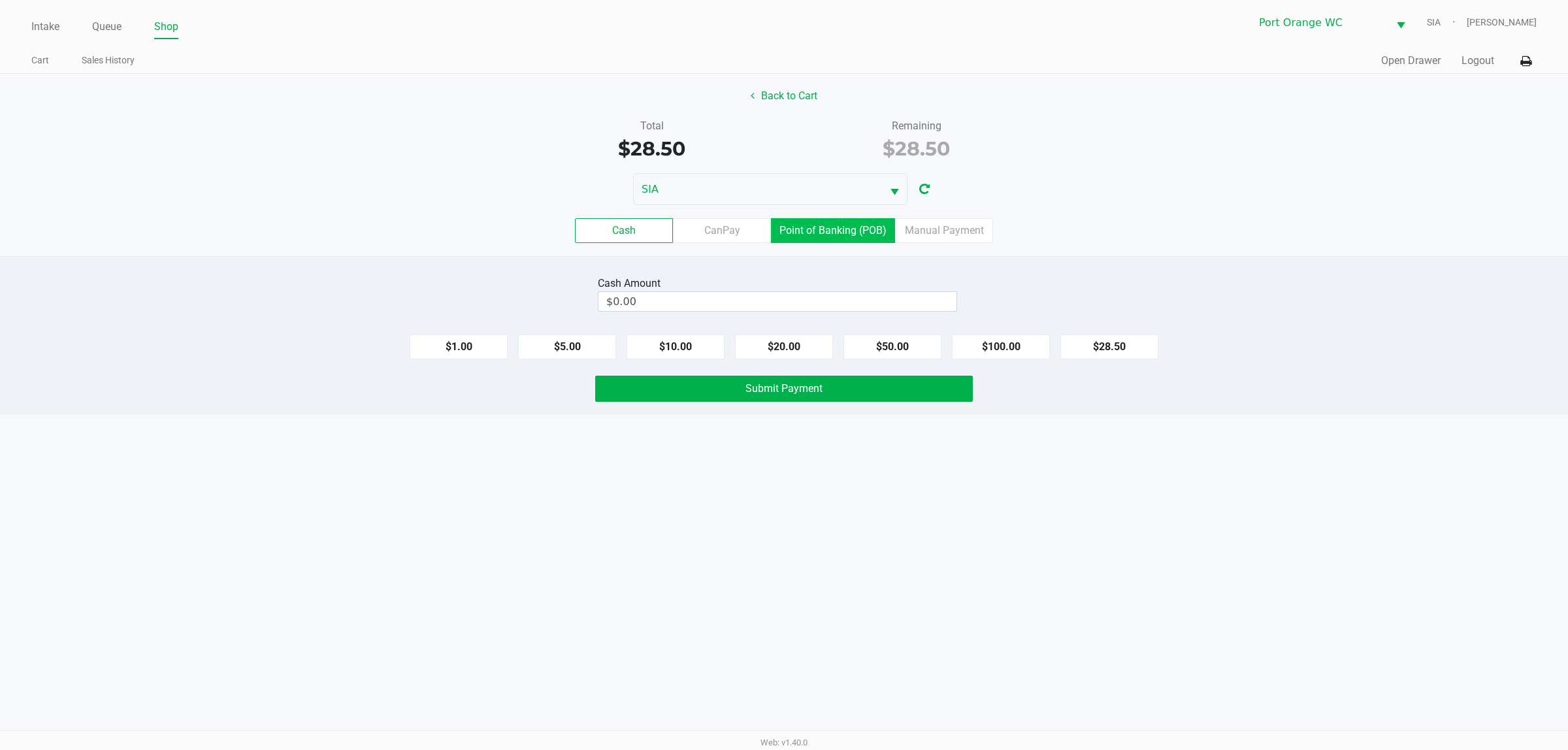
click at [838, 239] on label "Point of Banking (POB)" at bounding box center [833, 230] width 124 height 25
click at [0, 0] on 7 "Point of Banking (POB)" at bounding box center [0, 0] width 0 height 0
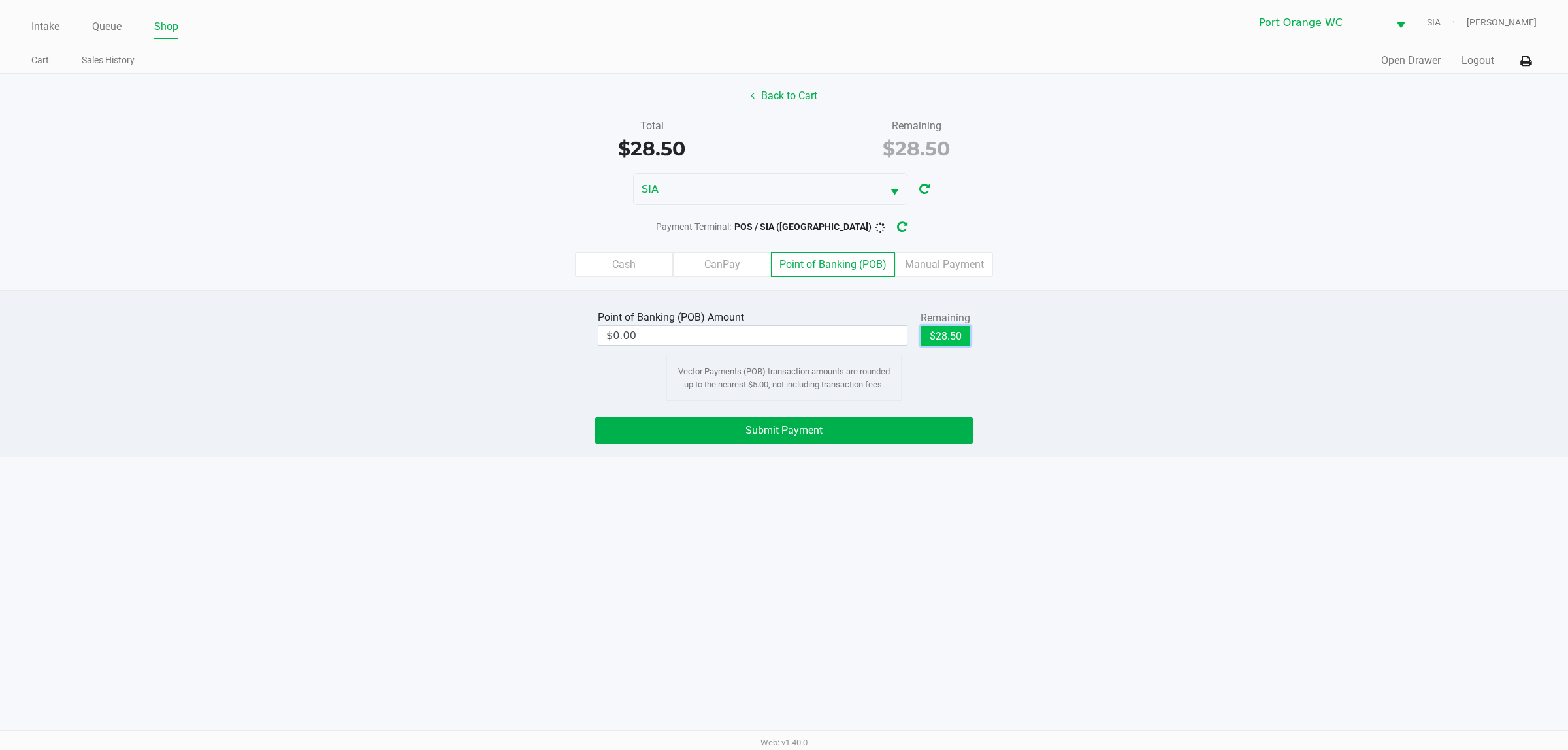
click at [964, 341] on button "$28.50" at bounding box center [945, 336] width 49 height 20
type input "$28.50"
click at [903, 439] on button "Submit Payment" at bounding box center [784, 430] width 378 height 26
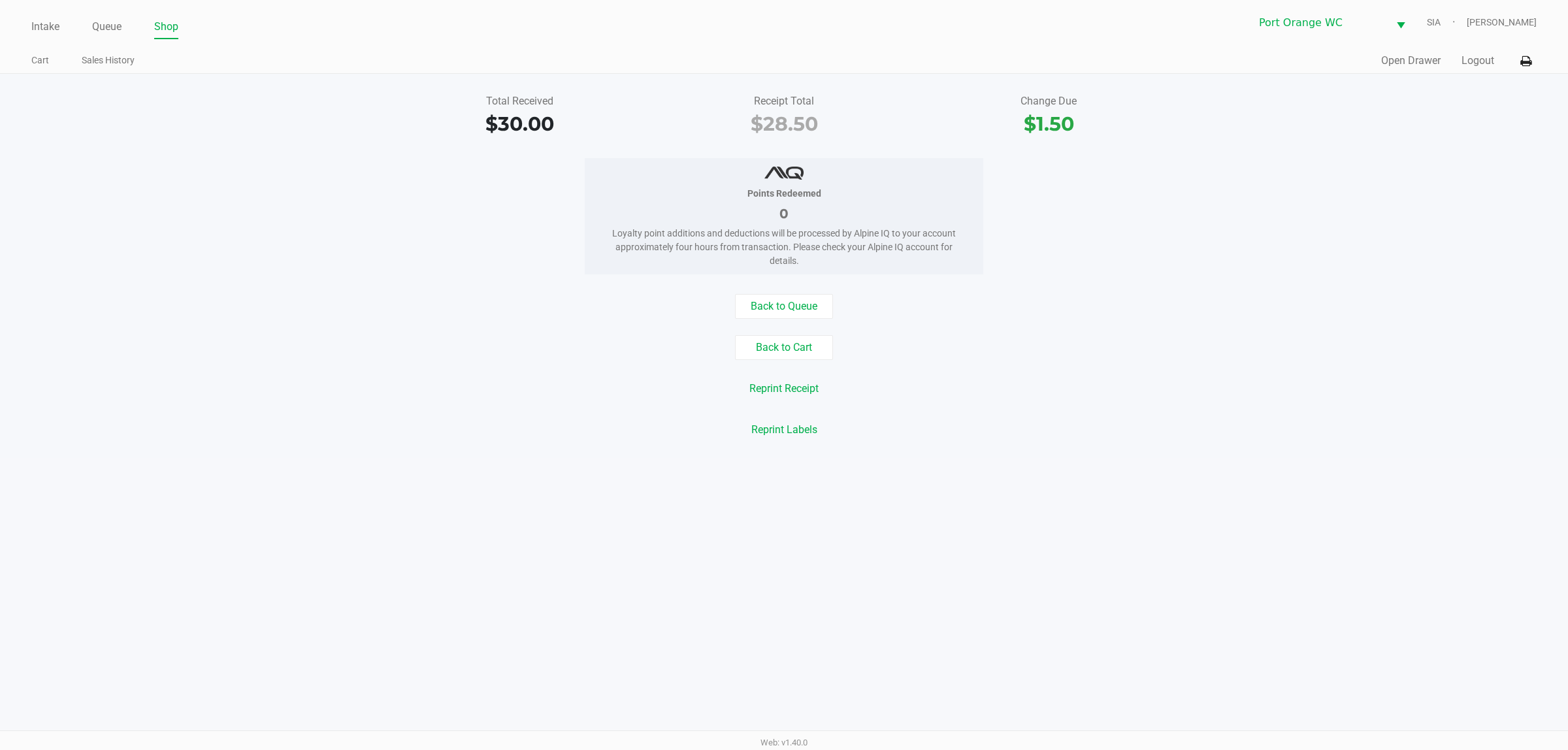
click at [49, 28] on link "Intake" at bounding box center [46, 27] width 28 height 18
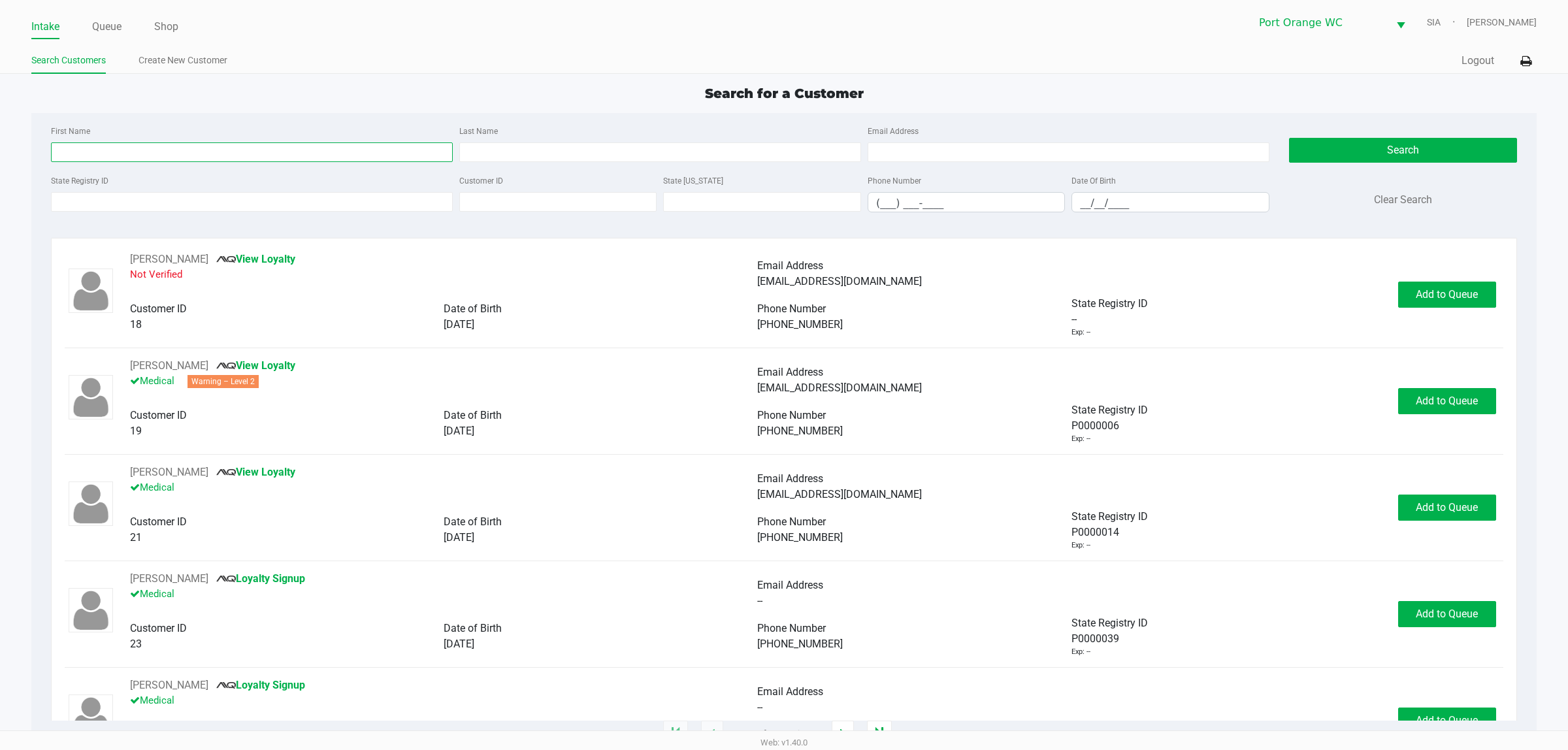
click at [150, 154] on input "First Name" at bounding box center [251, 152] width 402 height 20
type input "[PERSON_NAME]"
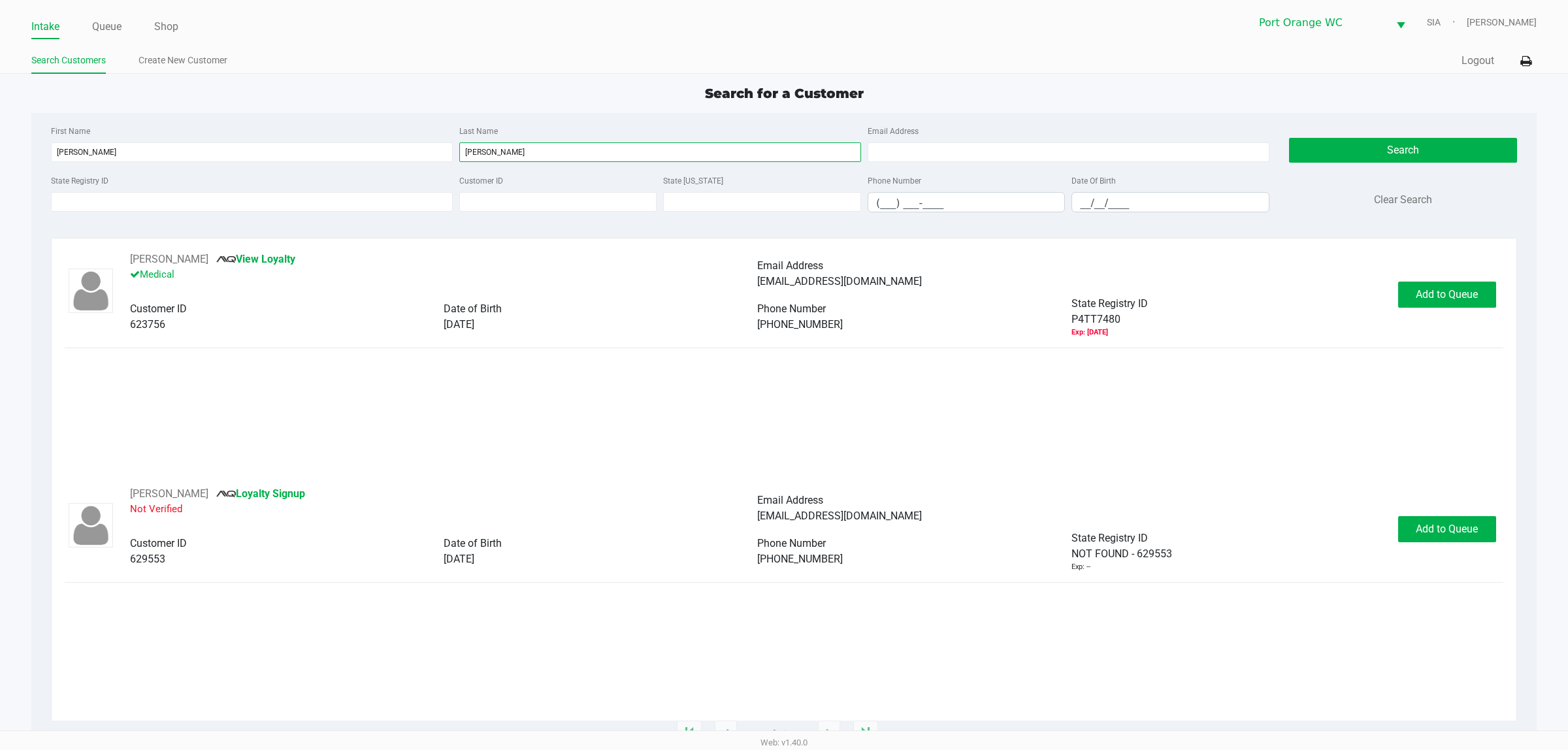
type input "[PERSON_NAME]"
drag, startPoint x: 1442, startPoint y: 275, endPoint x: 1448, endPoint y: 294, distance: 19.9
click at [1254, 277] on div "[PERSON_NAME] View Loyalty Medical Email Address [EMAIL_ADDRESS][DOMAIN_NAME] C…" at bounding box center [784, 294] width 1438 height 86
click at [1254, 294] on span "Add to Queue" at bounding box center [1447, 294] width 62 height 13
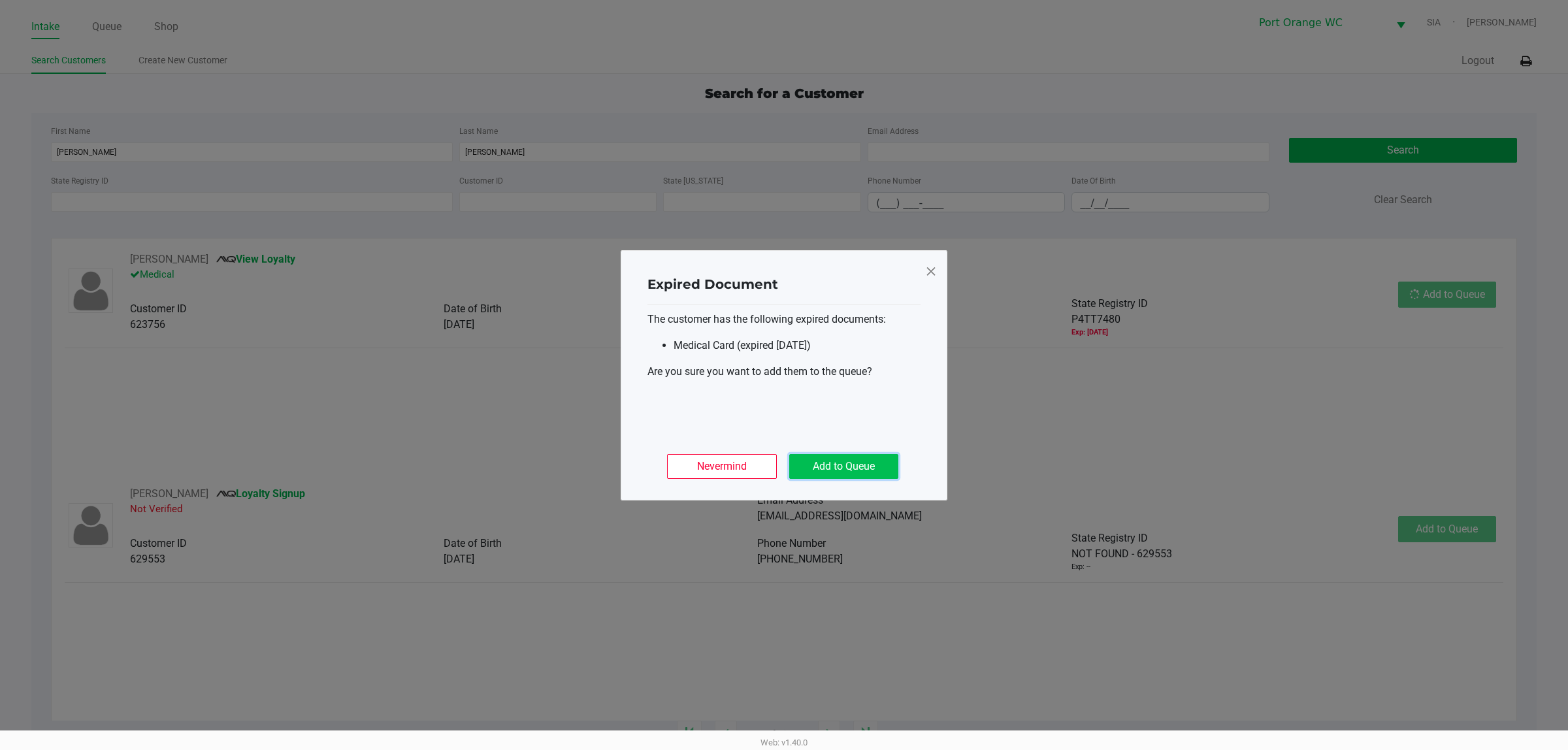
click at [864, 461] on button "Add to Queue" at bounding box center [843, 466] width 109 height 25
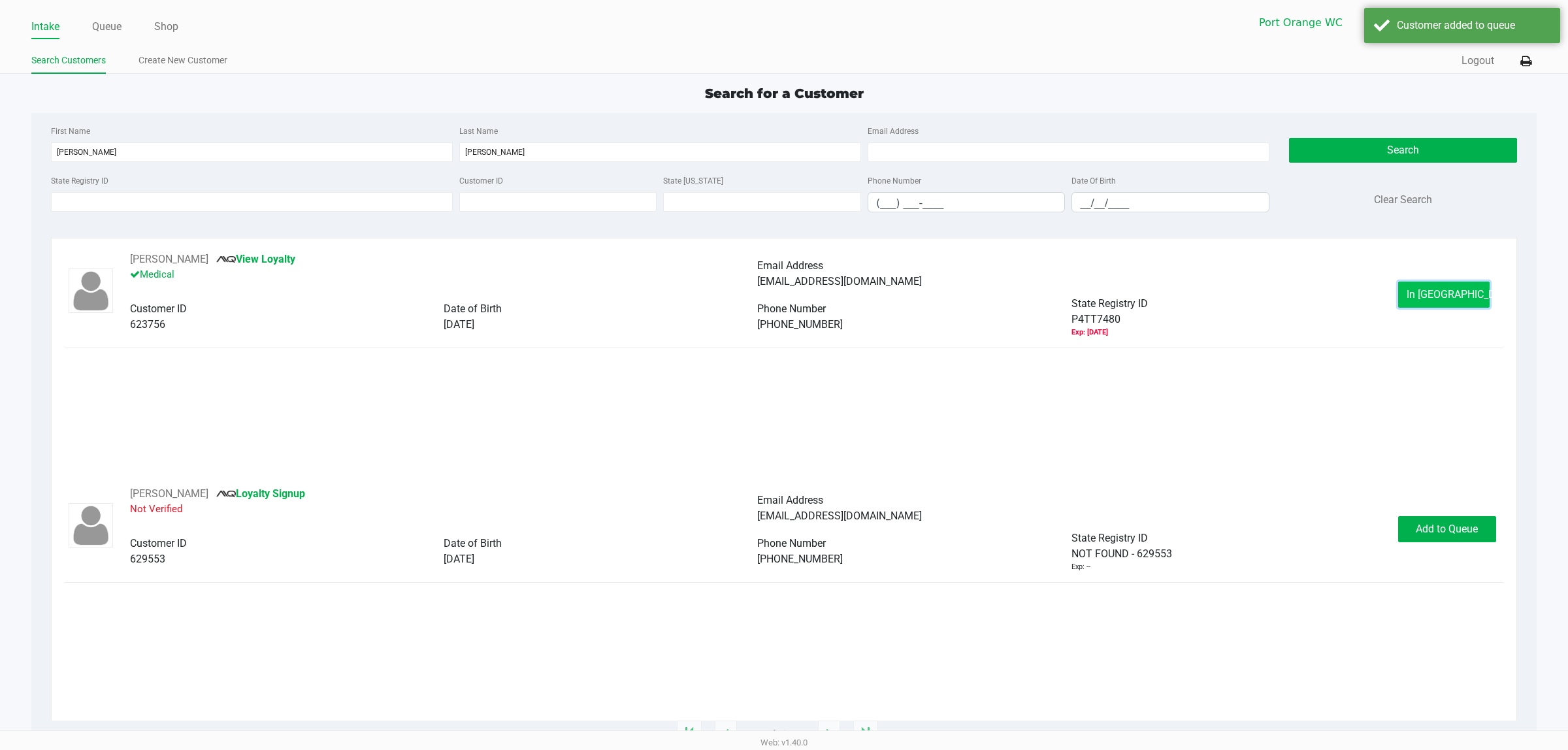
click at [1254, 302] on button "In [GEOGRAPHIC_DATA]" at bounding box center [1444, 294] width 92 height 26
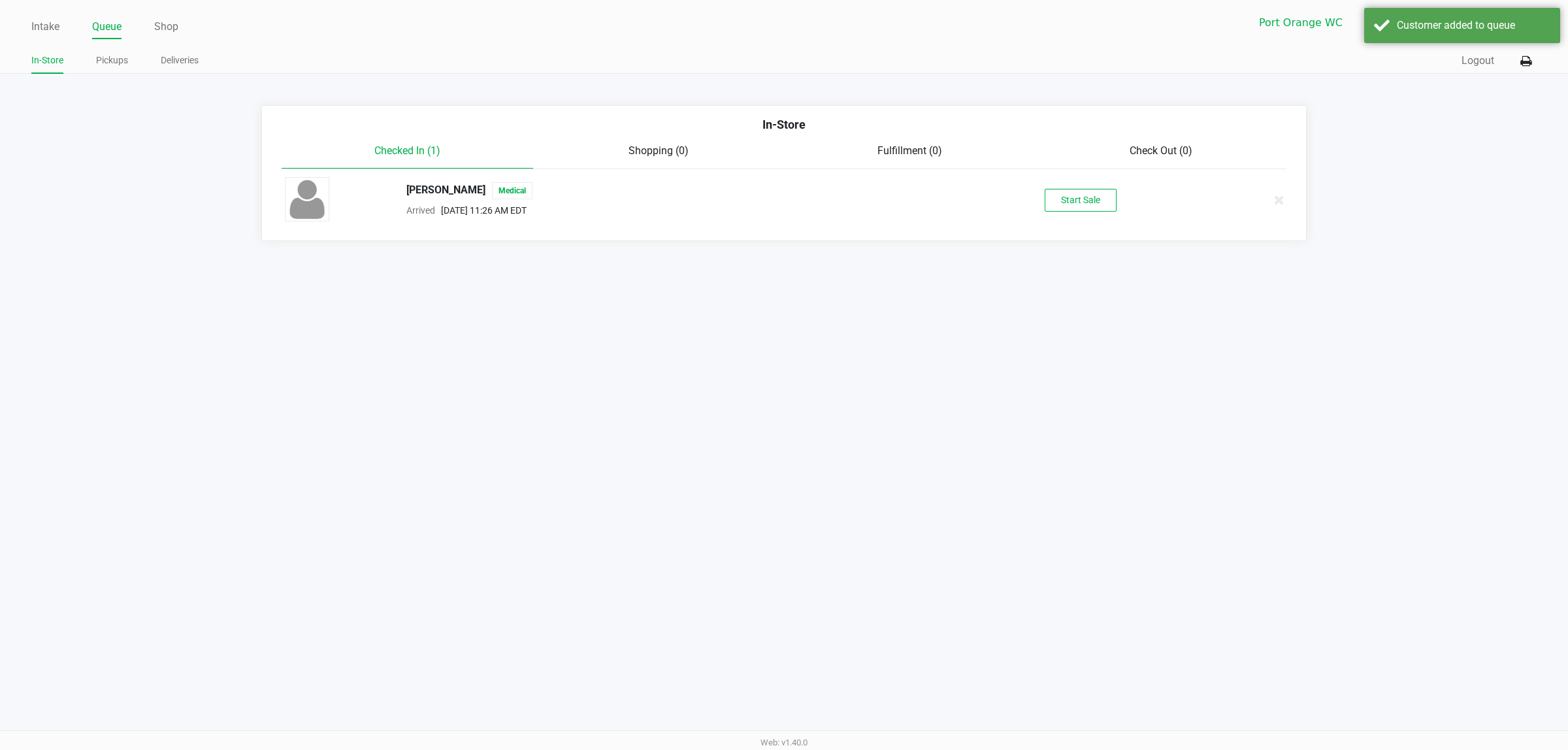
click at [1071, 186] on div "[PERSON_NAME] Medical Arrived [DATE] 11:26 AM EDT Start Sale" at bounding box center [783, 199] width 1018 height 46
click at [1073, 201] on button "Start Sale" at bounding box center [1081, 200] width 72 height 23
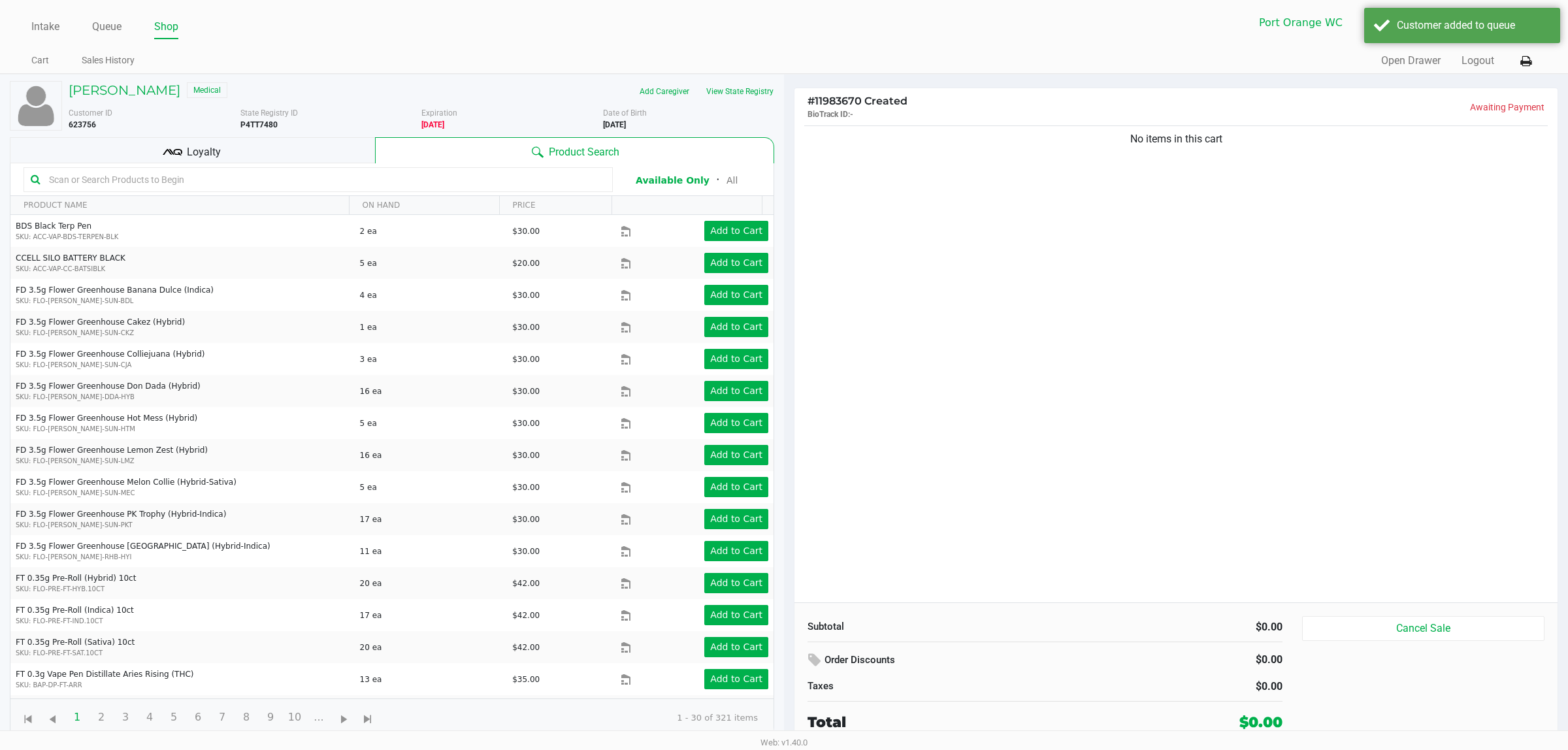
click at [204, 158] on span "Loyalty" at bounding box center [204, 152] width 34 height 15
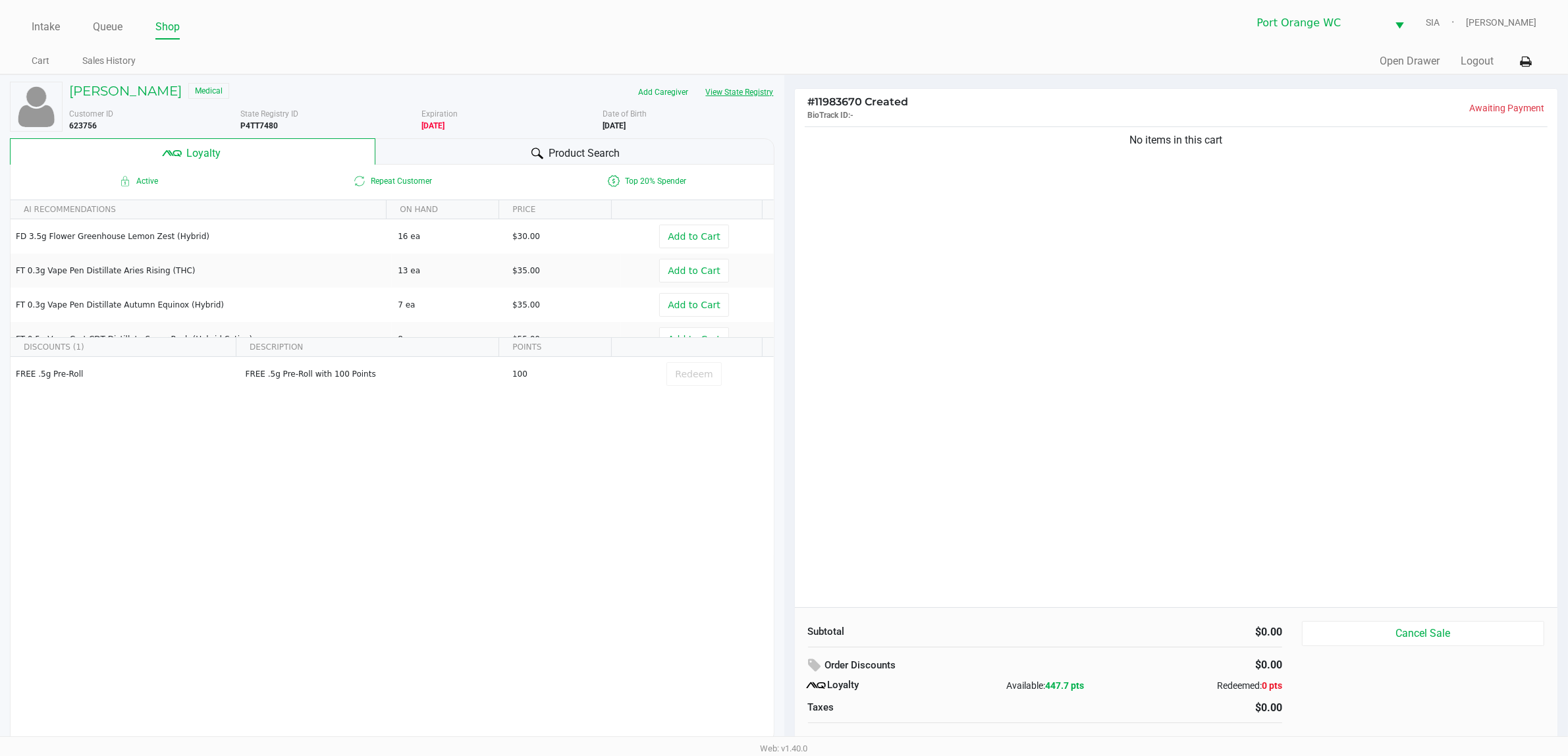
click at [744, 100] on button "View State Registry" at bounding box center [736, 92] width 77 height 21
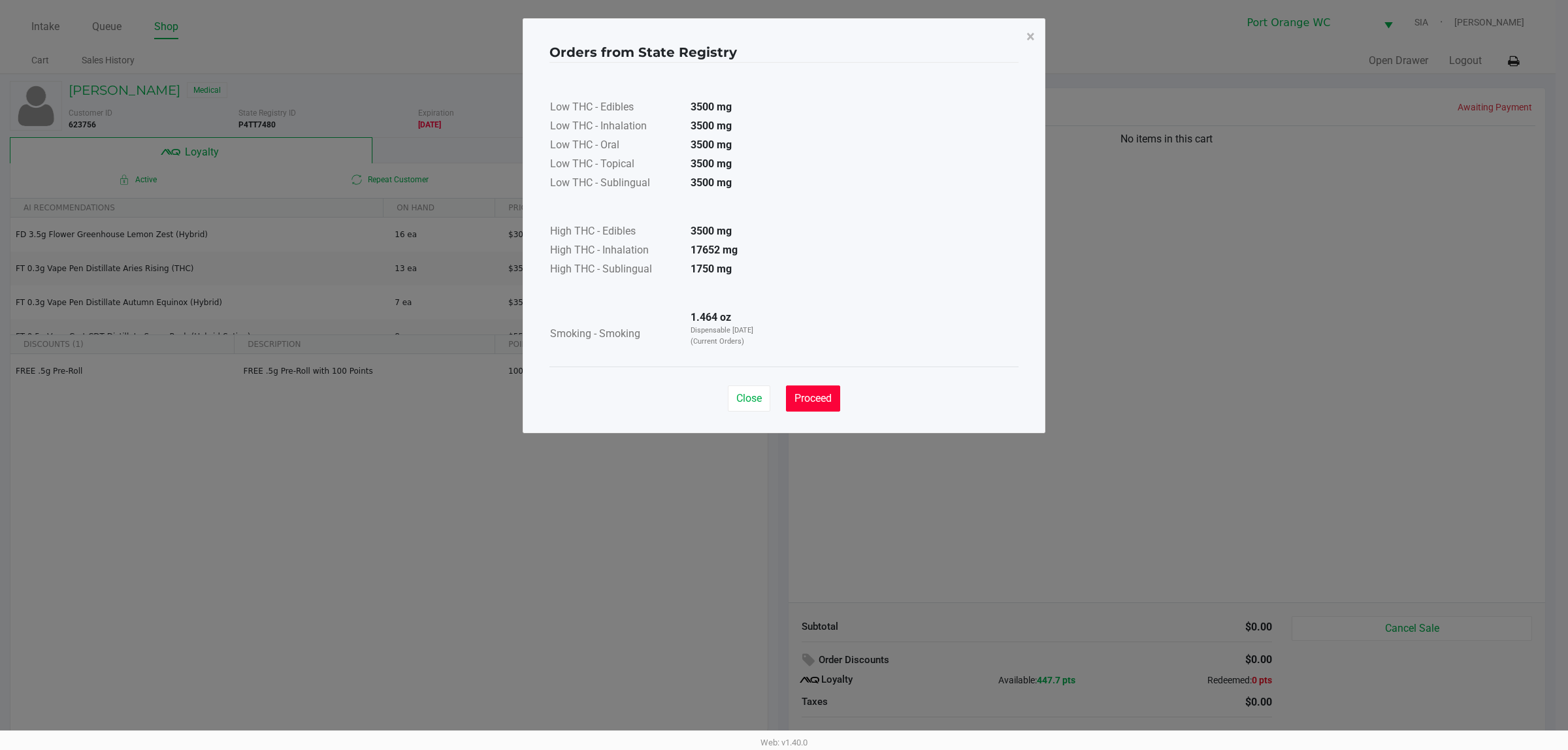
click at [814, 411] on button "Proceed" at bounding box center [813, 398] width 54 height 26
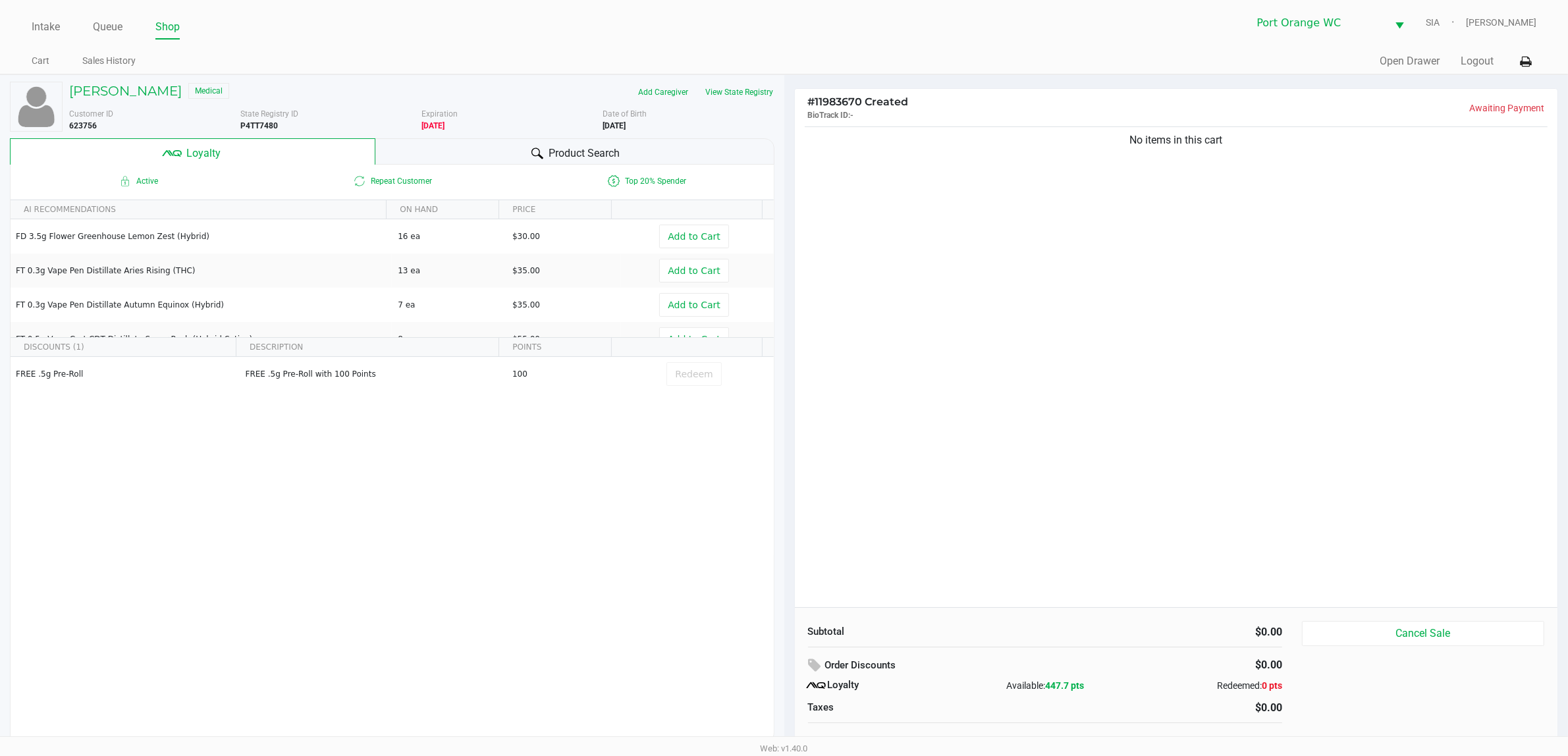
click at [535, 153] on icon at bounding box center [537, 153] width 12 height 12
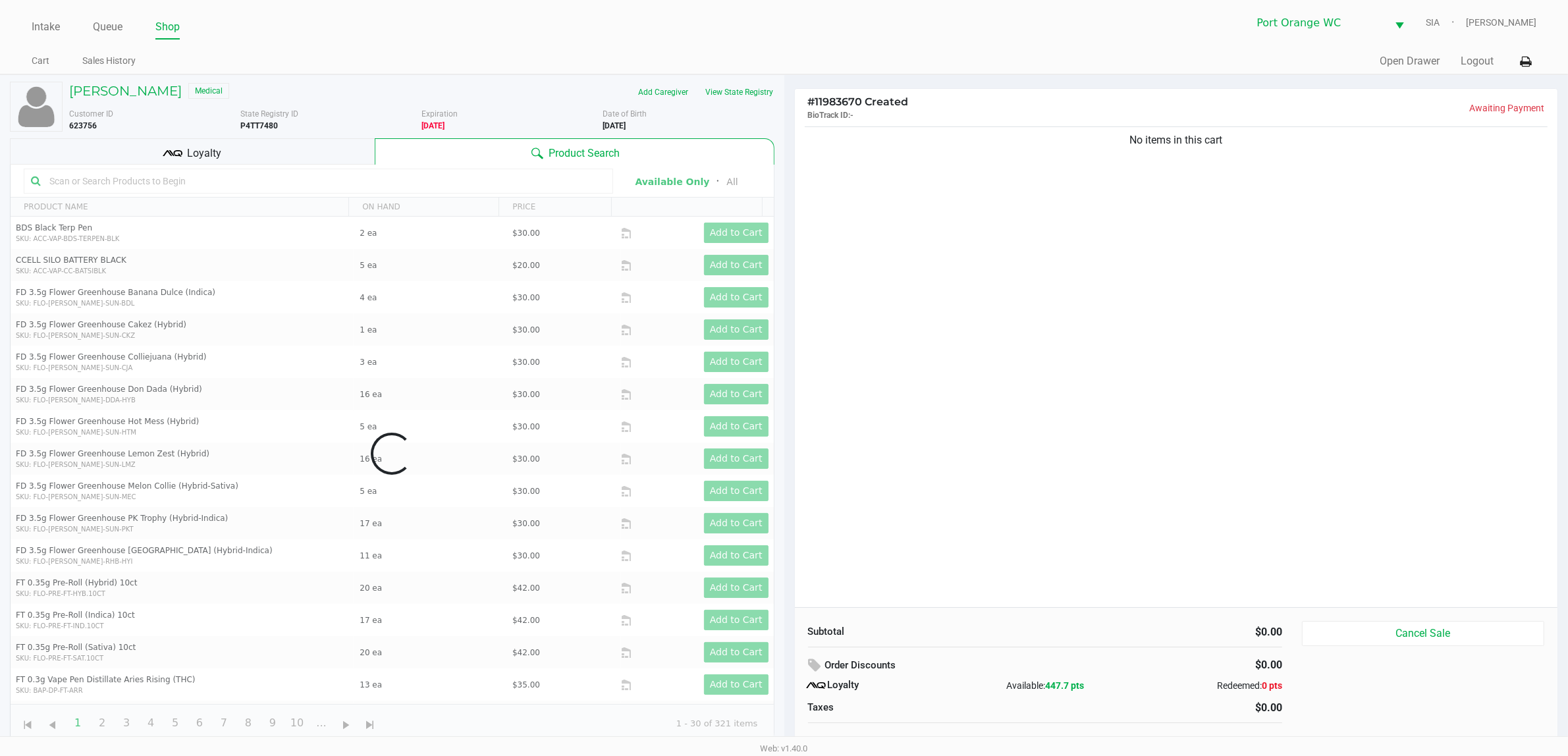
click at [482, 179] on input "text" at bounding box center [325, 181] width 562 height 20
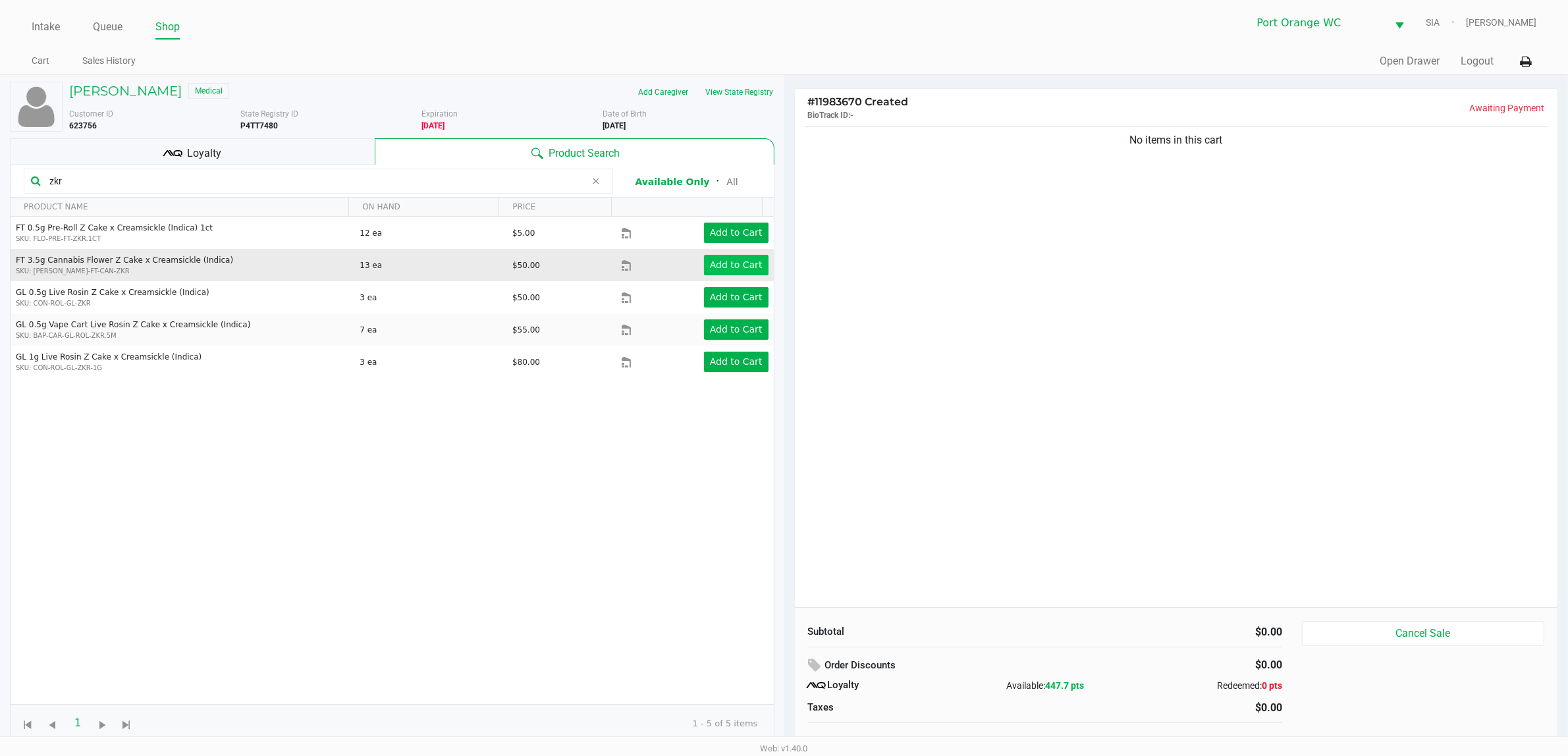
type input "zkr"
click at [722, 270] on app-button-loader "Add to Cart" at bounding box center [736, 264] width 53 height 11
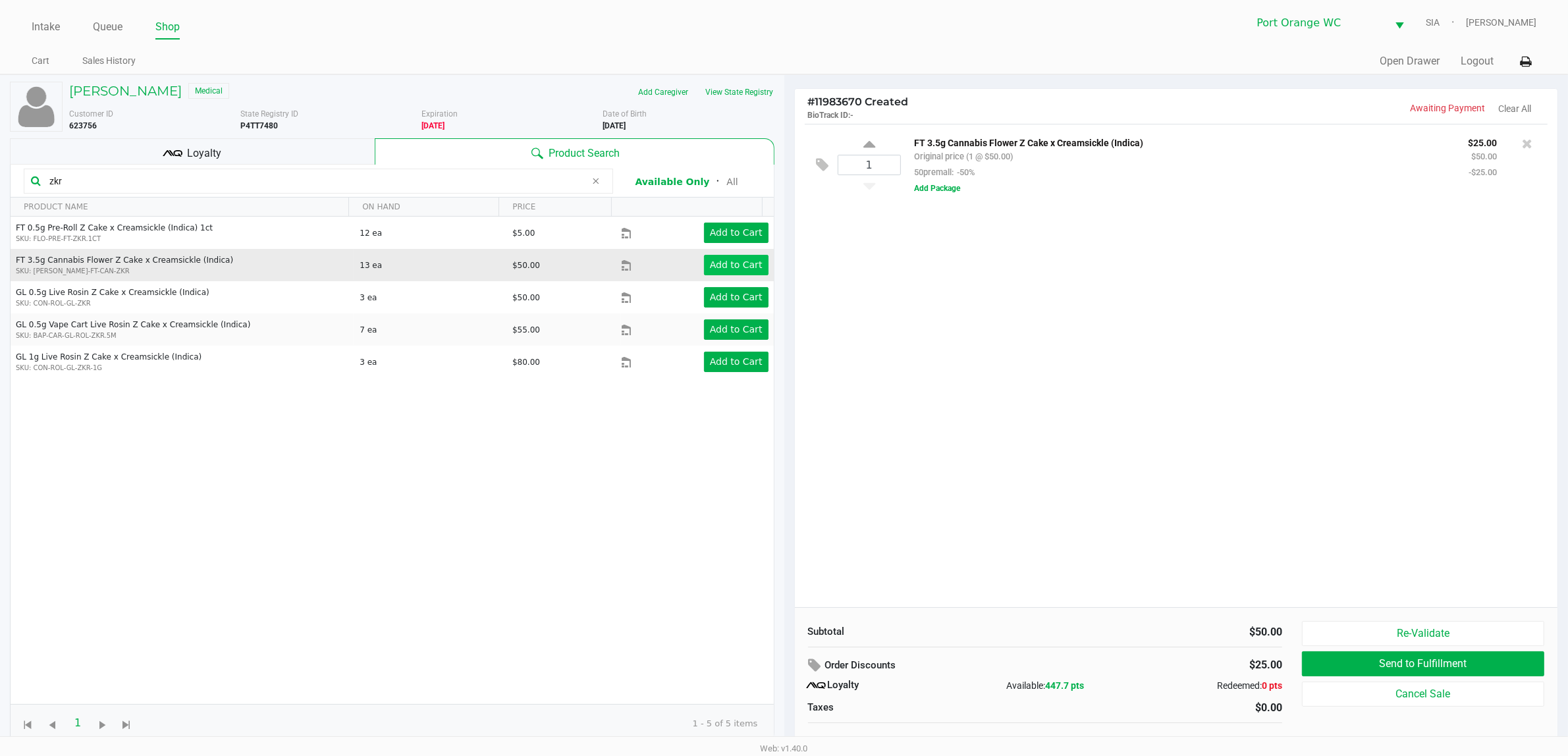
click at [1263, 399] on div "1 FT 3.5g Cannabis Flower Z Cake x Creamsickle (Indica) Original price (1 @ $50…" at bounding box center [1176, 365] width 763 height 483
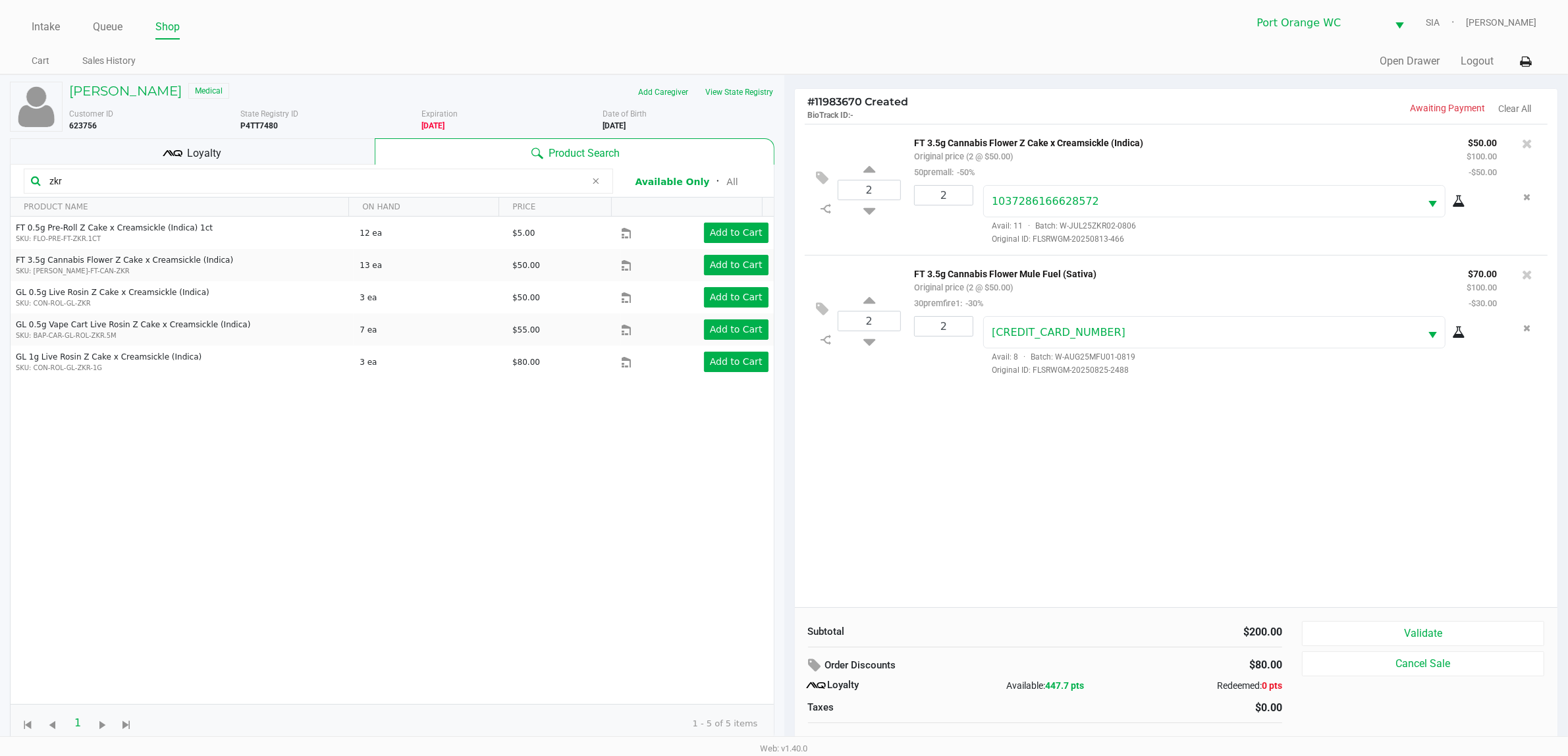
scroll to position [13, 0]
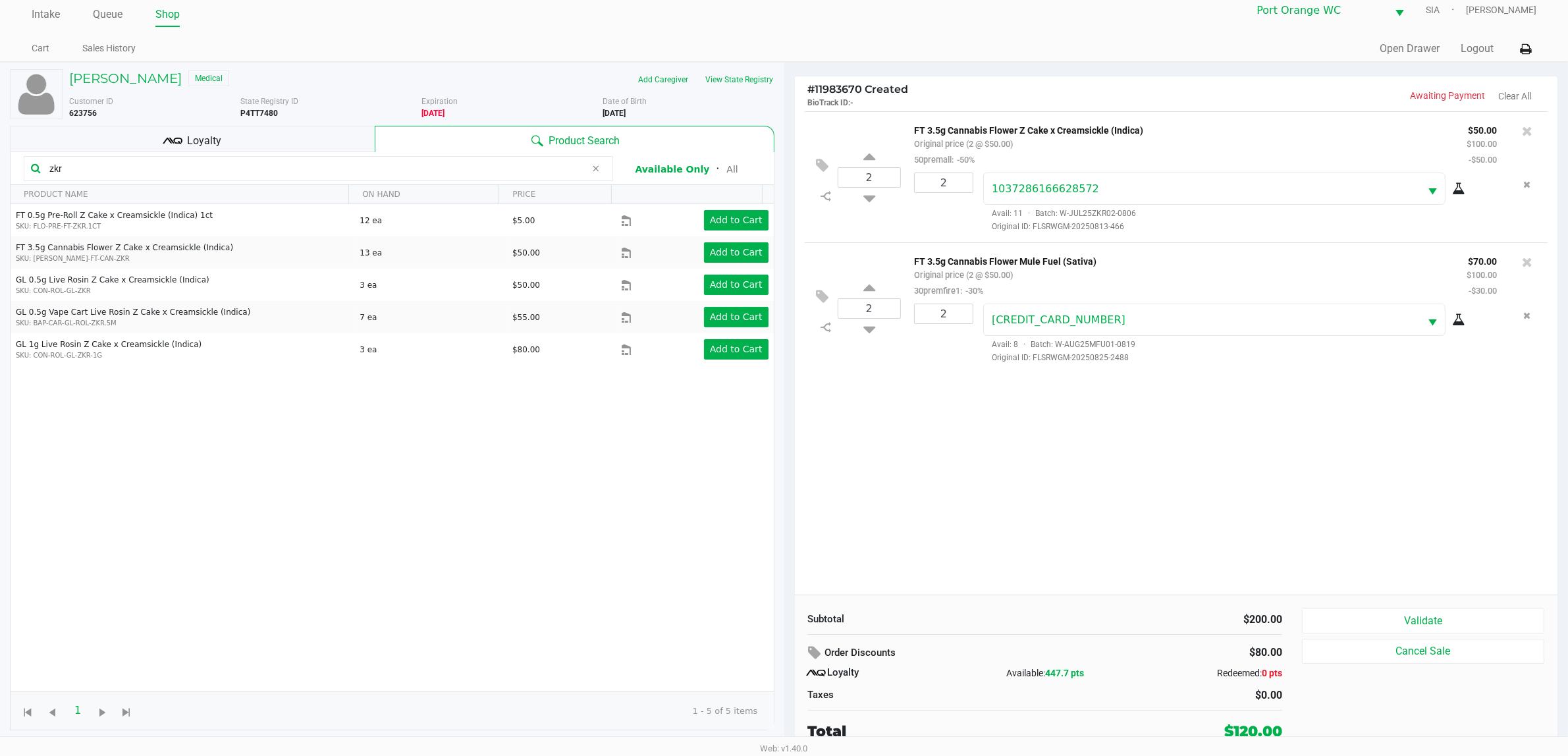
click at [1264, 604] on button "Validate" at bounding box center [1422, 620] width 242 height 25
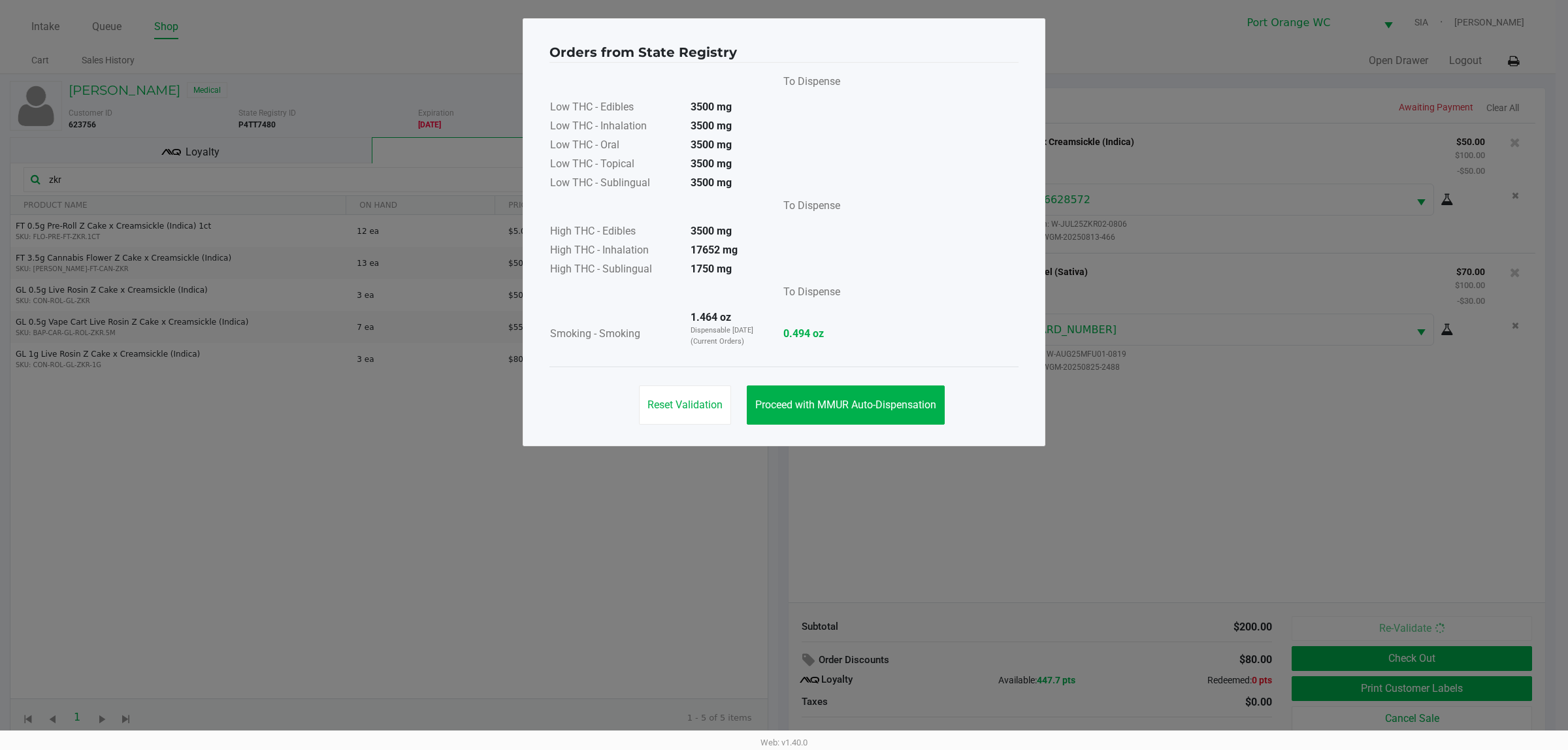
click at [904, 418] on button "Proceed with MMUR Auto-Dispensation" at bounding box center [845, 405] width 198 height 39
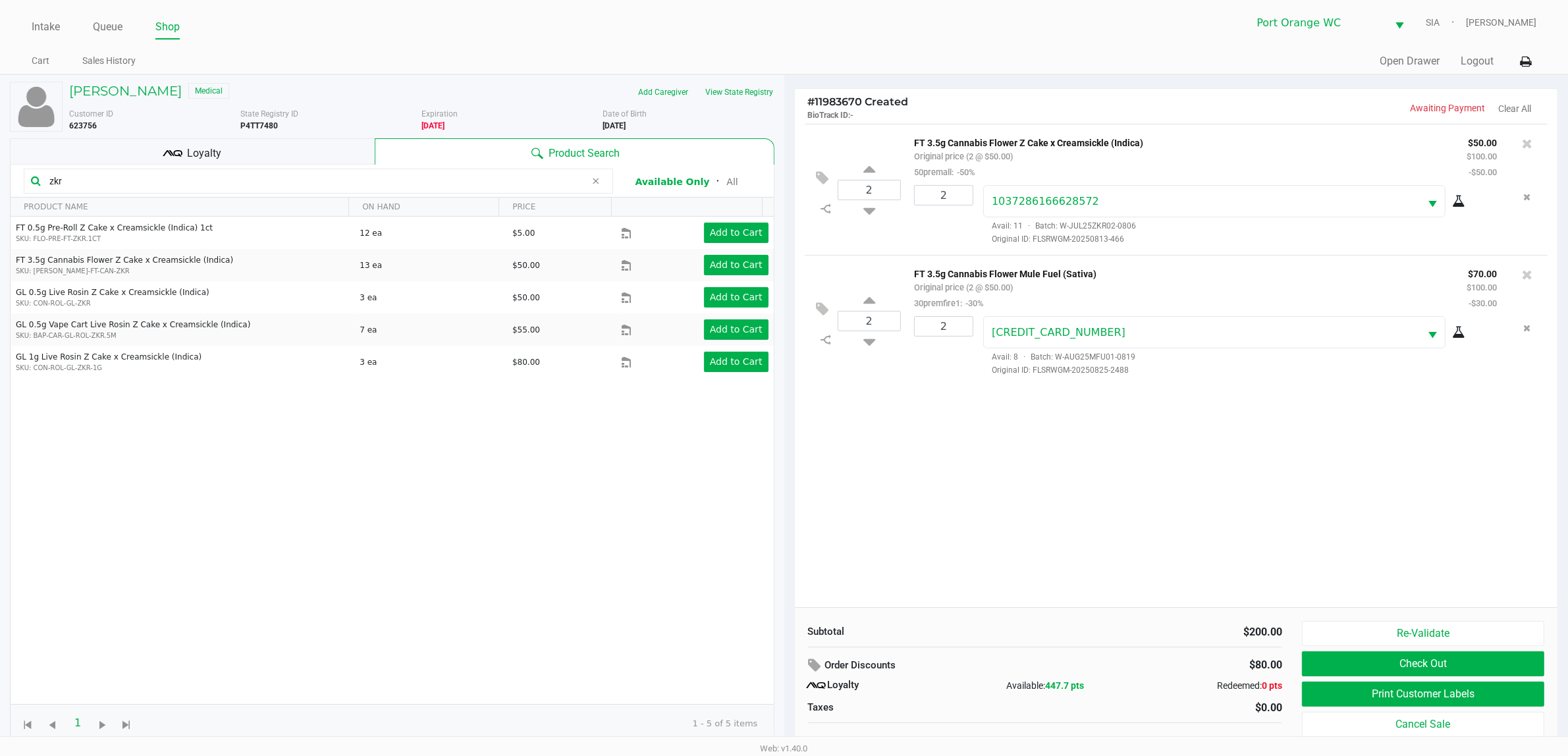
click at [603, 182] on span at bounding box center [596, 181] width 20 height 16
click at [535, 188] on input "text" at bounding box center [325, 181] width 562 height 20
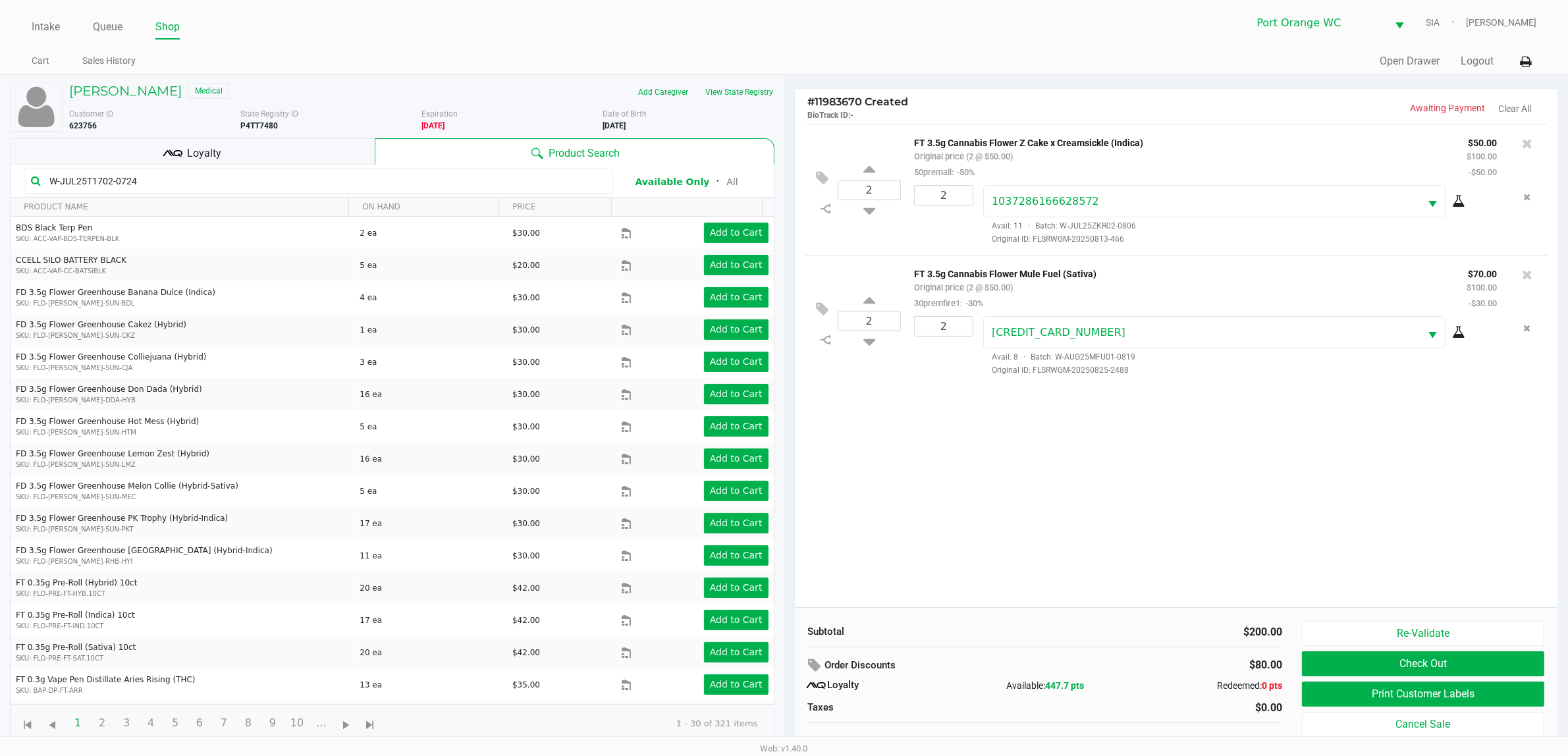
type input "W-JUL25T1702-0724"
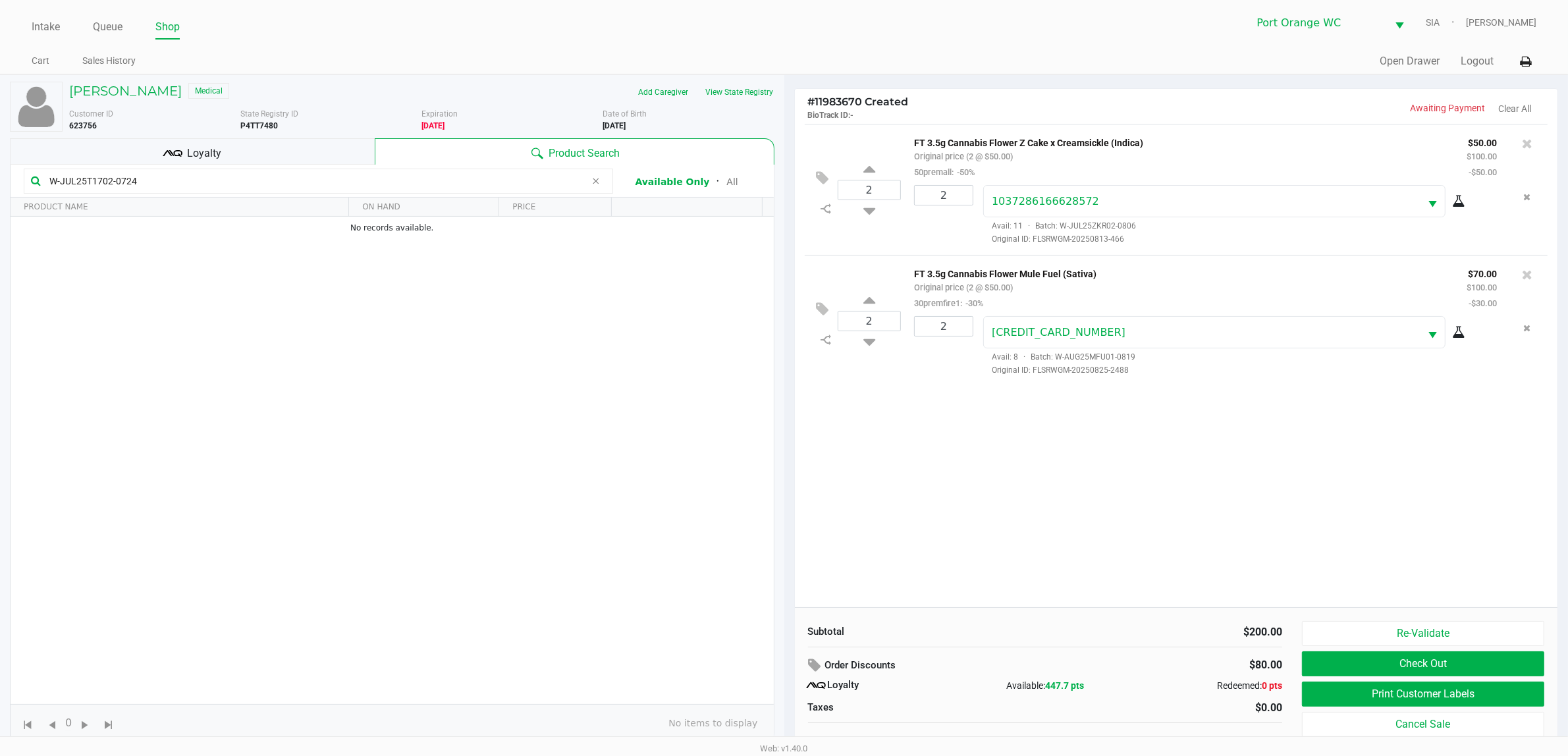
click at [1013, 465] on div "2 FT 3.5g Cannabis Flower Z Cake x Creamsickle (Indica) Original price (2 @ $50…" at bounding box center [1176, 365] width 763 height 483
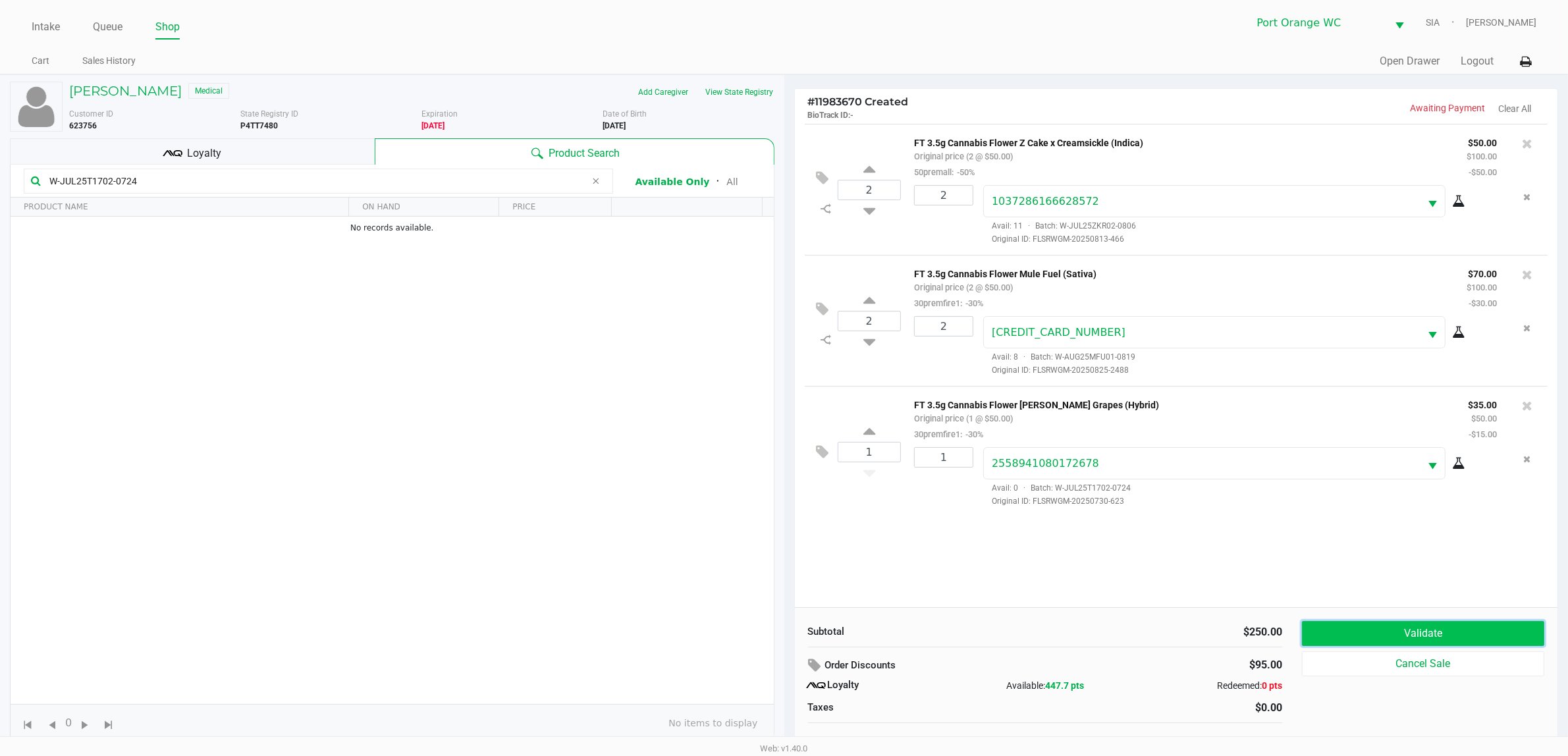
click at [1264, 604] on button "Validate" at bounding box center [1422, 633] width 242 height 25
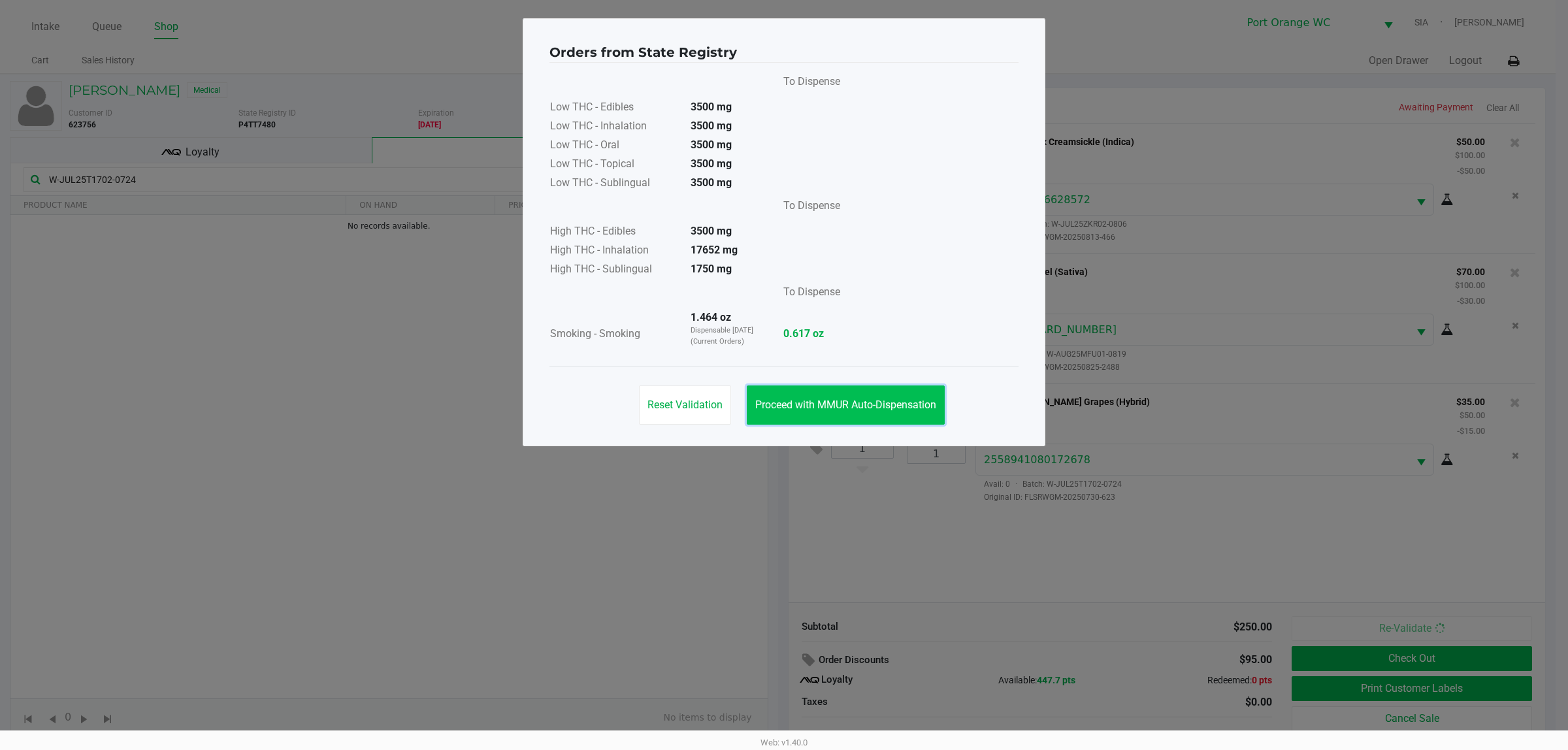
click at [846, 422] on button "Proceed with MMUR Auto-Dispensation" at bounding box center [845, 405] width 198 height 39
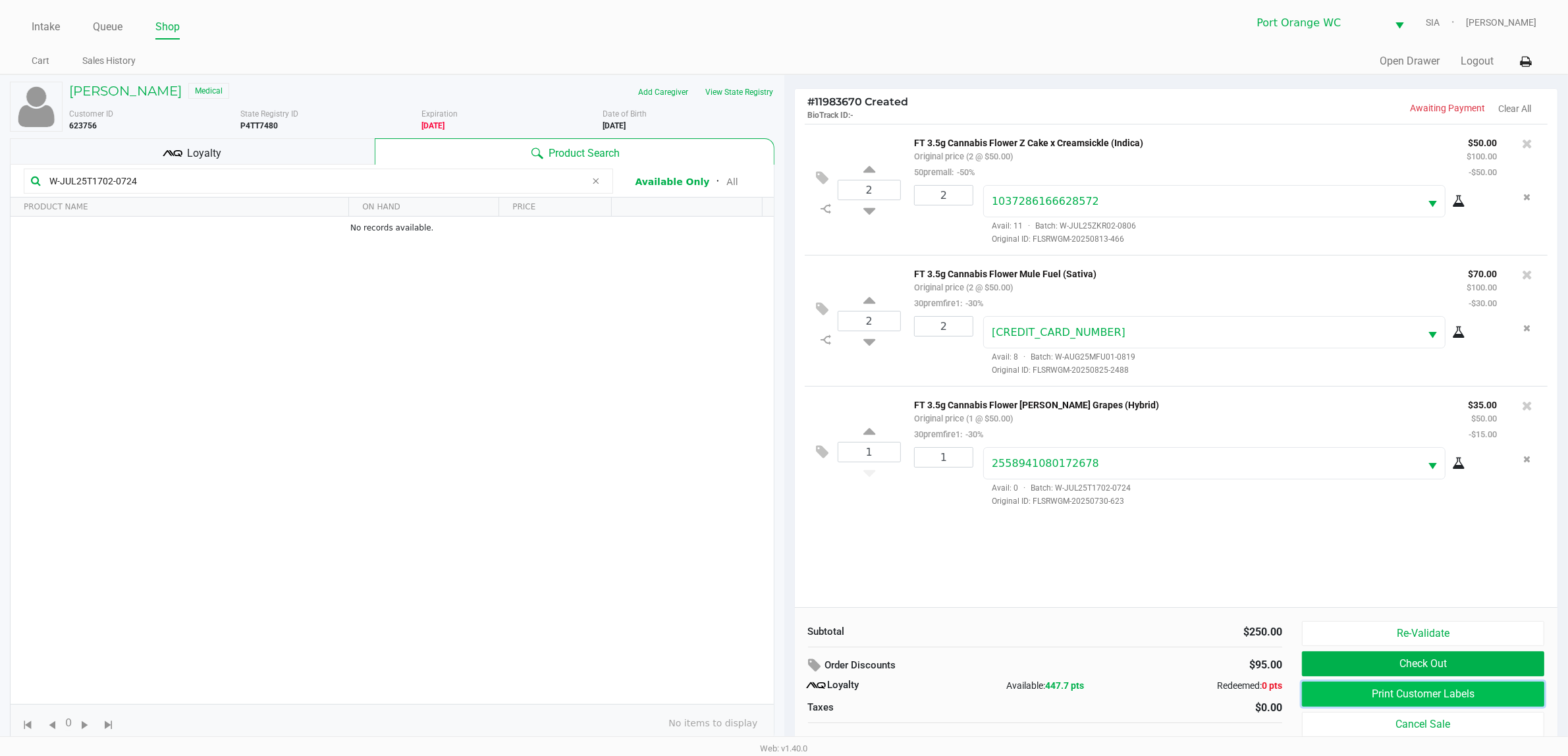
click at [1264, 604] on button "Print Customer Labels" at bounding box center [1422, 694] width 242 height 25
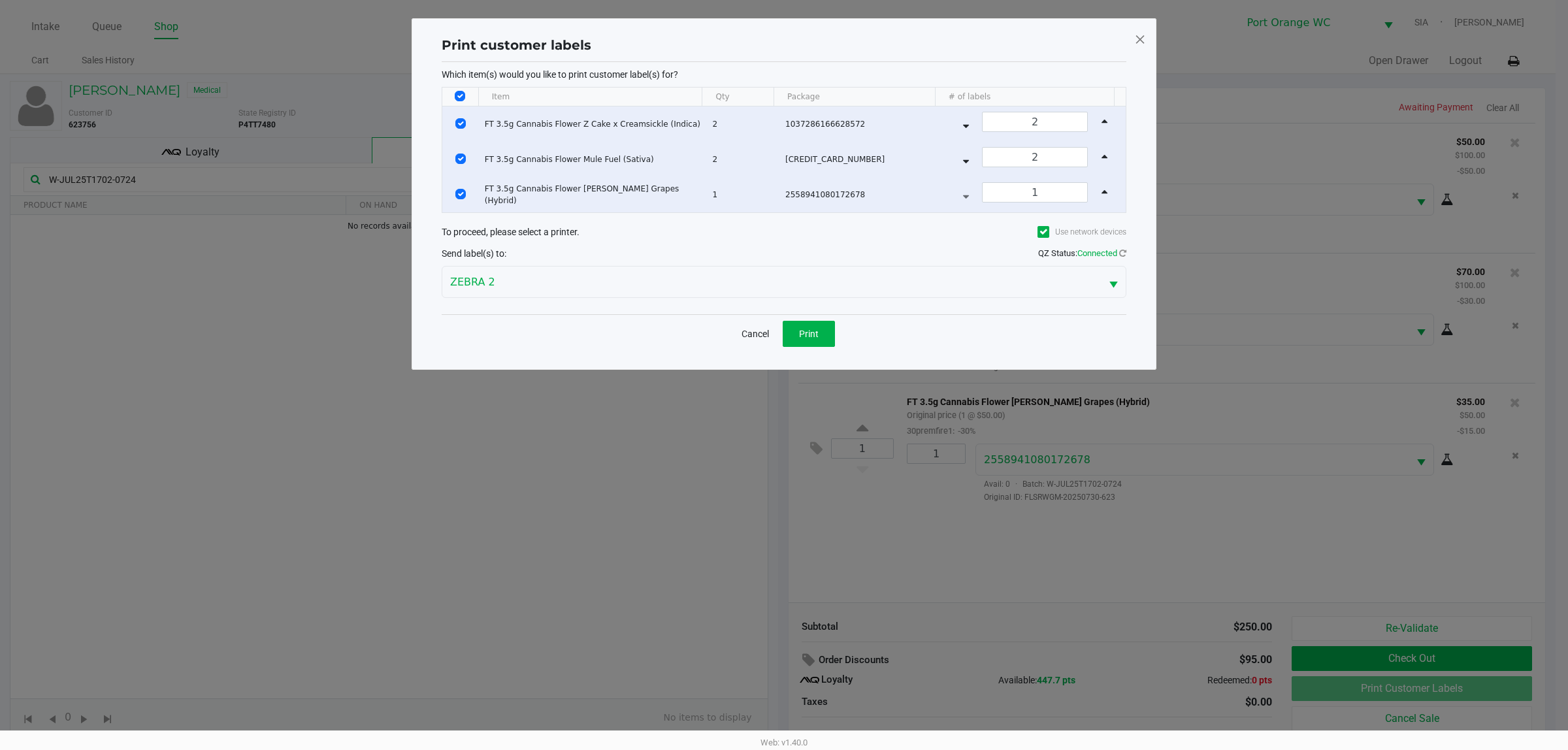
click at [809, 350] on div "Cancel Print" at bounding box center [784, 333] width 685 height 39
click at [816, 337] on span "Print" at bounding box center [809, 333] width 20 height 11
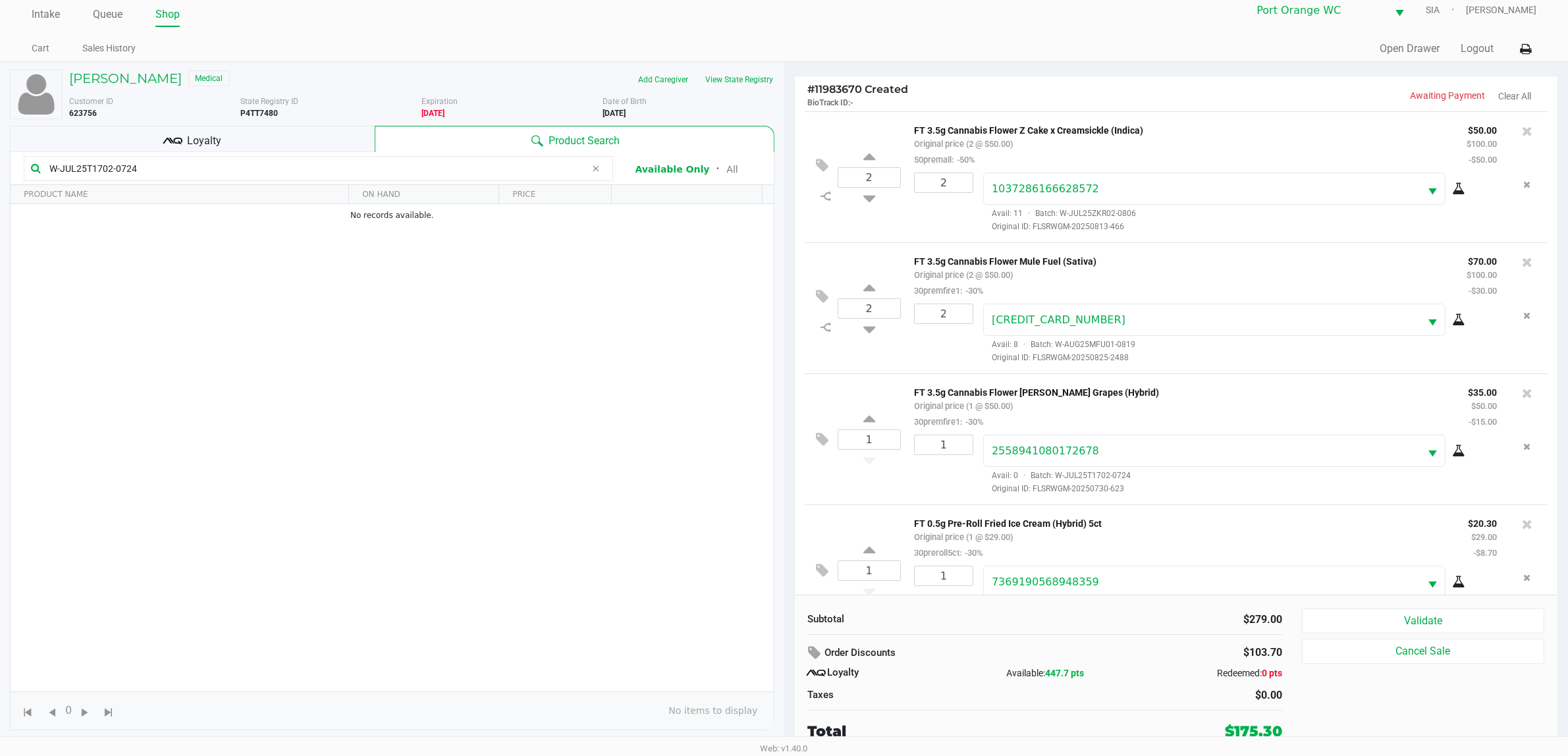
scroll to position [47, 0]
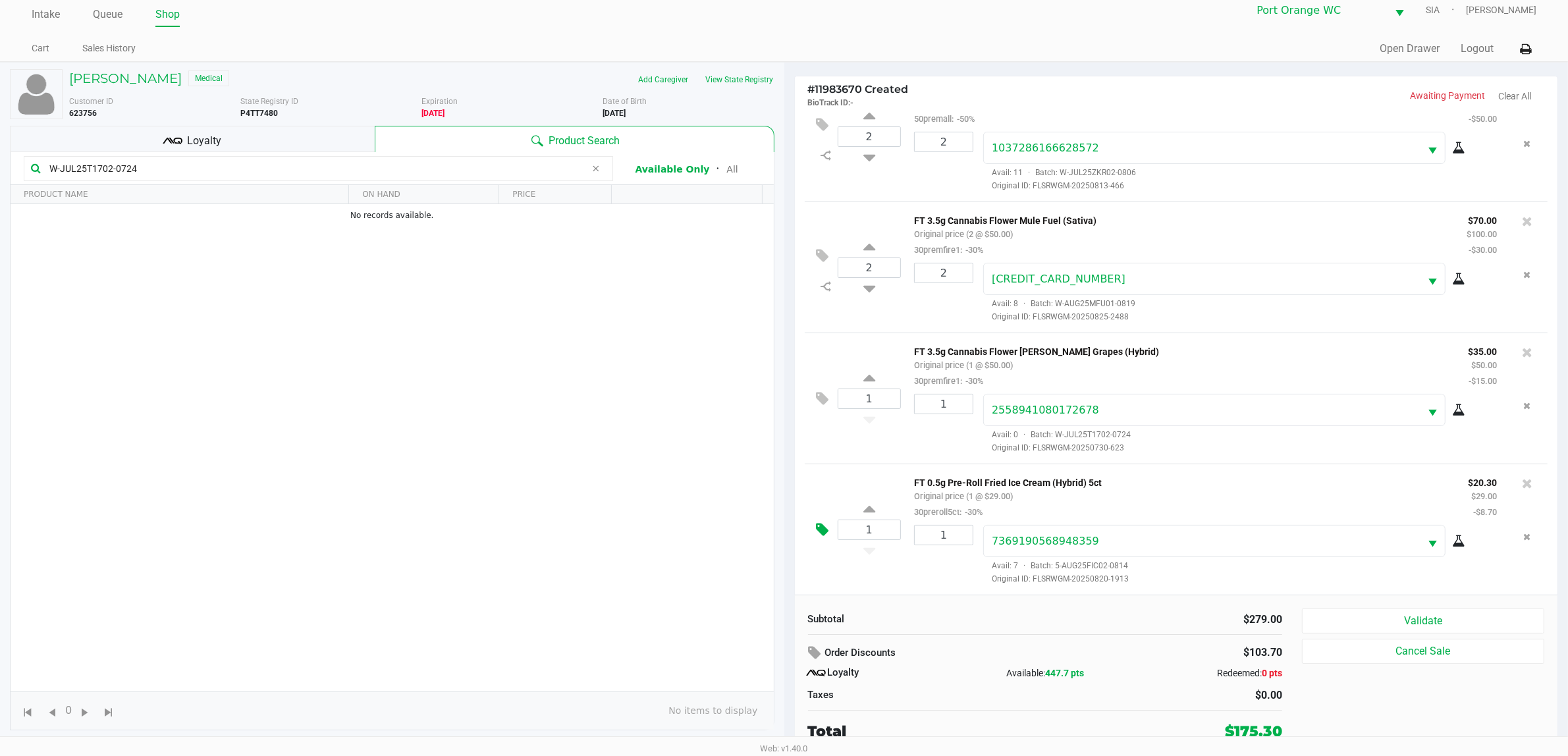
click at [828, 523] on icon at bounding box center [823, 529] width 13 height 15
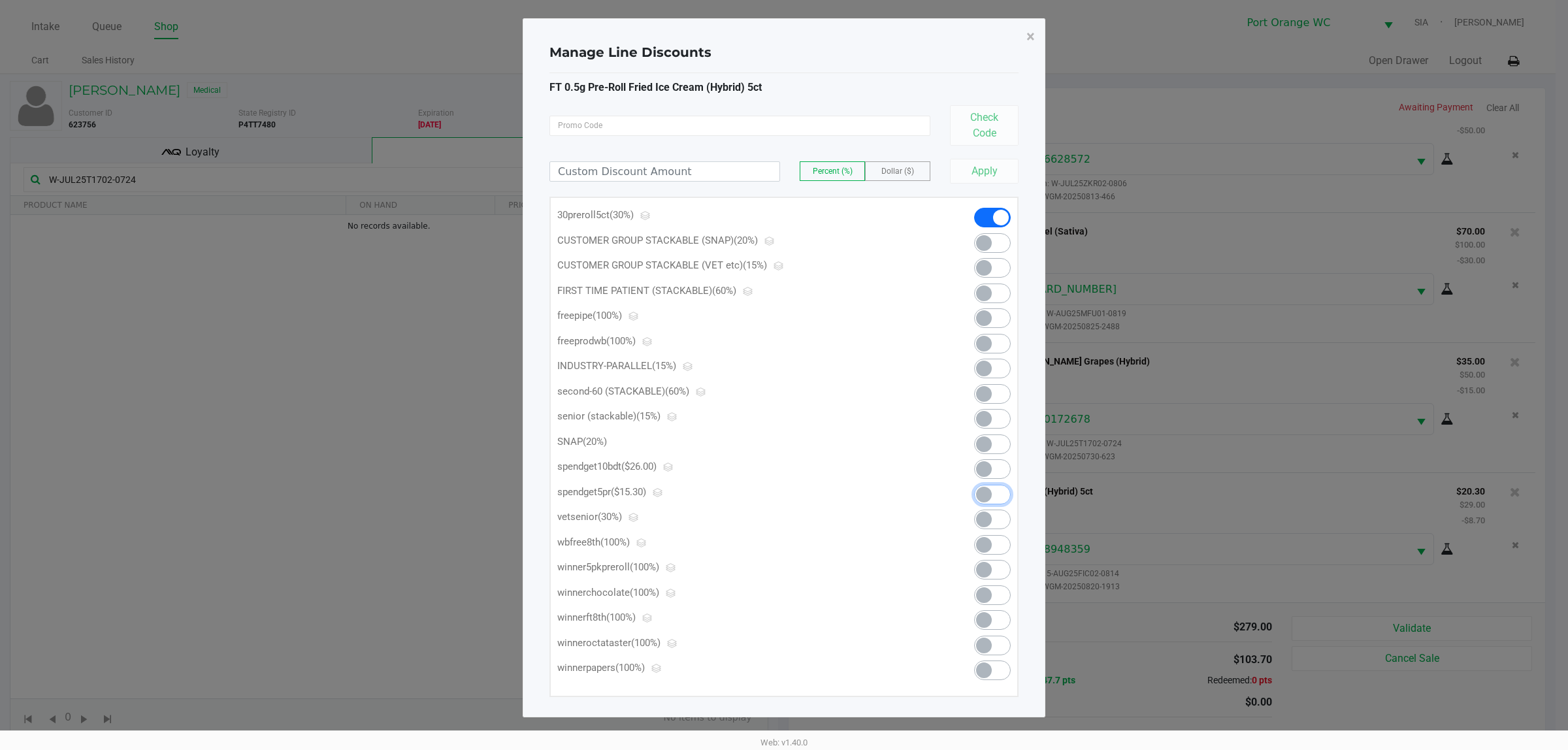
click at [997, 491] on span at bounding box center [993, 494] width 37 height 20
click at [1032, 31] on span "×" at bounding box center [1031, 37] width 8 height 18
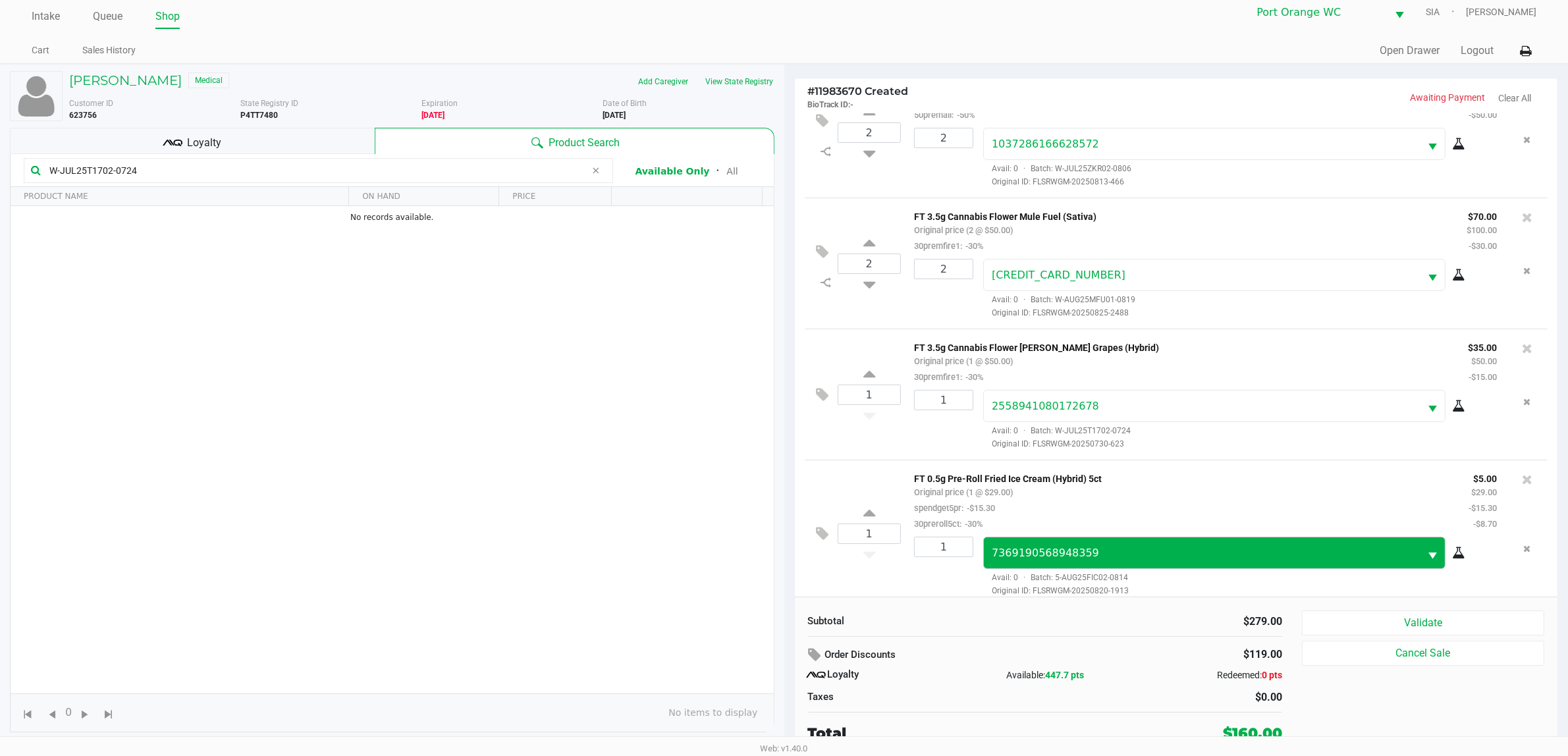
scroll to position [13, 0]
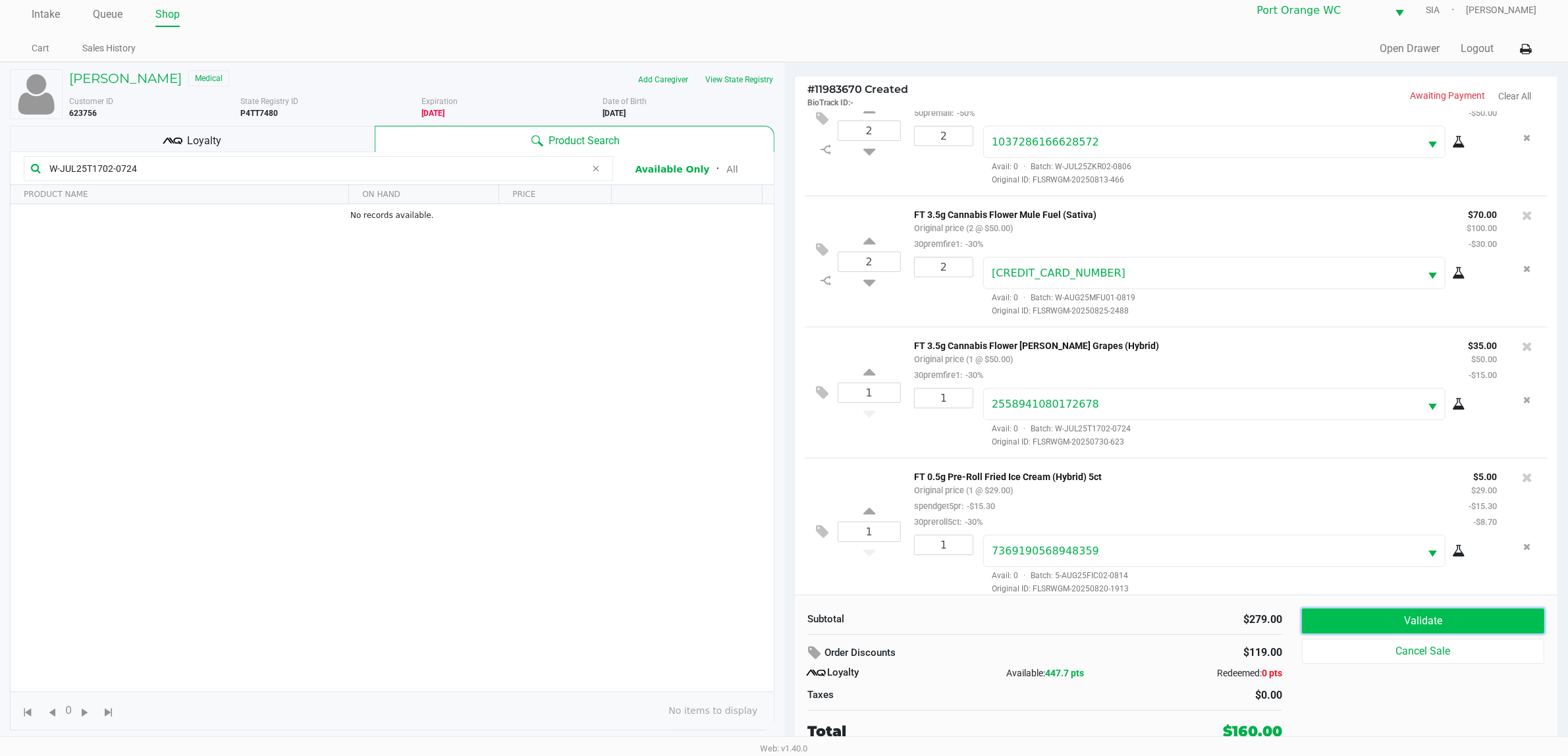
click at [1264, 604] on button "Validate" at bounding box center [1422, 620] width 242 height 25
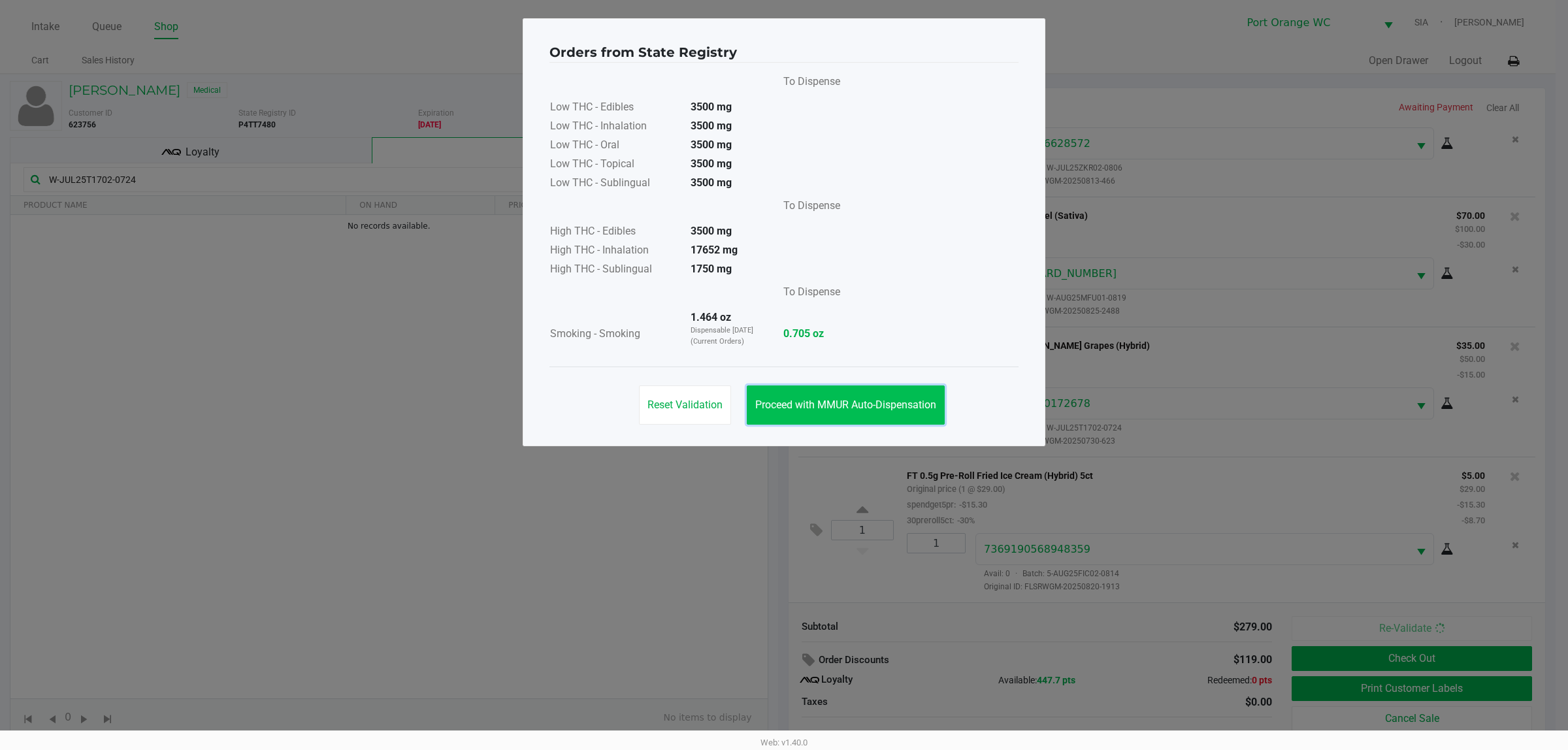
click at [867, 406] on span "Proceed with MMUR Auto-Dispensation" at bounding box center [845, 405] width 181 height 13
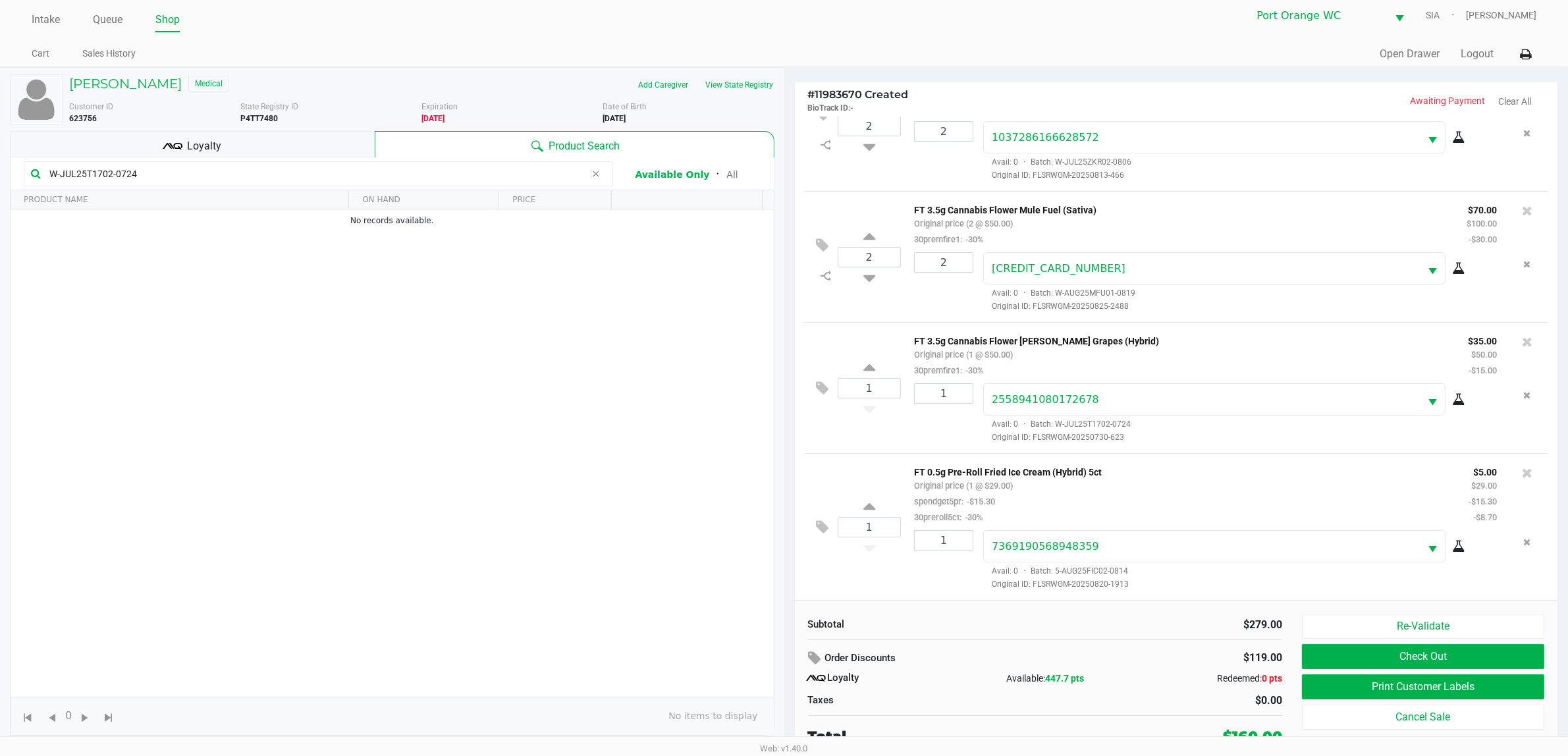
scroll to position [13, 0]
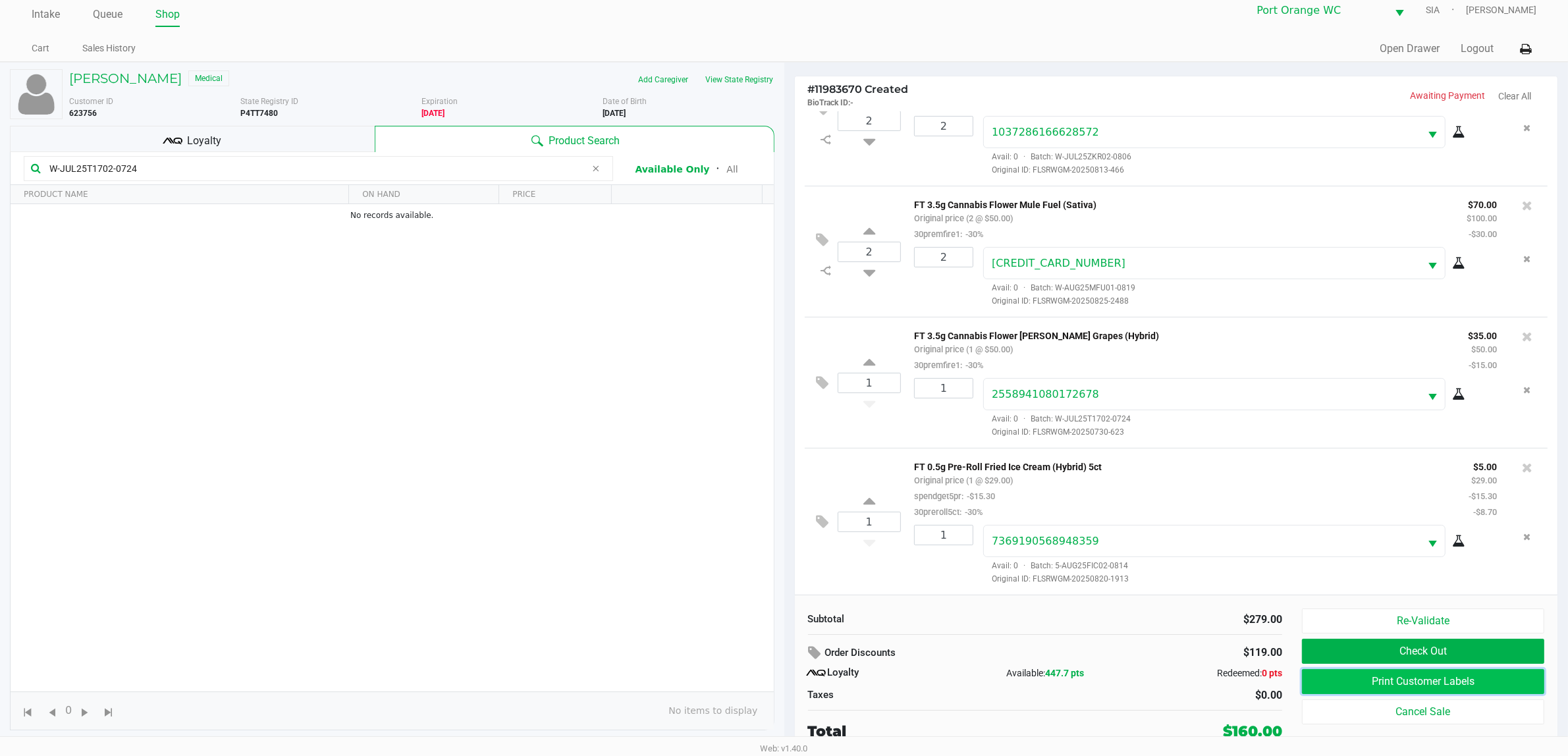
click at [1264, 604] on button "Print Customer Labels" at bounding box center [1422, 681] width 242 height 25
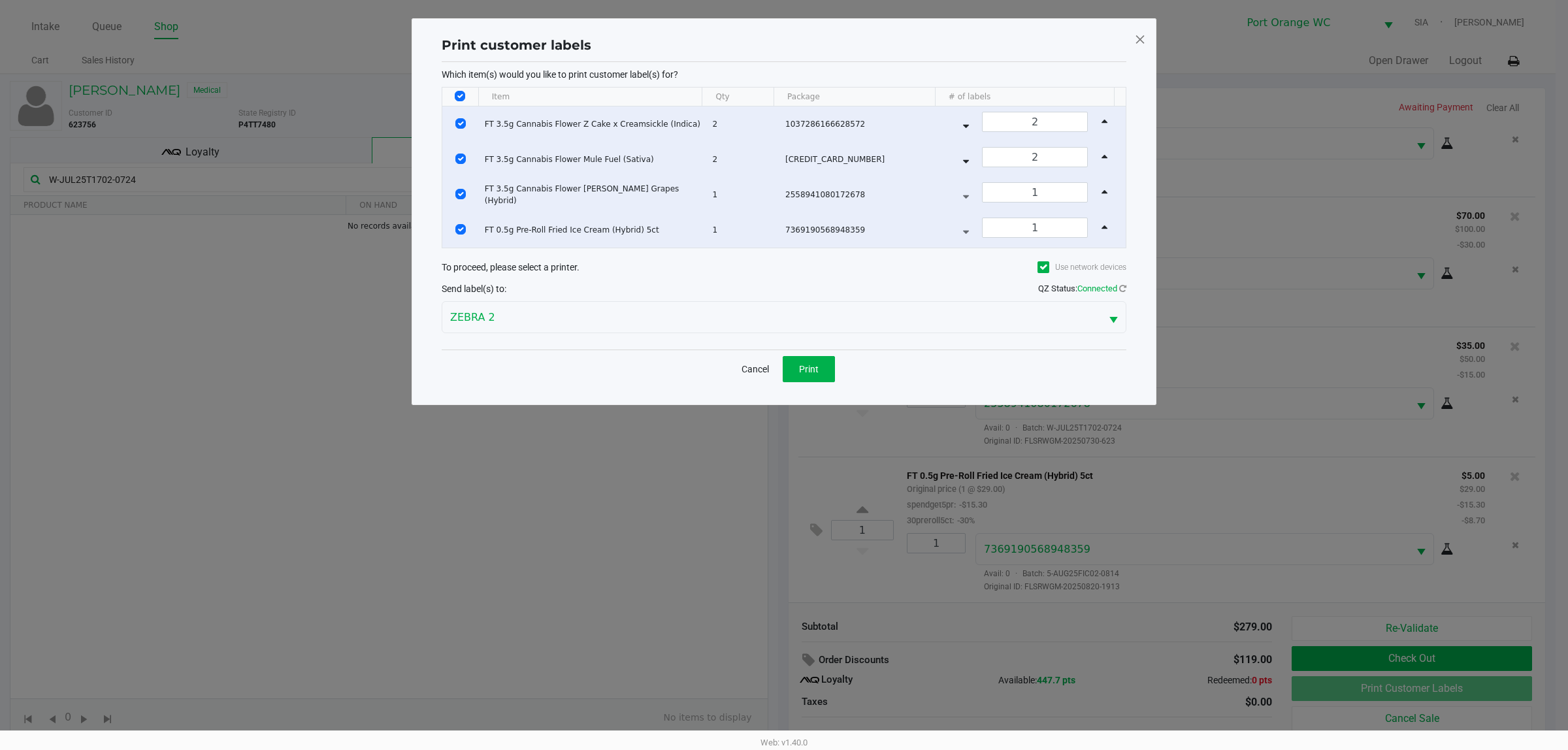
click at [463, 96] on input "Select All Rows" at bounding box center [459, 96] width 11 height 11
checkbox input "false"
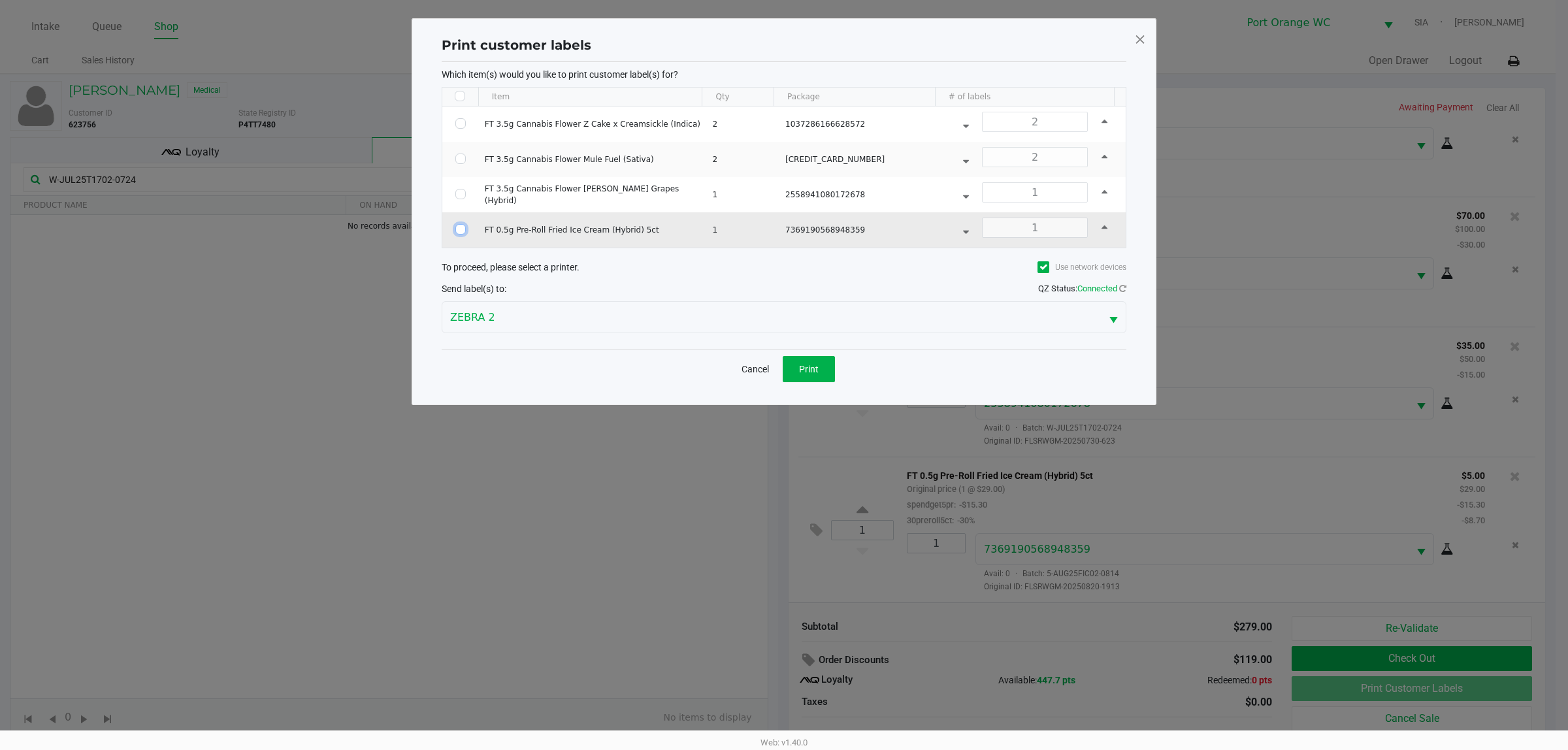
click at [462, 230] on input "Select Row" at bounding box center [460, 229] width 11 height 11
checkbox input "true"
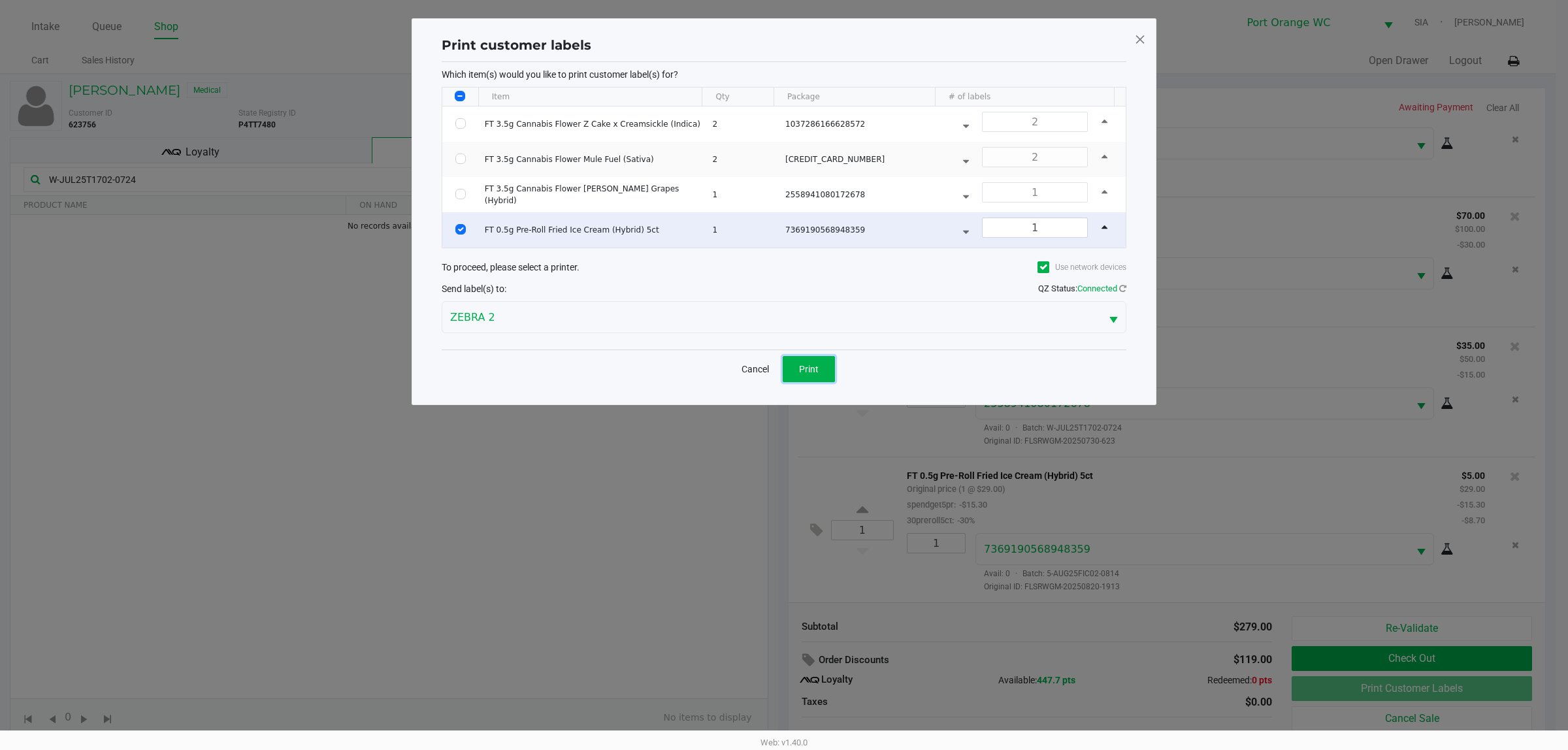
click at [805, 368] on span "Print" at bounding box center [809, 369] width 20 height 11
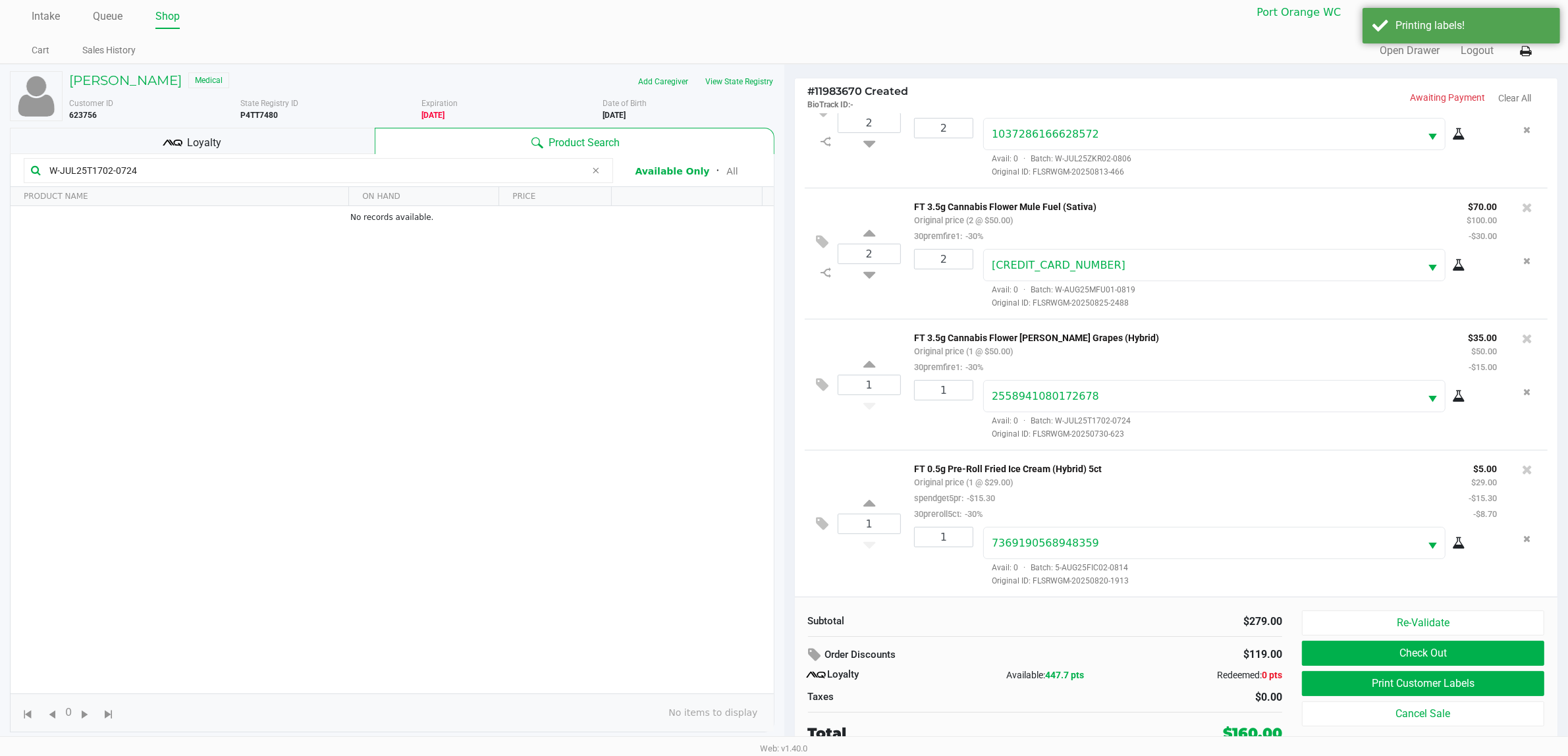
scroll to position [13, 0]
click at [1264, 604] on button "Check Out" at bounding box center [1422, 651] width 242 height 25
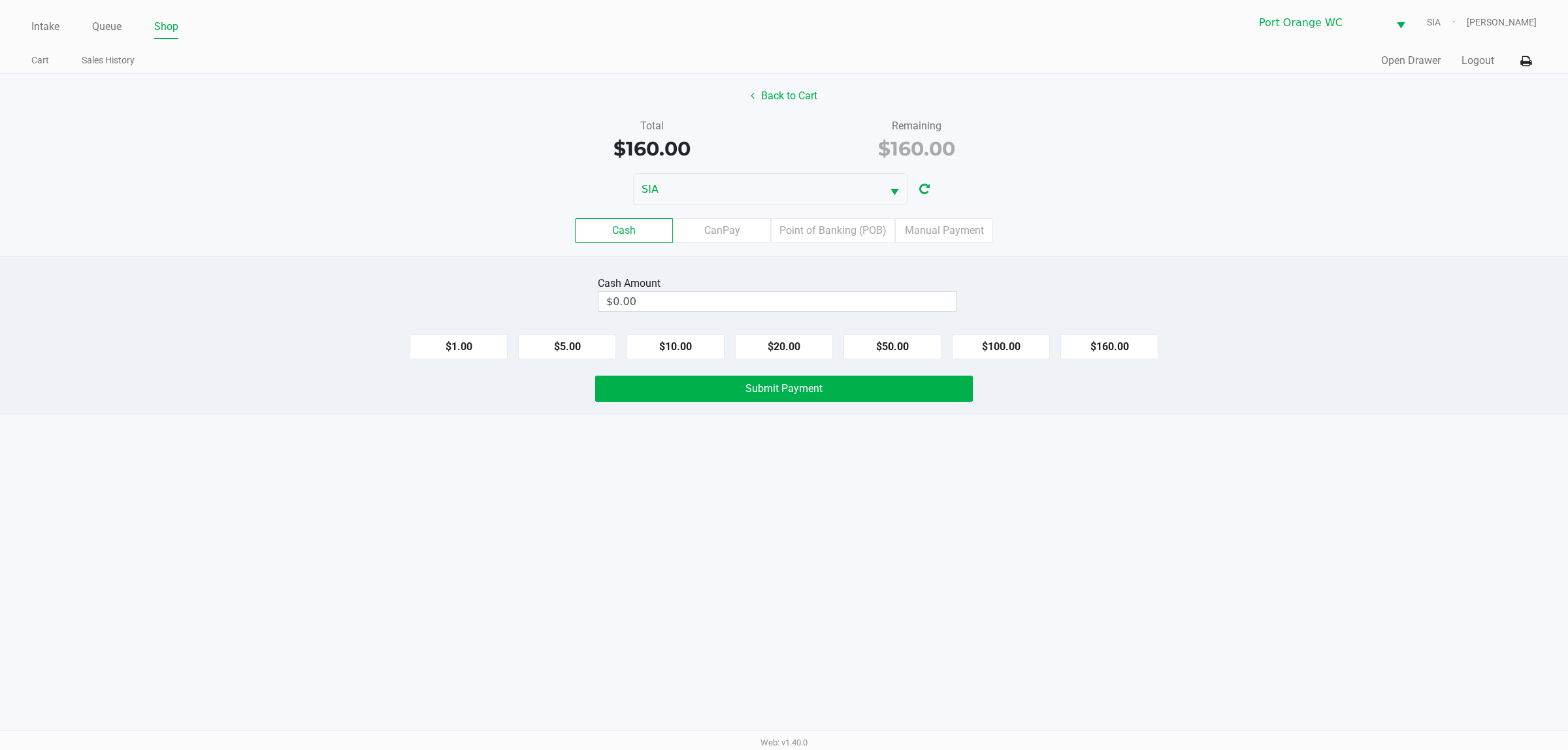
click at [1119, 344] on button "$160.00" at bounding box center [1109, 346] width 98 height 25
type input "$160.00"
click at [954, 386] on button "Submit Payment" at bounding box center [784, 388] width 378 height 26
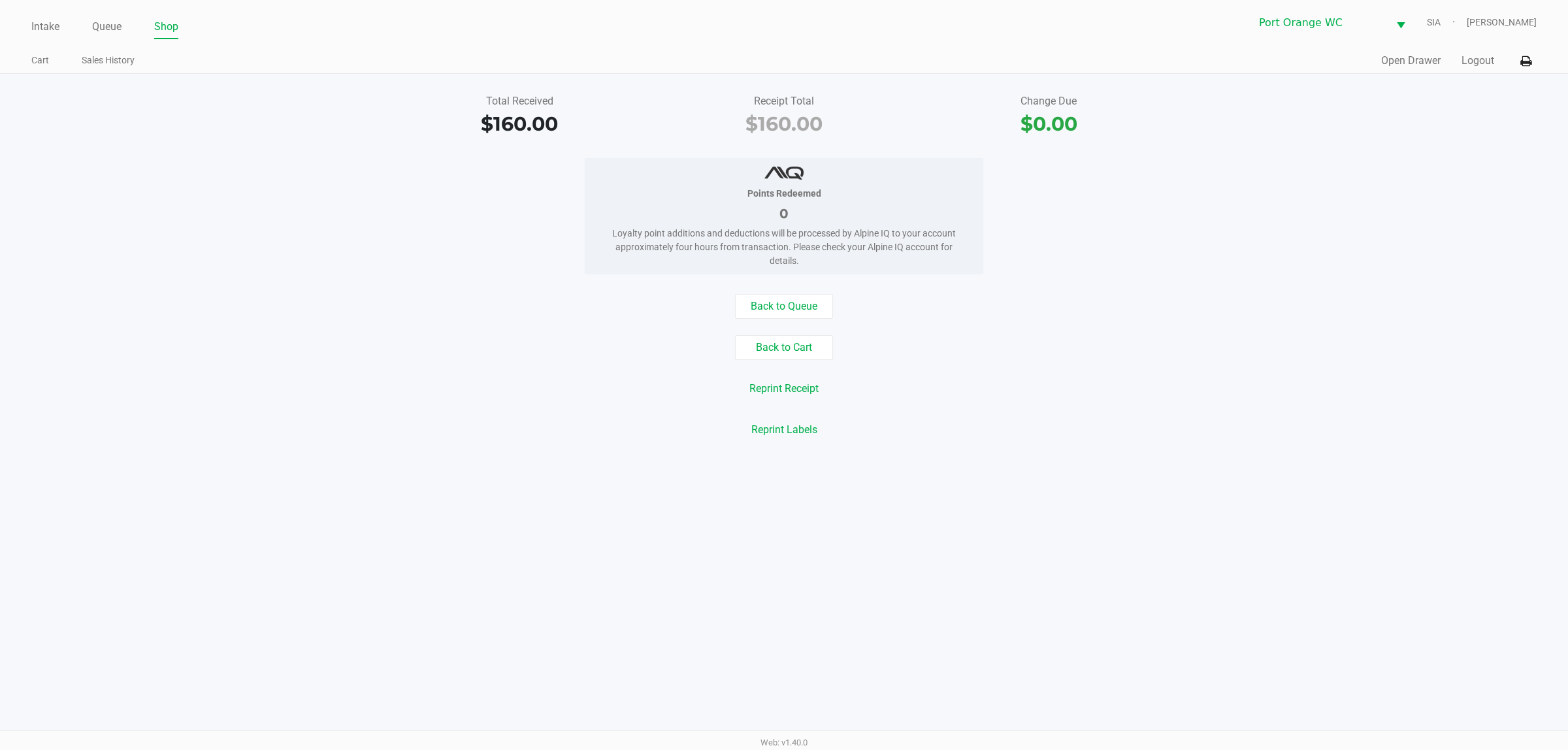
click at [99, 32] on link "Queue" at bounding box center [107, 27] width 30 height 18
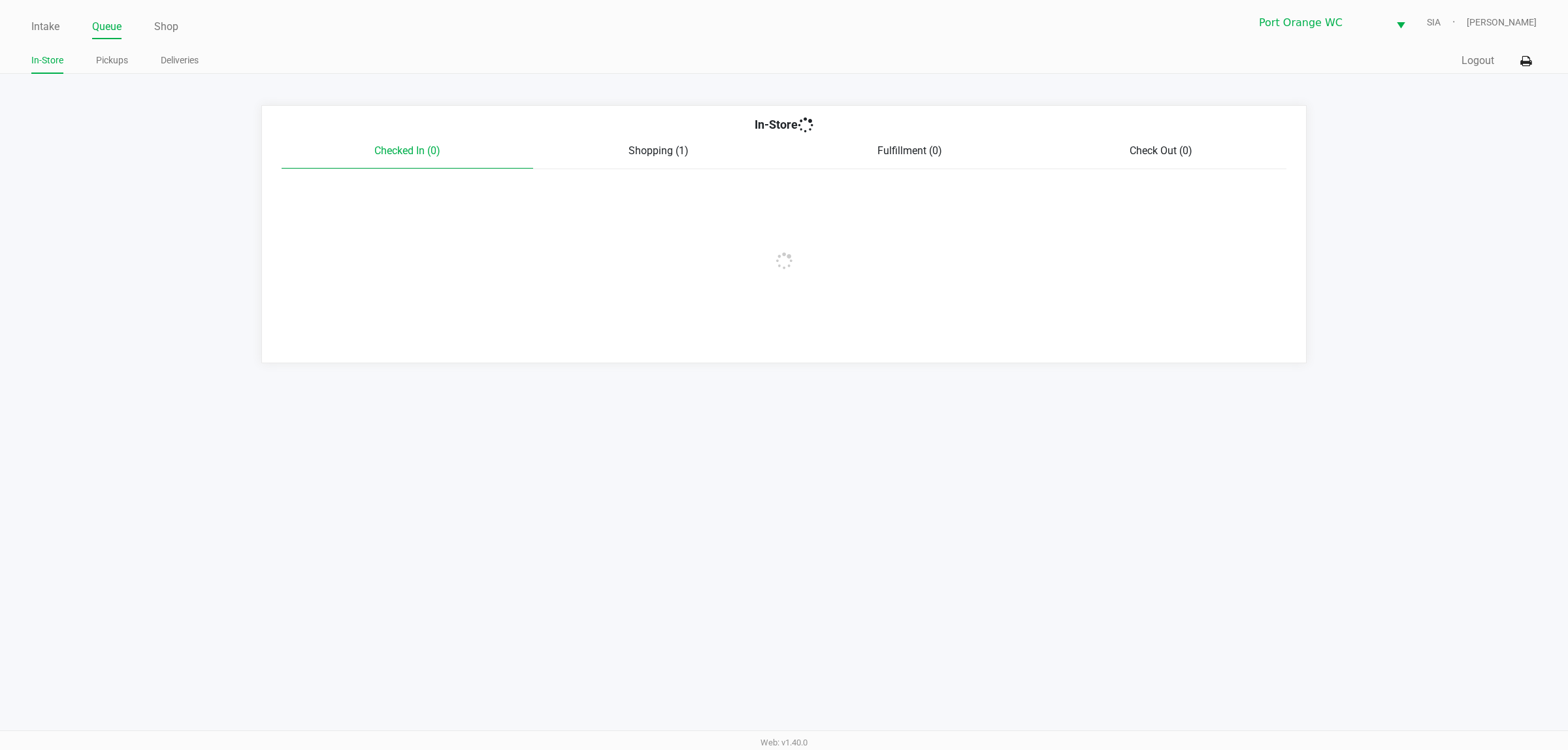
click at [116, 66] on link "Pickups" at bounding box center [111, 60] width 32 height 16
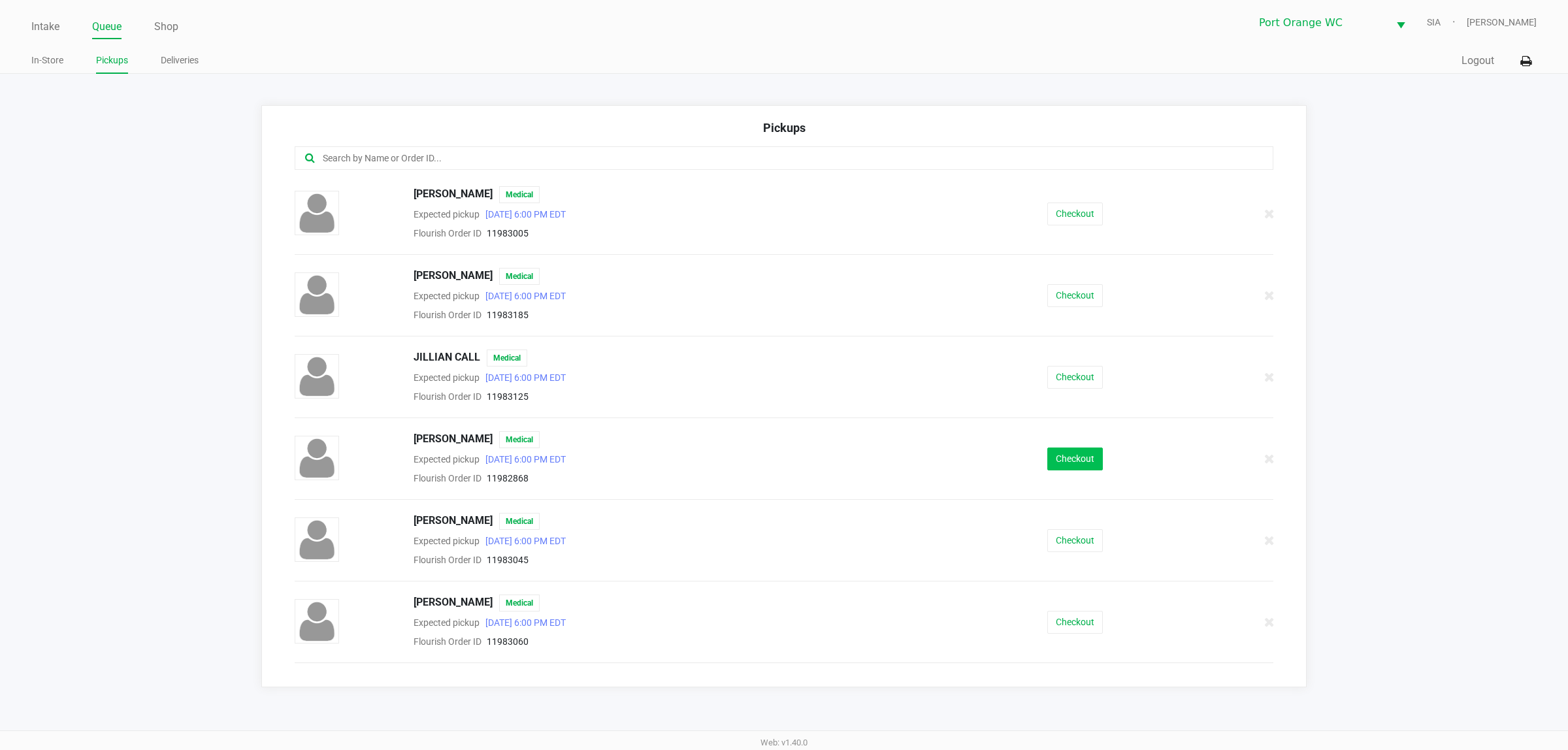
click at [1050, 465] on button "Checkout" at bounding box center [1075, 458] width 56 height 23
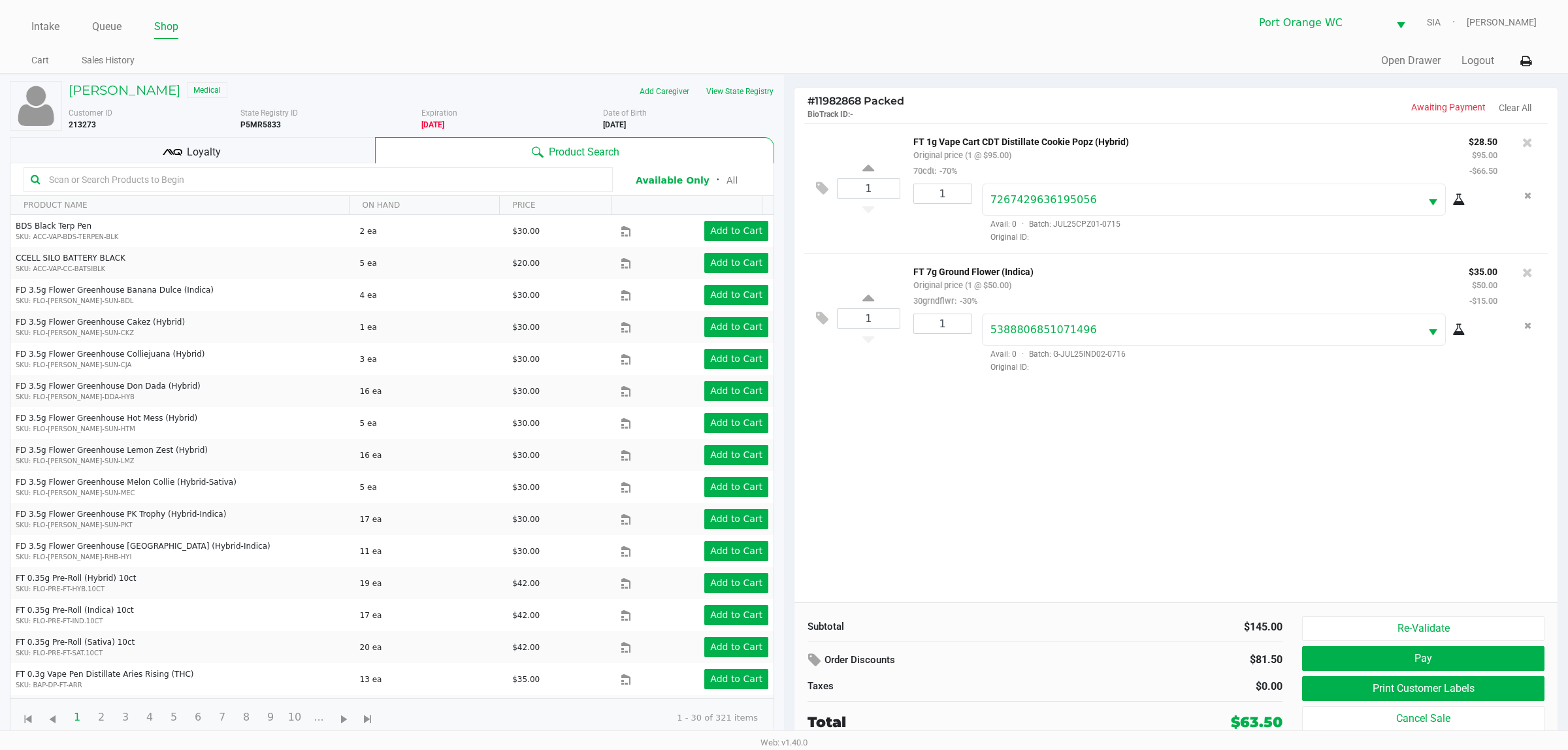
click at [220, 161] on div "Loyalty" at bounding box center [192, 150] width 365 height 26
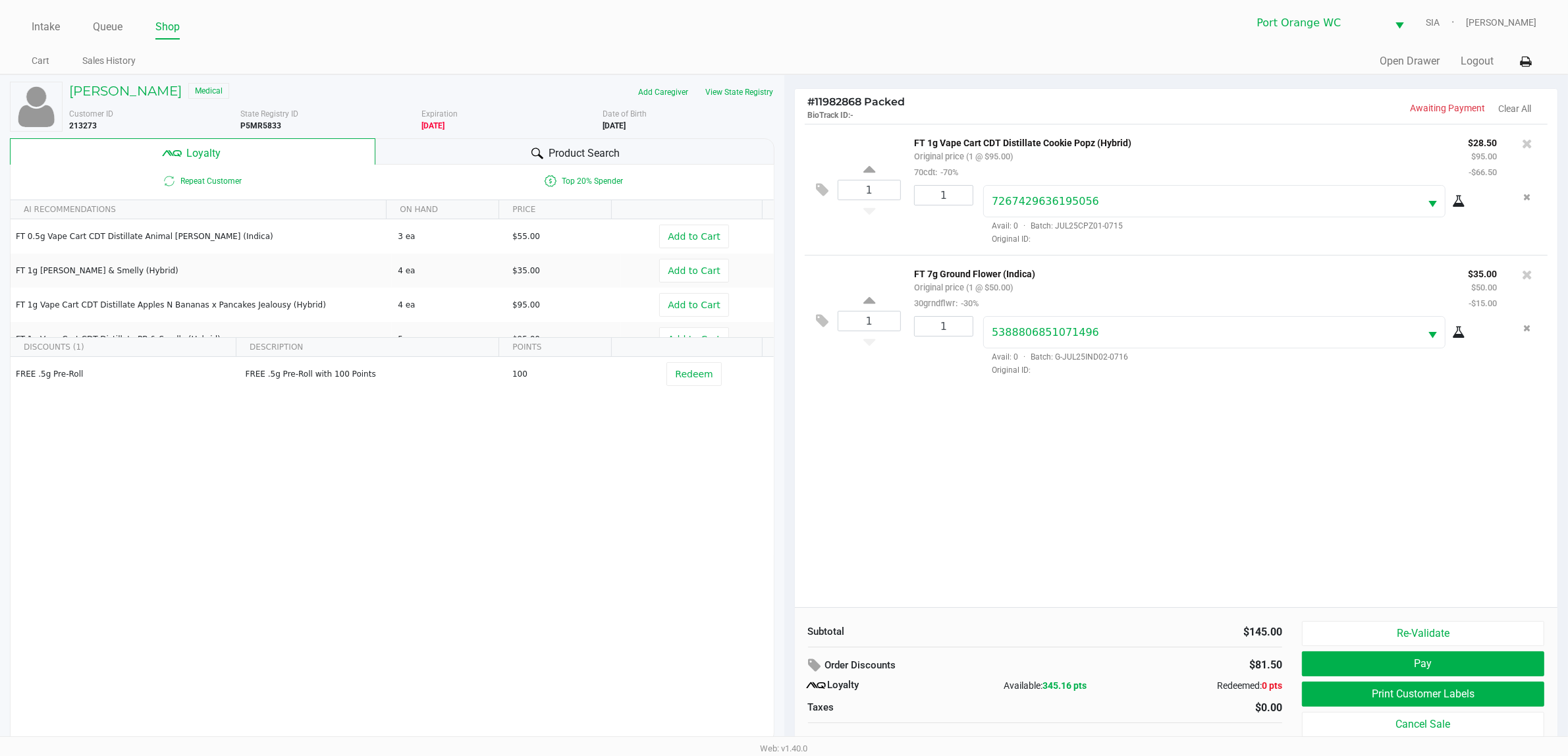
scroll to position [13, 0]
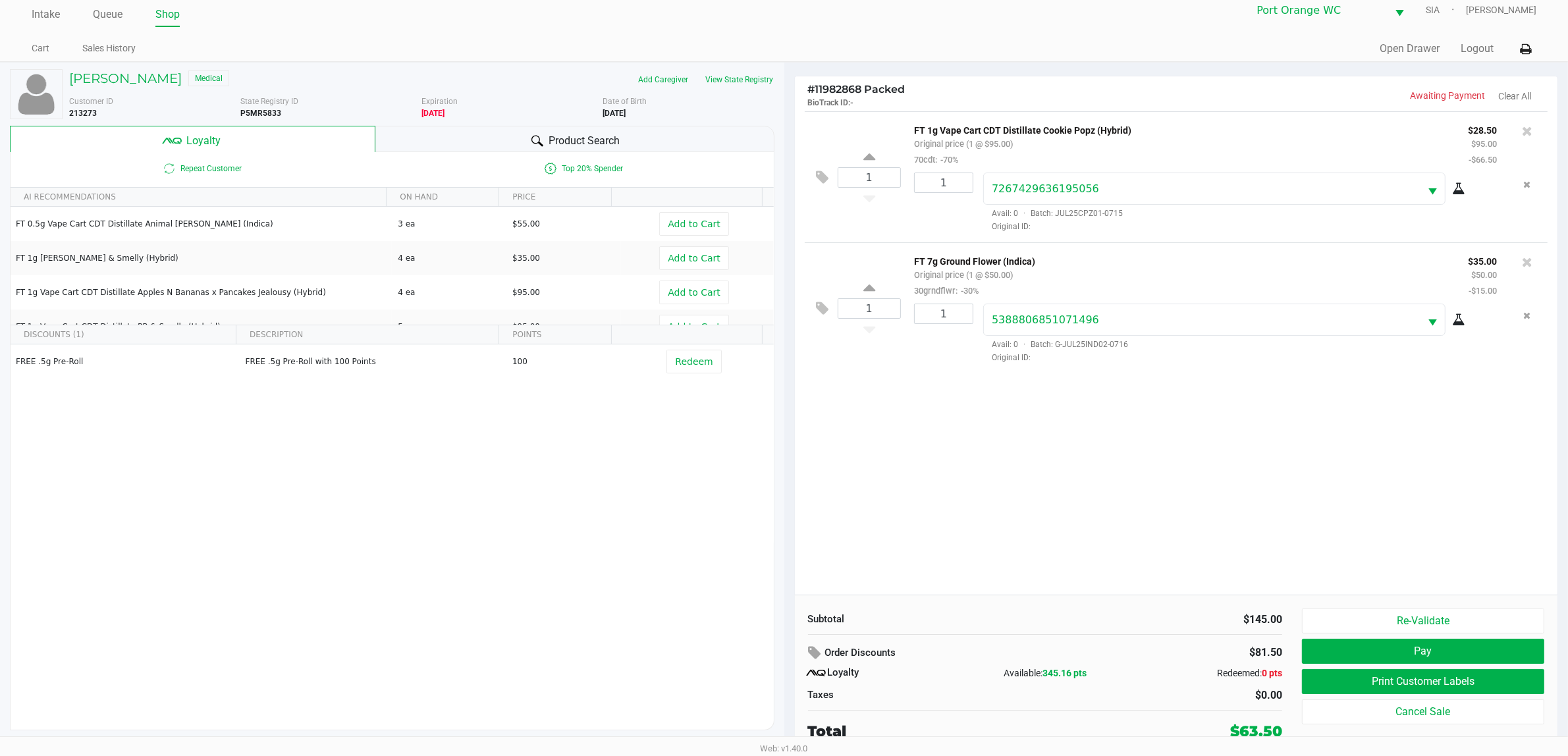
click at [1264, 604] on button "Re-Validate" at bounding box center [1422, 620] width 242 height 25
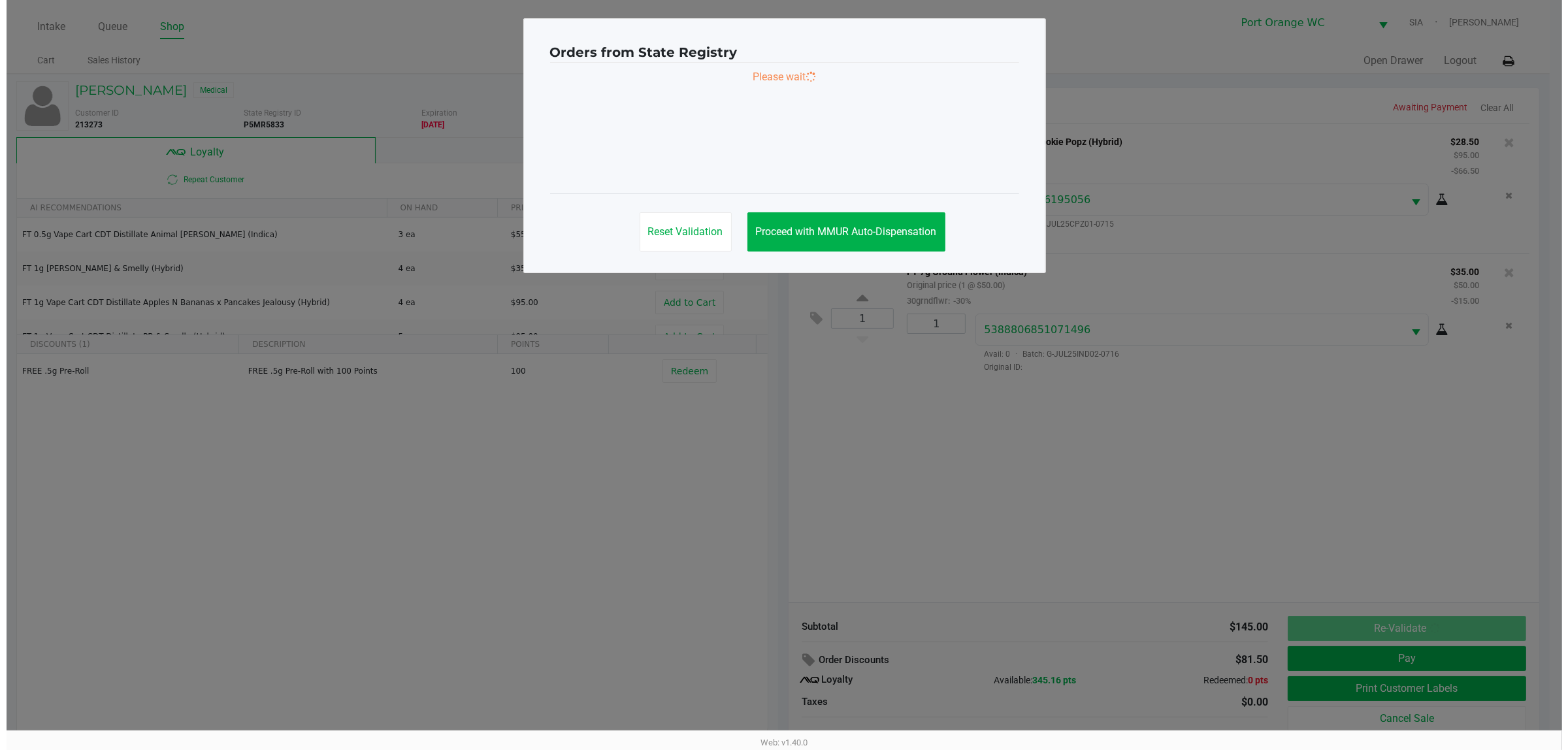
scroll to position [0, 0]
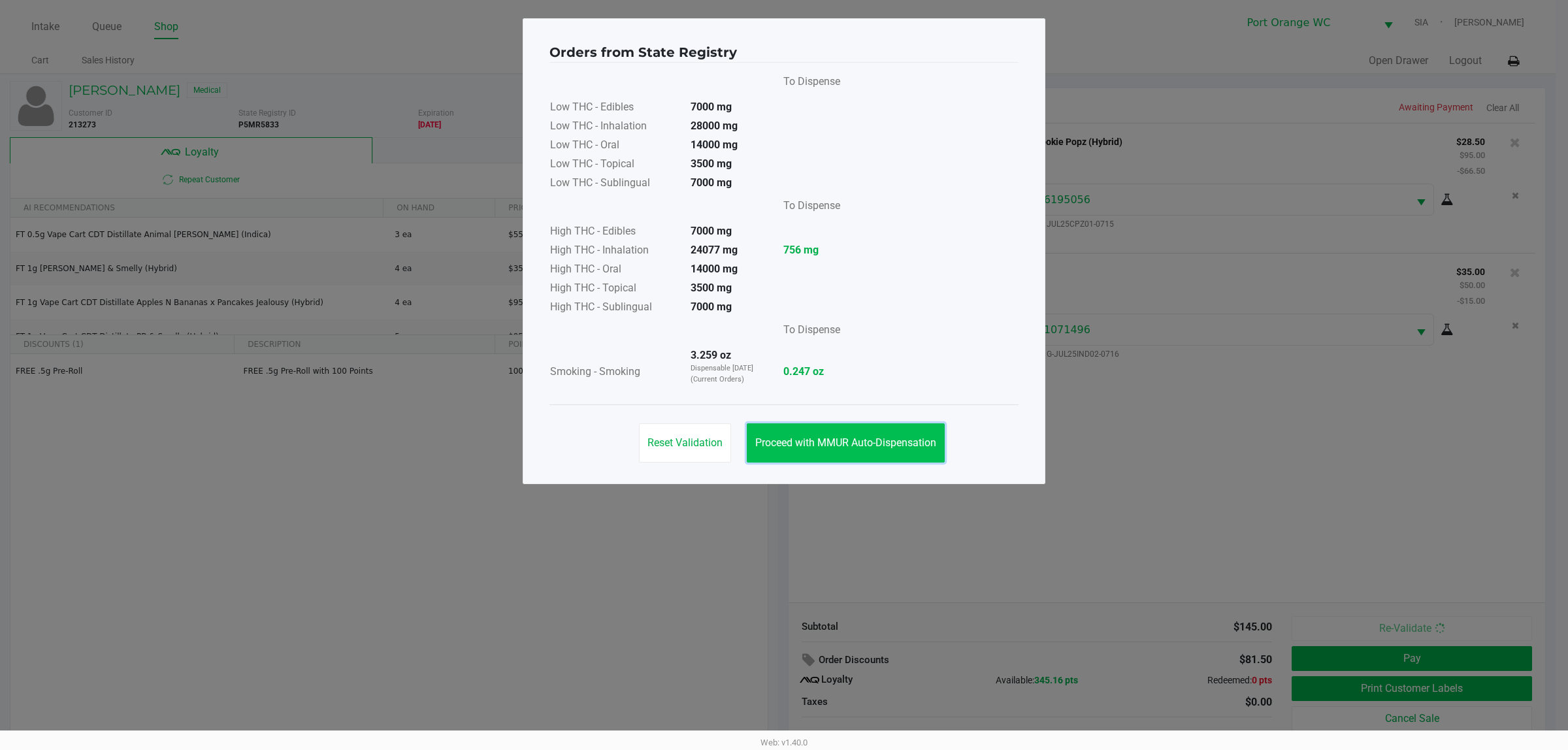
click at [882, 423] on button "Proceed with MMUR Auto-Dispensation" at bounding box center [845, 443] width 198 height 39
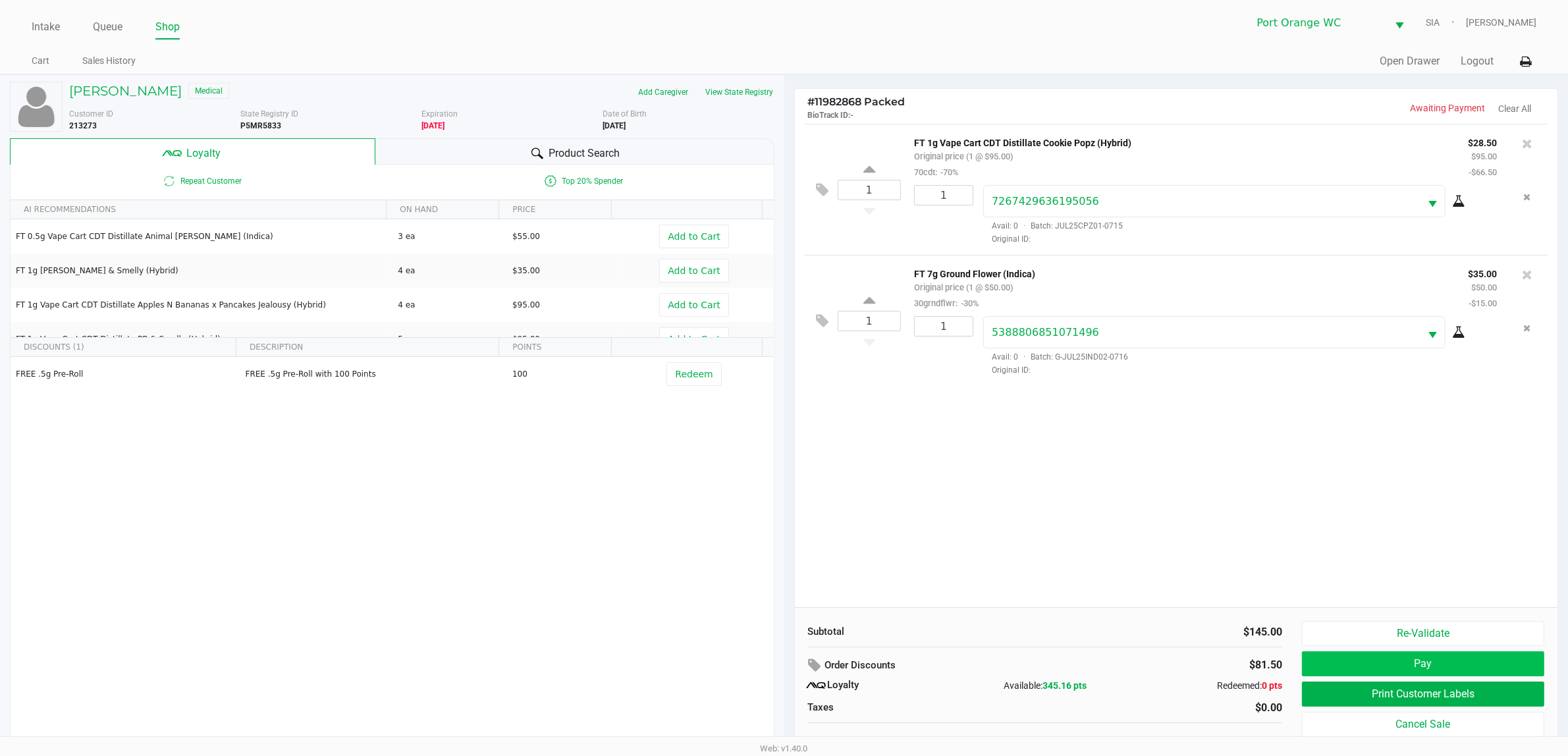
click at [1264, 604] on button "Pay" at bounding box center [1422, 663] width 242 height 25
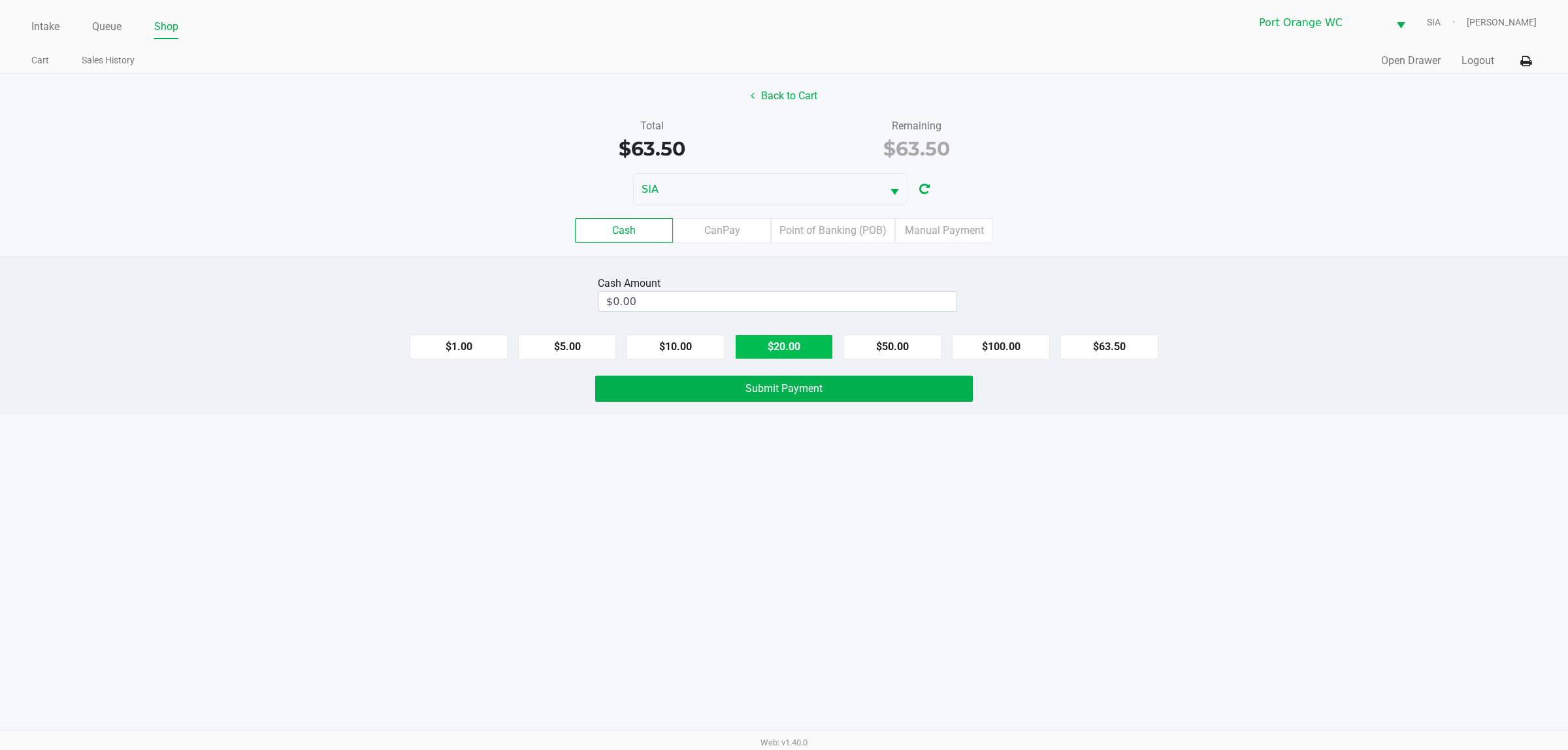
click at [797, 349] on button "$20.00" at bounding box center [783, 346] width 98 height 25
click at [790, 346] on button "$20.00" at bounding box center [783, 346] width 98 height 25
click at [785, 348] on button "$20.00" at bounding box center [783, 346] width 98 height 25
click at [780, 342] on button "$20.00" at bounding box center [783, 346] width 98 height 25
type input "$80.00"
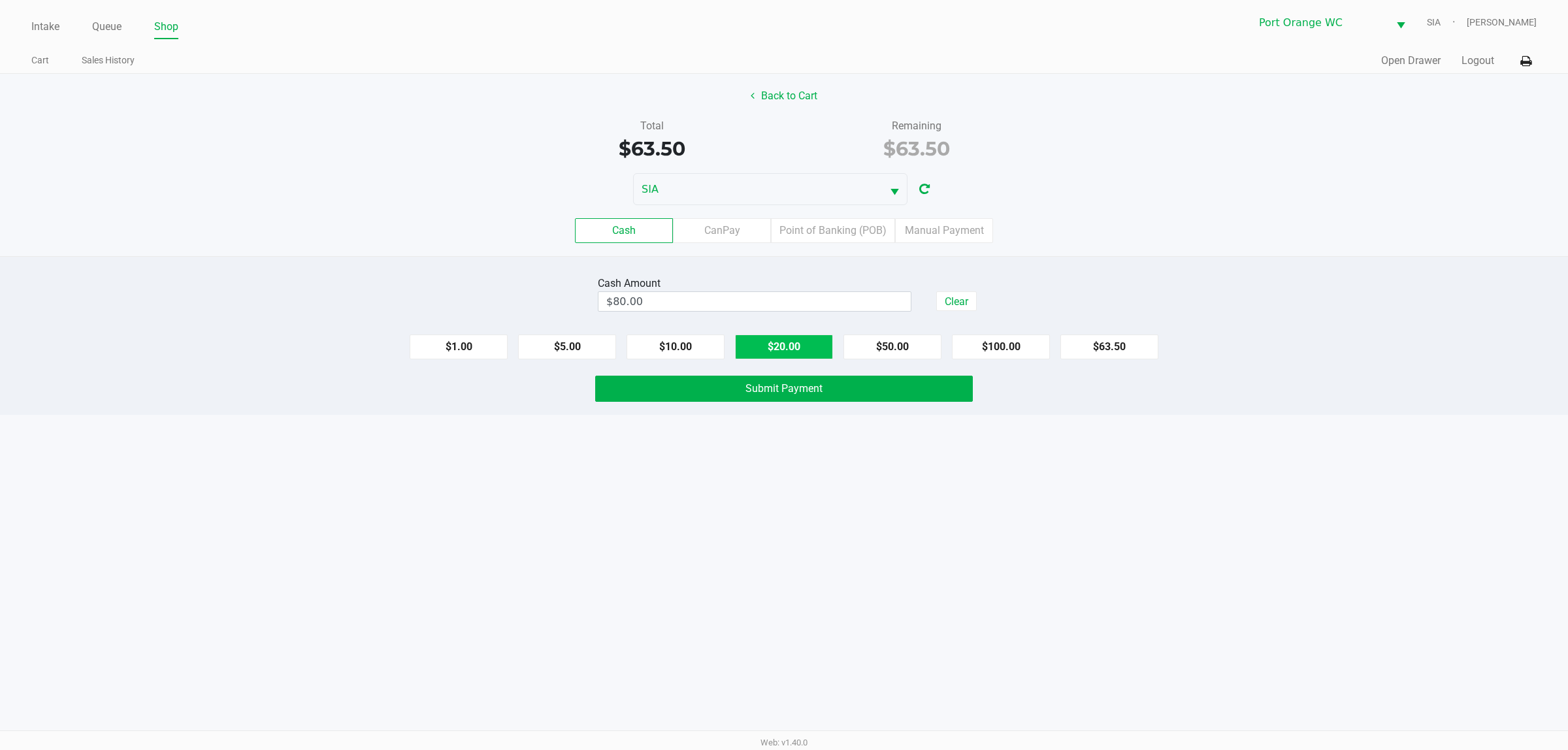
click at [797, 387] on span "Submit Payment" at bounding box center [783, 389] width 77 height 13
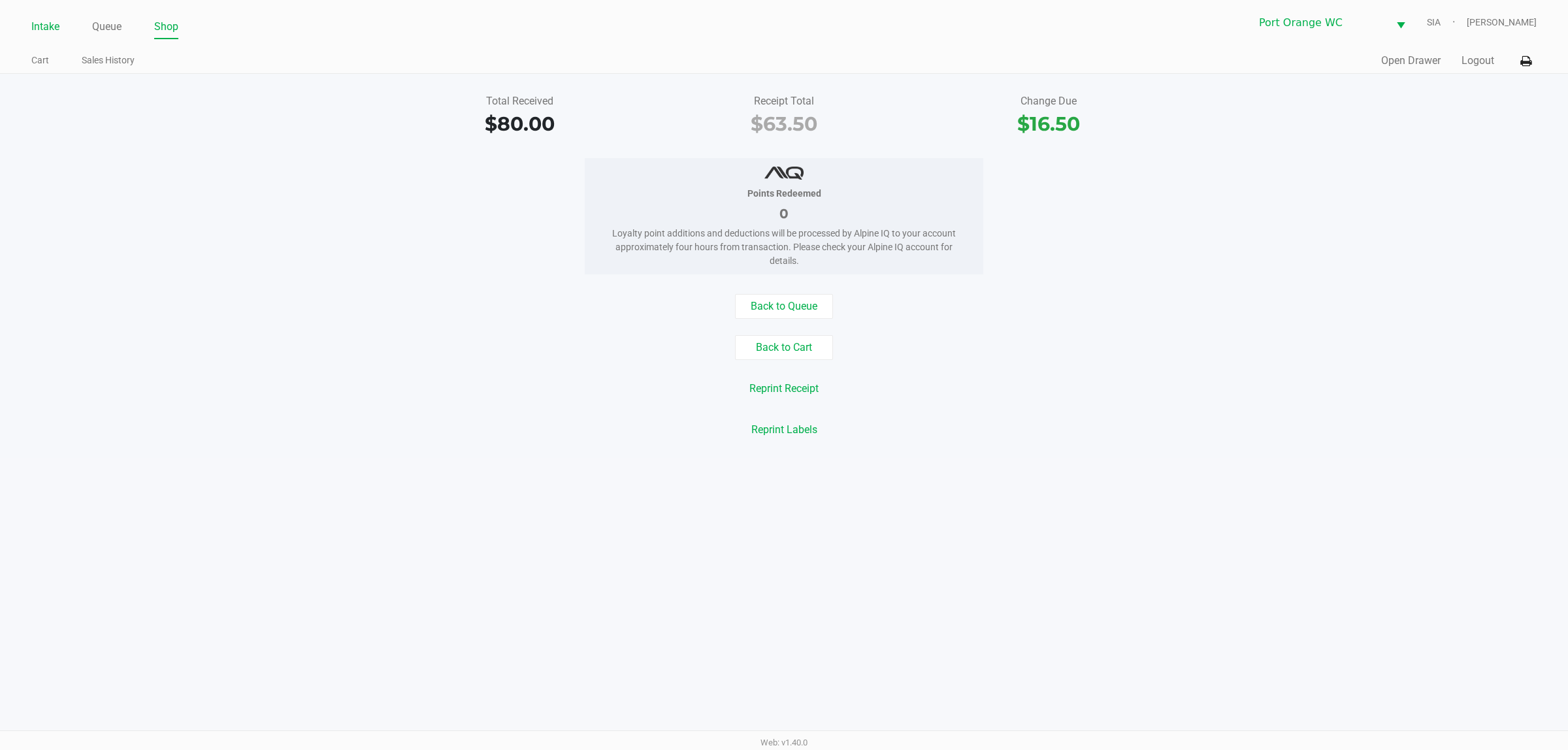
click at [47, 18] on link "Intake" at bounding box center [46, 27] width 28 height 18
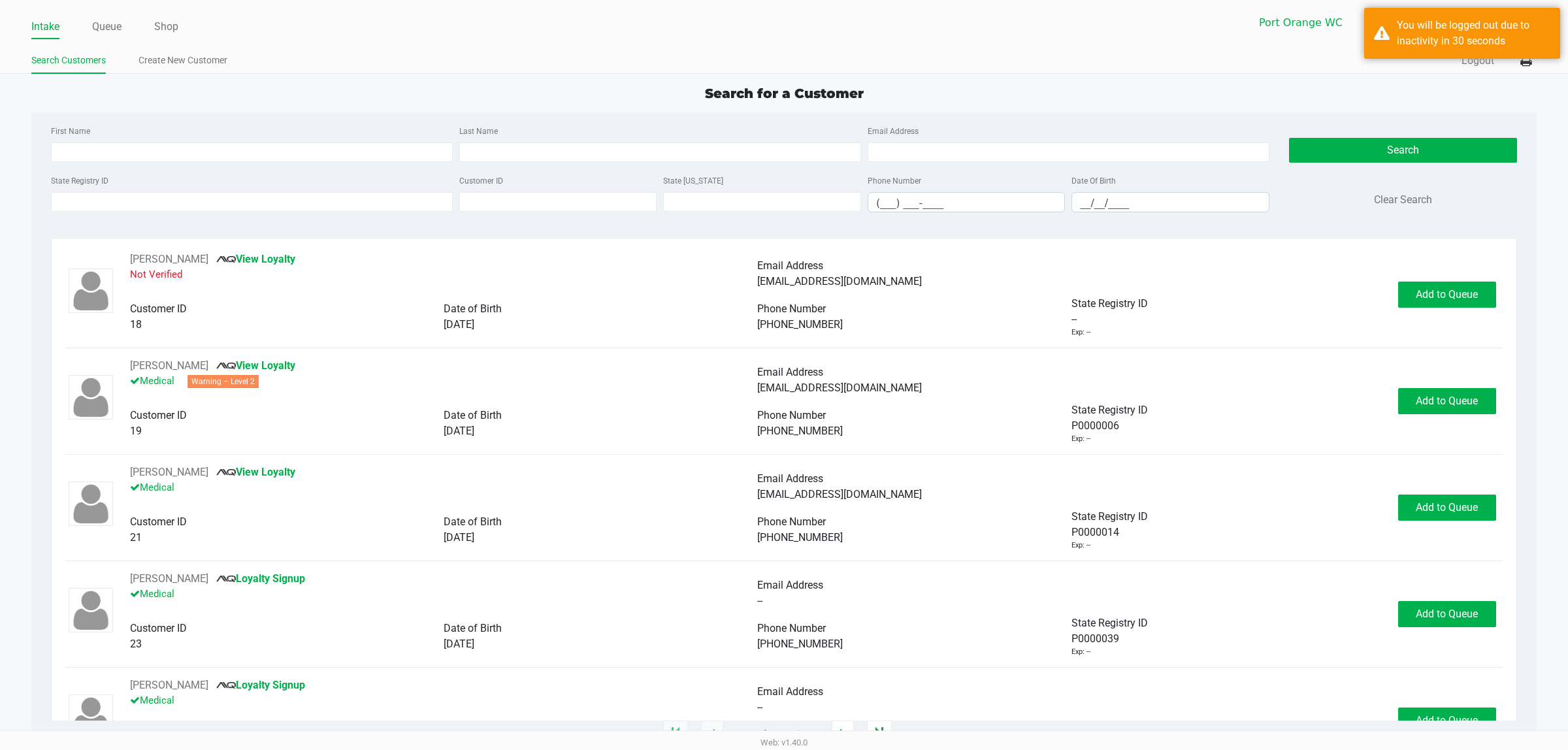
click at [347, 95] on div "Search for a Customer" at bounding box center [784, 94] width 1525 height 20
click at [349, 94] on div "Search for a Customer" at bounding box center [784, 94] width 1525 height 20
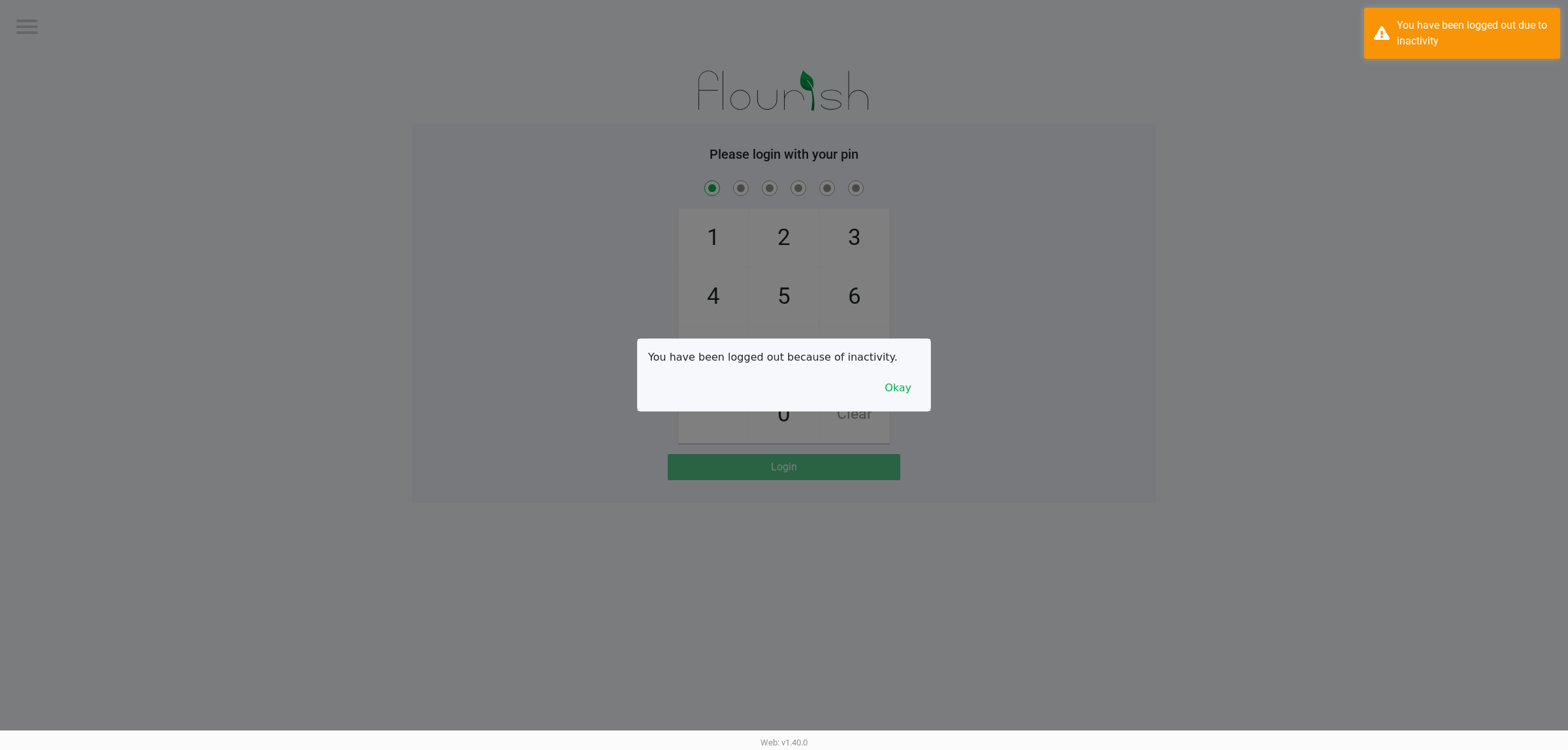
checkbox input "true"
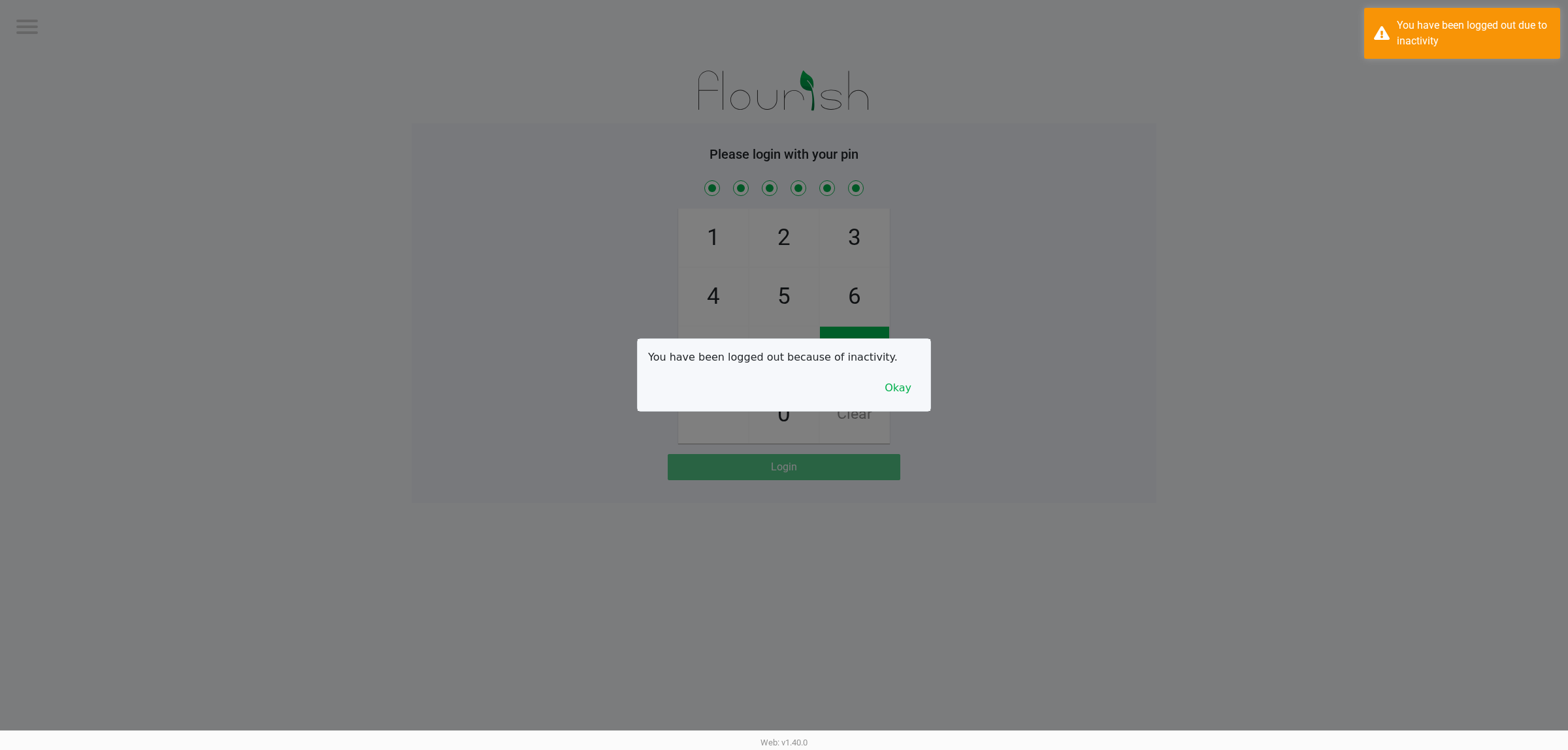
checkbox input "true"
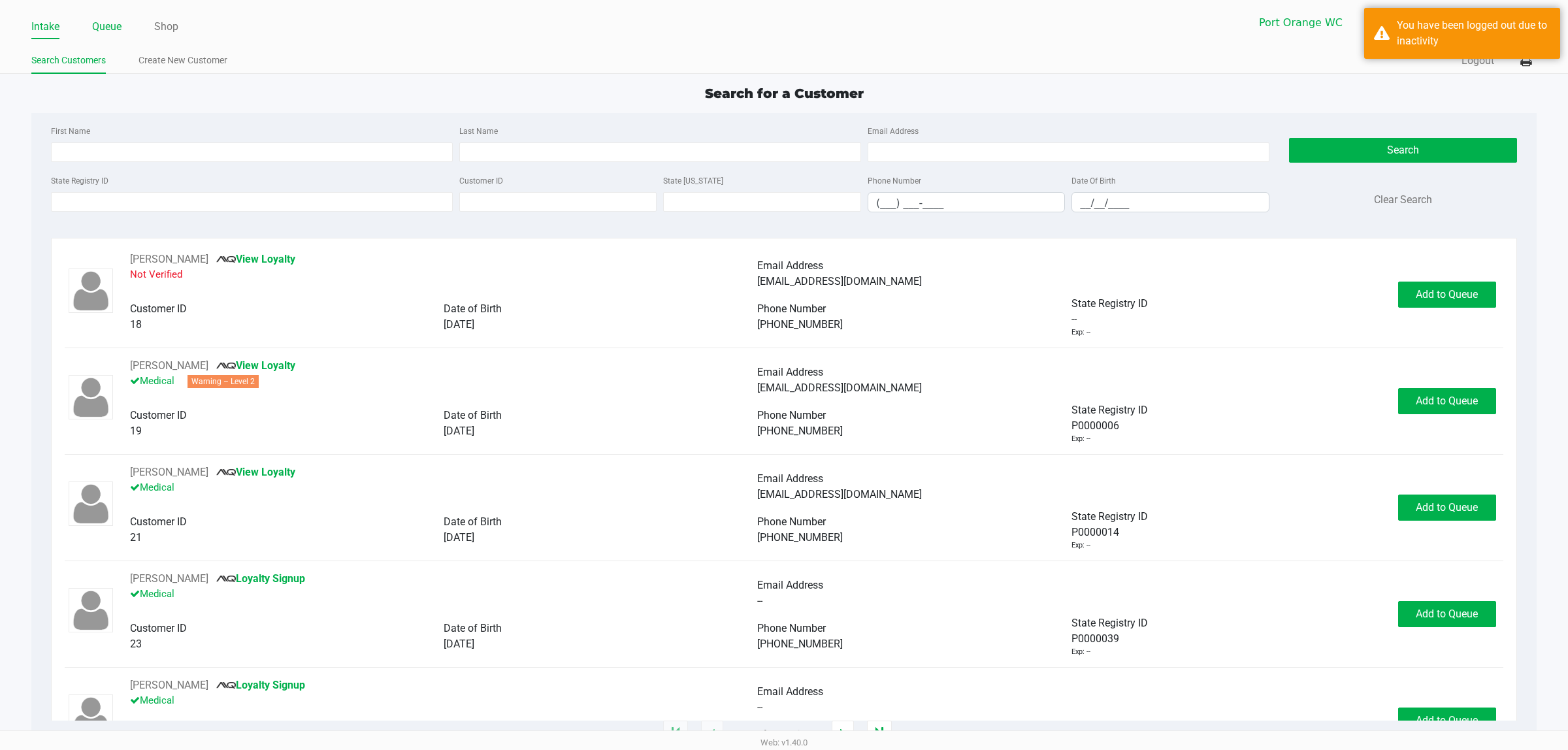
click at [98, 32] on link "Queue" at bounding box center [107, 27] width 30 height 18
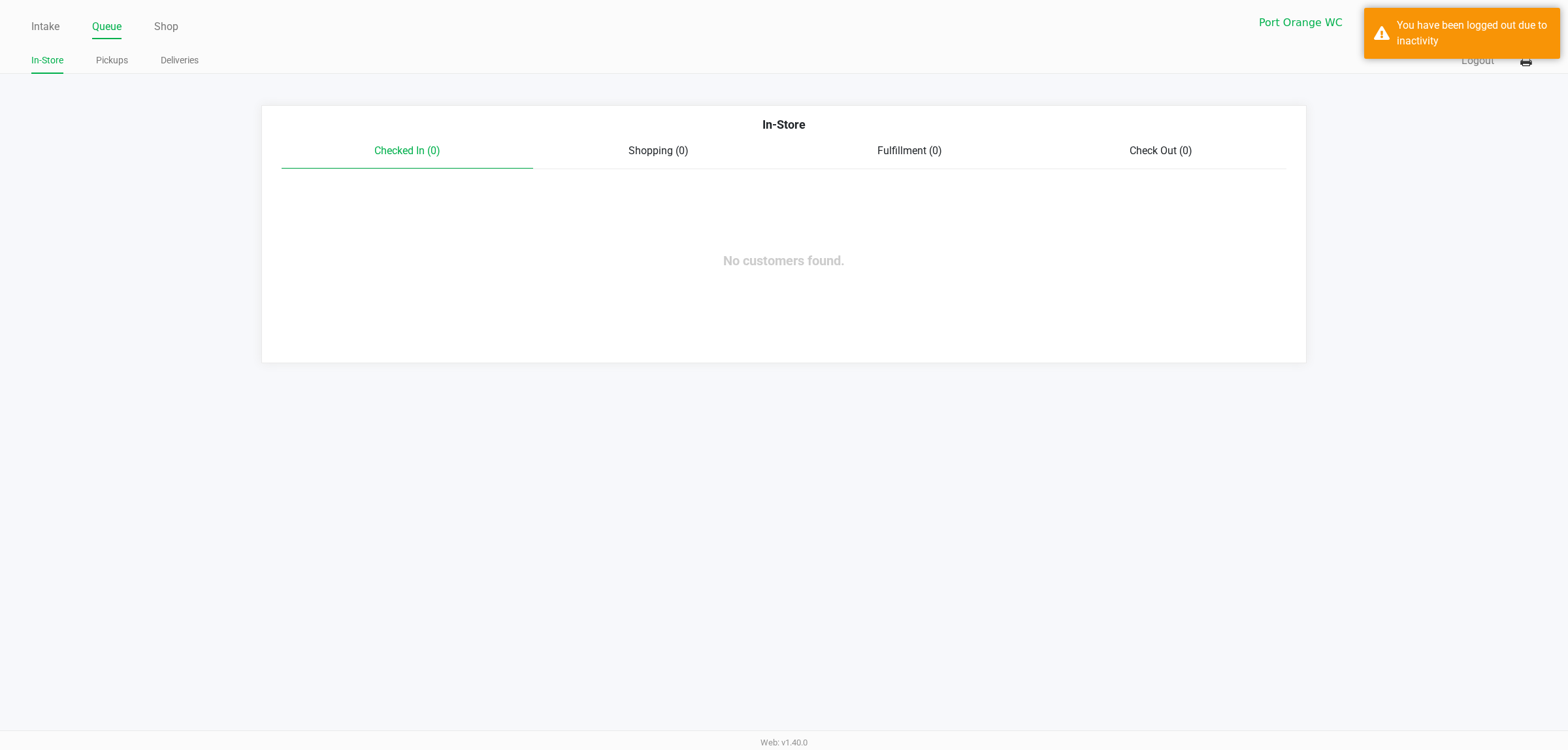
click at [121, 67] on link "Pickups" at bounding box center [111, 60] width 32 height 16
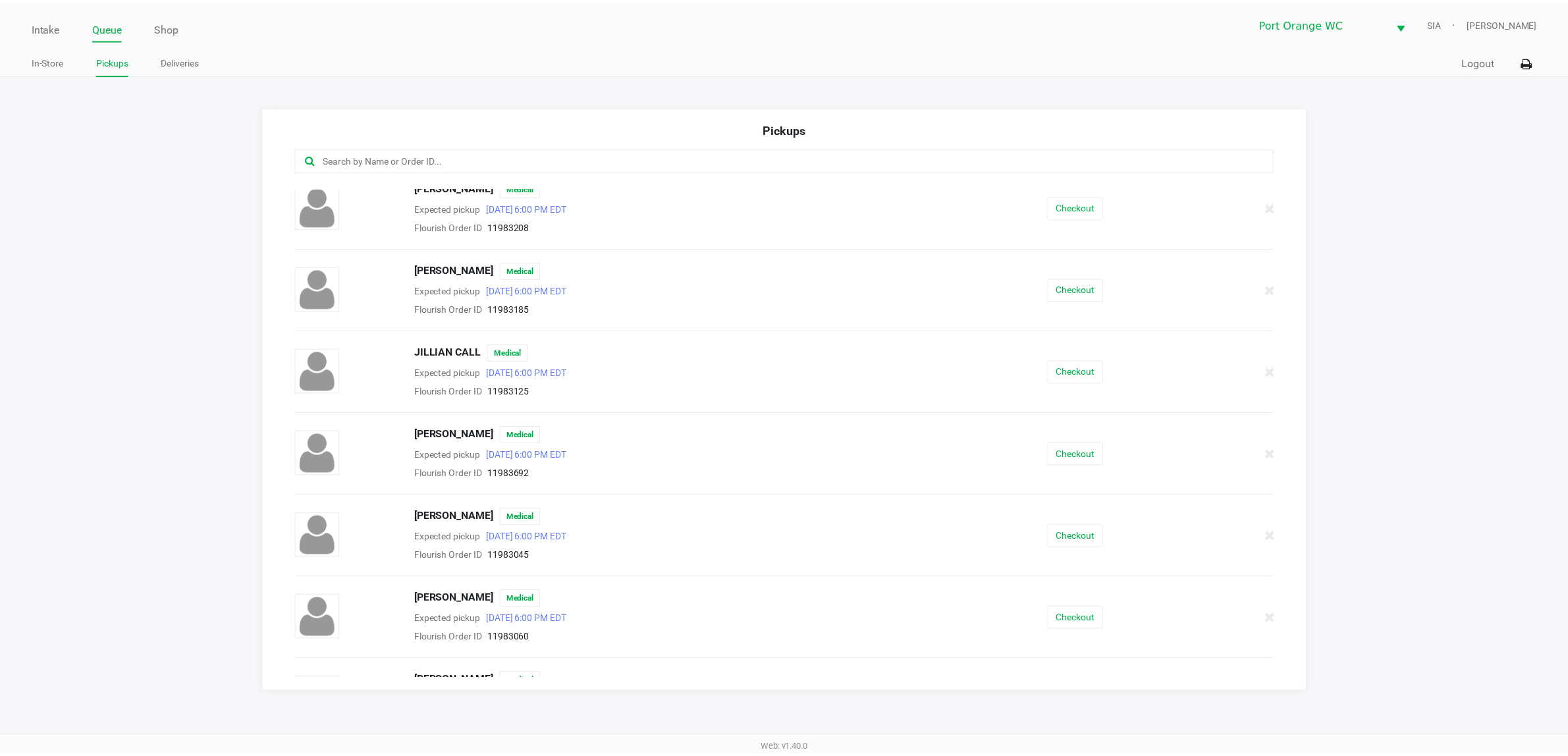
scroll to position [225, 0]
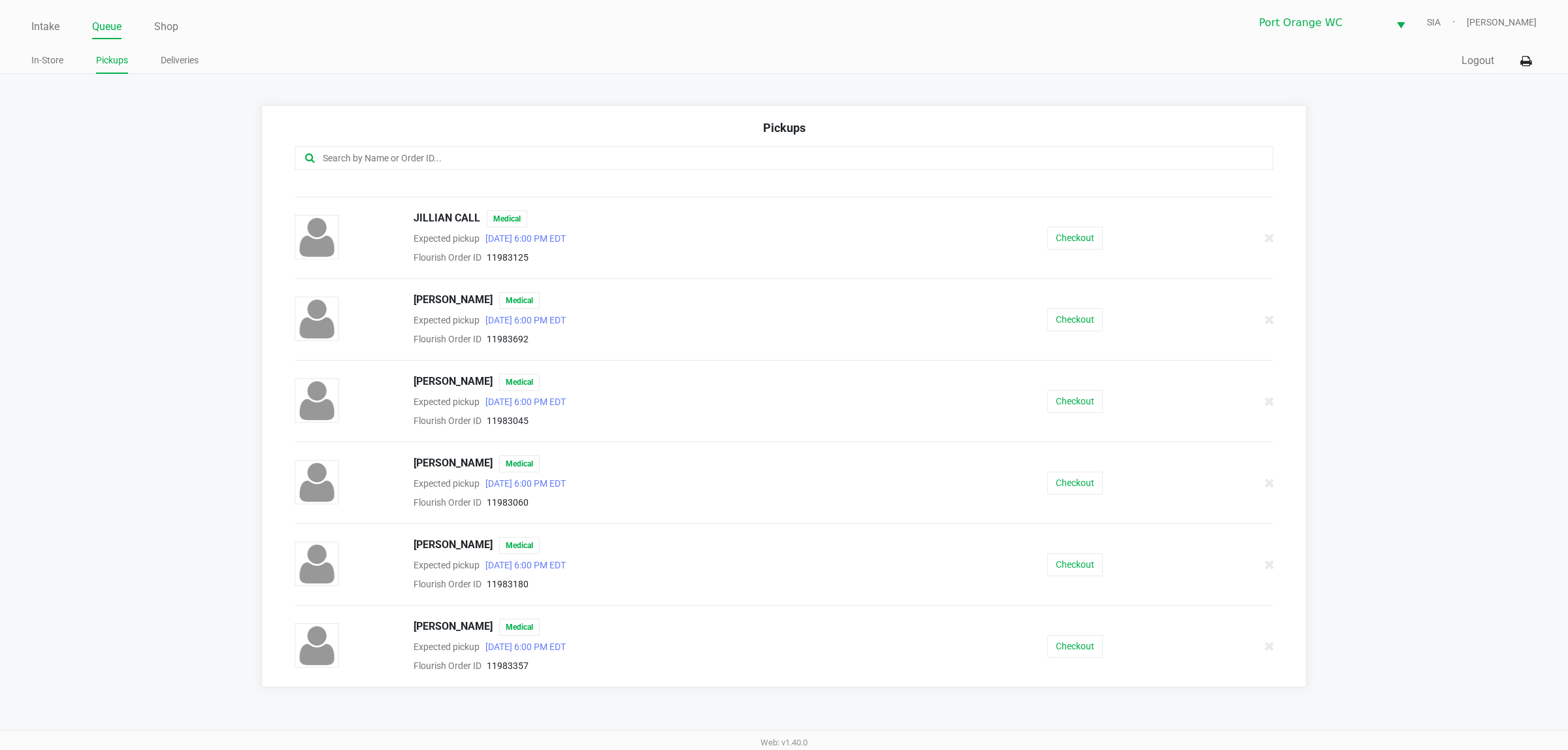
click at [1058, 565] on button "Checkout" at bounding box center [1075, 565] width 56 height 23
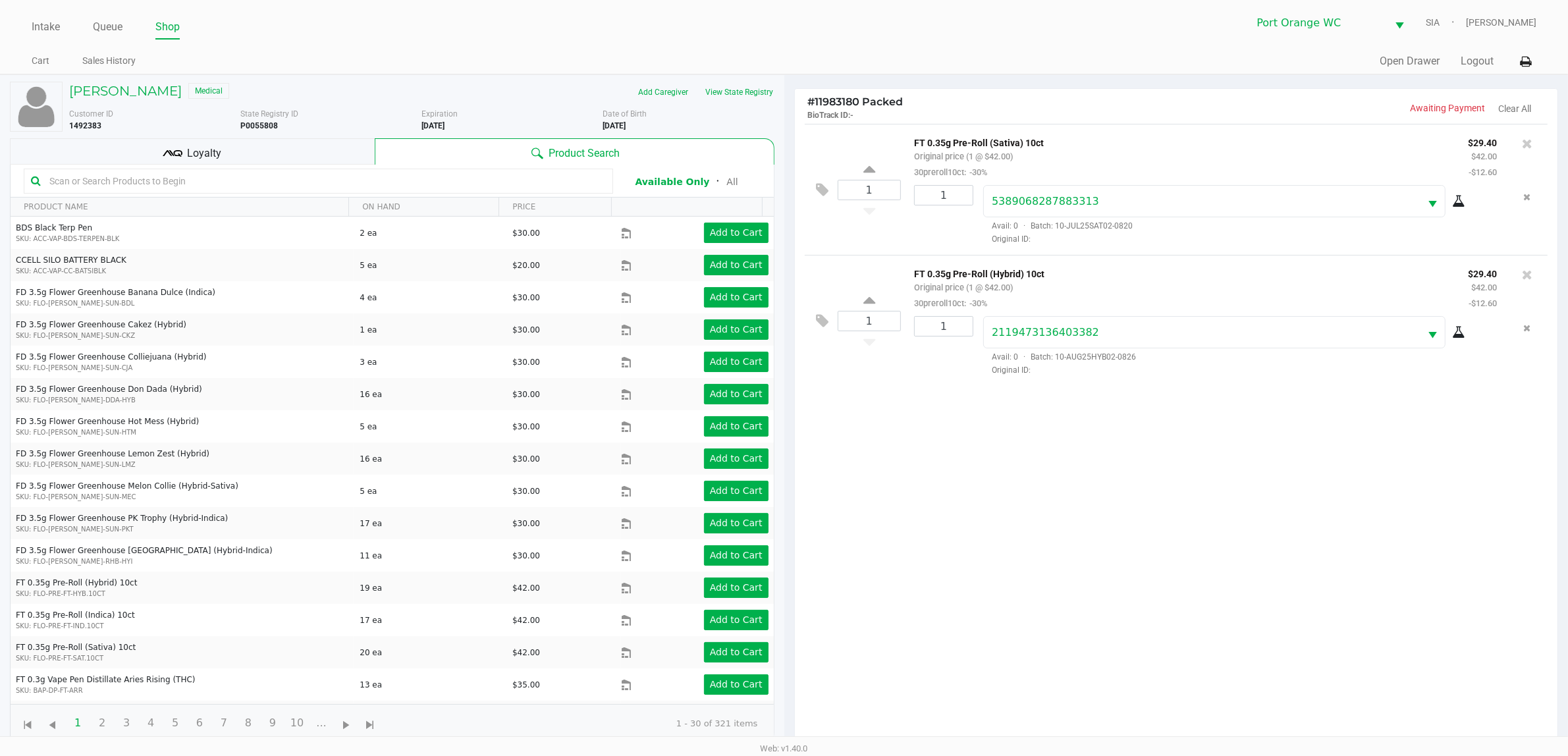
click at [247, 155] on div "Loyalty" at bounding box center [192, 151] width 365 height 26
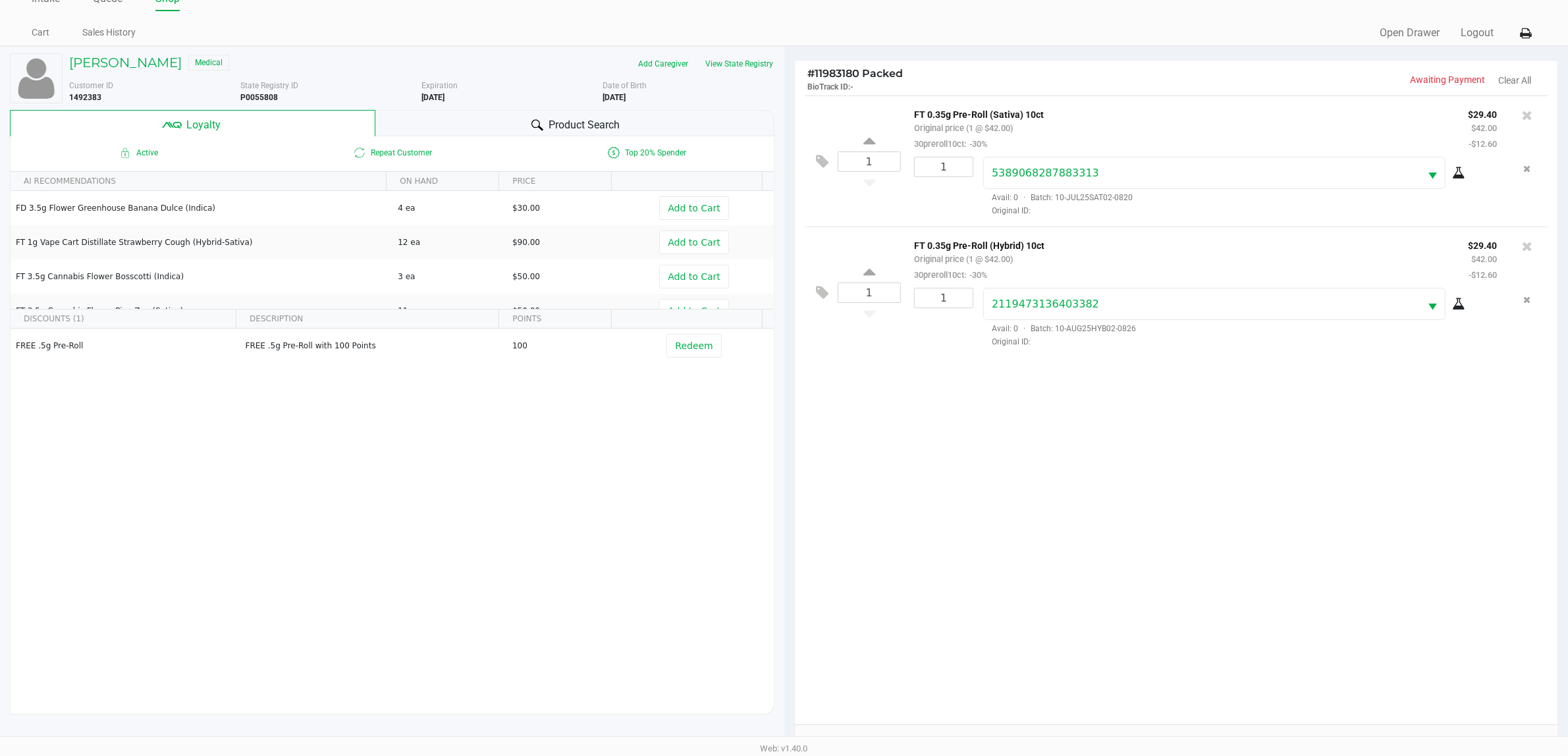
scroll to position [159, 0]
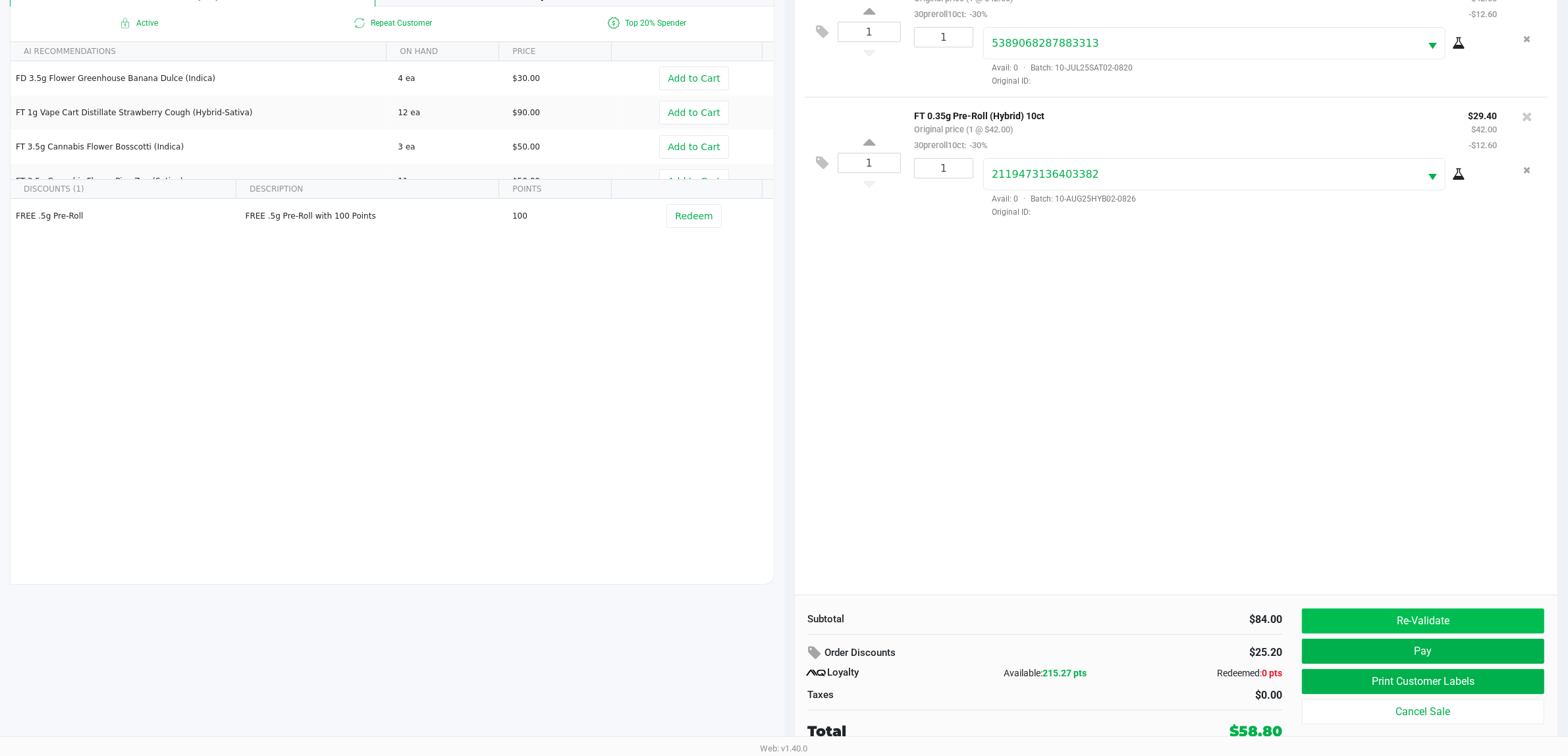
click at [1264, 604] on button "Re-Validate" at bounding box center [1422, 620] width 242 height 25
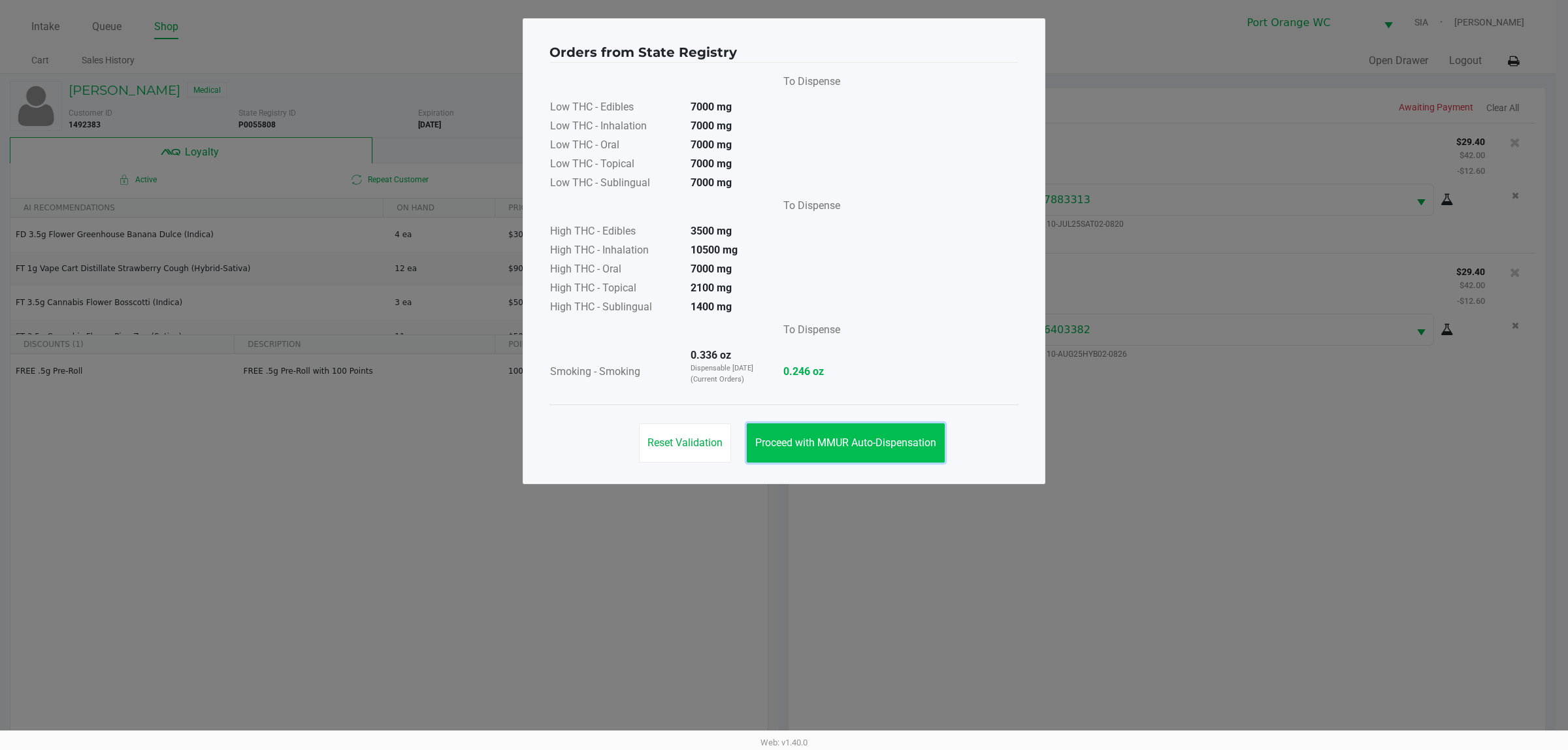
click at [914, 461] on button "Proceed with MMUR Auto-Dispensation" at bounding box center [845, 443] width 198 height 39
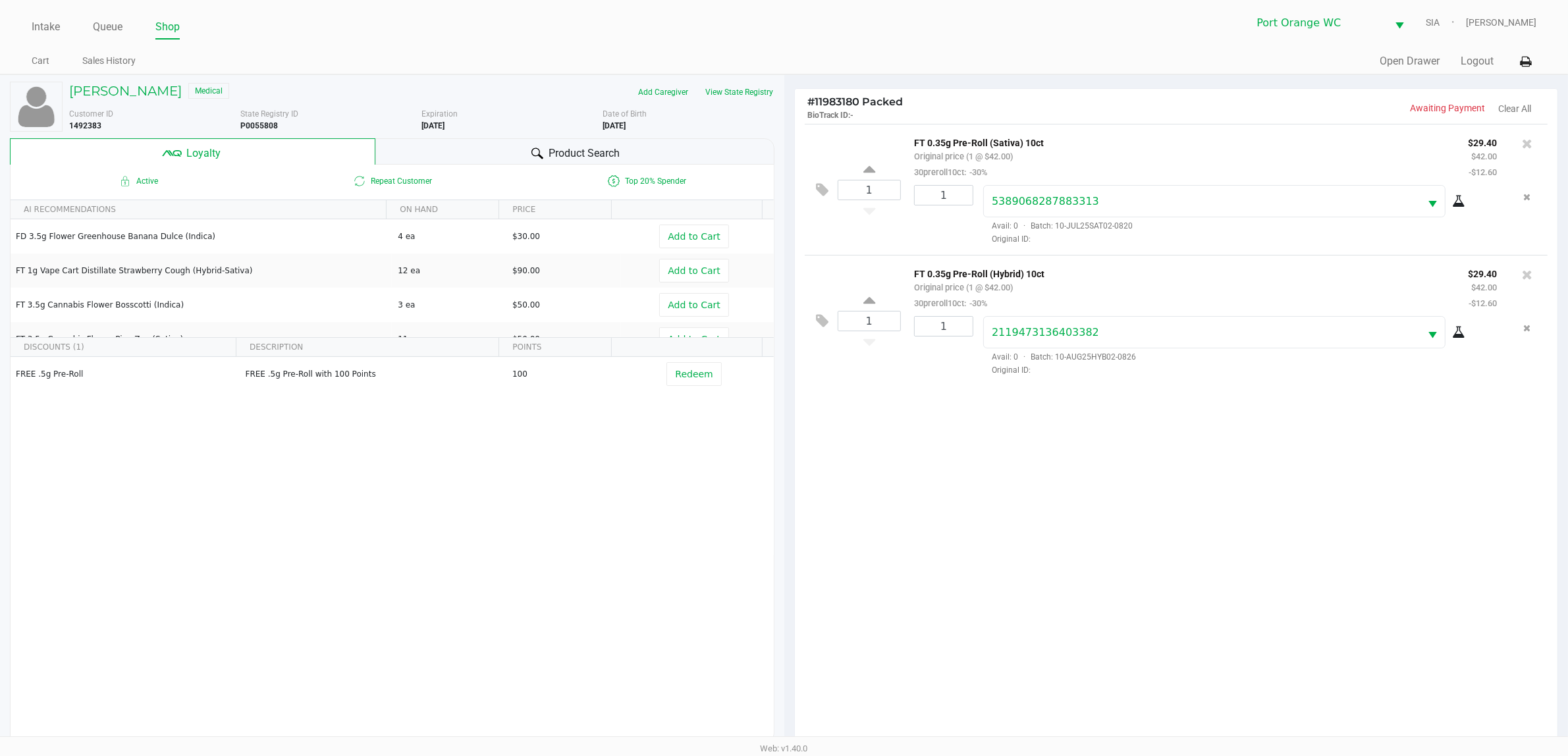
scroll to position [159, 0]
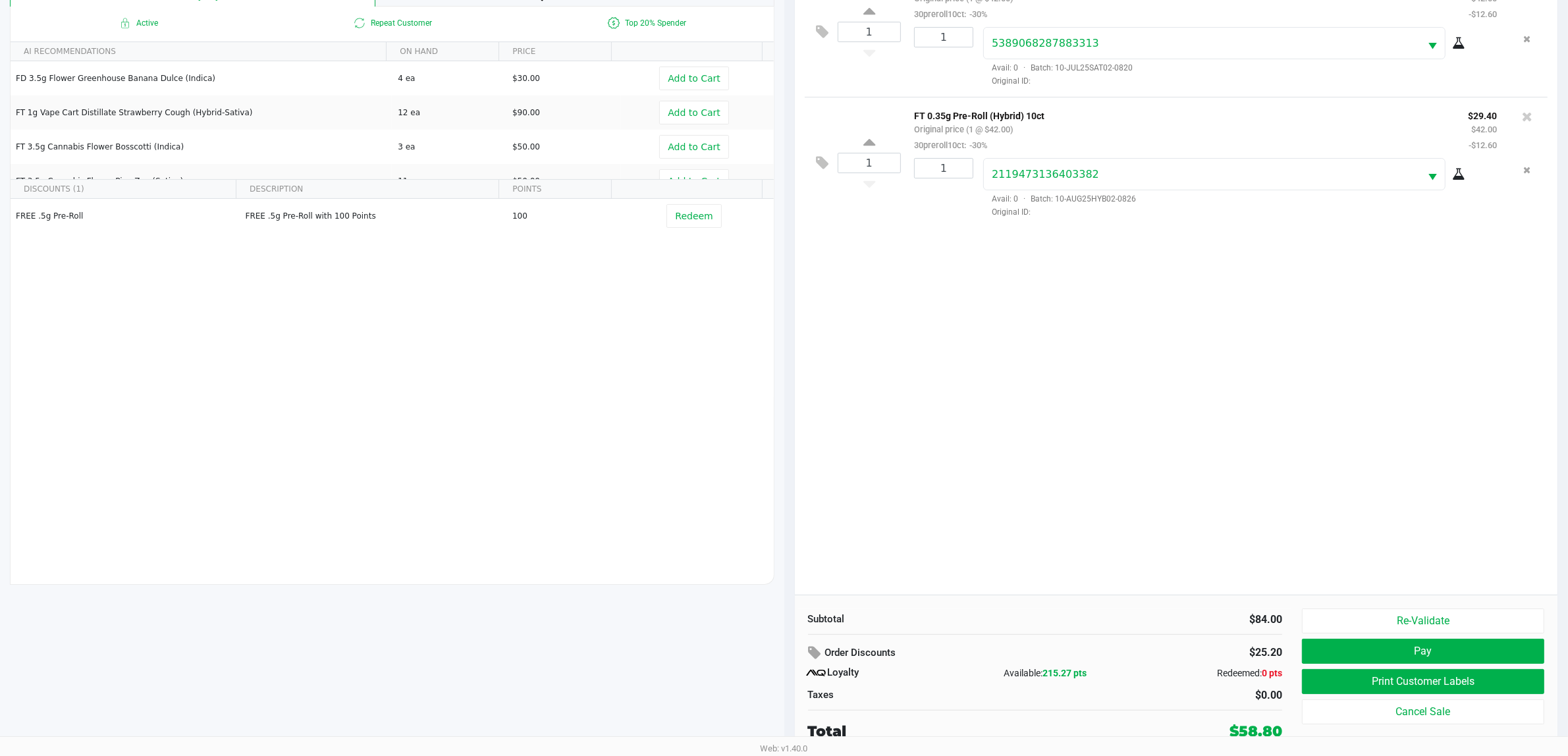
click at [1264, 604] on button "Pay" at bounding box center [1422, 651] width 242 height 25
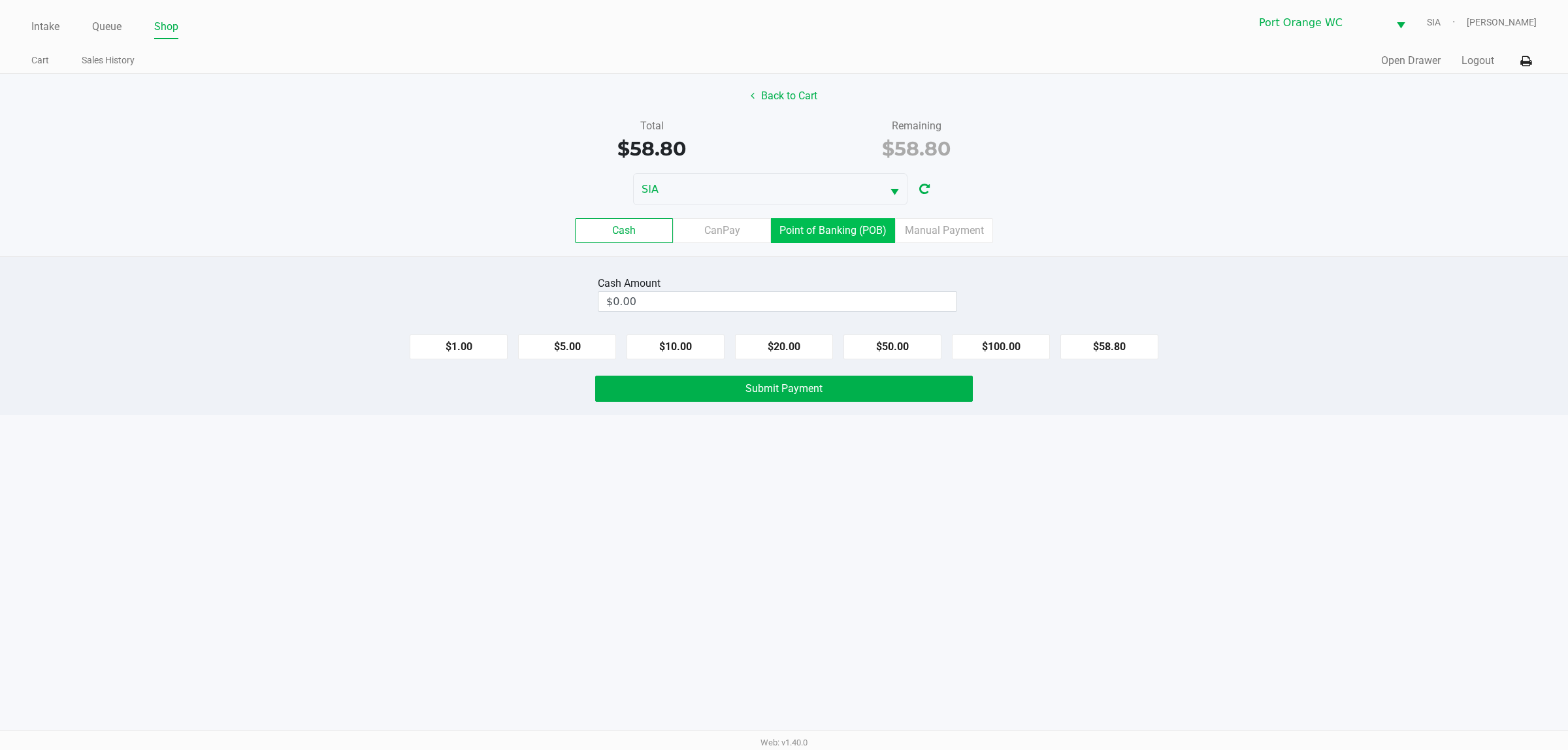
click at [838, 235] on label "Point of Banking (POB)" at bounding box center [833, 230] width 124 height 25
click at [0, 0] on 7 "Point of Banking (POB)" at bounding box center [0, 0] width 0 height 0
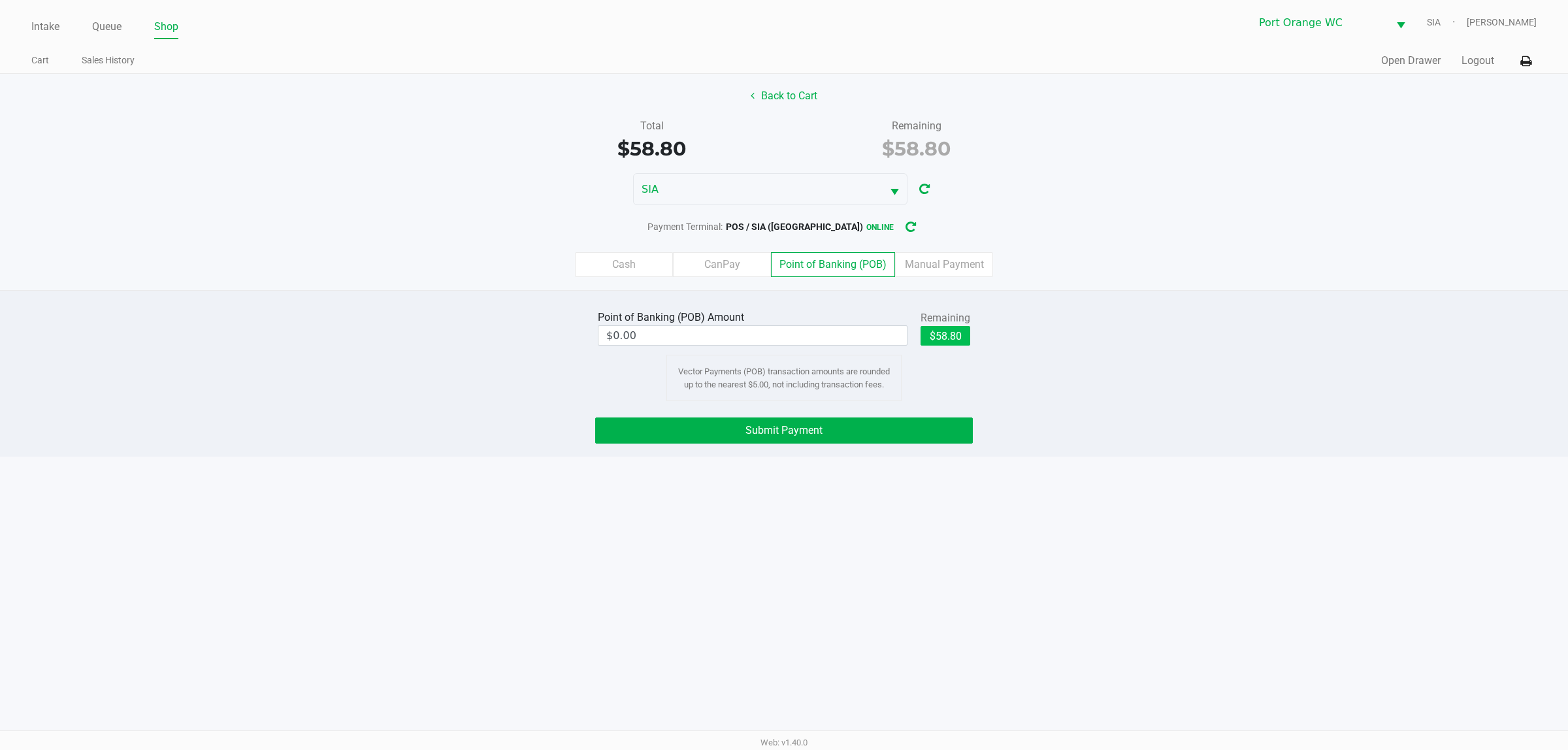
click at [948, 340] on button "$58.80" at bounding box center [945, 336] width 49 height 20
type input "$58.80"
click at [896, 439] on button "Submit Payment" at bounding box center [784, 430] width 378 height 26
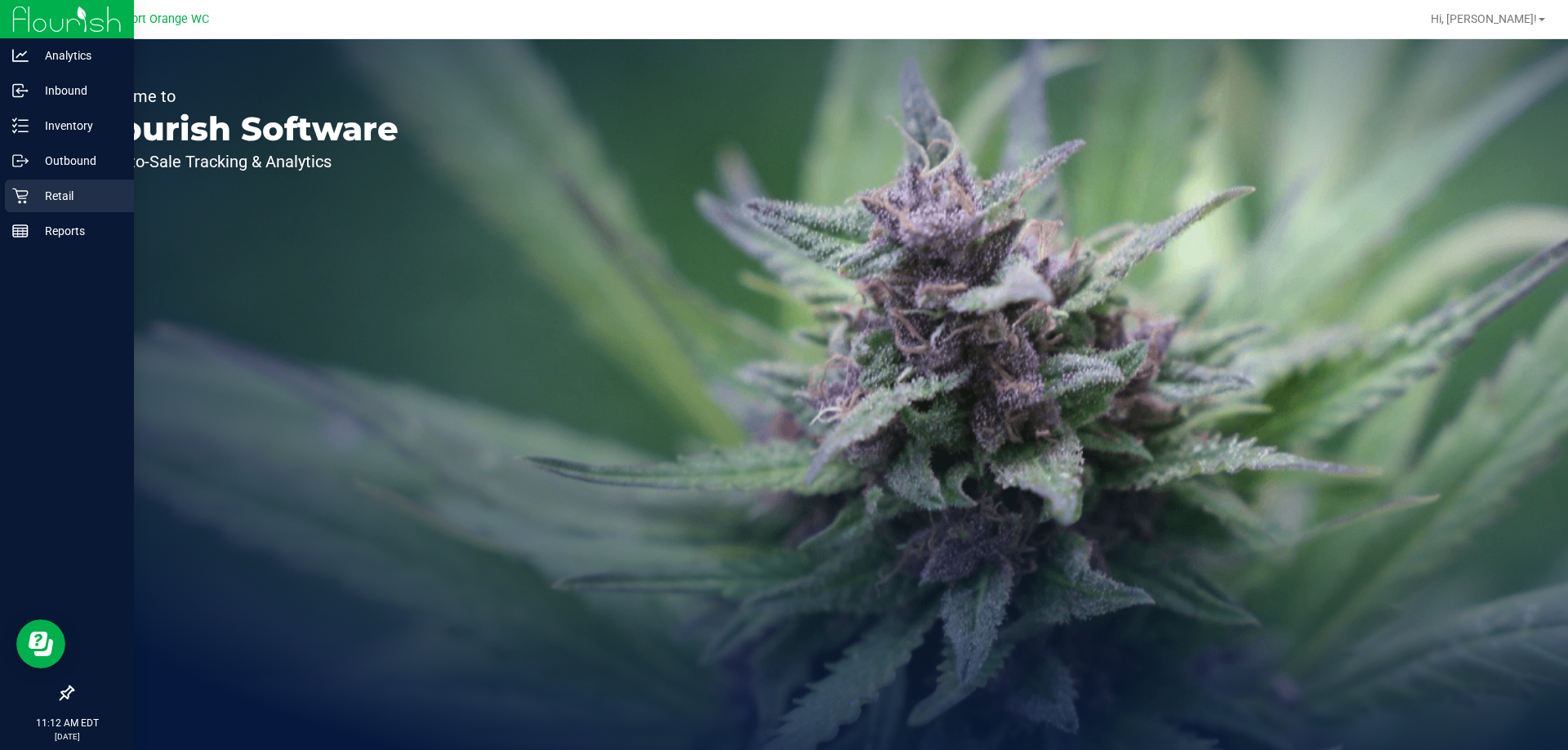
click at [11, 202] on div "Retail" at bounding box center [70, 195] width 129 height 33
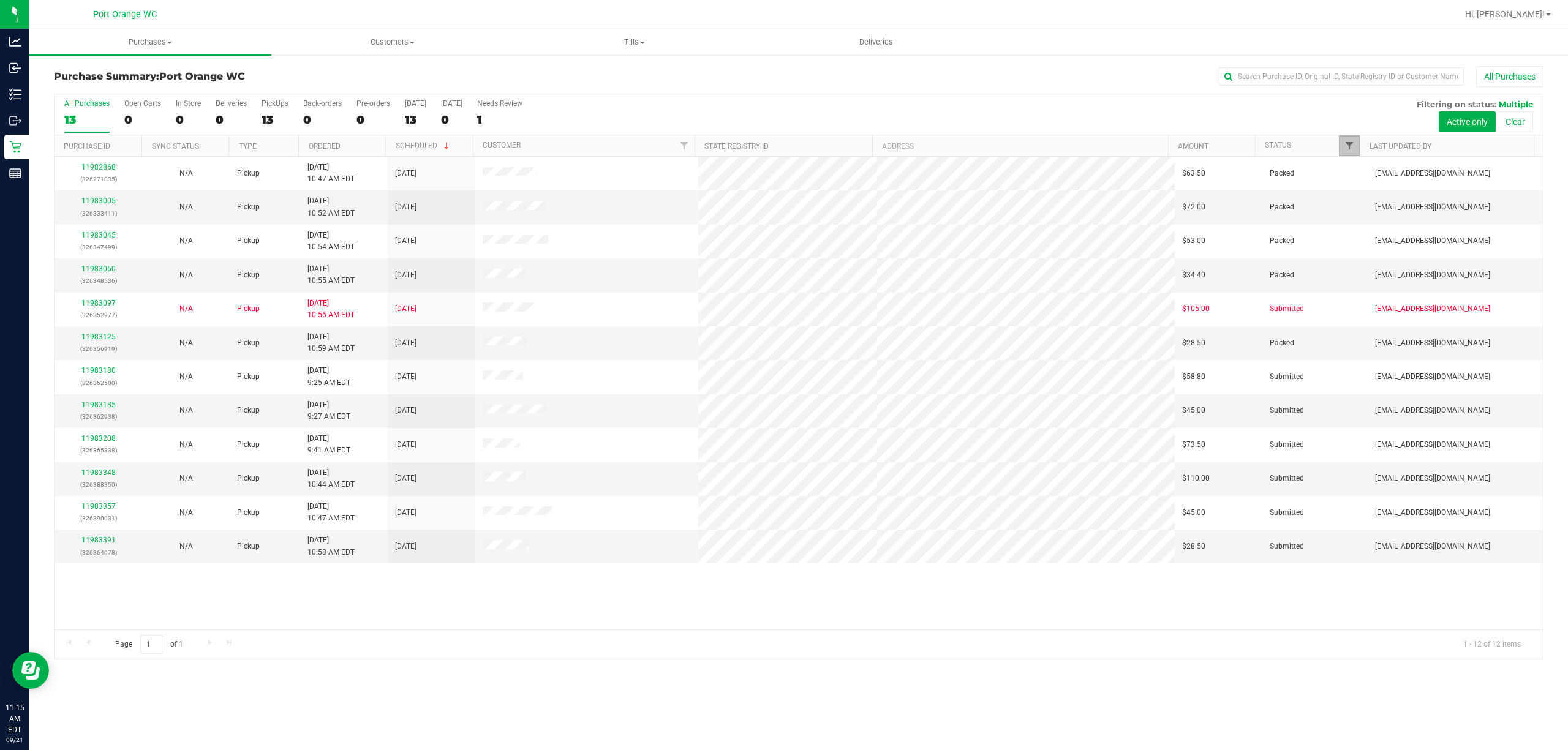
click at [1176, 147] on span "Filter" at bounding box center [1349, 145] width 10 height 10
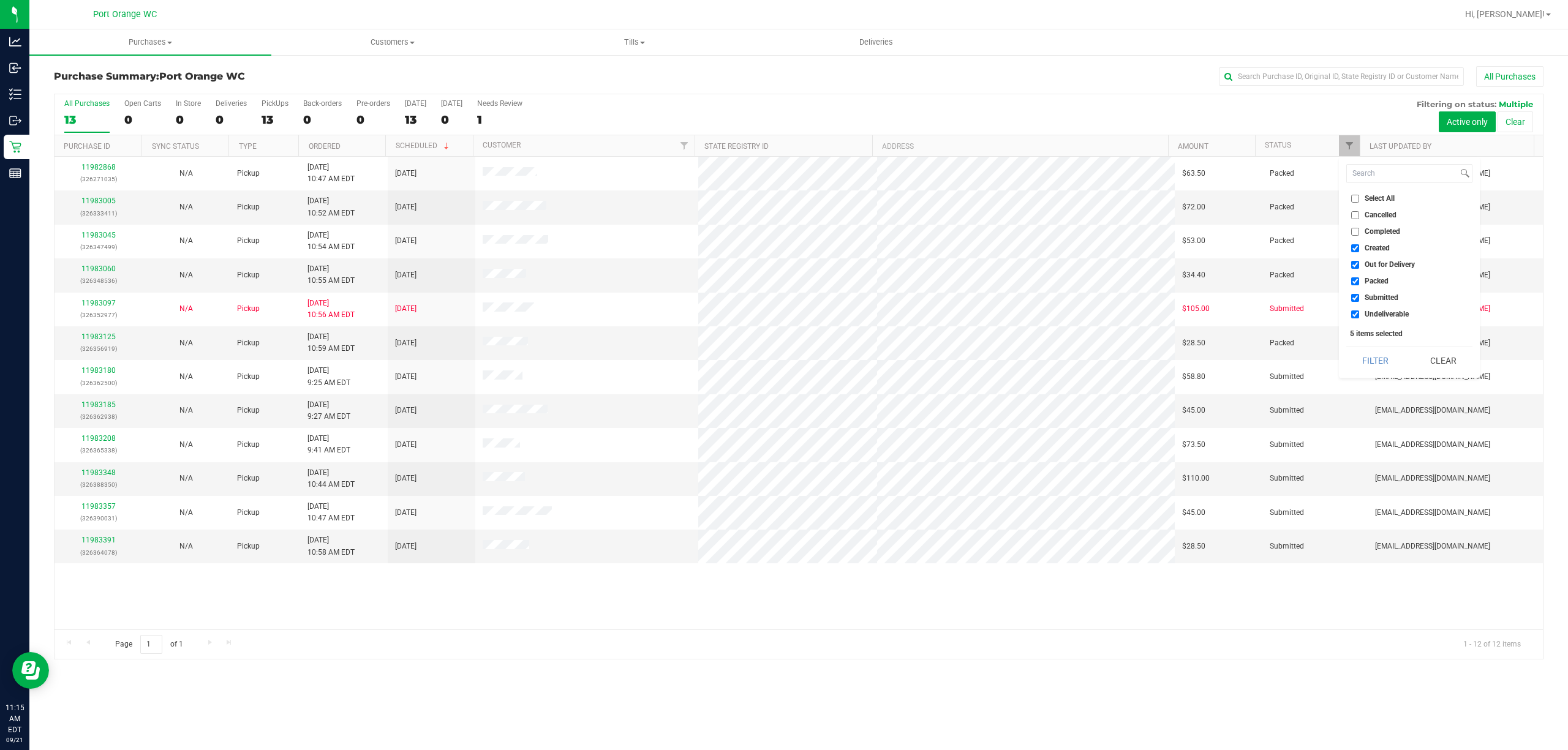
click at [1176, 250] on span "Created" at bounding box center [1377, 248] width 25 height 7
click at [1176, 250] on input "Created" at bounding box center [1355, 248] width 8 height 8
checkbox input "false"
click at [1176, 263] on span "Out for Delivery" at bounding box center [1390, 264] width 50 height 7
click at [1176, 263] on input "Out for Delivery" at bounding box center [1355, 265] width 8 height 8
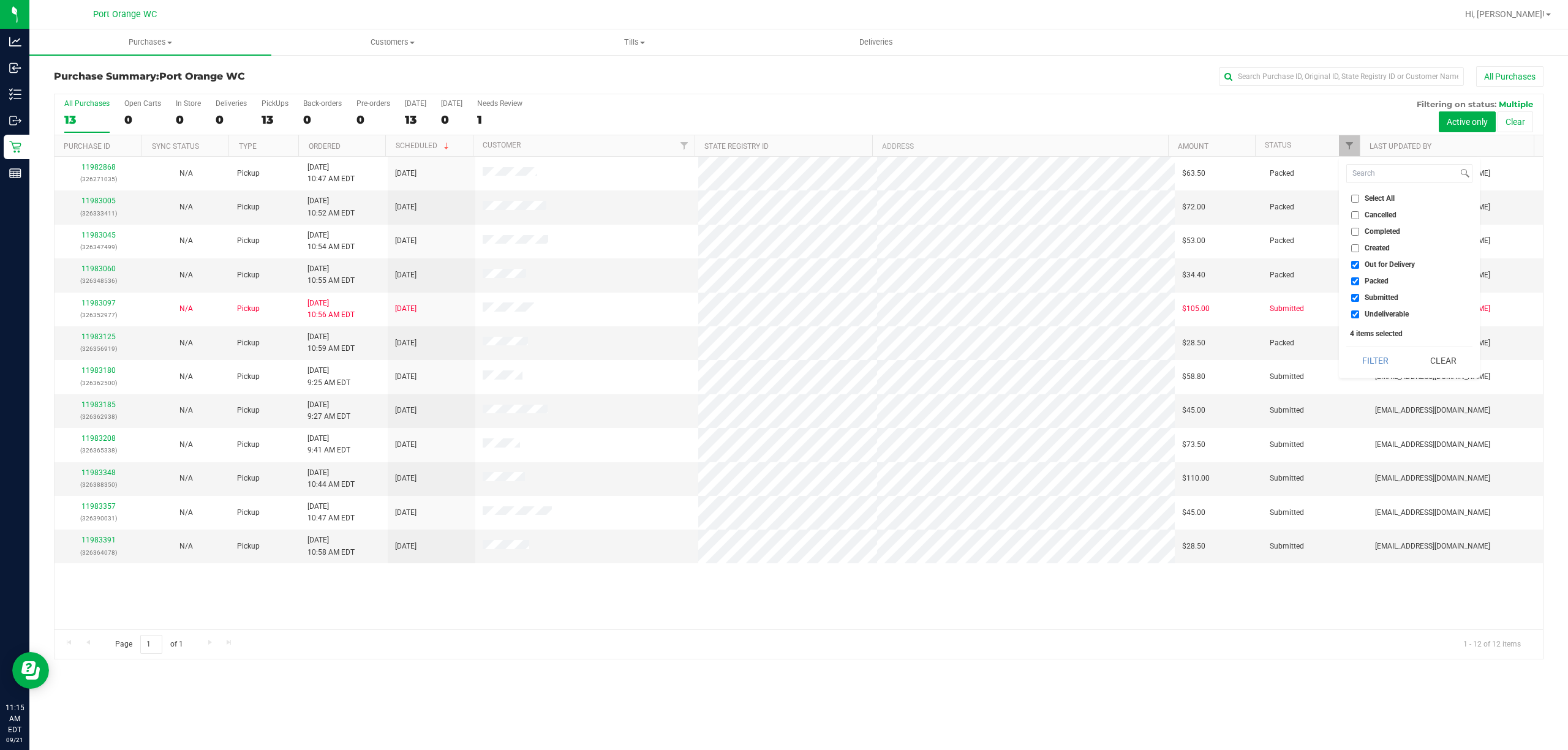
checkbox input "false"
click at [1176, 285] on span "Packed" at bounding box center [1376, 281] width 24 height 7
click at [1176, 285] on input "Packed" at bounding box center [1355, 281] width 8 height 8
checkbox input "false"
click at [1176, 315] on span "Undeliverable" at bounding box center [1386, 314] width 44 height 7
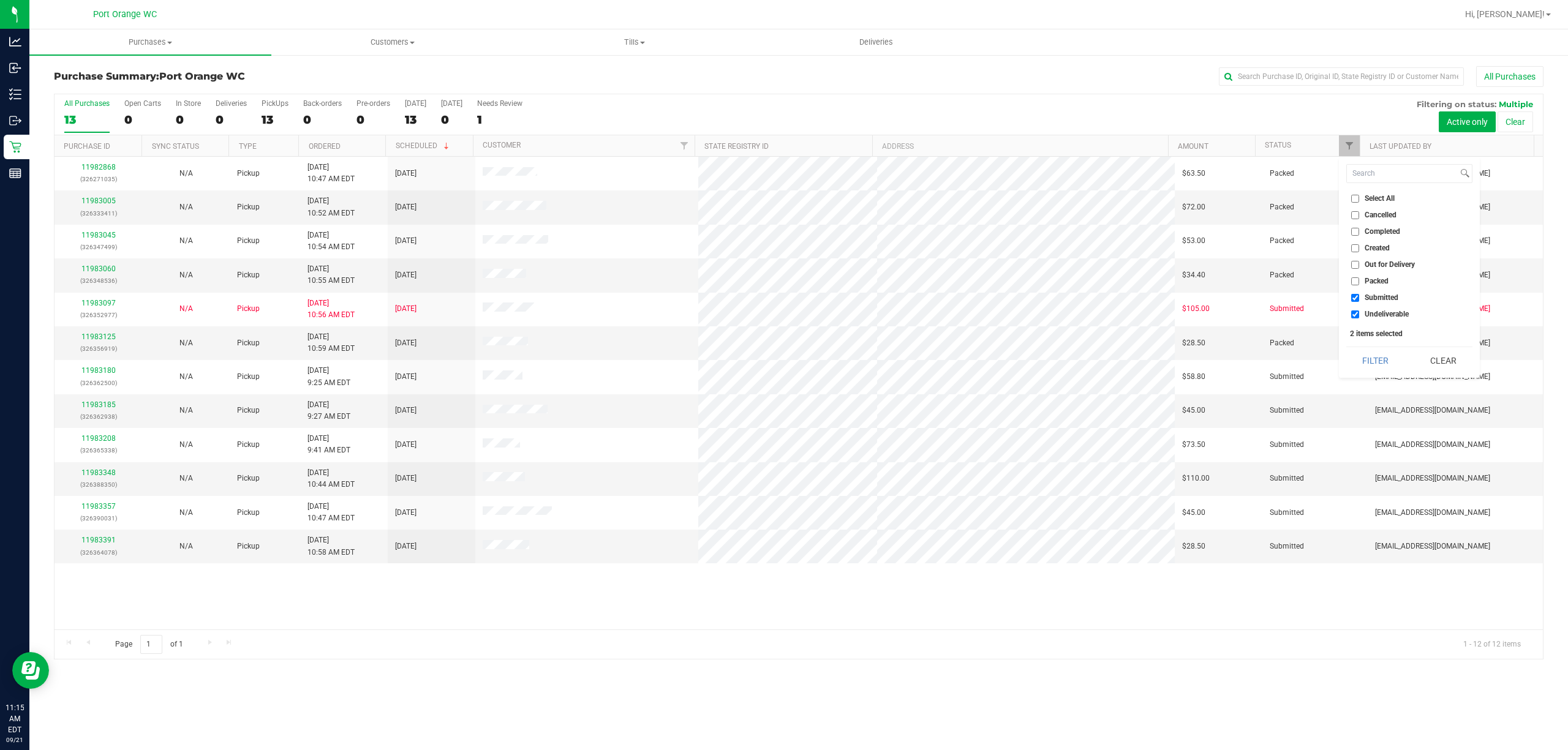
click at [1176, 315] on input "Undeliverable" at bounding box center [1355, 314] width 8 height 8
checkbox input "false"
click at [1176, 358] on button "Filter" at bounding box center [1375, 360] width 59 height 27
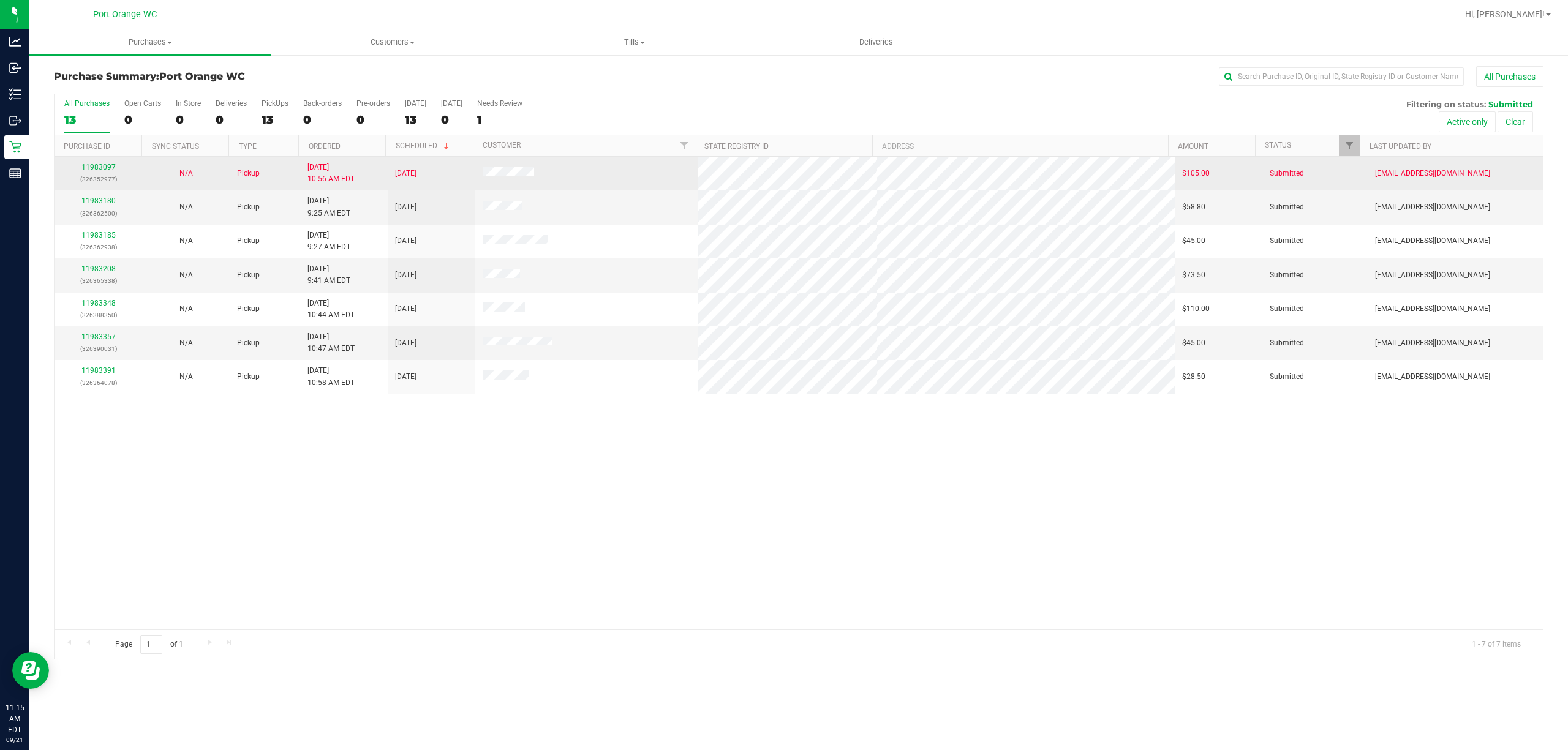
click at [101, 168] on link "11983097" at bounding box center [98, 167] width 34 height 9
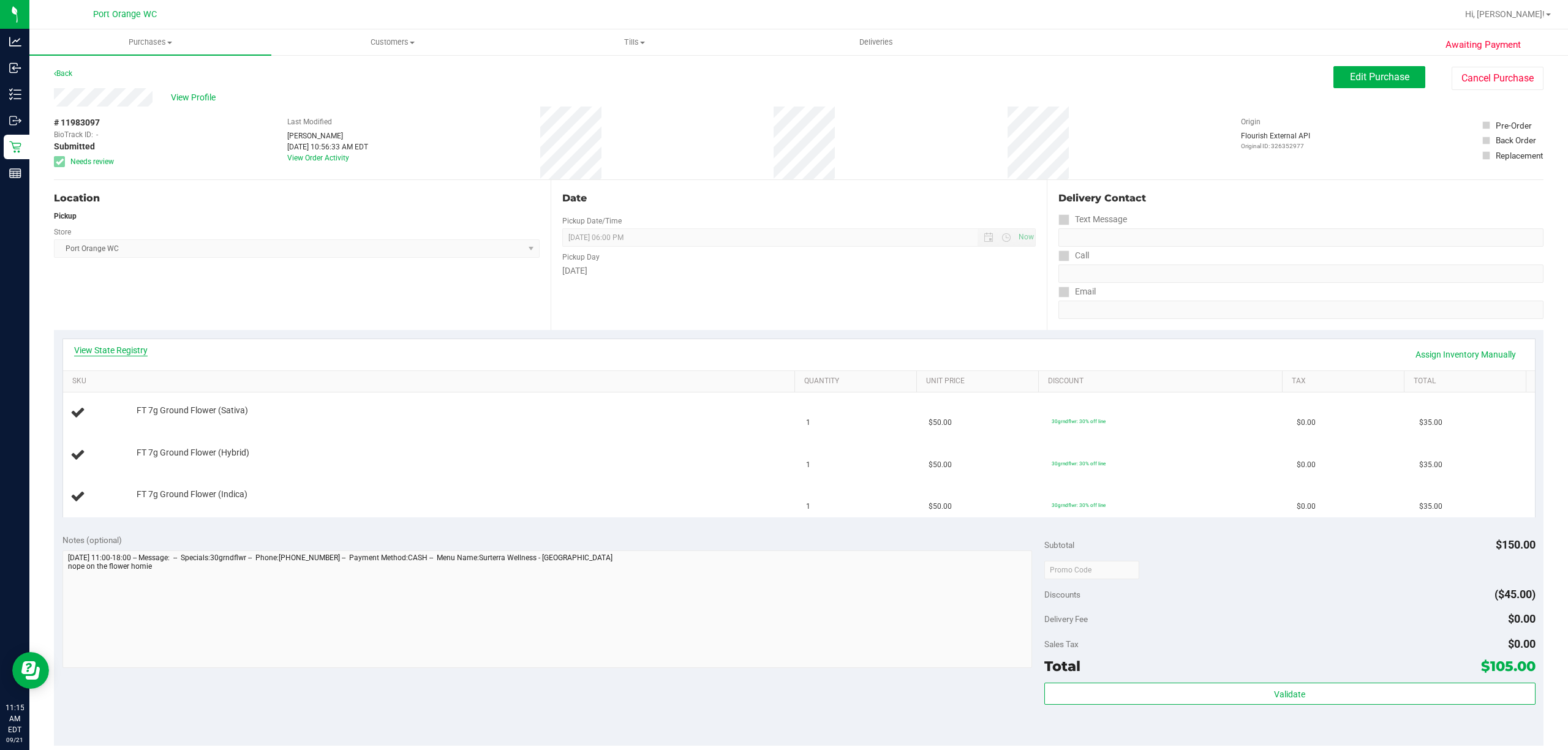
click at [99, 350] on link "View State Registry" at bounding box center [110, 350] width 73 height 13
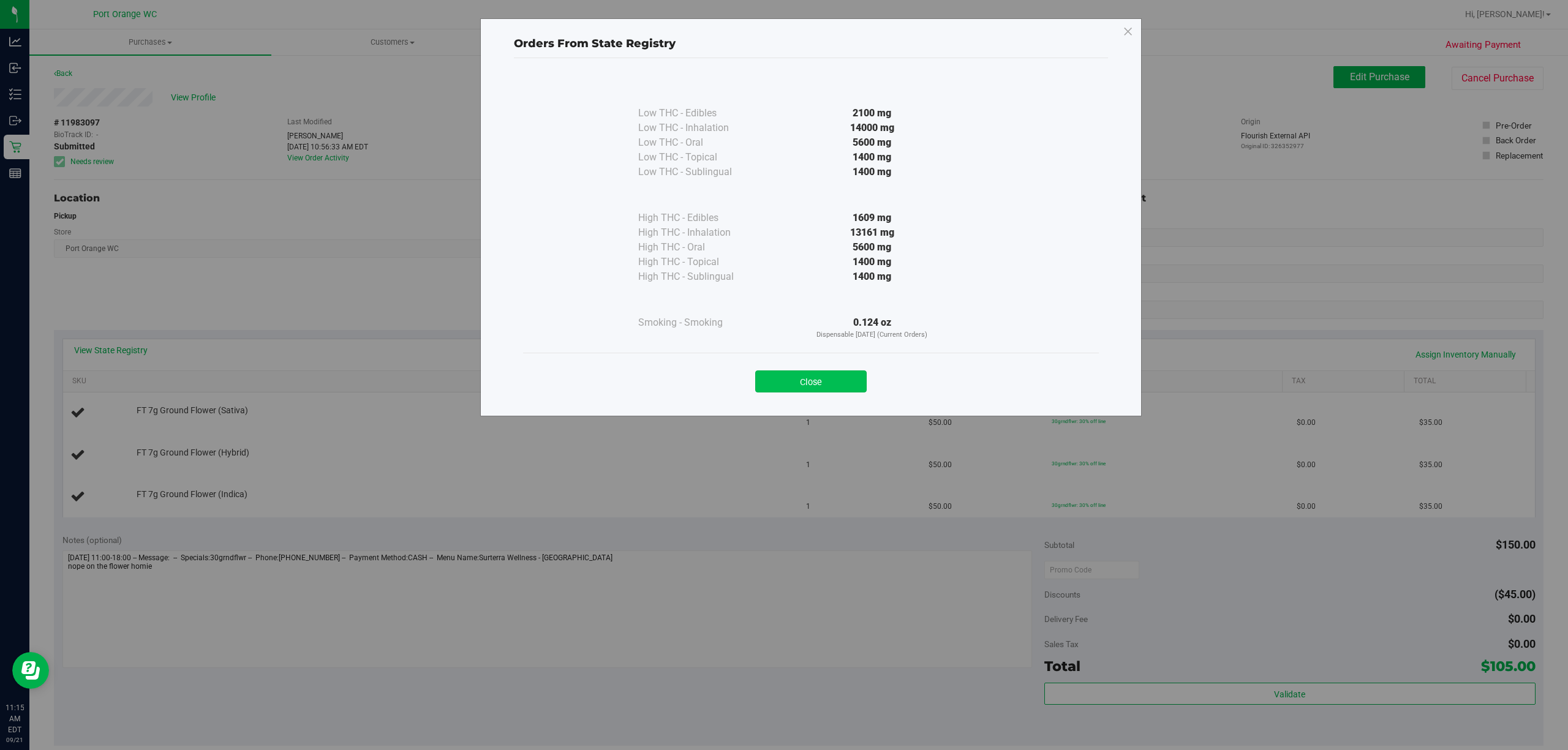
click at [856, 382] on button "Close" at bounding box center [810, 381] width 112 height 22
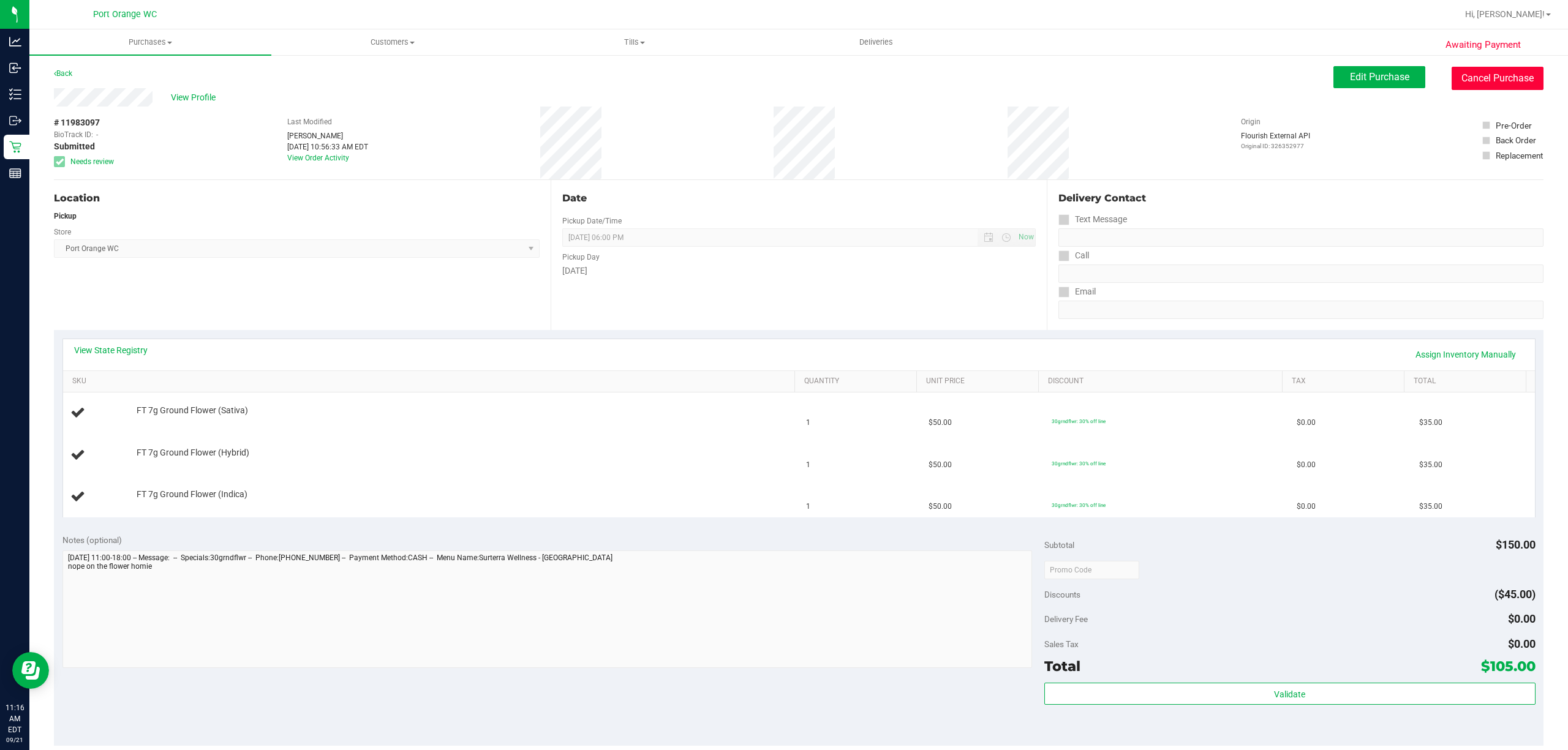
click at [1176, 82] on button "Cancel Purchase" at bounding box center [1497, 78] width 92 height 23
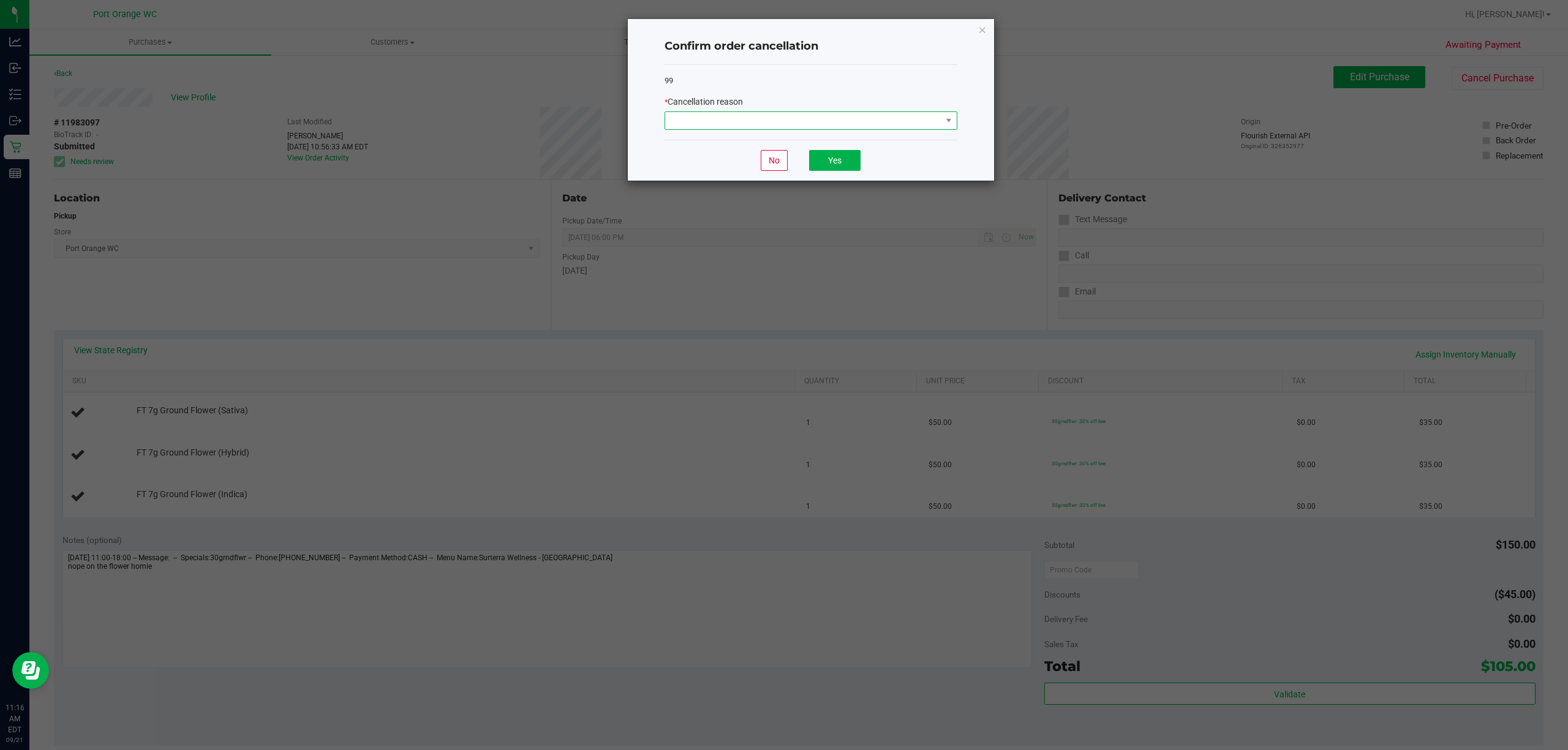
click at [811, 123] on span at bounding box center [803, 121] width 276 height 17
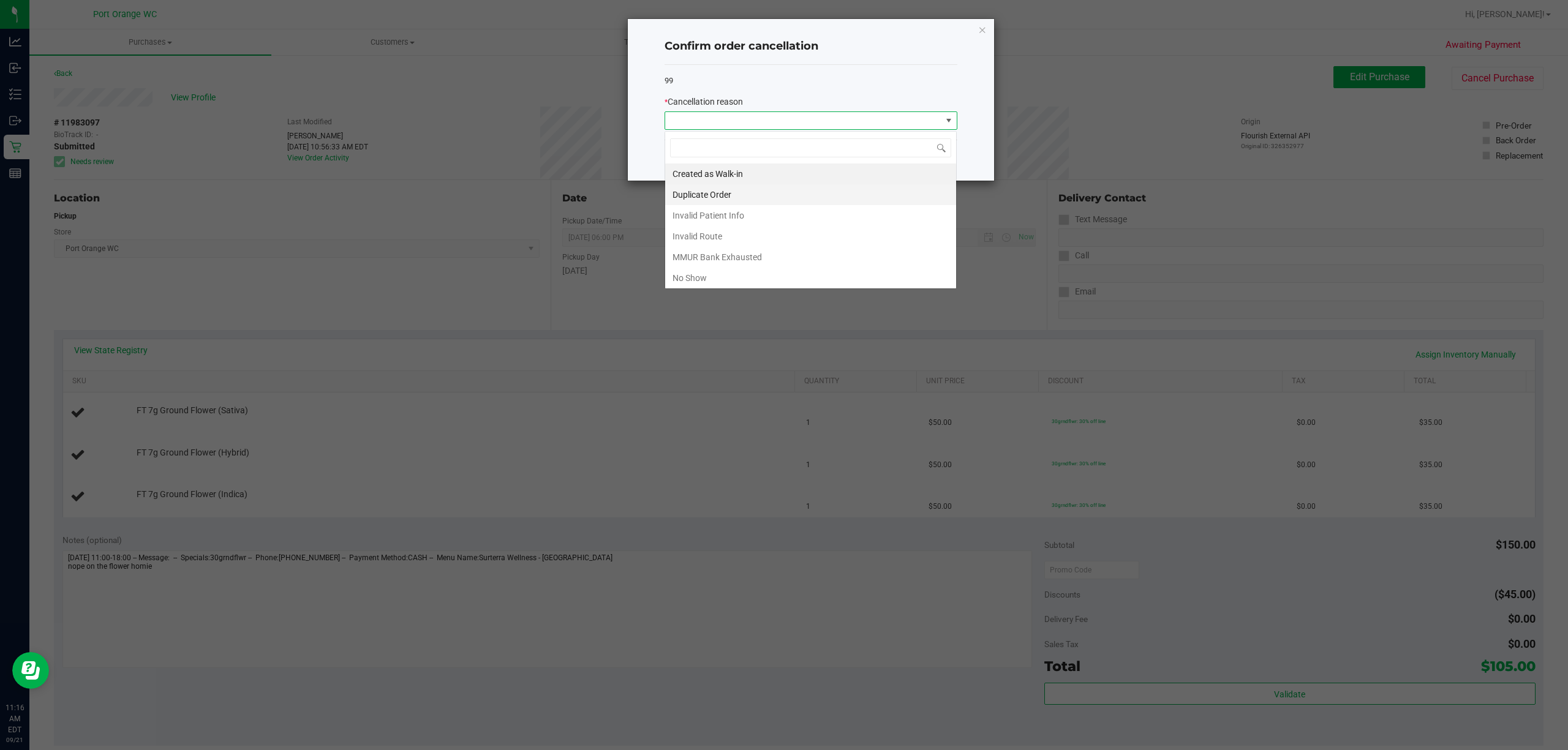
scroll to position [18, 292]
click at [781, 263] on li "MMUR Bank Exhausted" at bounding box center [810, 257] width 291 height 21
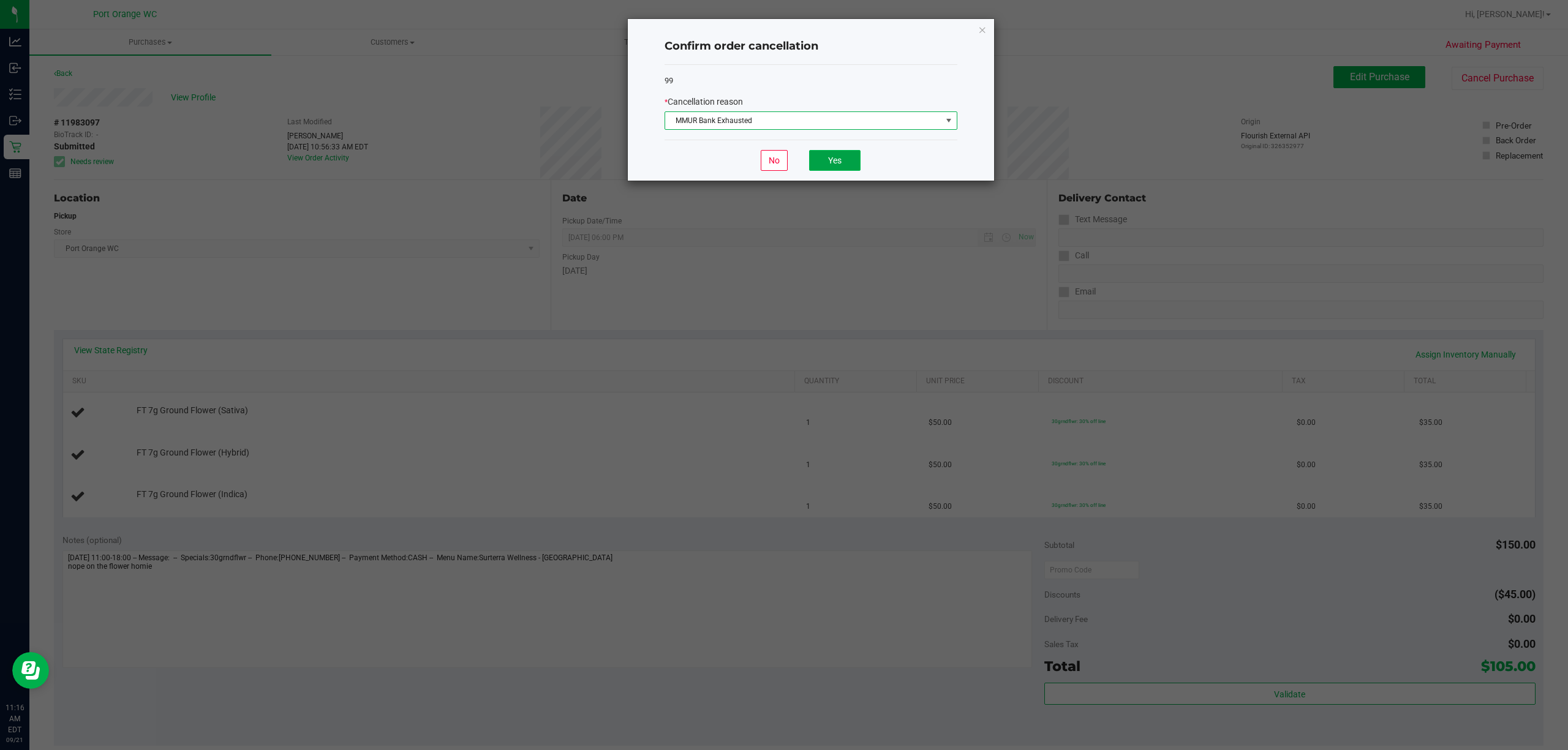
click at [826, 168] on button "Yes" at bounding box center [835, 160] width 52 height 21
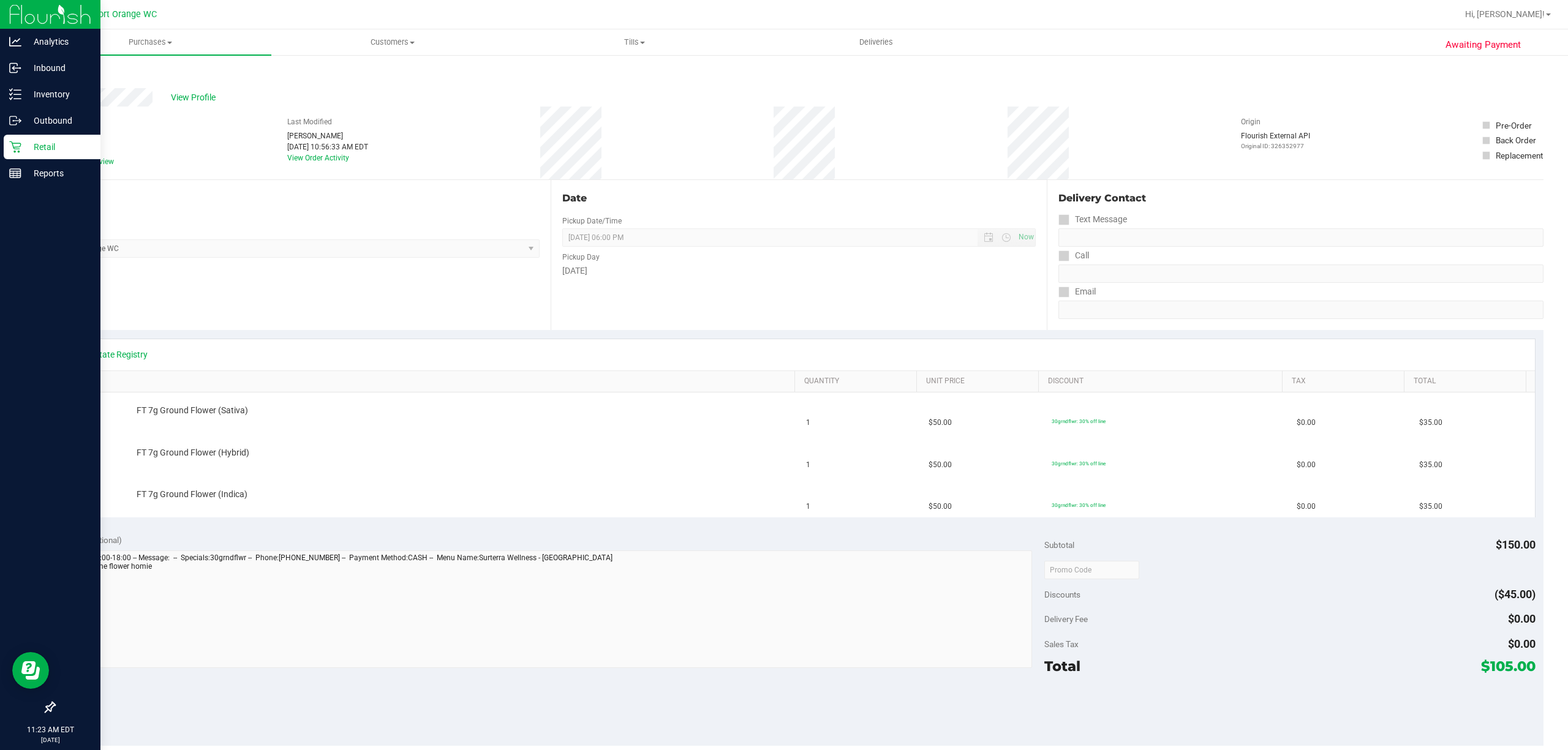
click at [15, 147] on icon at bounding box center [15, 147] width 12 height 12
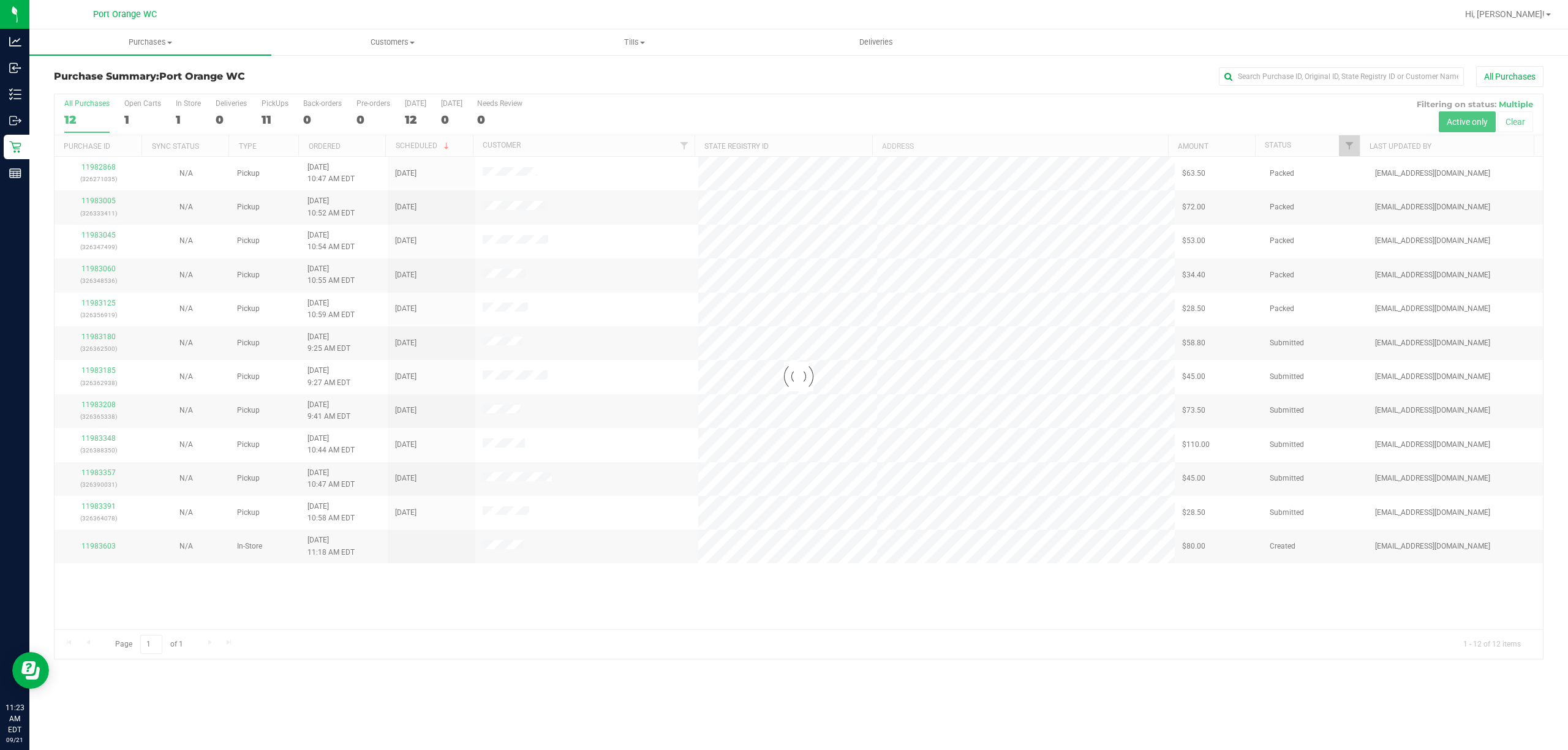
click at [1176, 149] on div at bounding box center [799, 376] width 1489 height 564
click at [1176, 148] on span "Filter" at bounding box center [1349, 145] width 10 height 10
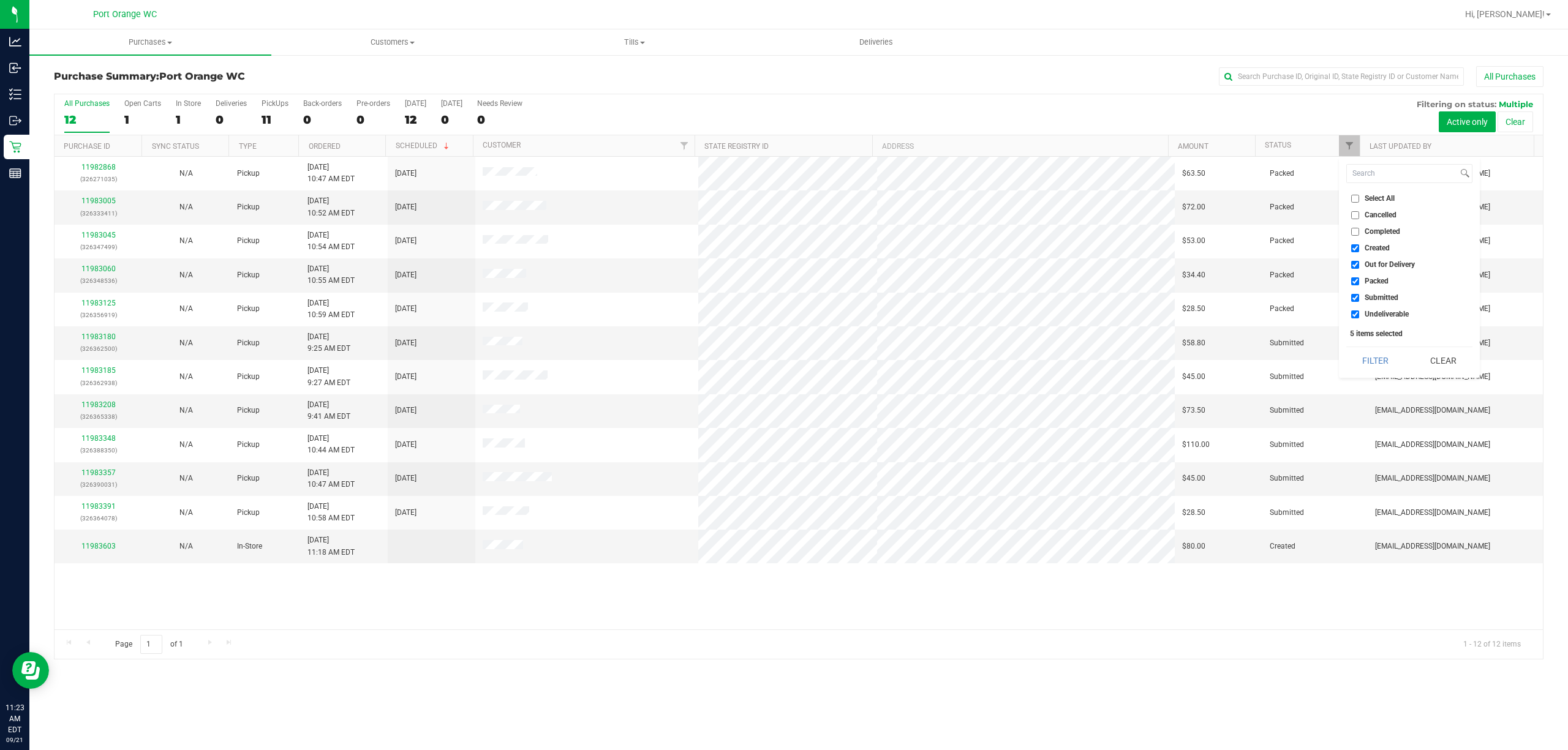
click at [1176, 250] on span "Created" at bounding box center [1377, 248] width 25 height 7
click at [1176, 250] on input "Created" at bounding box center [1355, 248] width 8 height 8
checkbox input "false"
click at [1176, 265] on span "Out for Delivery" at bounding box center [1390, 264] width 50 height 7
click at [1176, 265] on input "Out for Delivery" at bounding box center [1355, 265] width 8 height 8
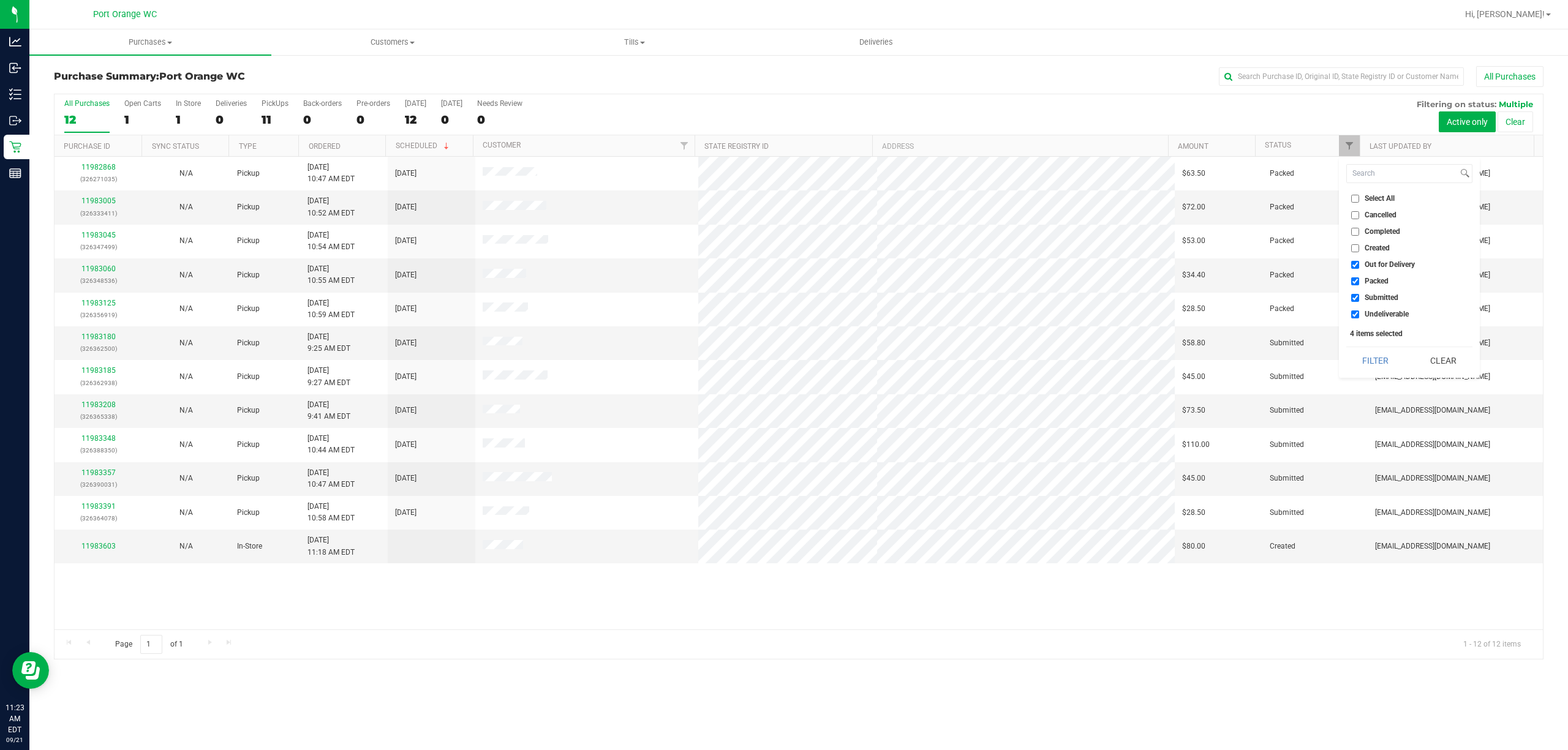
checkbox input "false"
click at [1176, 278] on span "Packed" at bounding box center [1376, 281] width 24 height 7
click at [1176, 278] on input "Packed" at bounding box center [1355, 281] width 8 height 8
checkbox input "false"
click at [1176, 321] on li "Undeliverable" at bounding box center [1409, 314] width 126 height 13
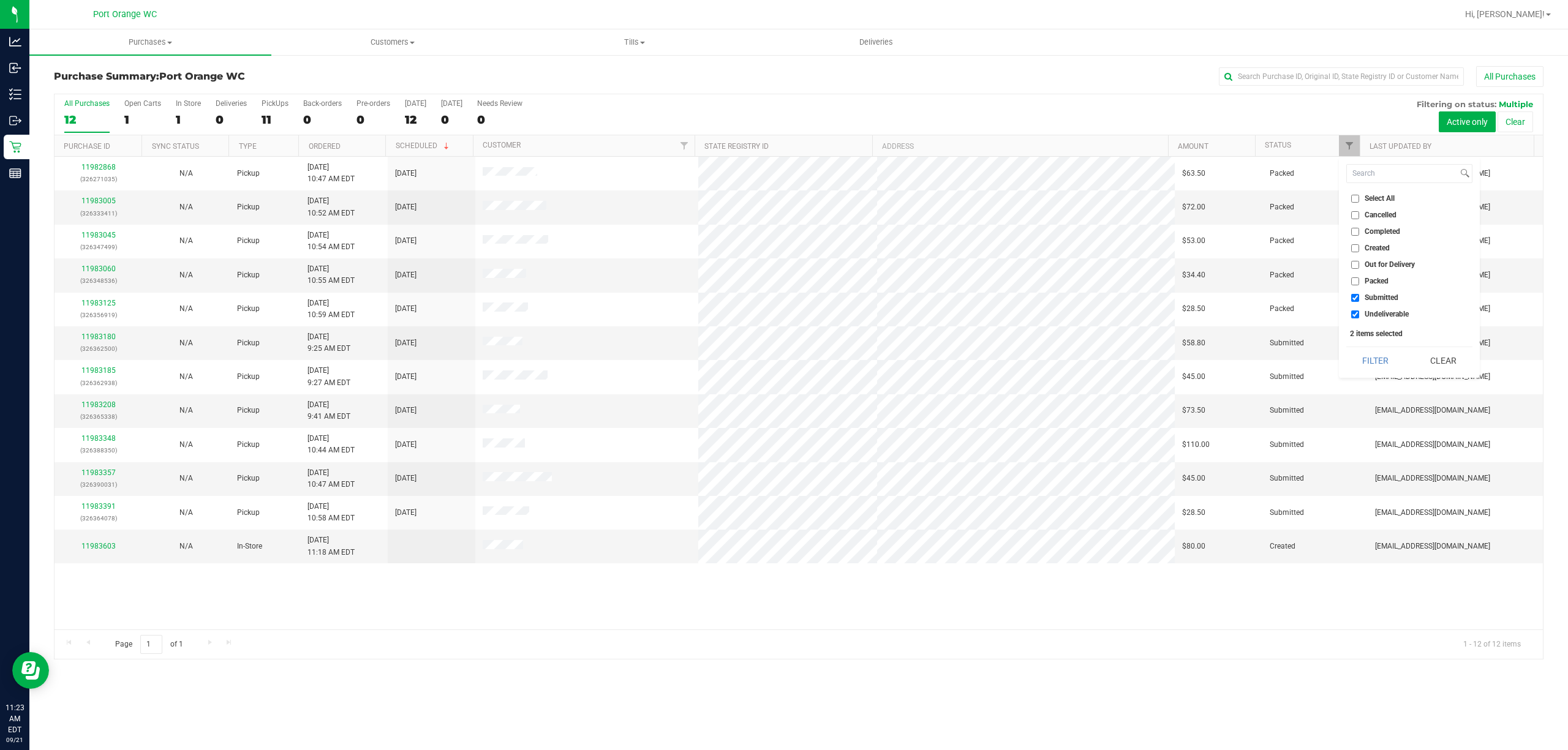
click at [1176, 317] on span "Undeliverable" at bounding box center [1386, 314] width 44 height 7
click at [1176, 317] on input "Undeliverable" at bounding box center [1355, 314] width 8 height 8
checkbox input "false"
click at [1176, 358] on button "Filter" at bounding box center [1375, 360] width 59 height 27
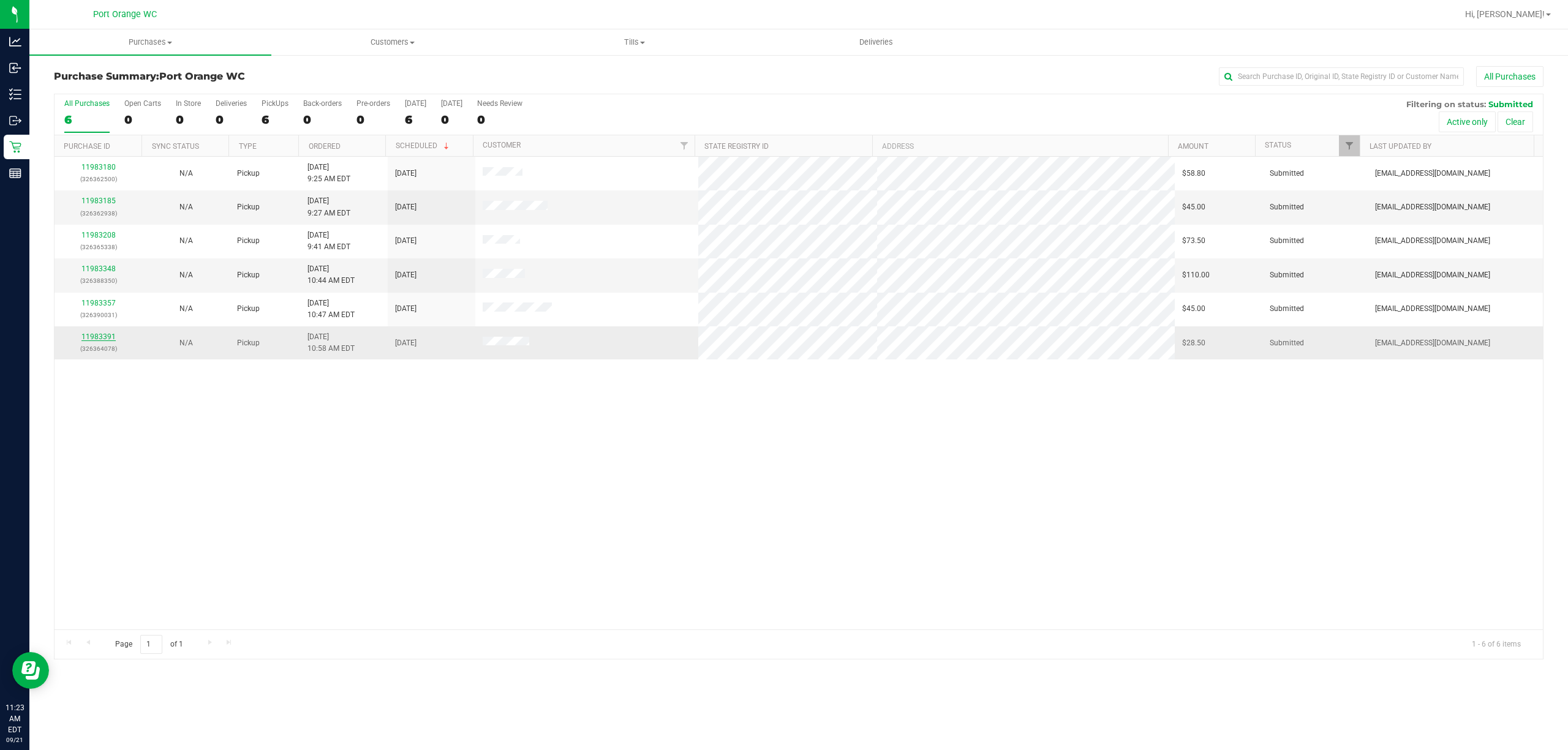
click at [114, 335] on link "11983391" at bounding box center [98, 337] width 34 height 9
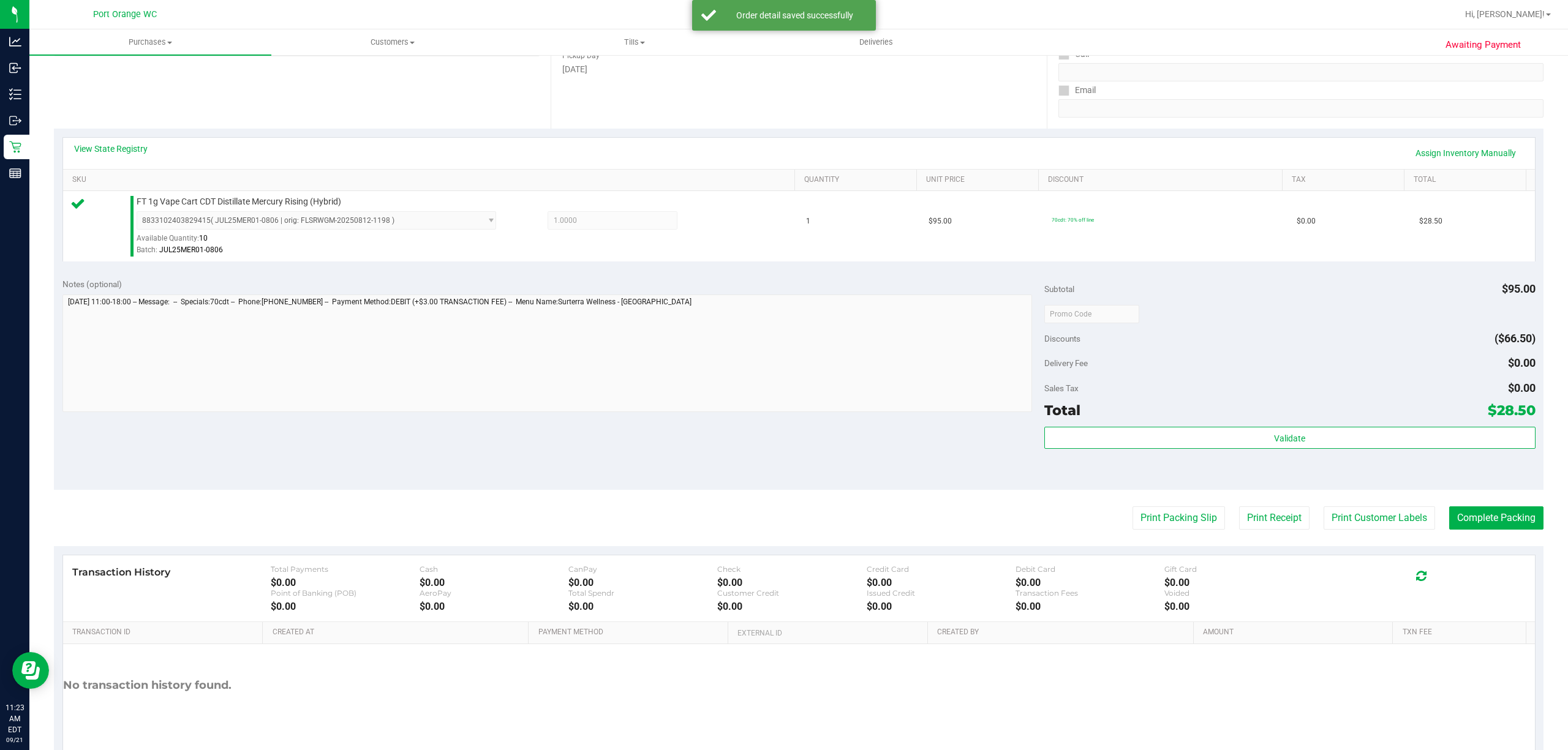
scroll to position [201, 0]
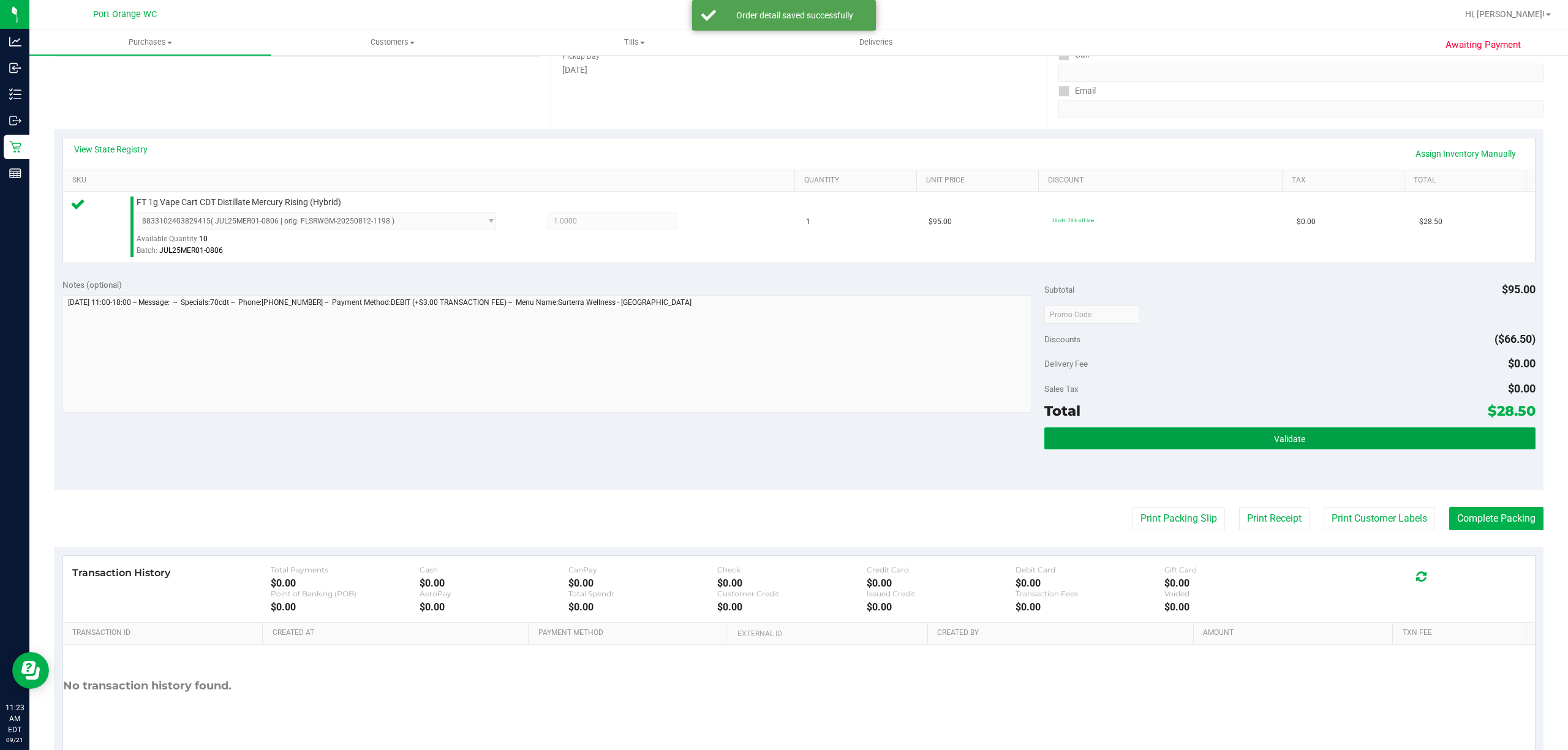
click at [1176, 434] on button "Validate" at bounding box center [1290, 438] width 491 height 22
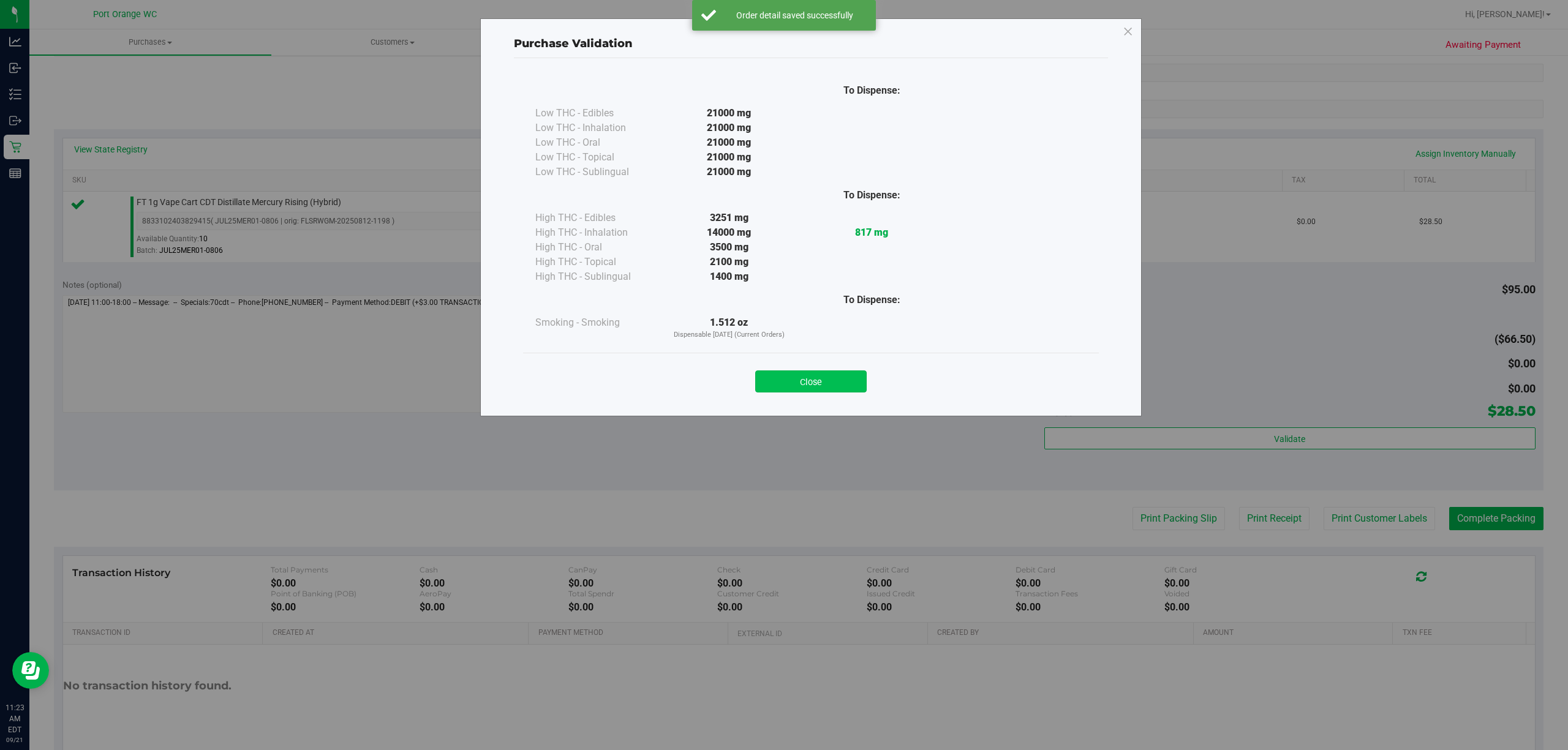
click at [817, 387] on button "Close" at bounding box center [810, 381] width 112 height 22
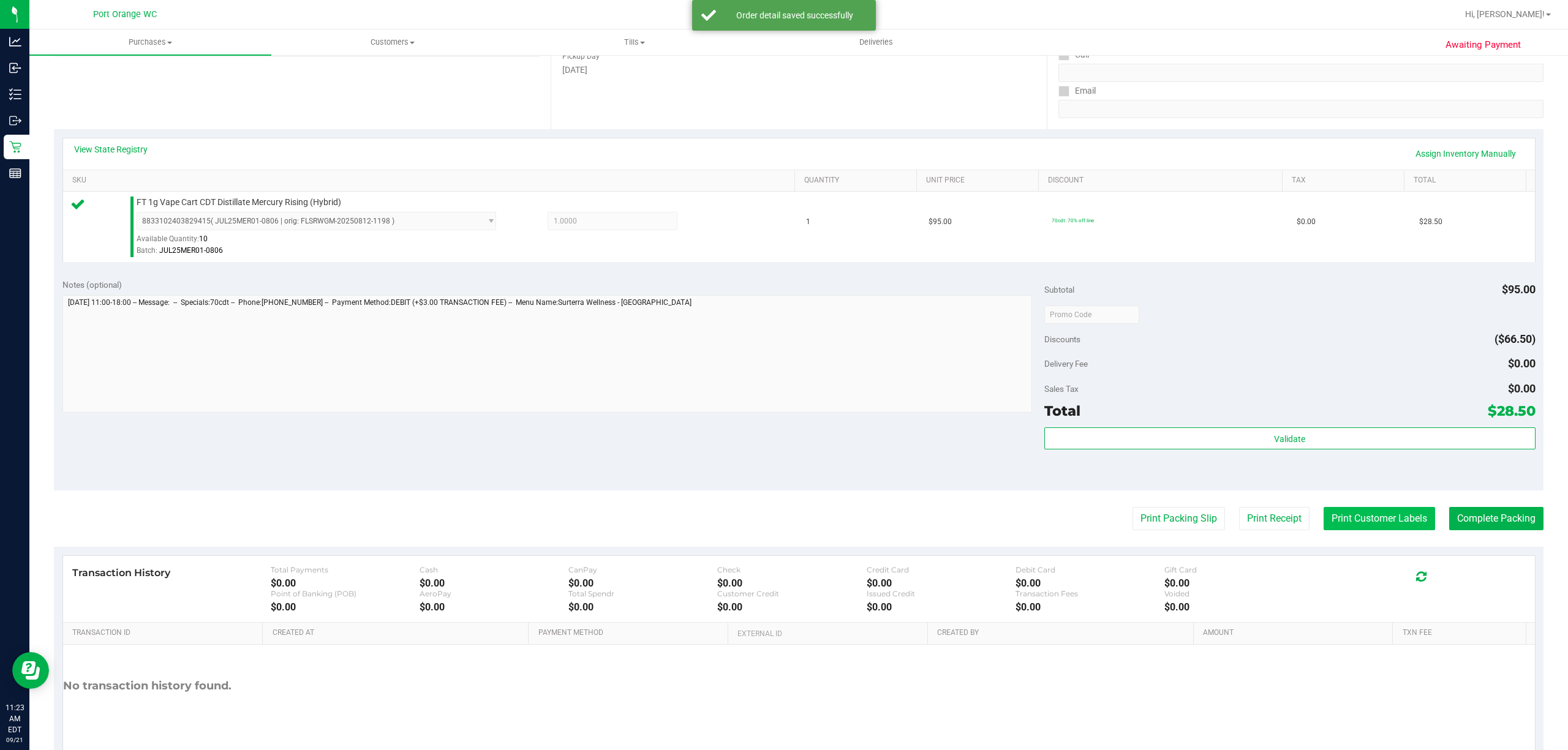
click at [1176, 530] on button "Print Customer Labels" at bounding box center [1379, 518] width 112 height 23
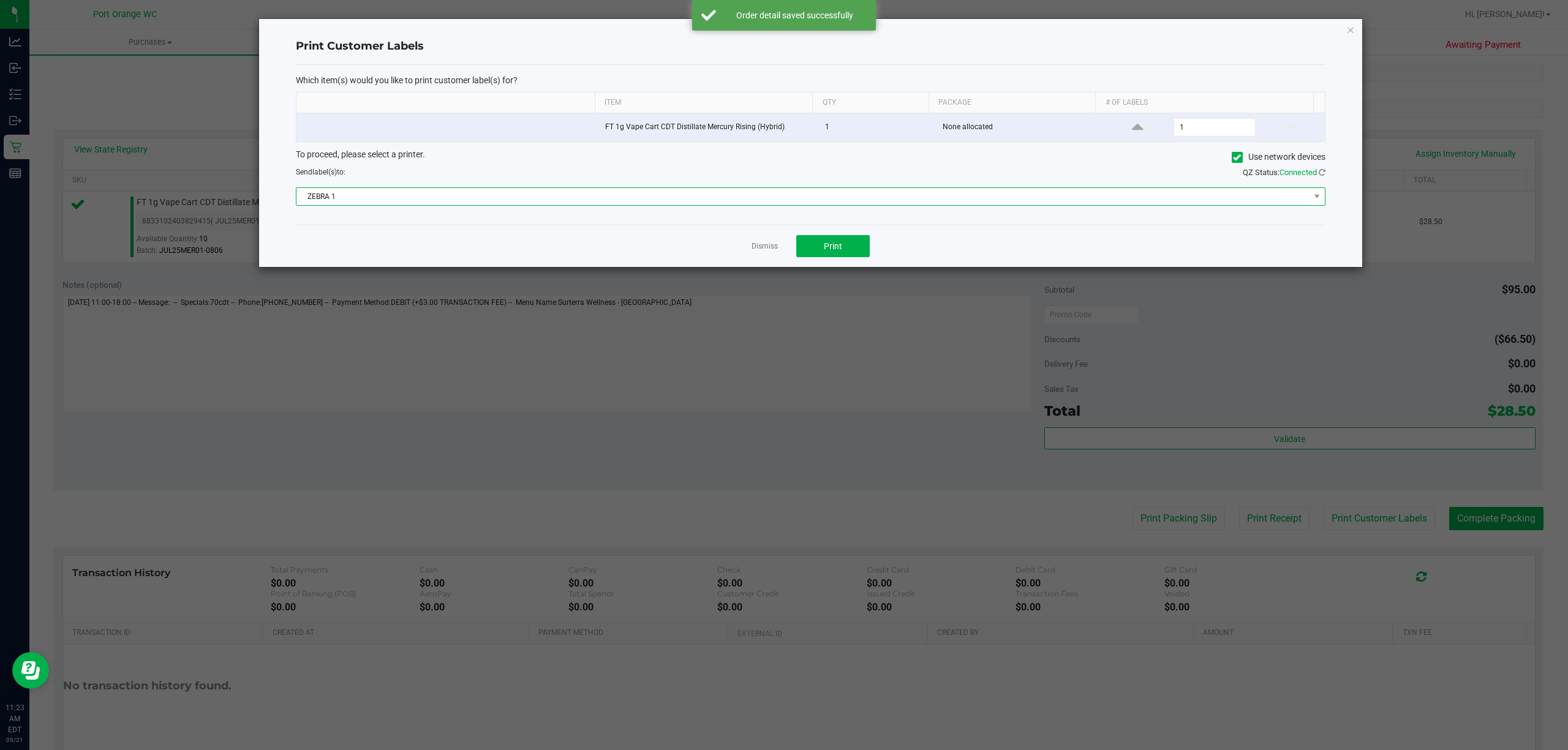
click at [735, 205] on span "ZEBRA 1" at bounding box center [803, 197] width 1013 height 17
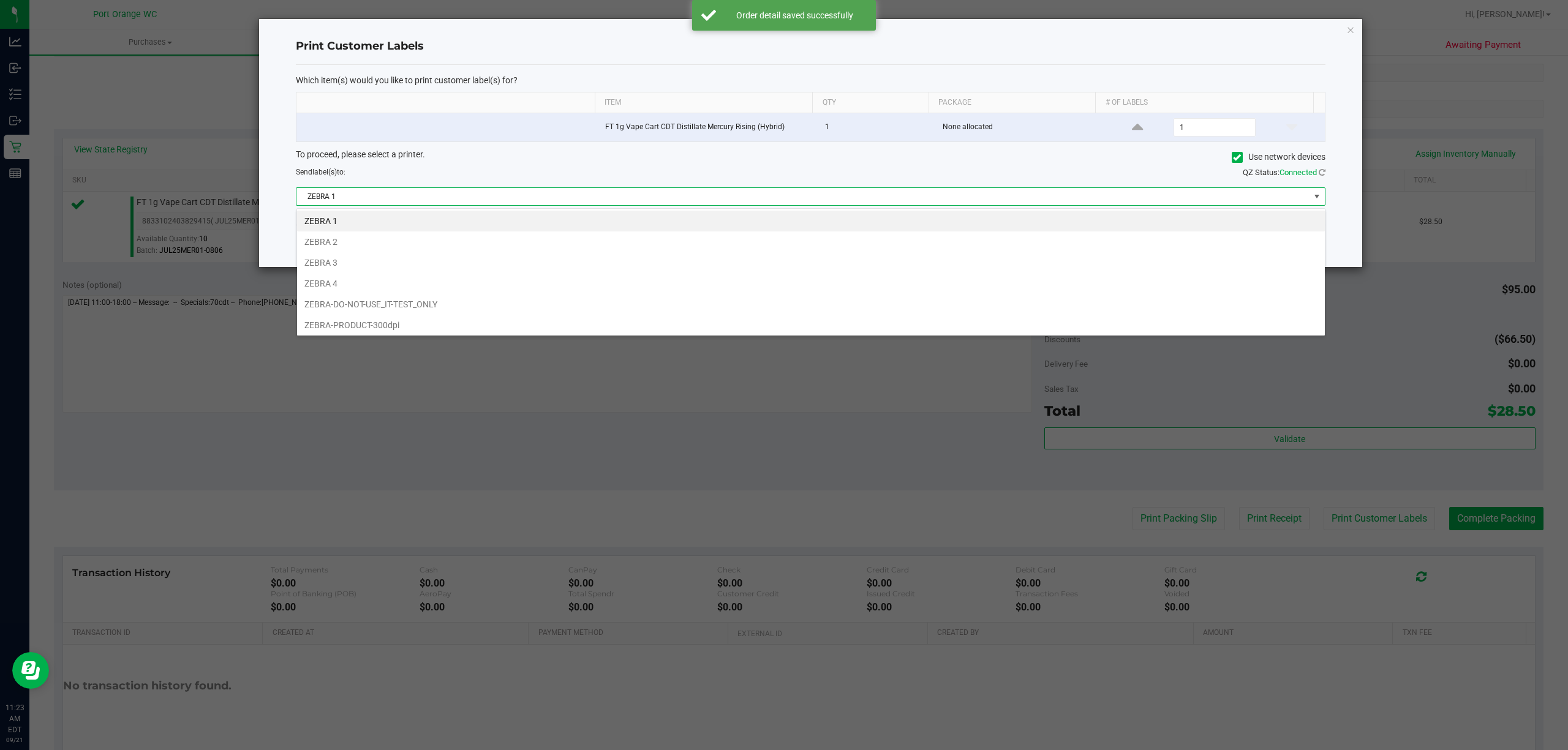
scroll to position [18, 1029]
click at [470, 249] on li "ZEBRA 2" at bounding box center [811, 242] width 1028 height 21
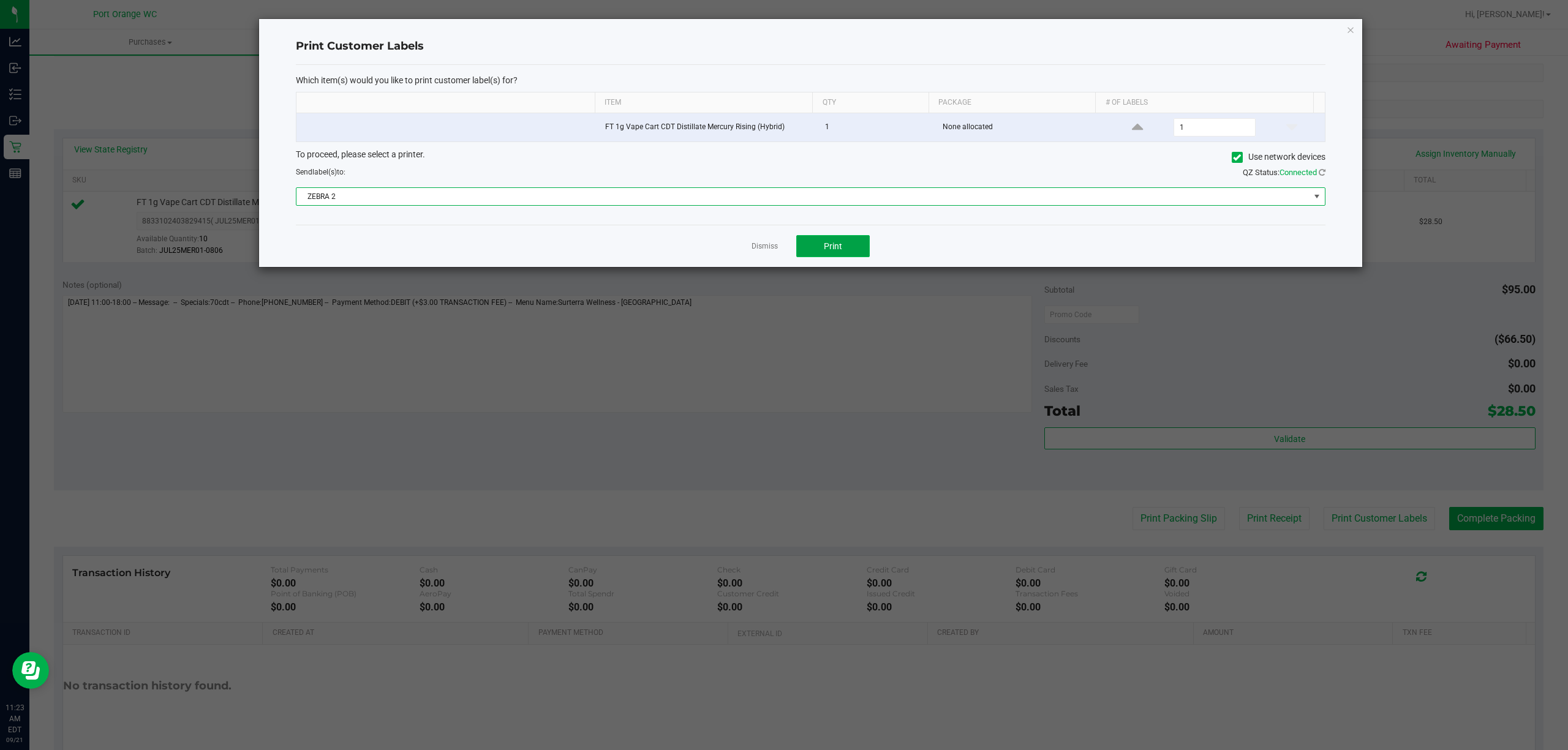
click at [831, 255] on button "Print" at bounding box center [833, 246] width 73 height 22
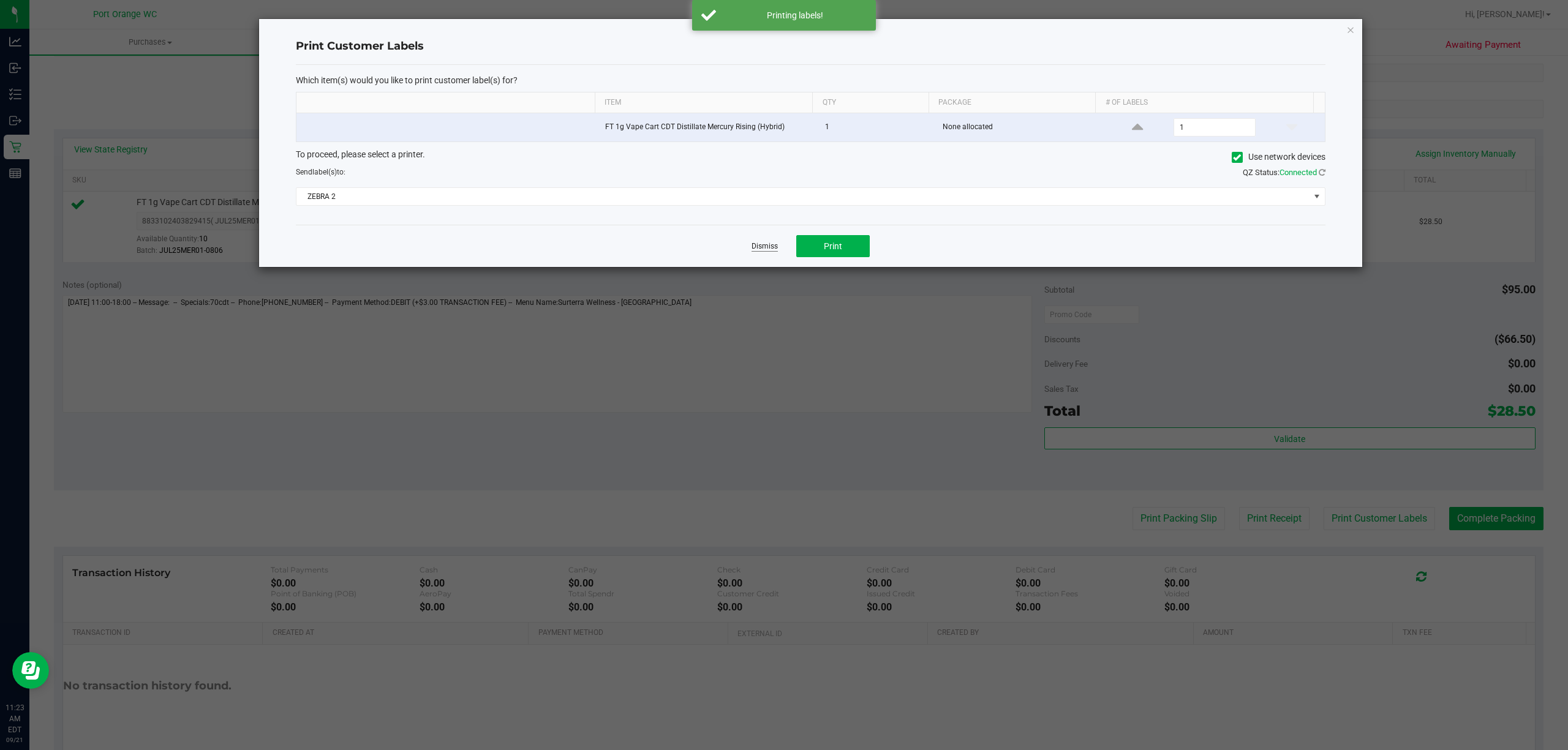
click at [755, 248] on link "Dismiss" at bounding box center [765, 246] width 26 height 11
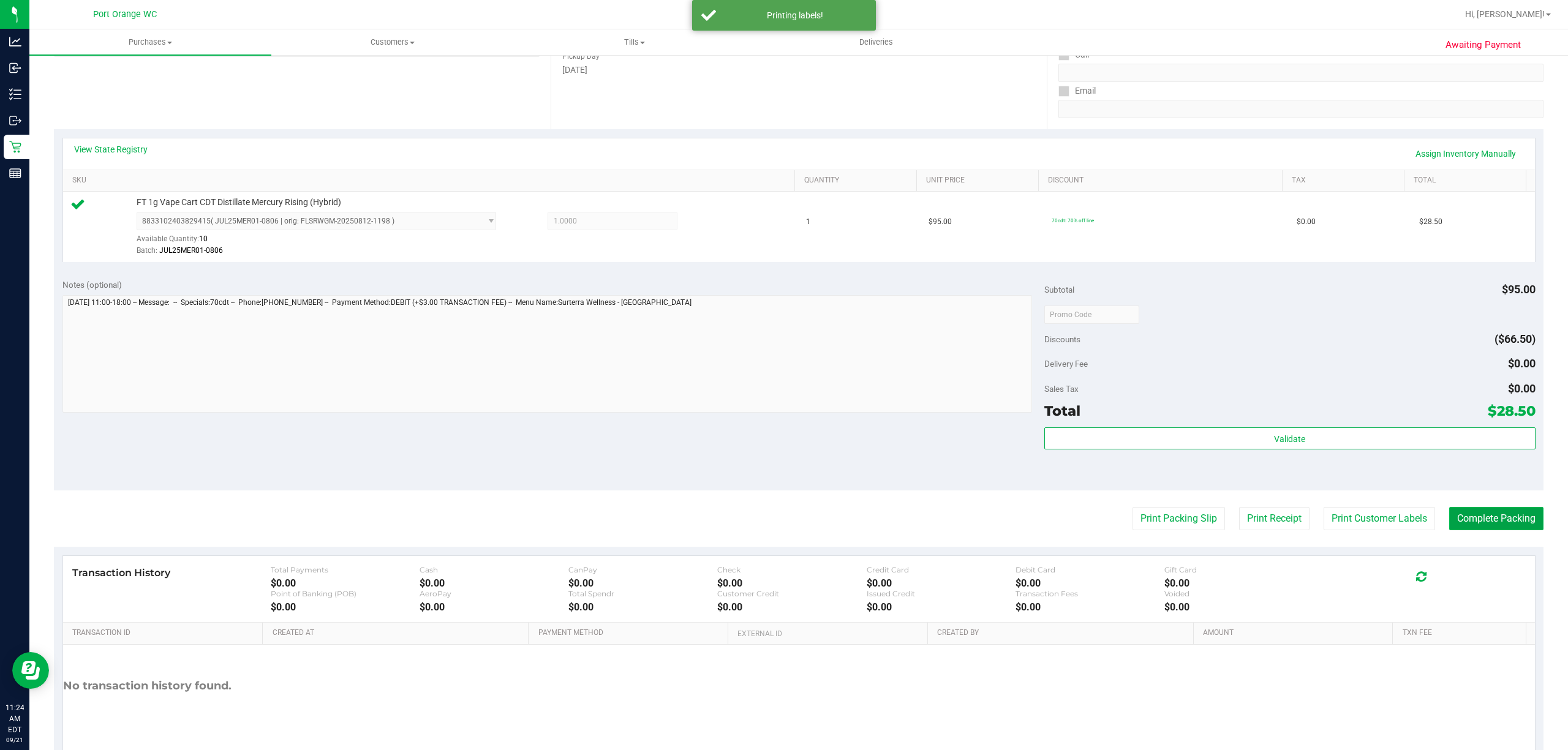
click at [1176, 528] on button "Complete Packing" at bounding box center [1496, 518] width 94 height 23
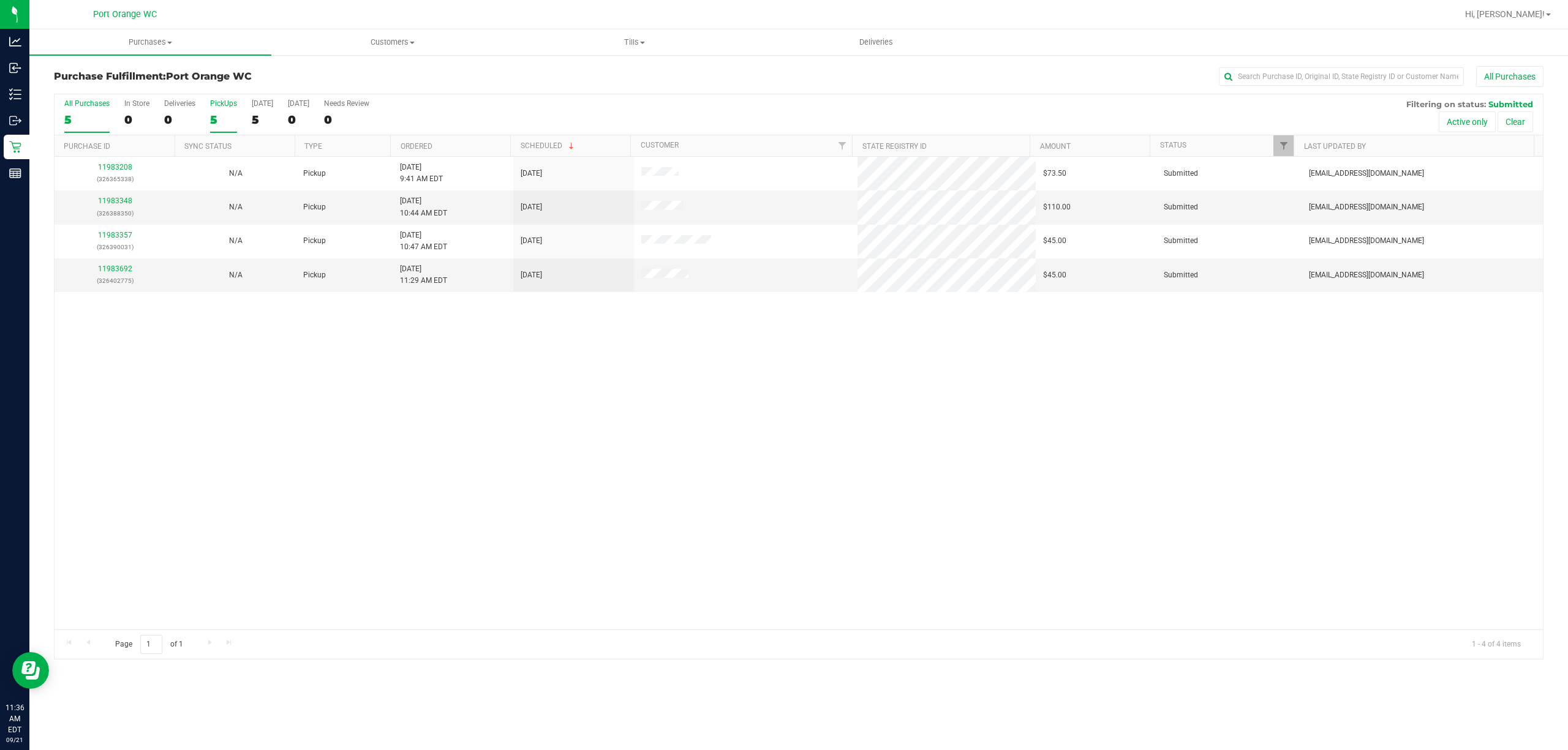
click at [228, 125] on div "5" at bounding box center [223, 119] width 27 height 14
click at [0, 0] on input "PickUps 5" at bounding box center [0, 0] width 0 height 0
click at [228, 125] on div at bounding box center [799, 376] width 1489 height 564
click at [228, 125] on div "5" at bounding box center [223, 119] width 27 height 14
click at [0, 0] on input "PickUps 5" at bounding box center [0, 0] width 0 height 0
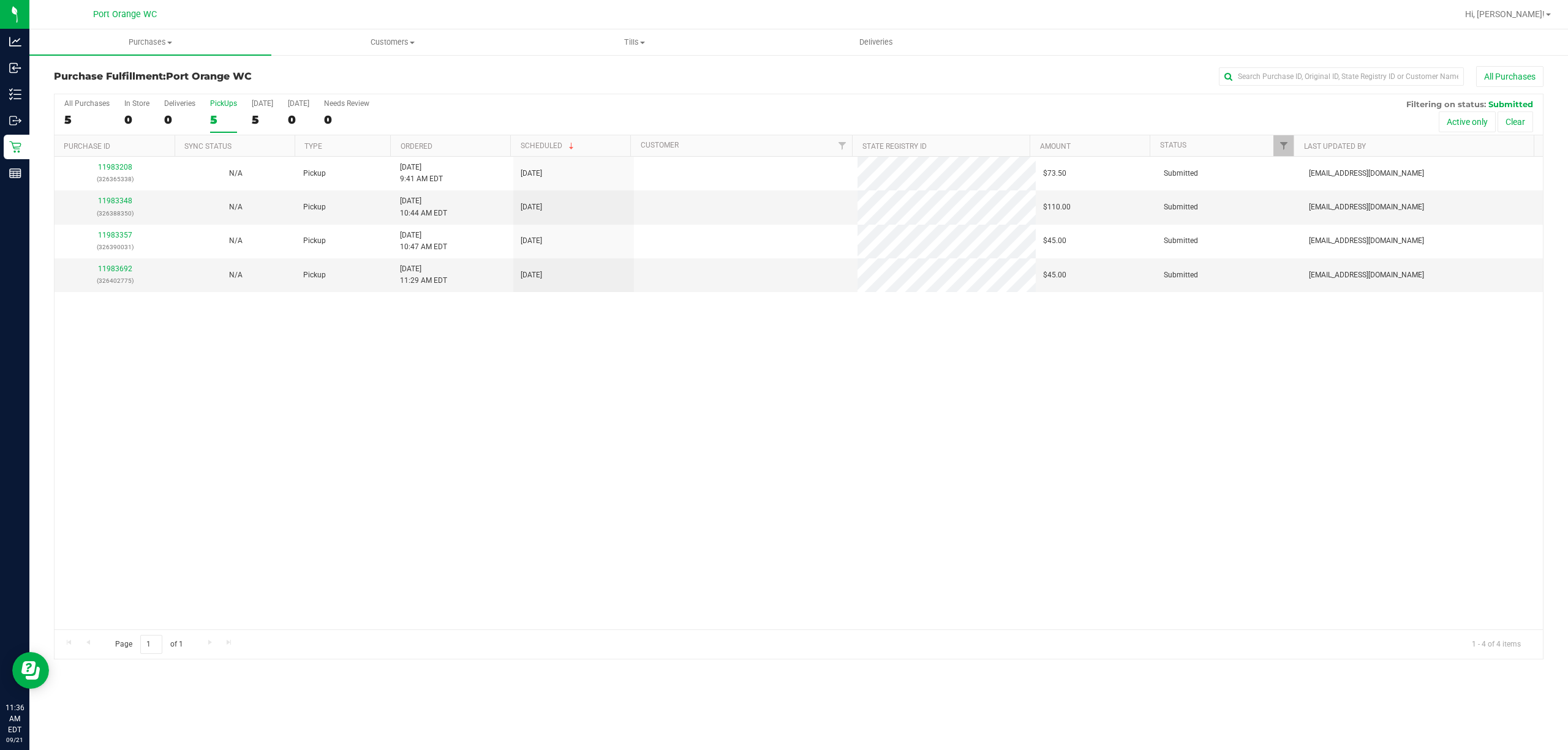
click at [228, 126] on div "5" at bounding box center [223, 119] width 27 height 14
click at [0, 0] on input "PickUps 5" at bounding box center [0, 0] width 0 height 0
click at [228, 126] on div "5" at bounding box center [223, 119] width 27 height 14
click at [0, 0] on input "PickUps 5" at bounding box center [0, 0] width 0 height 0
click at [110, 271] on link "11983692" at bounding box center [115, 269] width 34 height 9
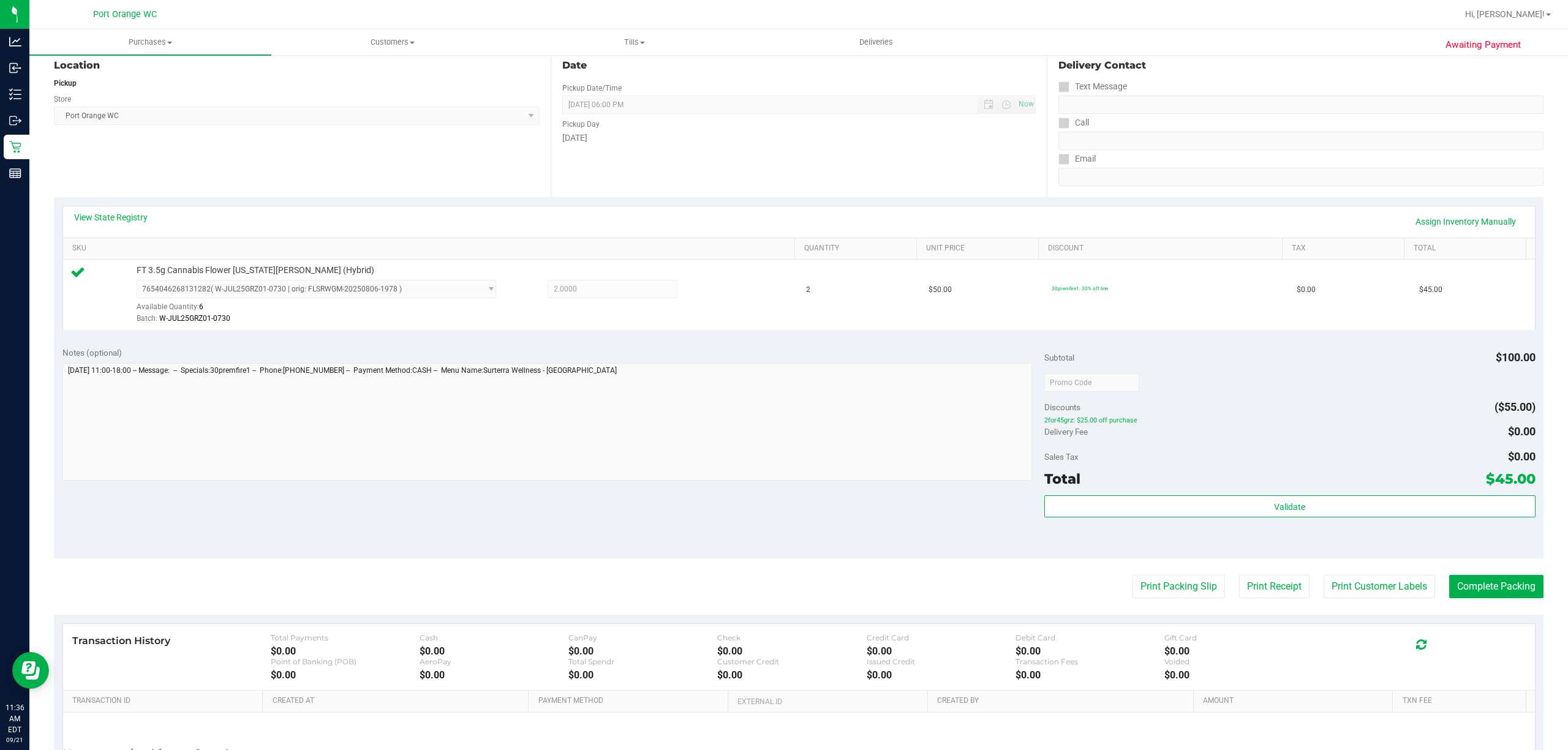
scroll to position [253, 0]
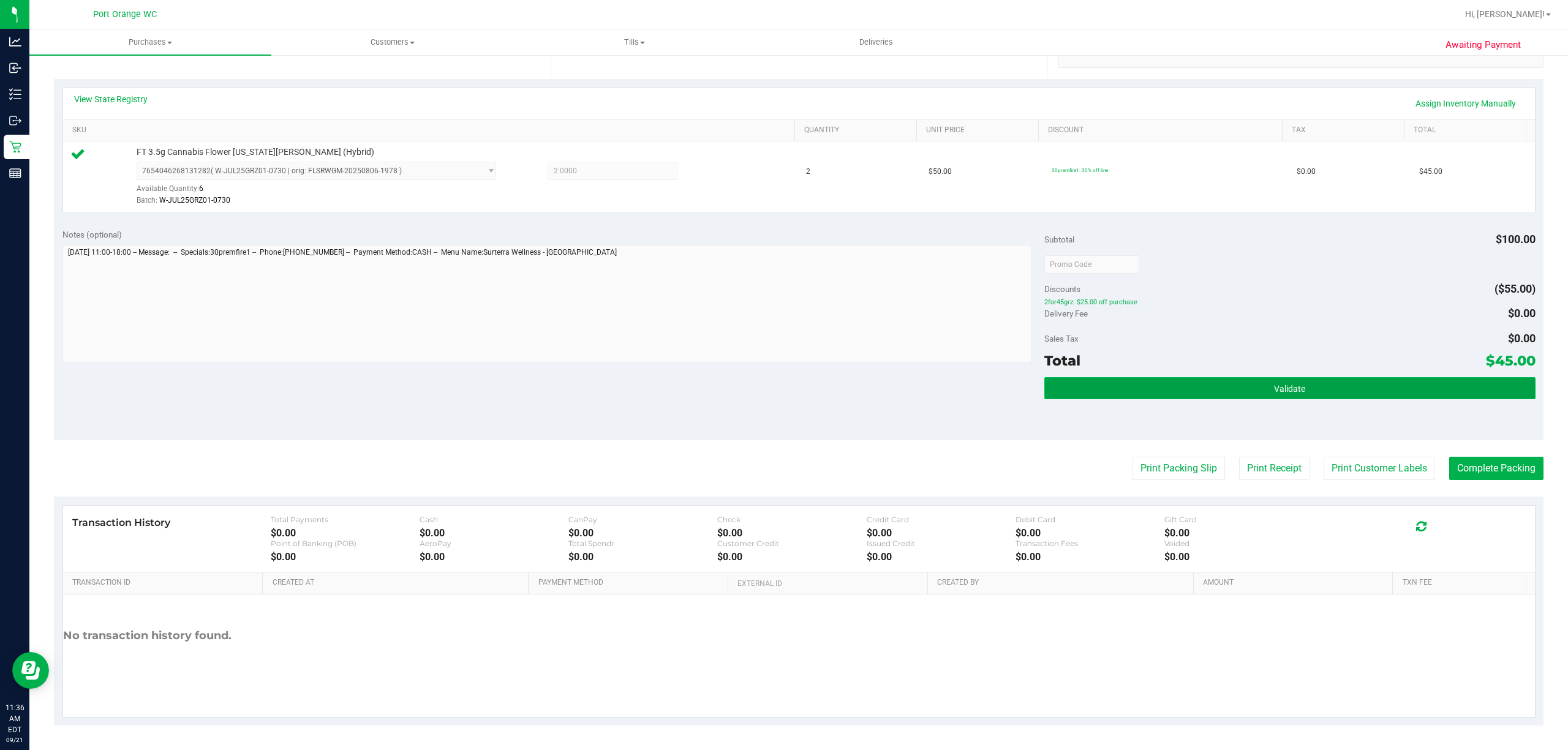
click at [1106, 392] on button "Validate" at bounding box center [1290, 388] width 491 height 22
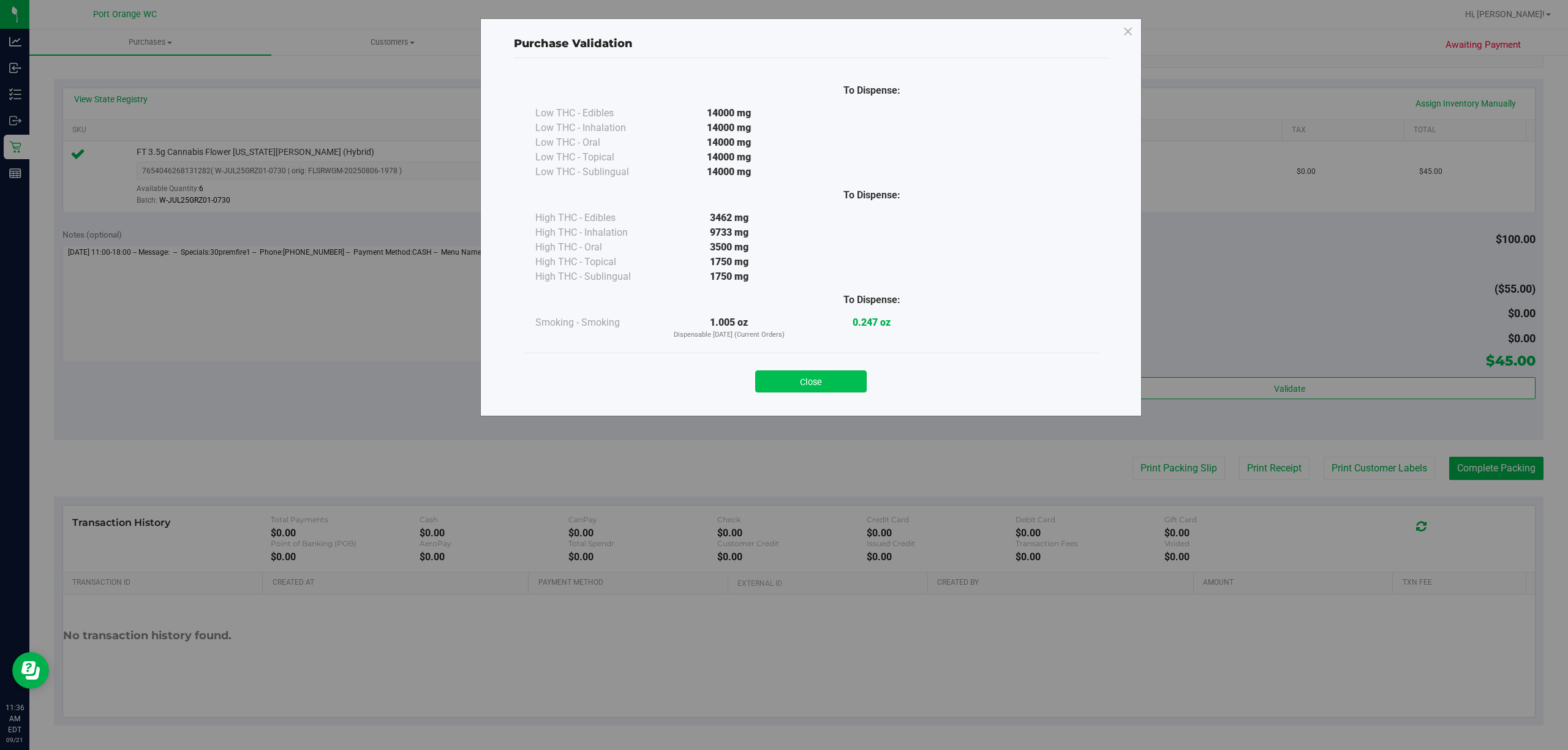
click at [800, 387] on button "Close" at bounding box center [810, 381] width 112 height 22
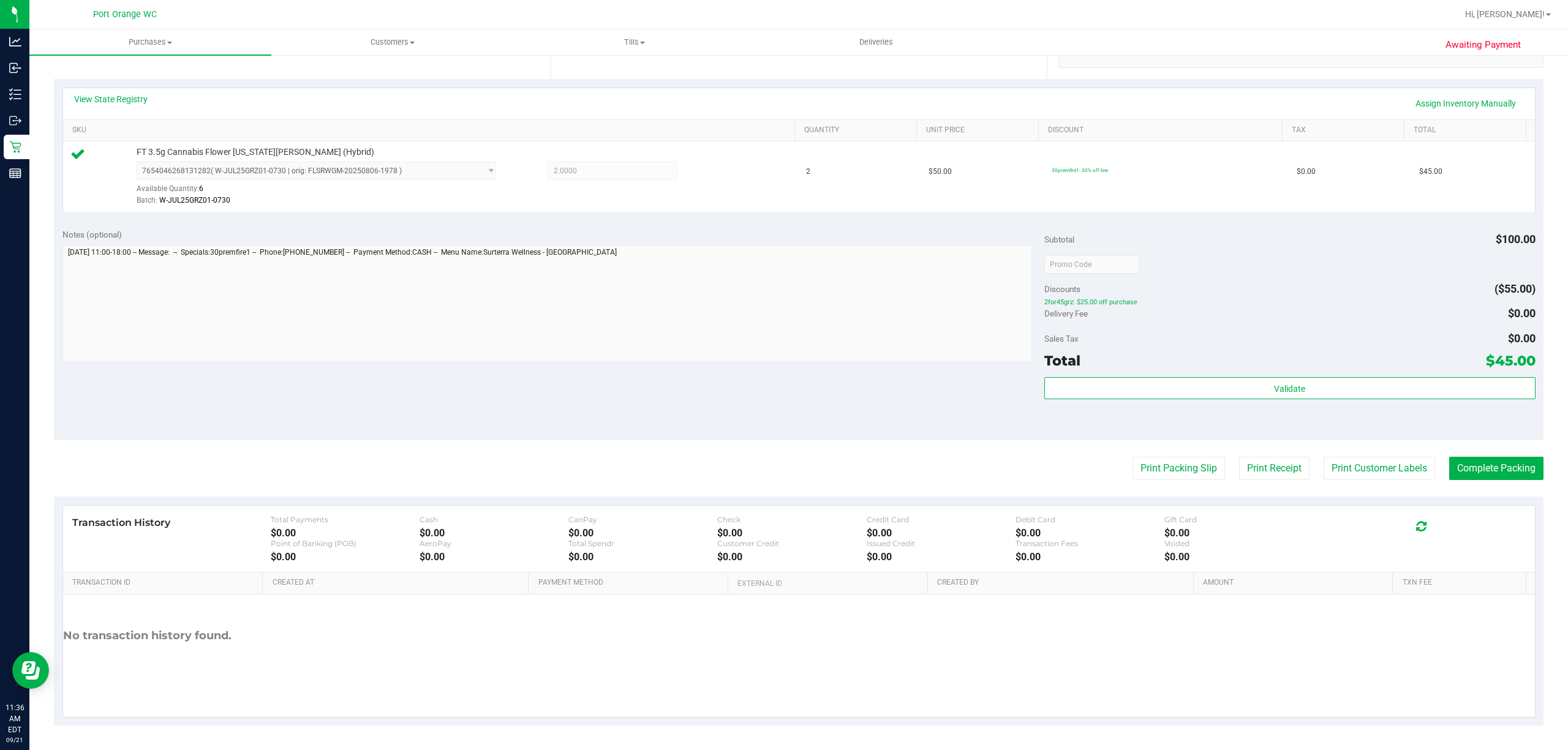
drag, startPoint x: 1345, startPoint y: 452, endPoint x: 1345, endPoint y: 463, distance: 11.0
click at [1176, 453] on purchase-details "Back Edit Purchase Cancel Purchase View Profile # 11983692 BioTrack ID: - Submi…" at bounding box center [799, 270] width 1489 height 910
click at [1176, 464] on button "Print Customer Labels" at bounding box center [1379, 468] width 112 height 23
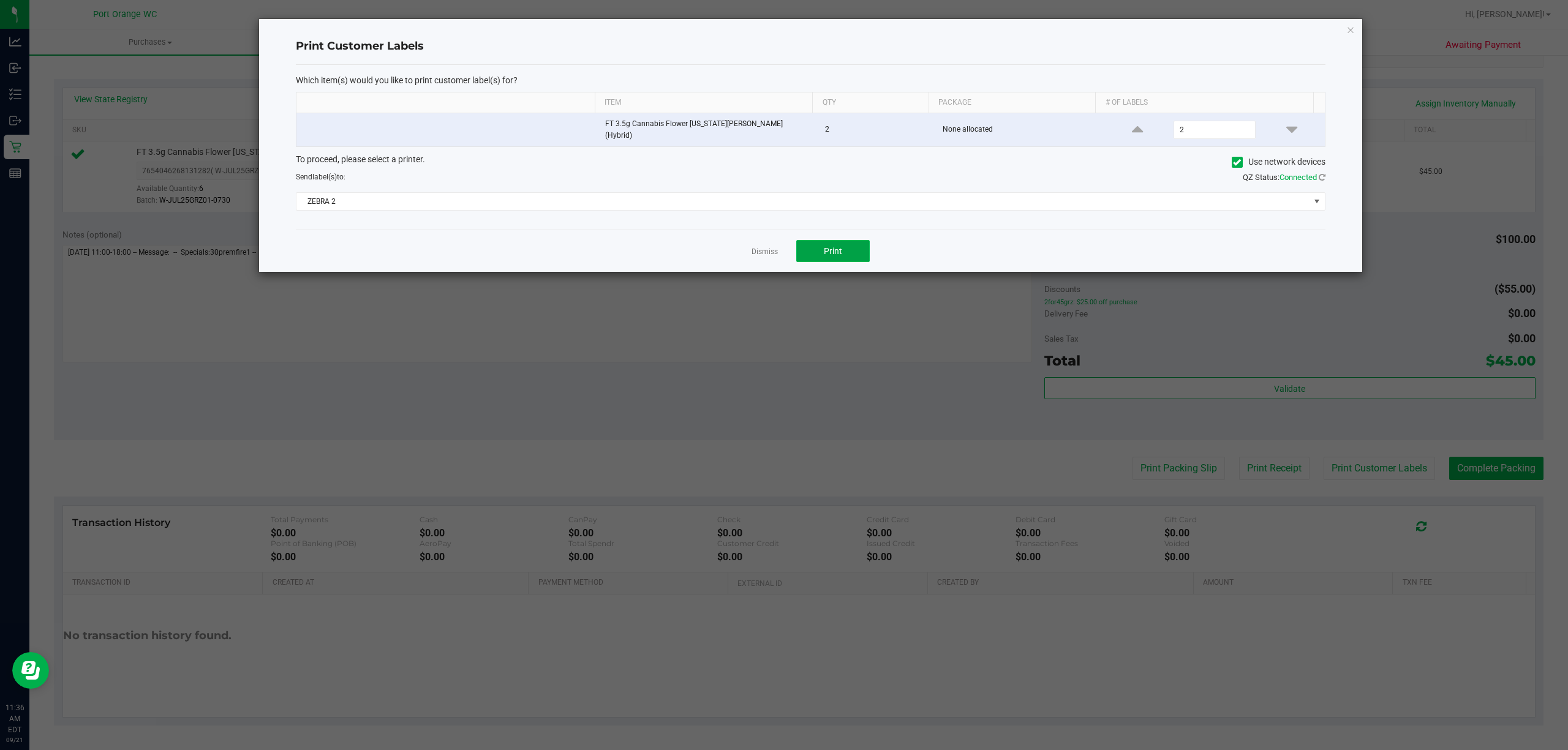
click at [838, 250] on span "Print" at bounding box center [833, 251] width 18 height 10
click at [772, 251] on link "Dismiss" at bounding box center [765, 252] width 26 height 11
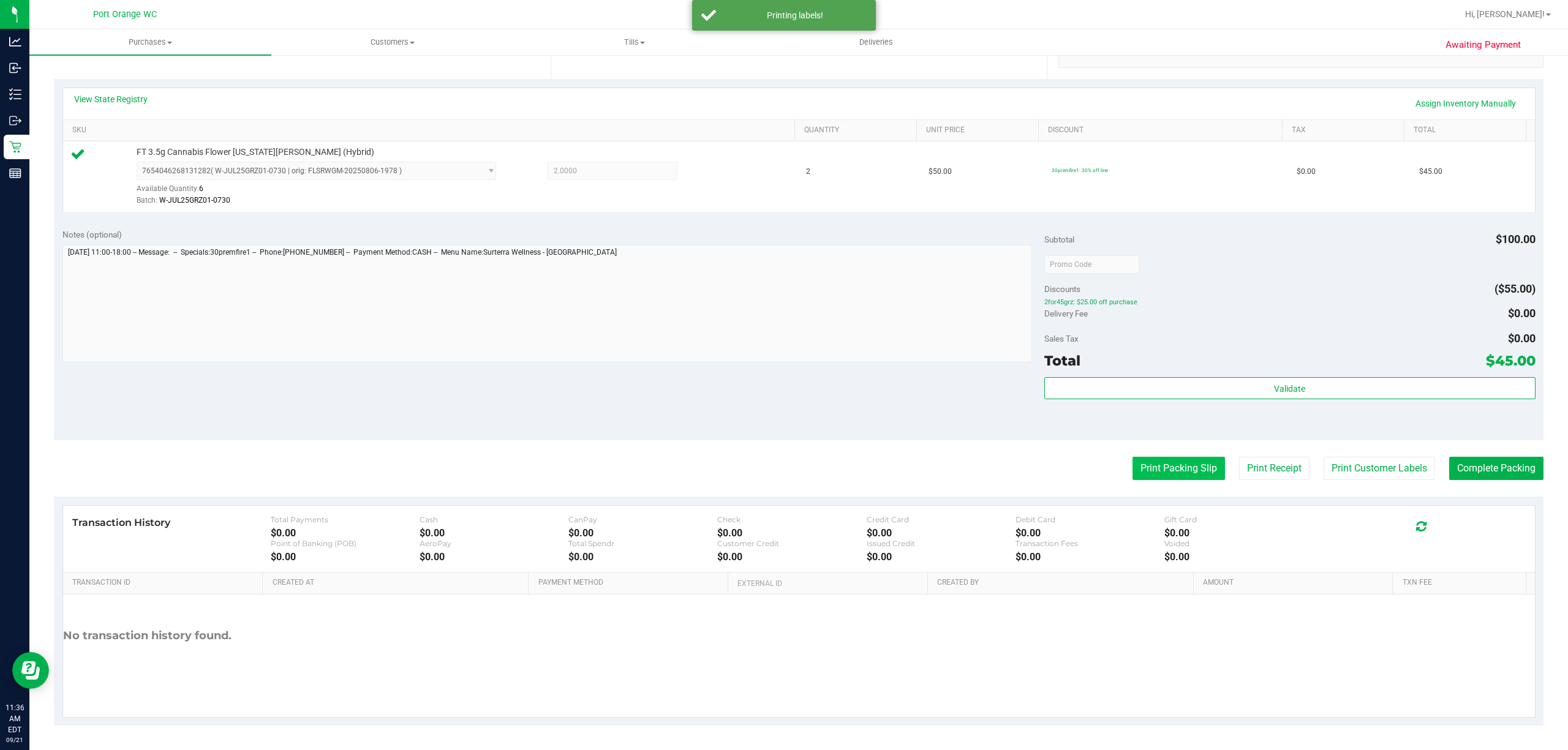
click at [1133, 477] on button "Print Packing Slip" at bounding box center [1179, 468] width 92 height 23
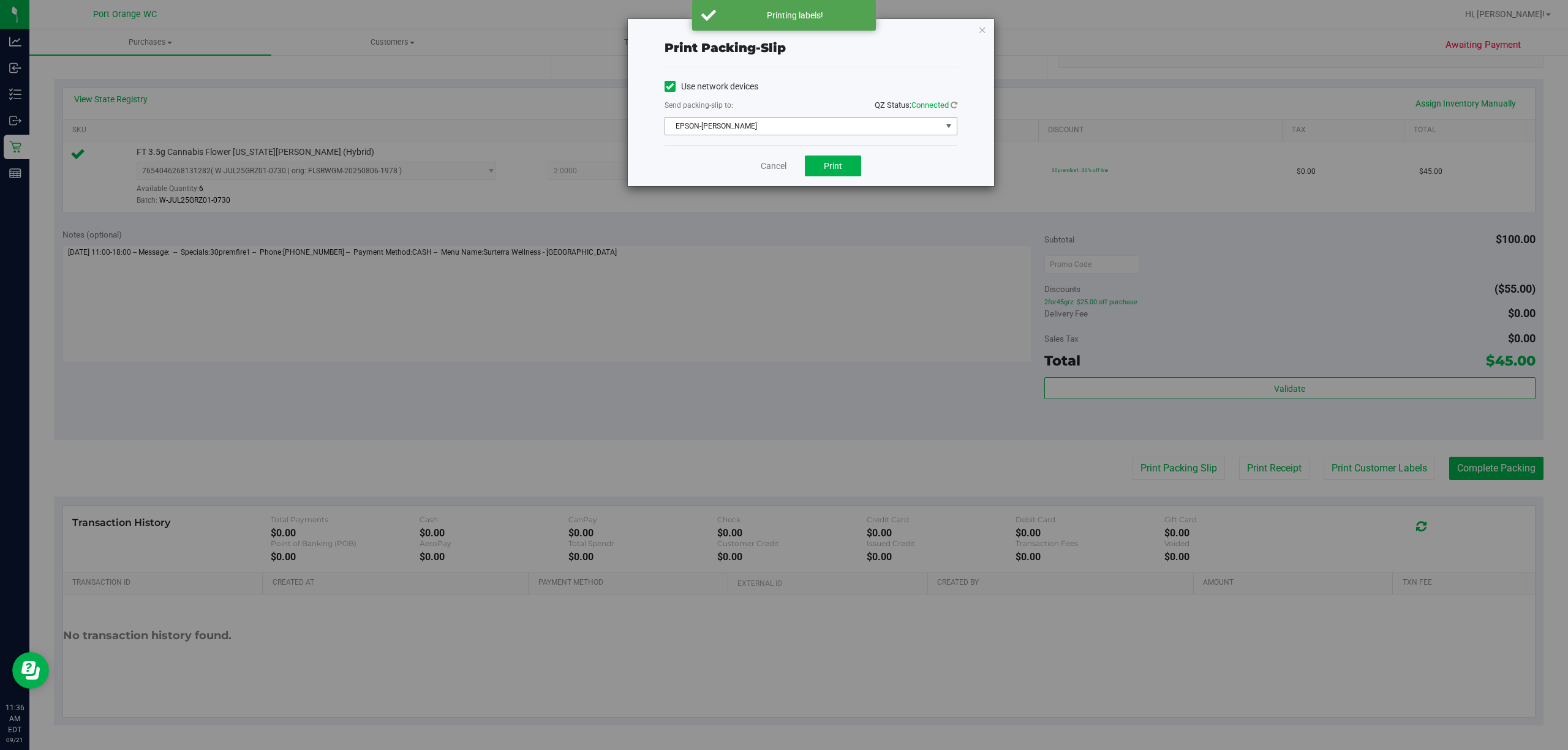
click at [883, 125] on span "EPSON-[PERSON_NAME]" at bounding box center [803, 126] width 276 height 17
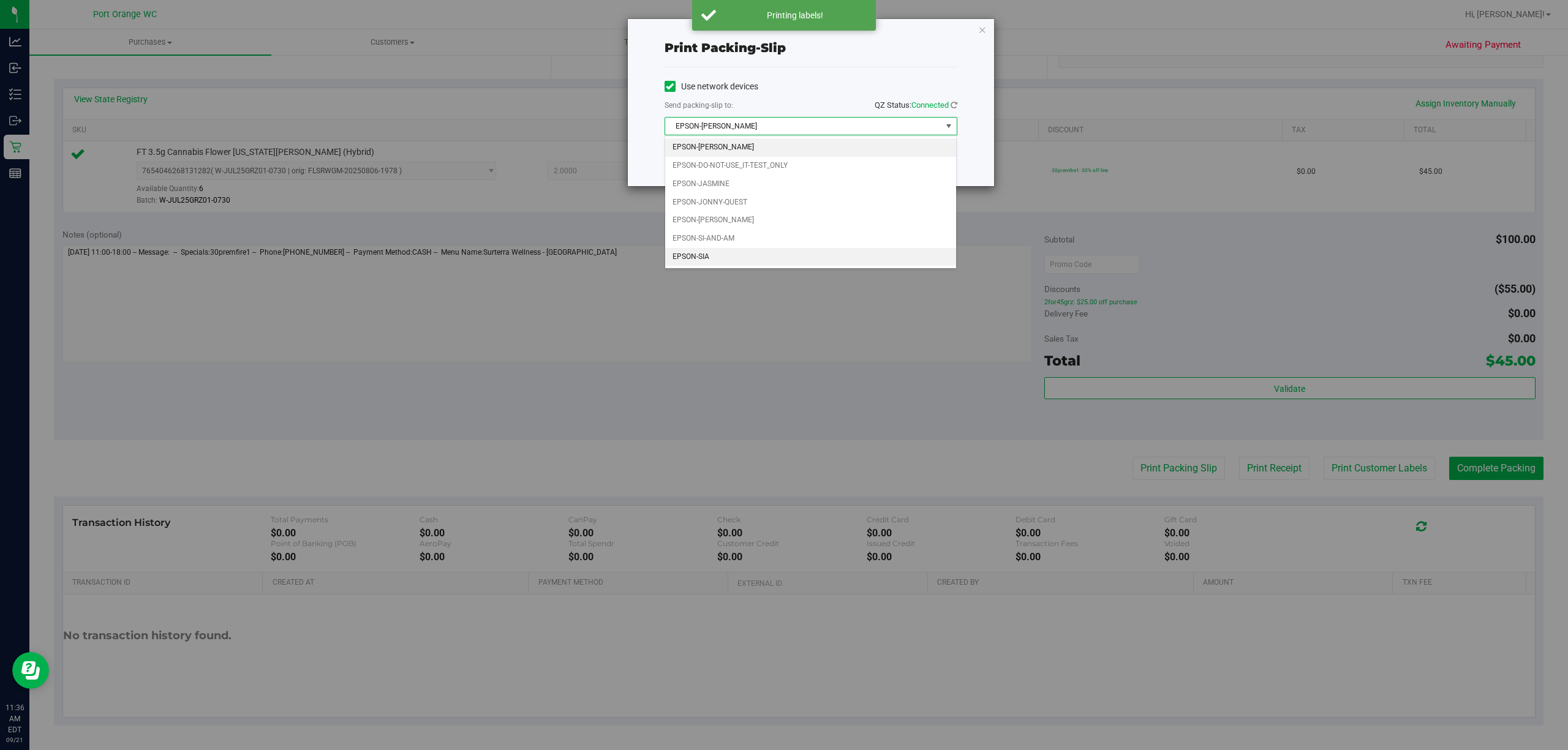
click at [843, 251] on li "EPSON-SIA" at bounding box center [810, 257] width 291 height 18
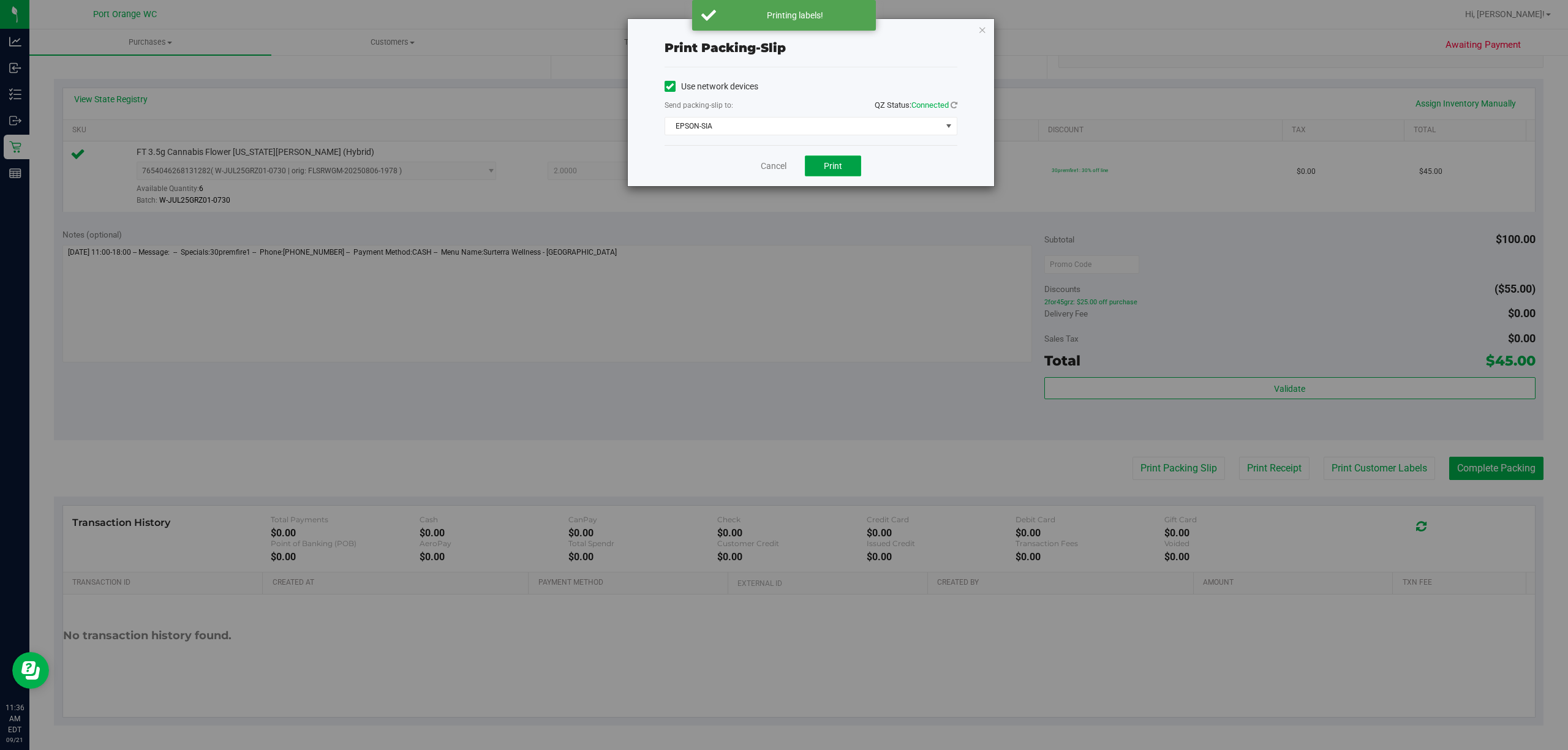
click at [836, 160] on button "Print" at bounding box center [833, 166] width 56 height 21
click at [761, 162] on link "Cancel" at bounding box center [773, 166] width 26 height 13
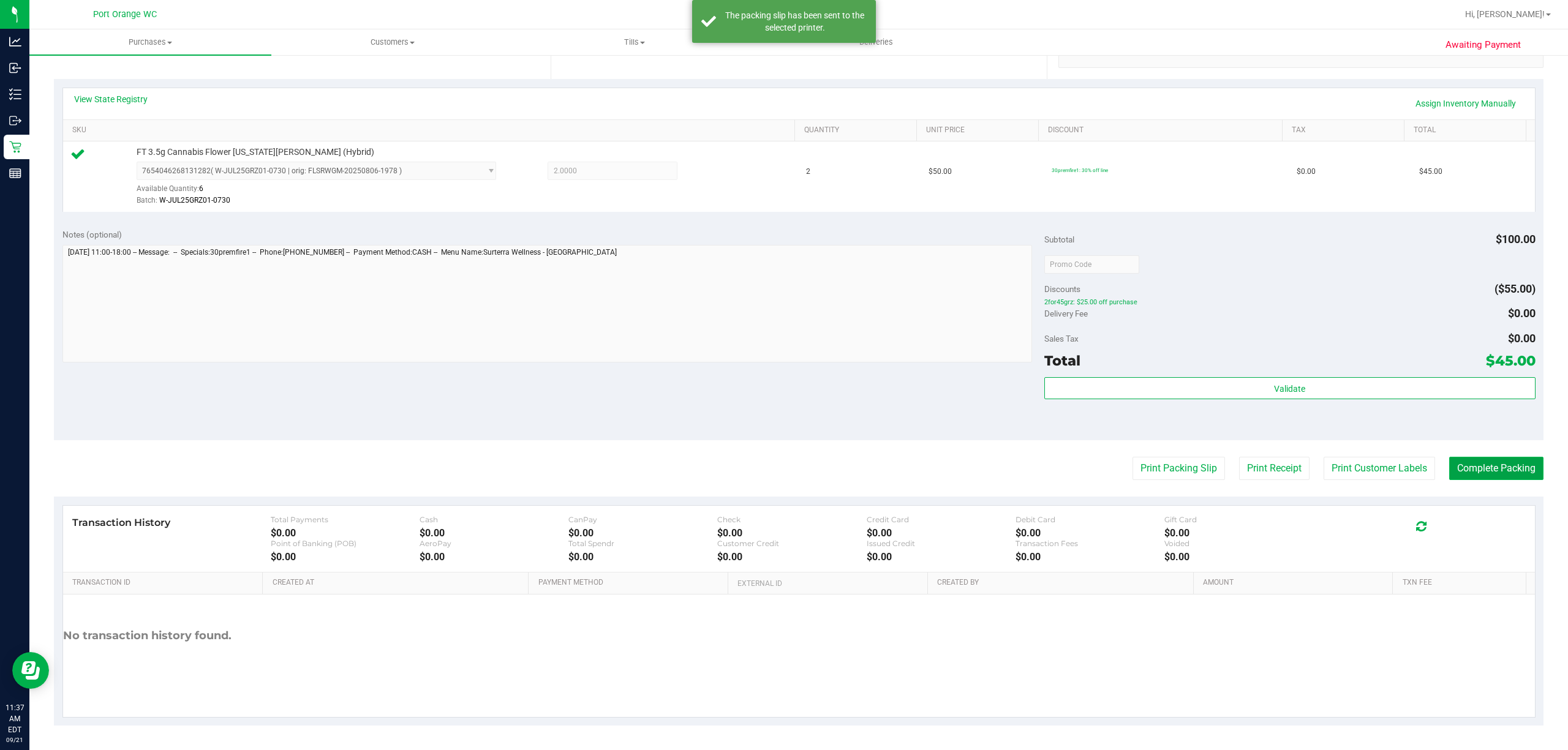
click at [1176, 461] on button "Complete Packing" at bounding box center [1496, 468] width 94 height 23
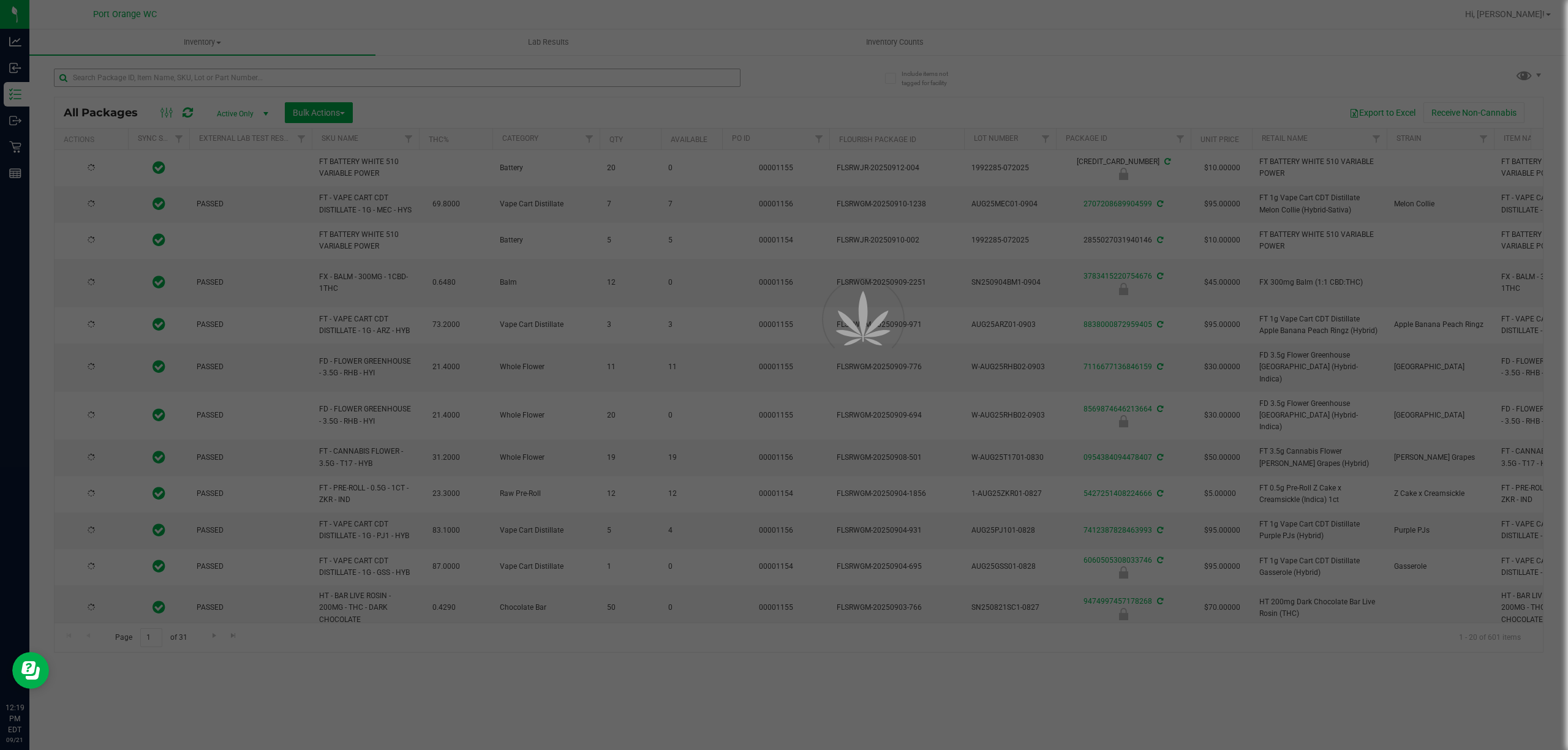
click at [131, 77] on div at bounding box center [784, 375] width 1568 height 750
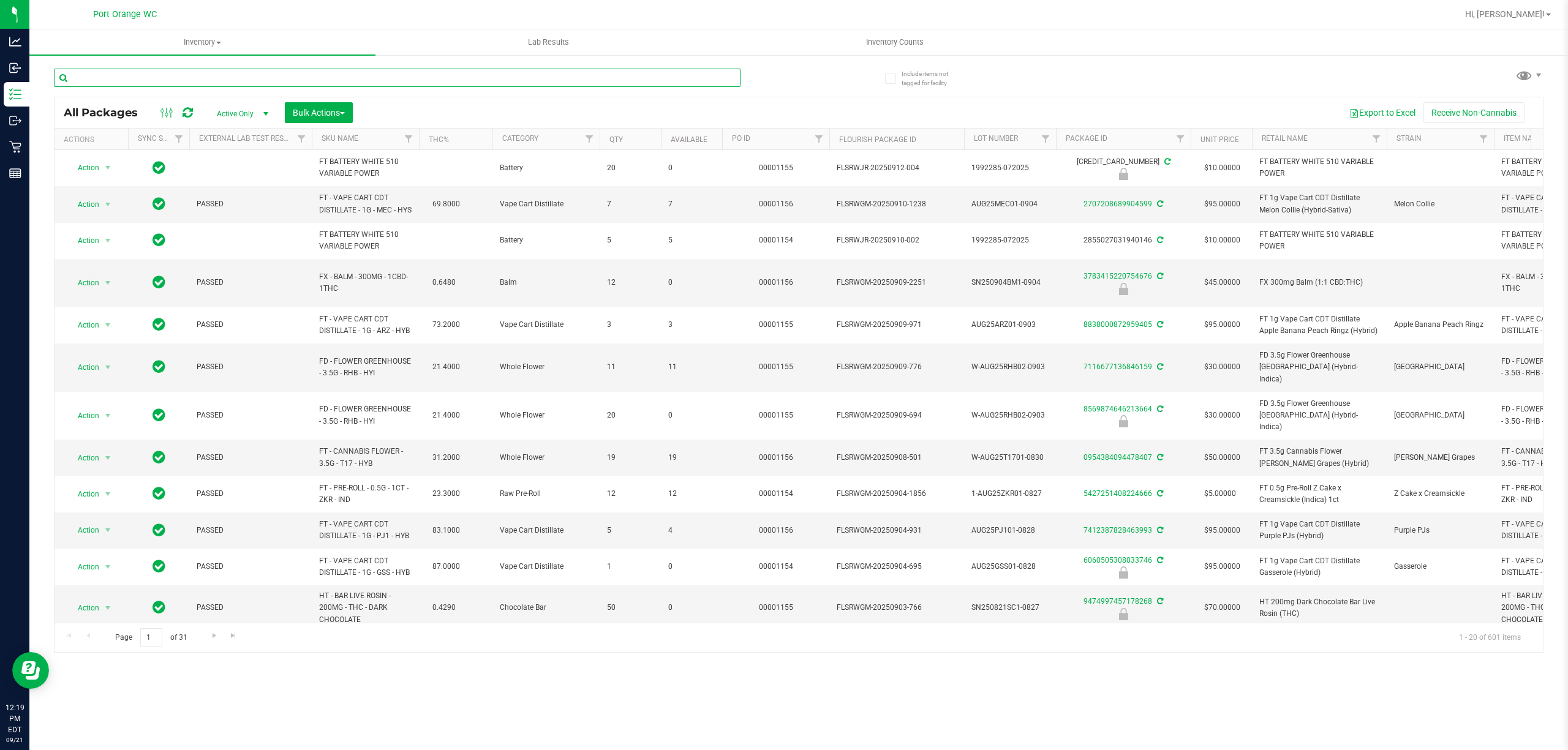
click at [160, 72] on input "text" at bounding box center [398, 78] width 687 height 18
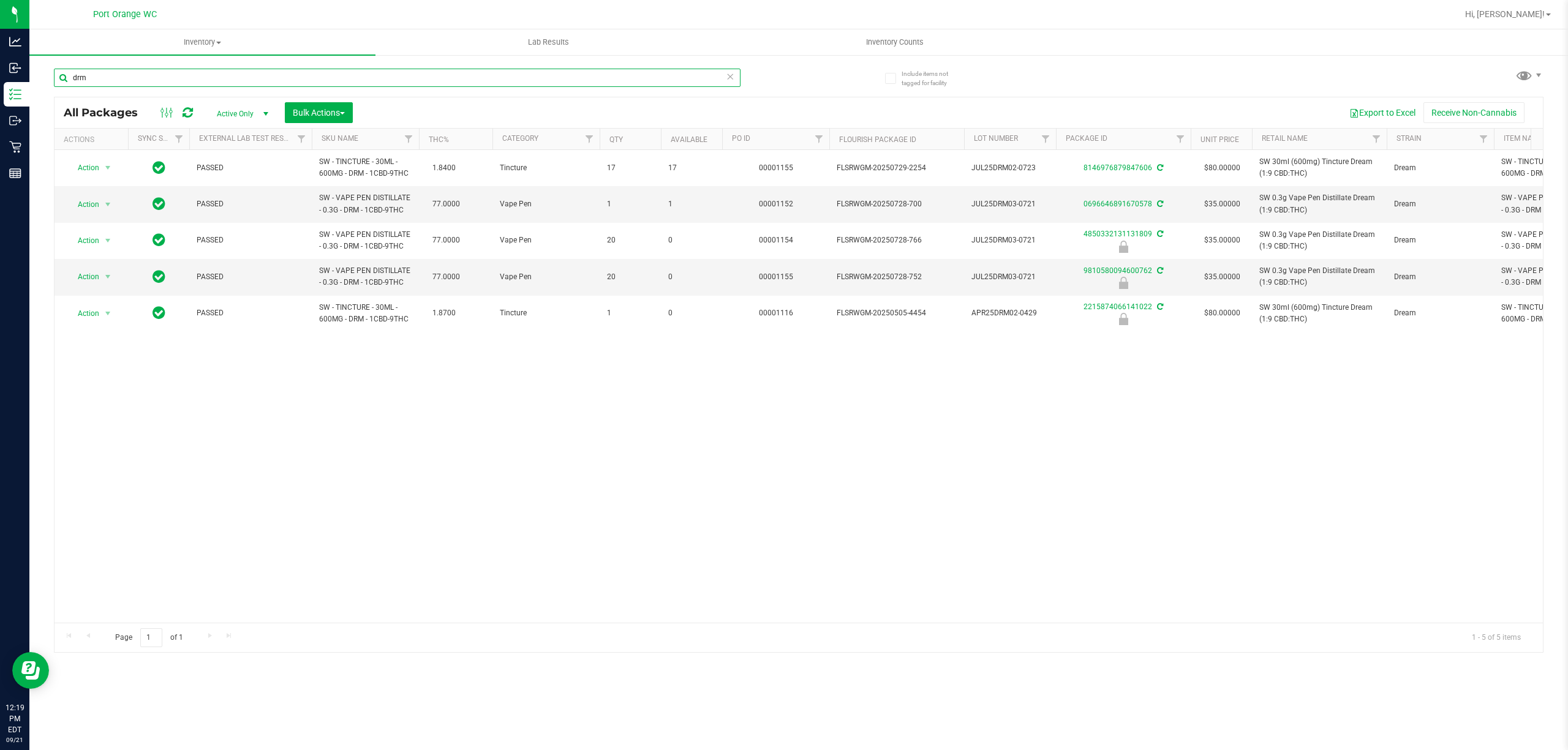
type input "drm"
click at [728, 80] on icon at bounding box center [730, 76] width 9 height 15
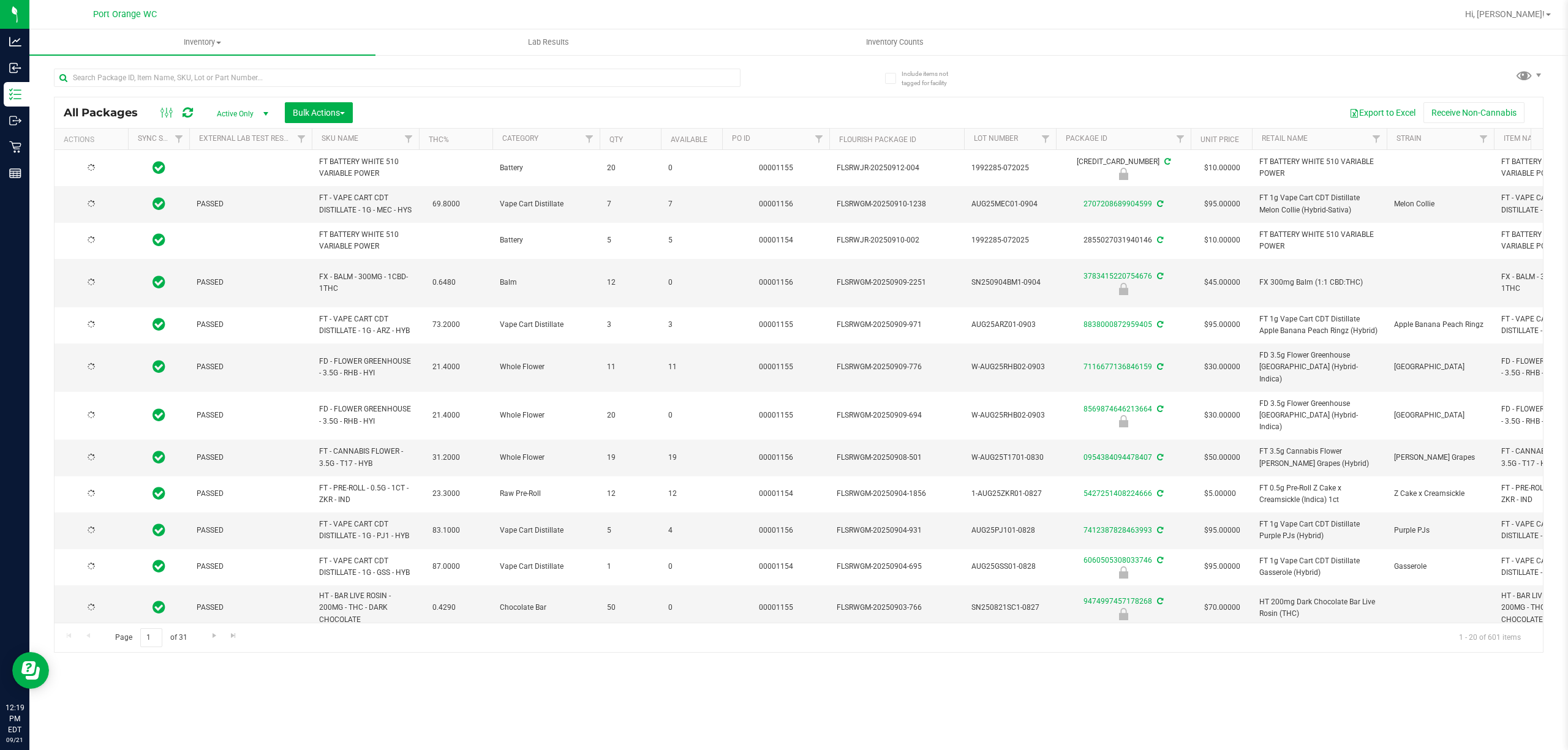
type input "2026-03-03"
click at [481, 81] on input "text" at bounding box center [398, 78] width 687 height 18
type input "wna"
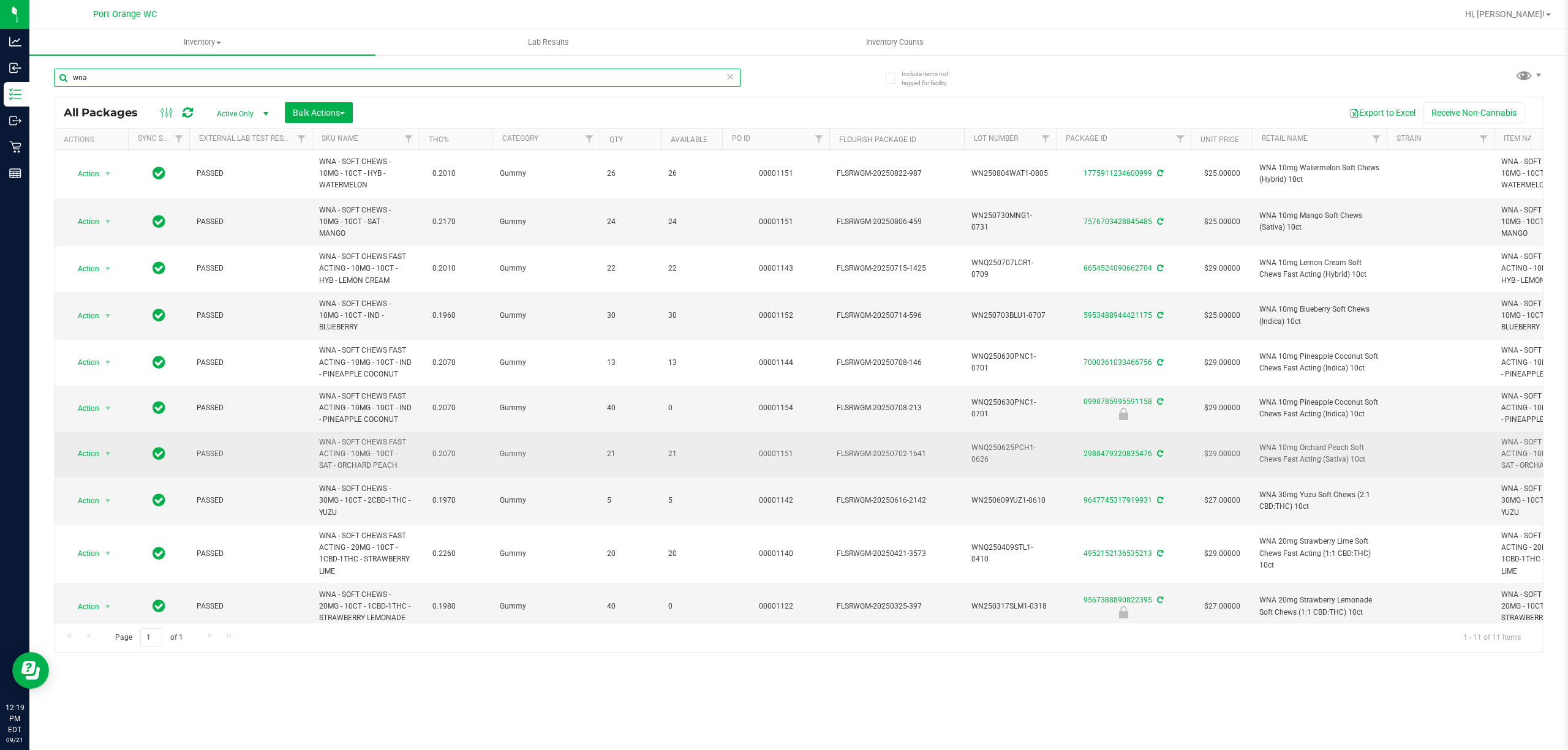
scroll to position [70, 0]
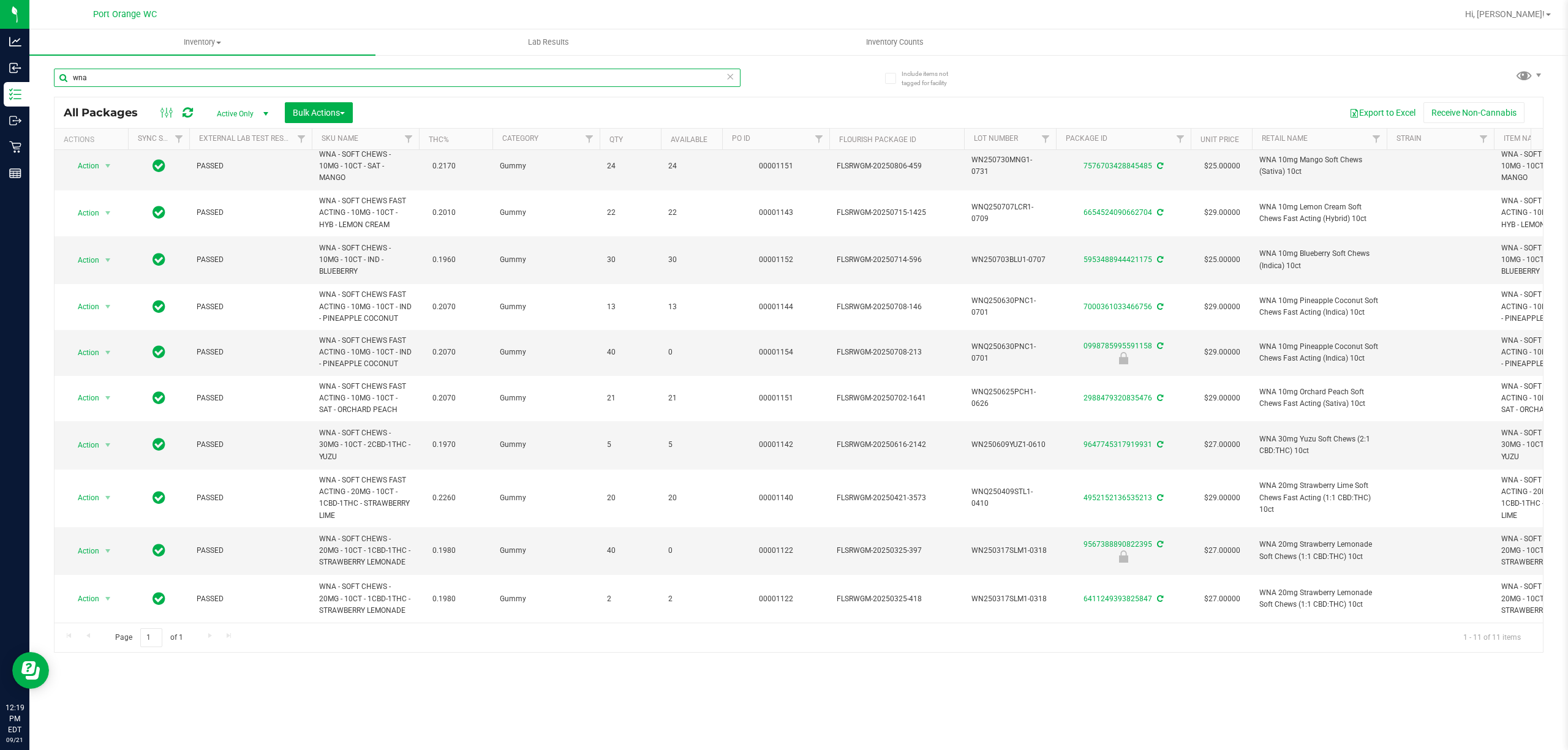
click at [254, 82] on input "wna" at bounding box center [398, 78] width 687 height 18
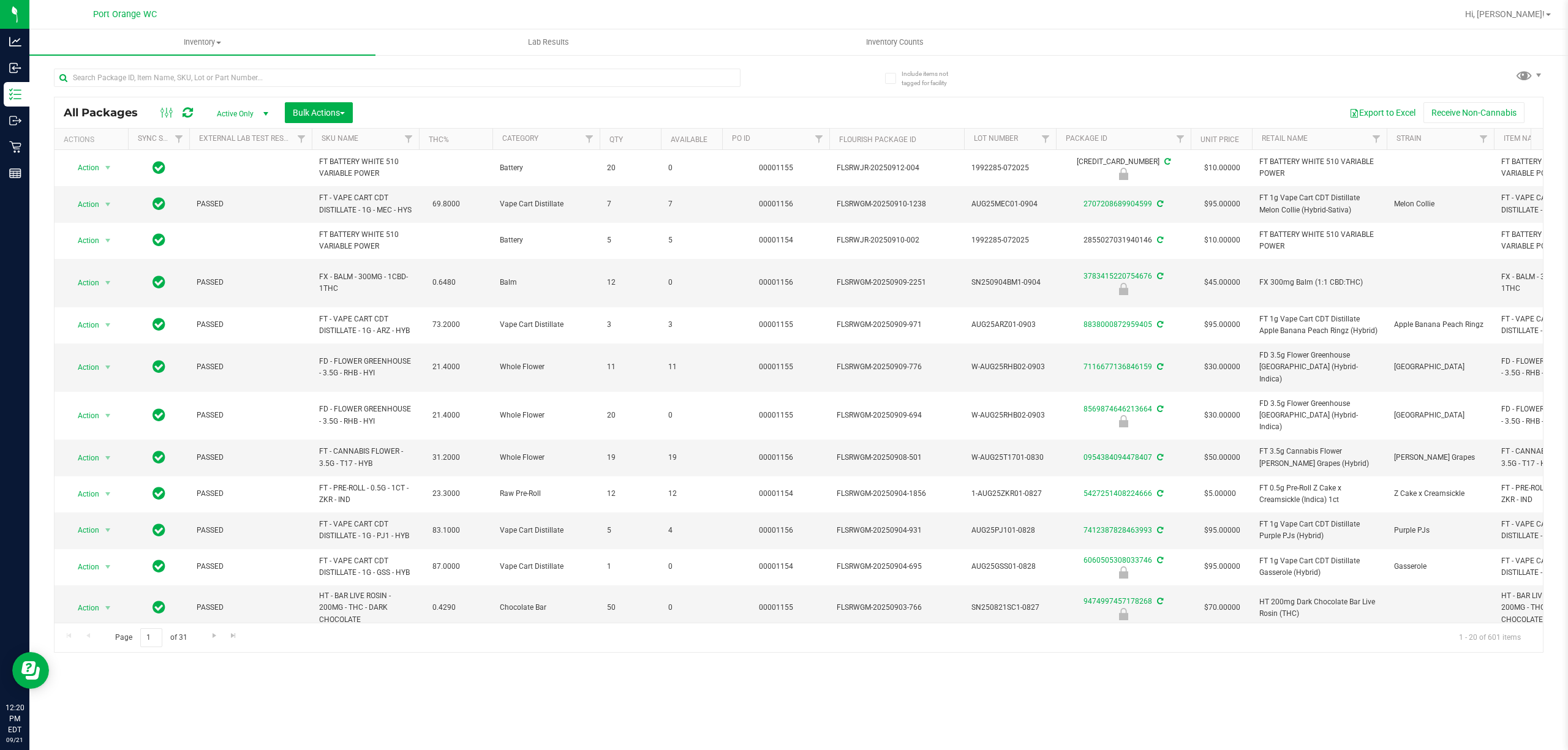
click at [649, 100] on div "All Packages Active Only Active Only Lab Samples Locked All External Internal B…" at bounding box center [799, 112] width 1489 height 30
click at [450, 77] on input "text" at bounding box center [398, 78] width 687 height 18
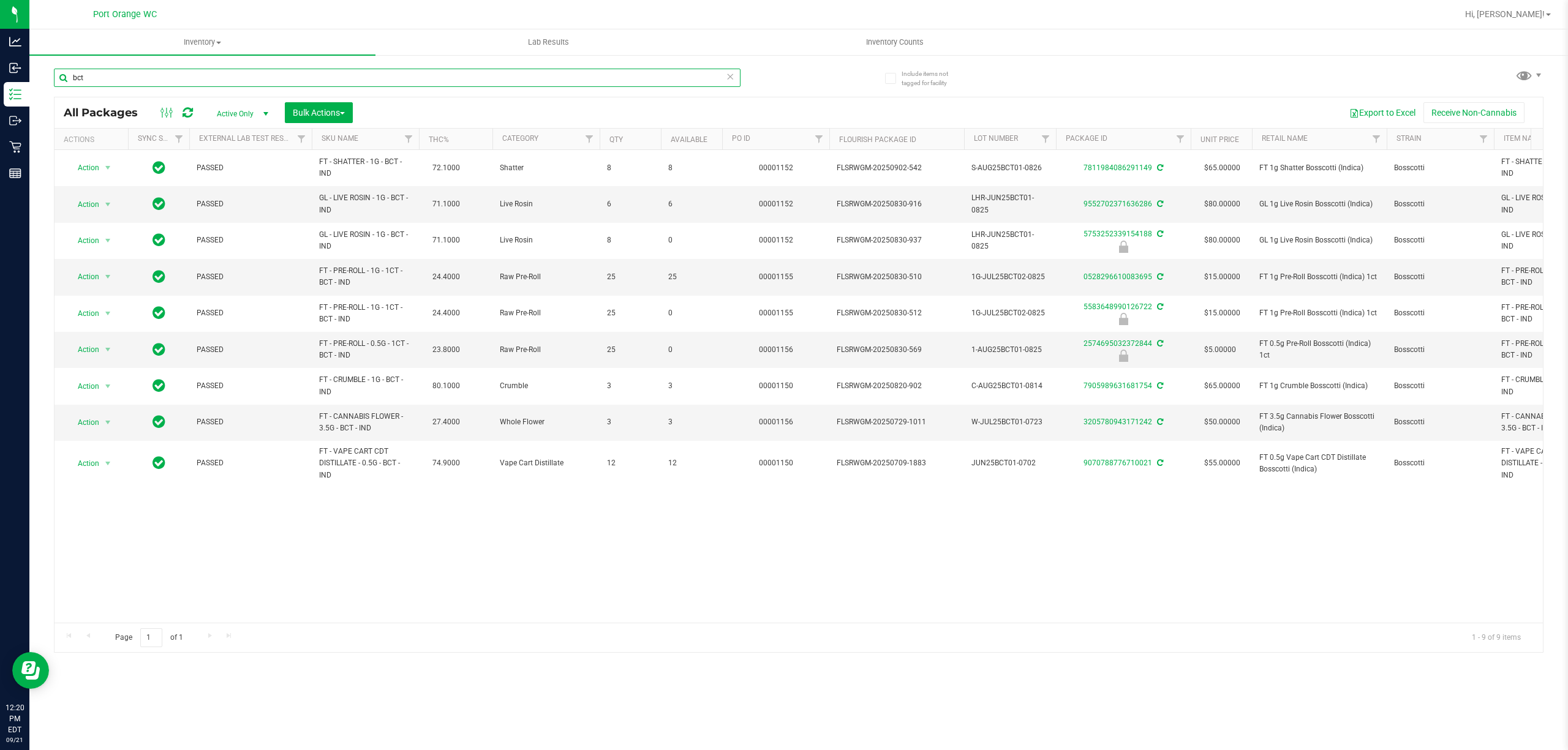
type input "bct"
click at [731, 75] on icon at bounding box center [730, 76] width 9 height 15
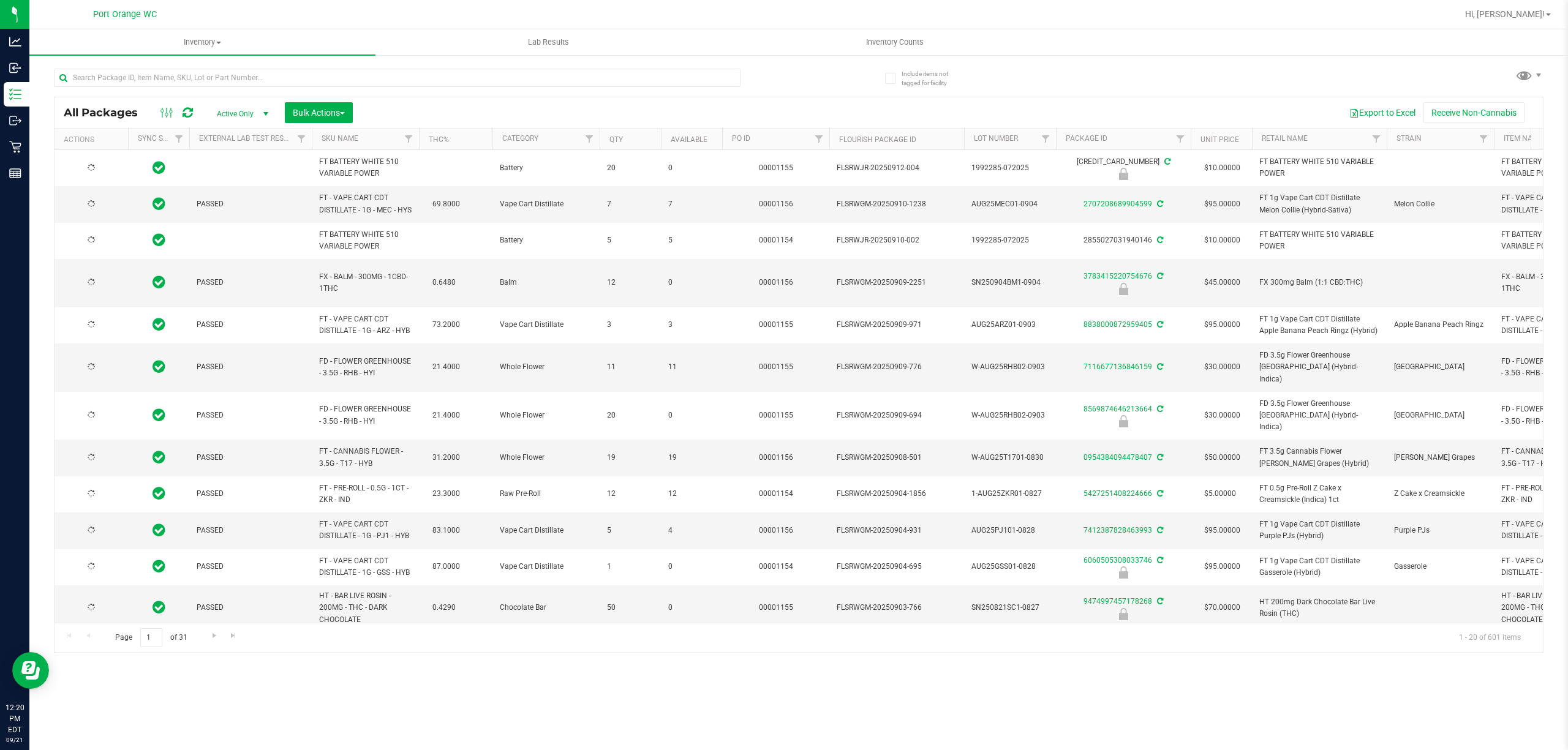
type input "2026-03-03"
